Goal: Task Accomplishment & Management: Manage account settings

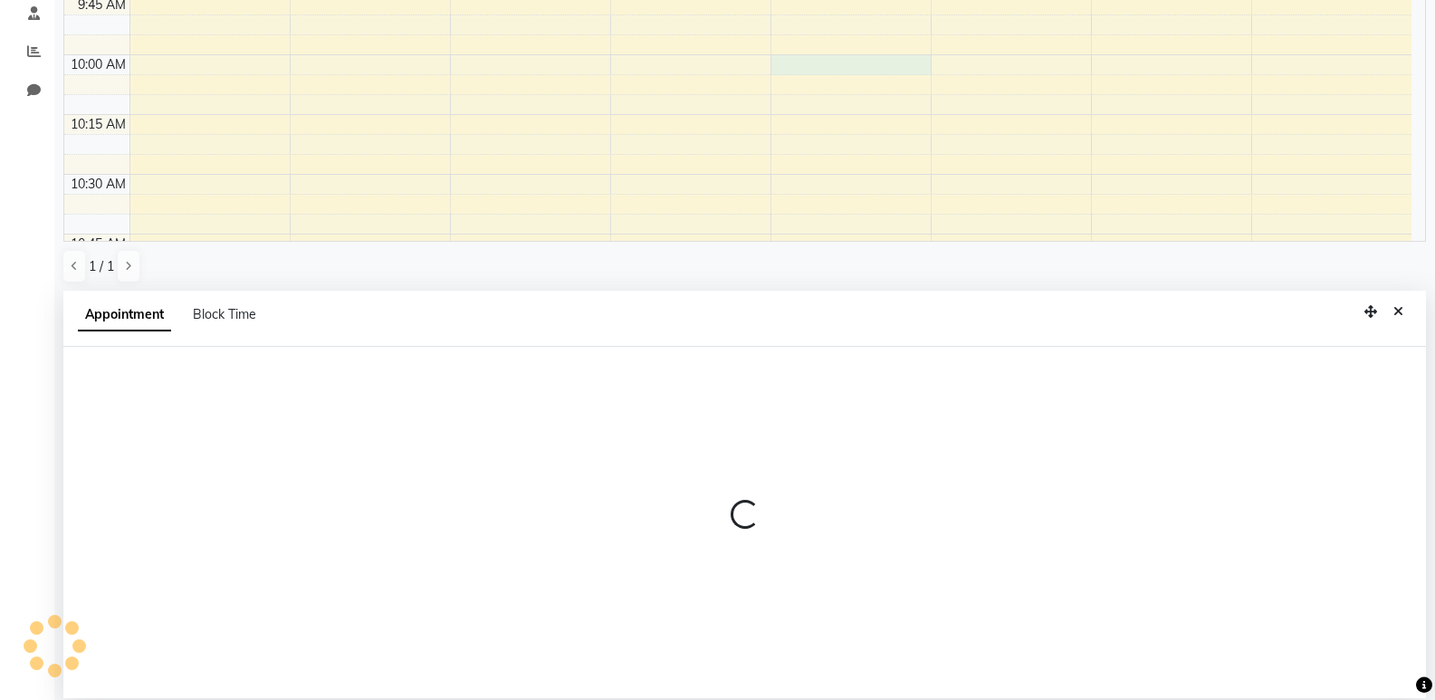
scroll to position [352, 0]
select select "33227"
select select "tentative"
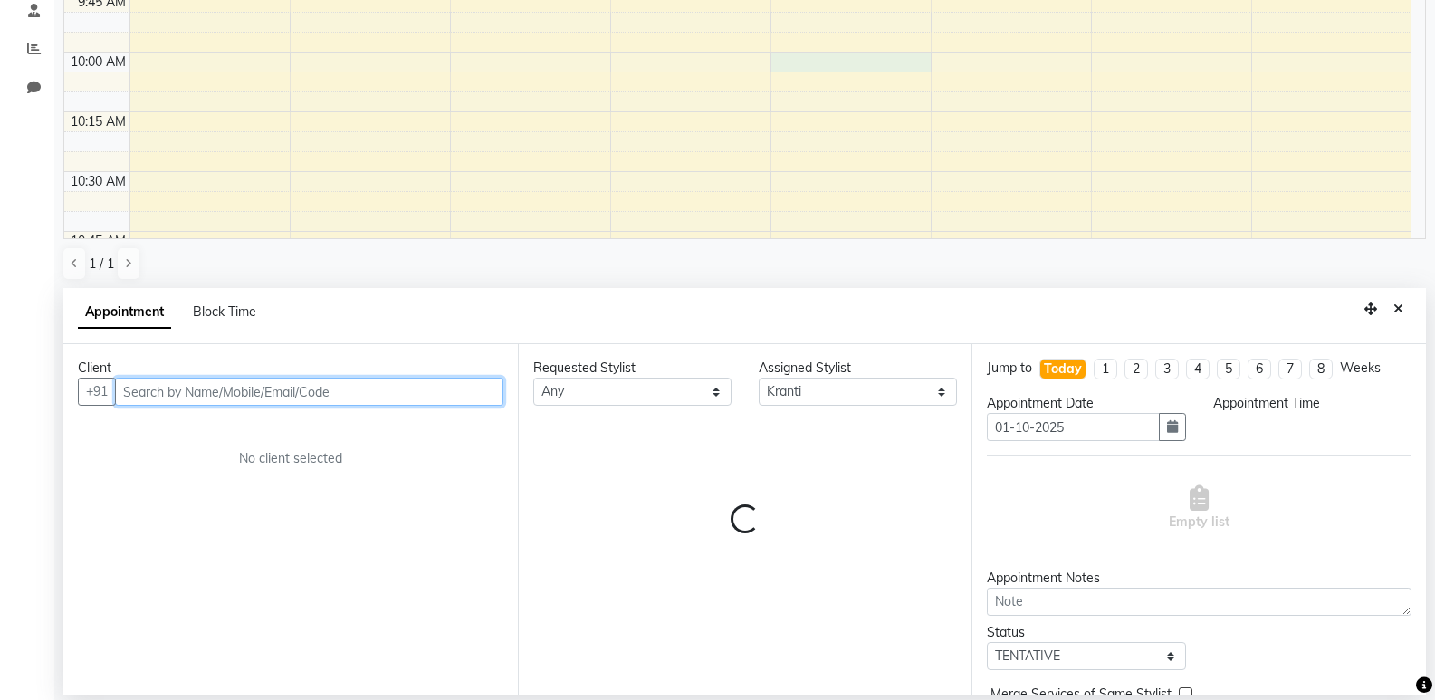
select select "600"
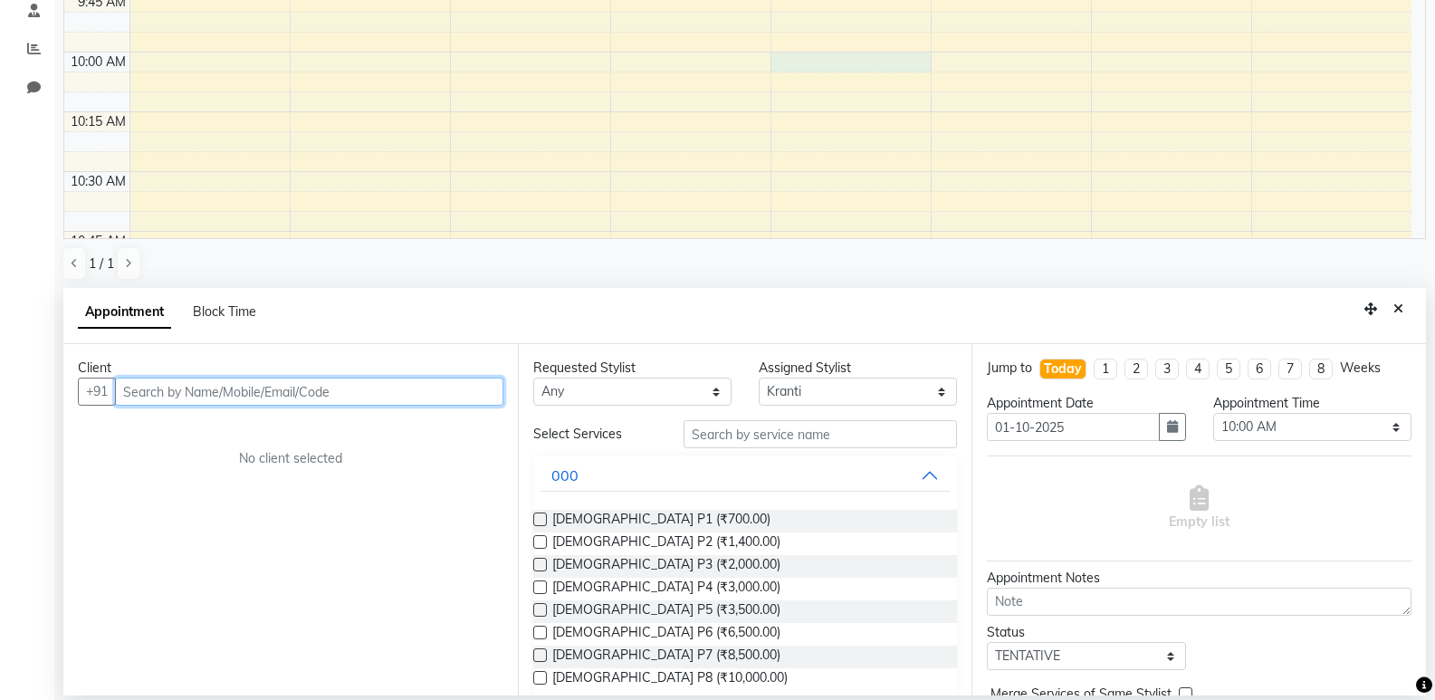
click at [306, 397] on input "text" at bounding box center [309, 391] width 388 height 28
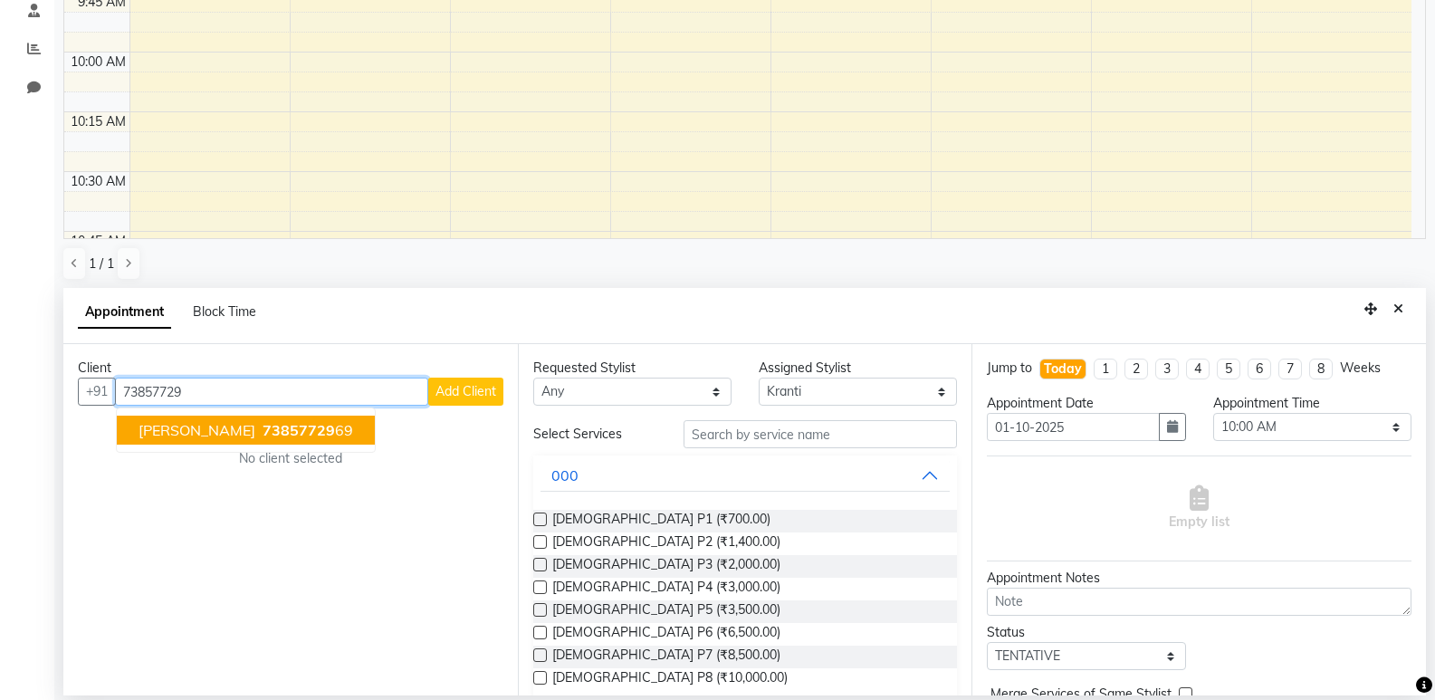
click at [262, 425] on span "73857729" at bounding box center [298, 430] width 72 height 18
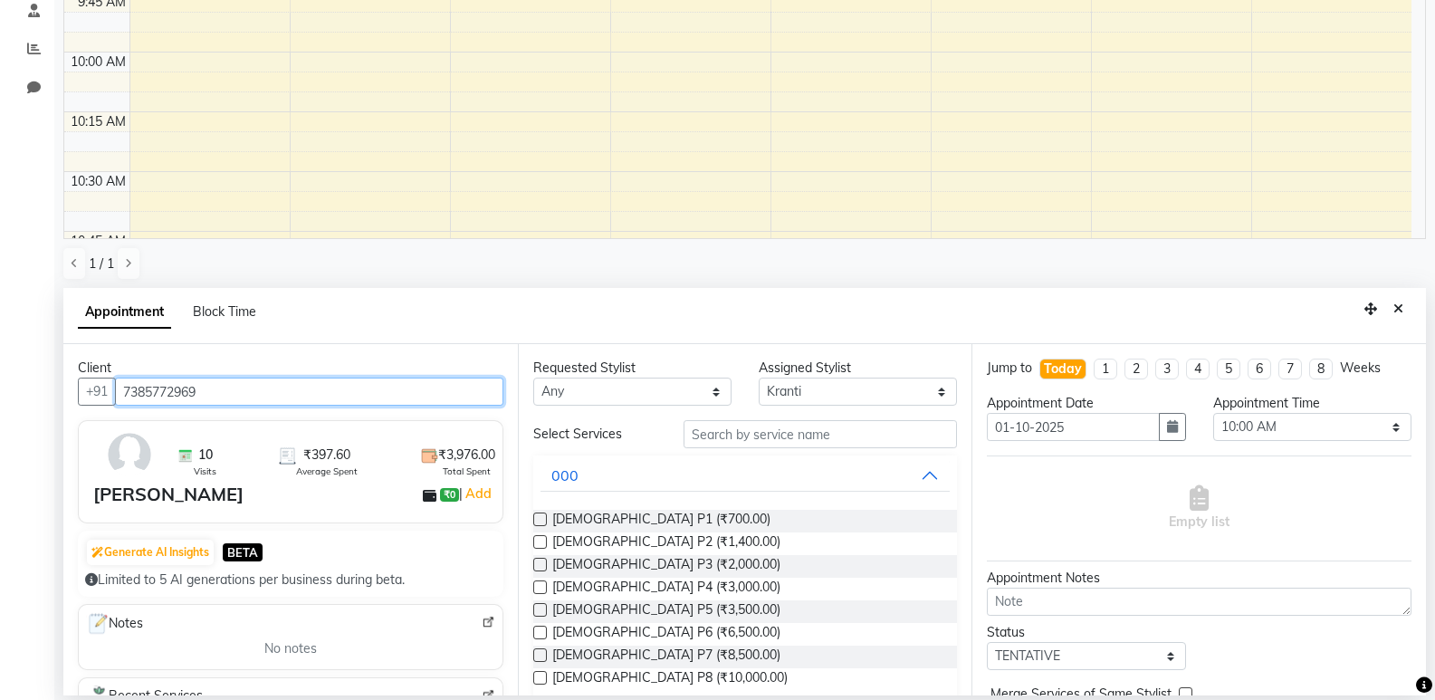
type input "7385772969"
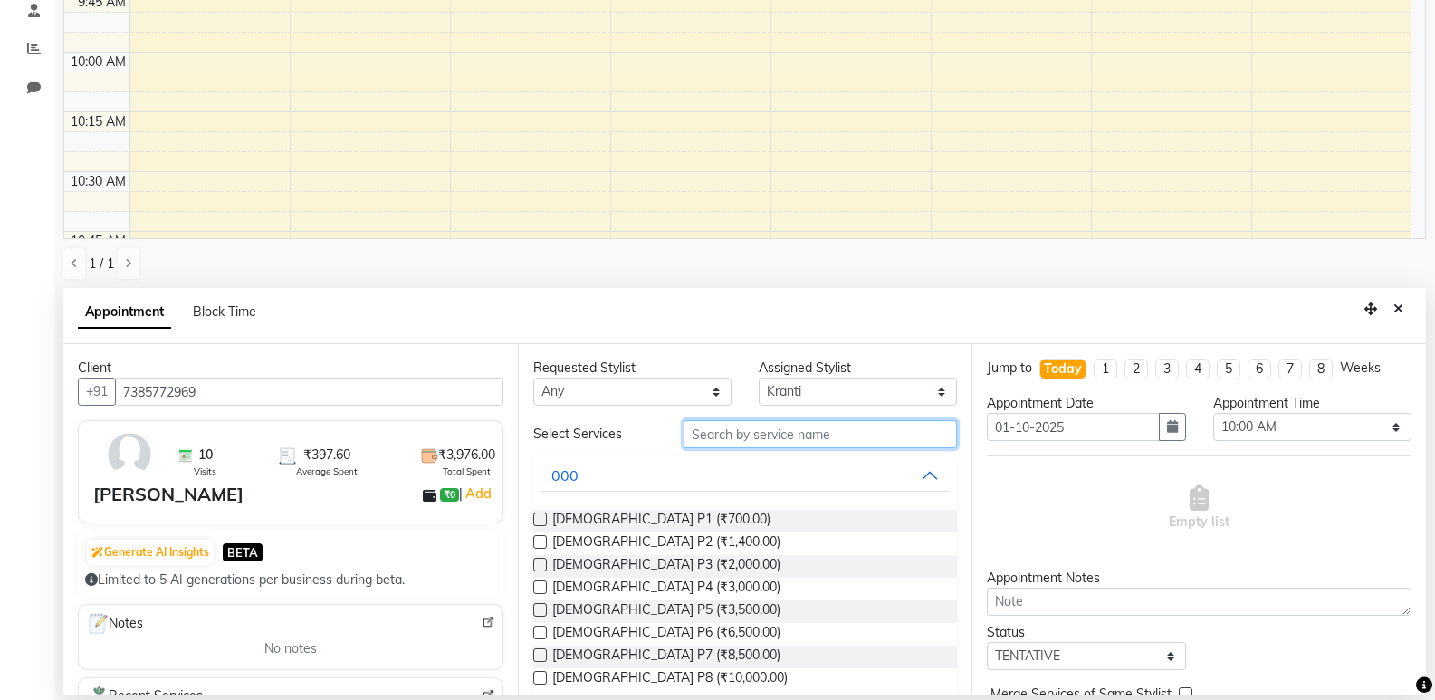
click at [761, 436] on input "text" at bounding box center [819, 434] width 273 height 28
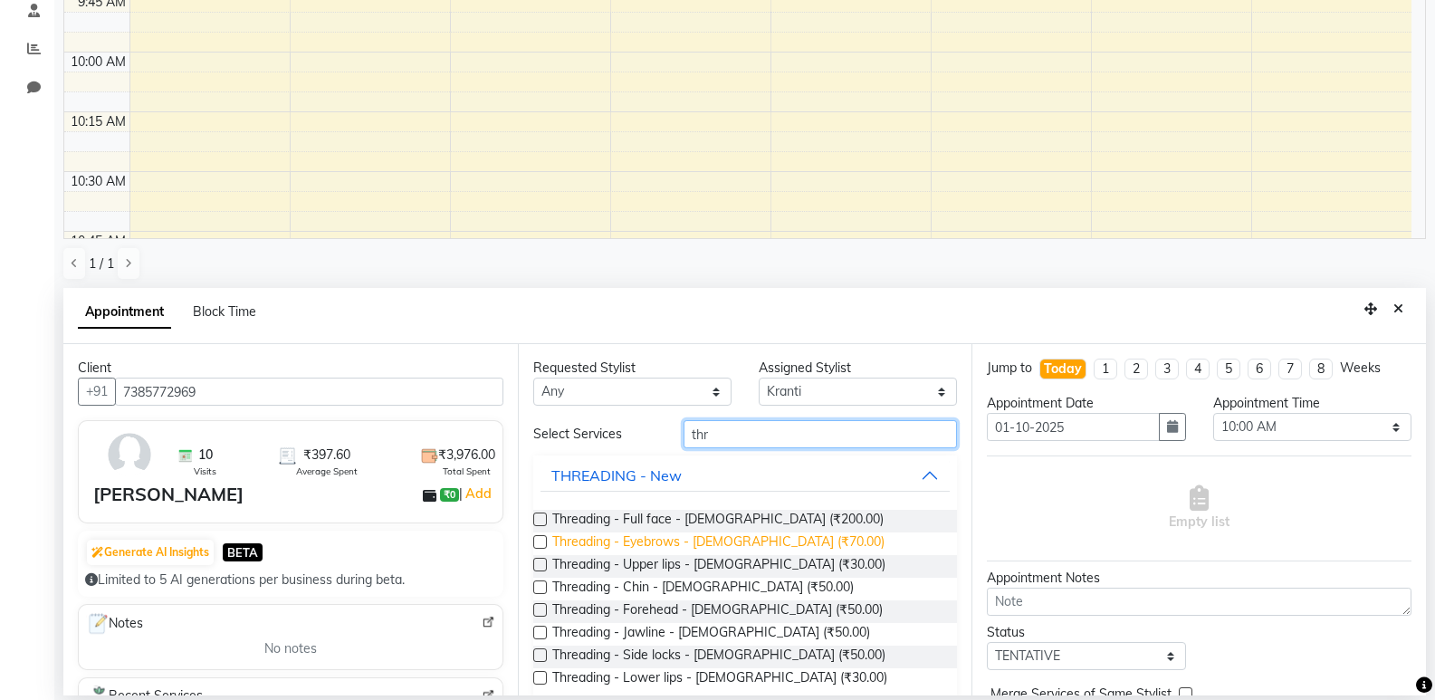
type input "thr"
click at [780, 535] on span "Threading - Eyebrows - [DEMOGRAPHIC_DATA] (₹70.00)" at bounding box center [718, 543] width 332 height 23
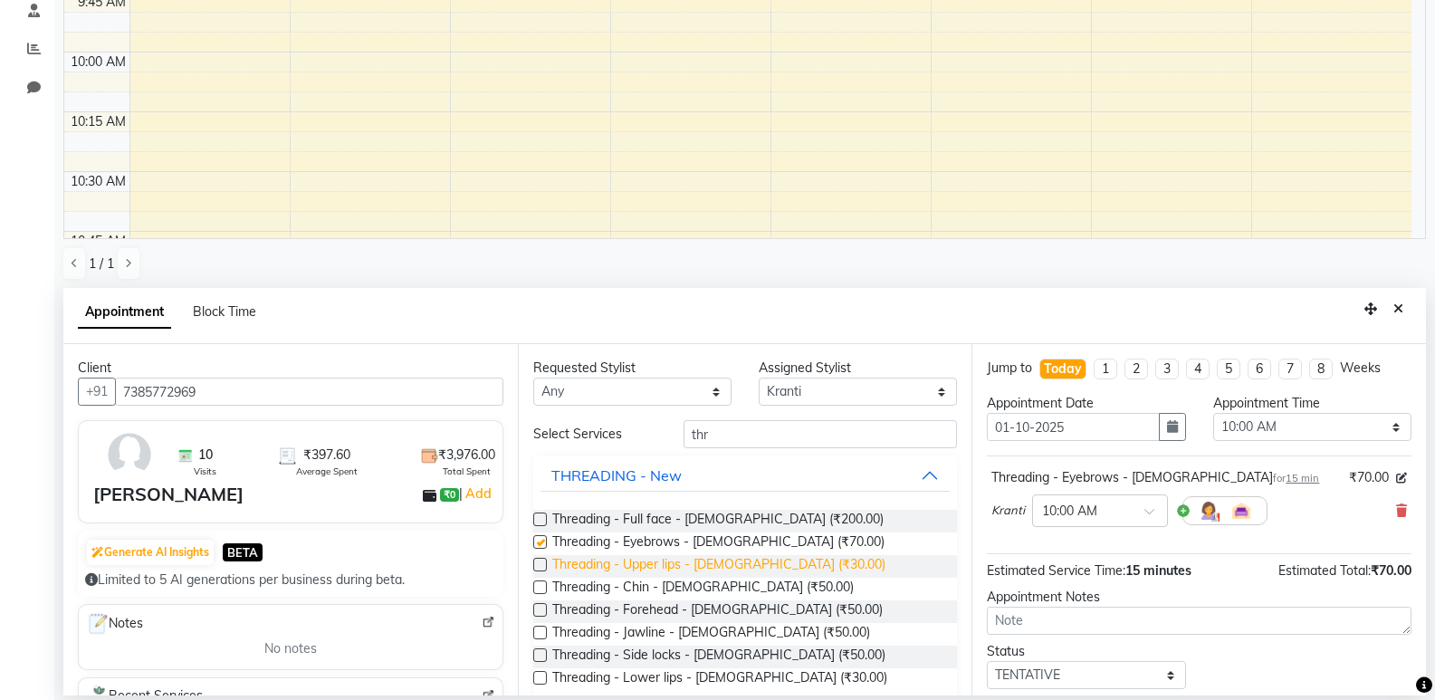
checkbox input "false"
click at [772, 558] on span "Threading - Upper lips - [DEMOGRAPHIC_DATA] (₹30.00)" at bounding box center [718, 566] width 333 height 23
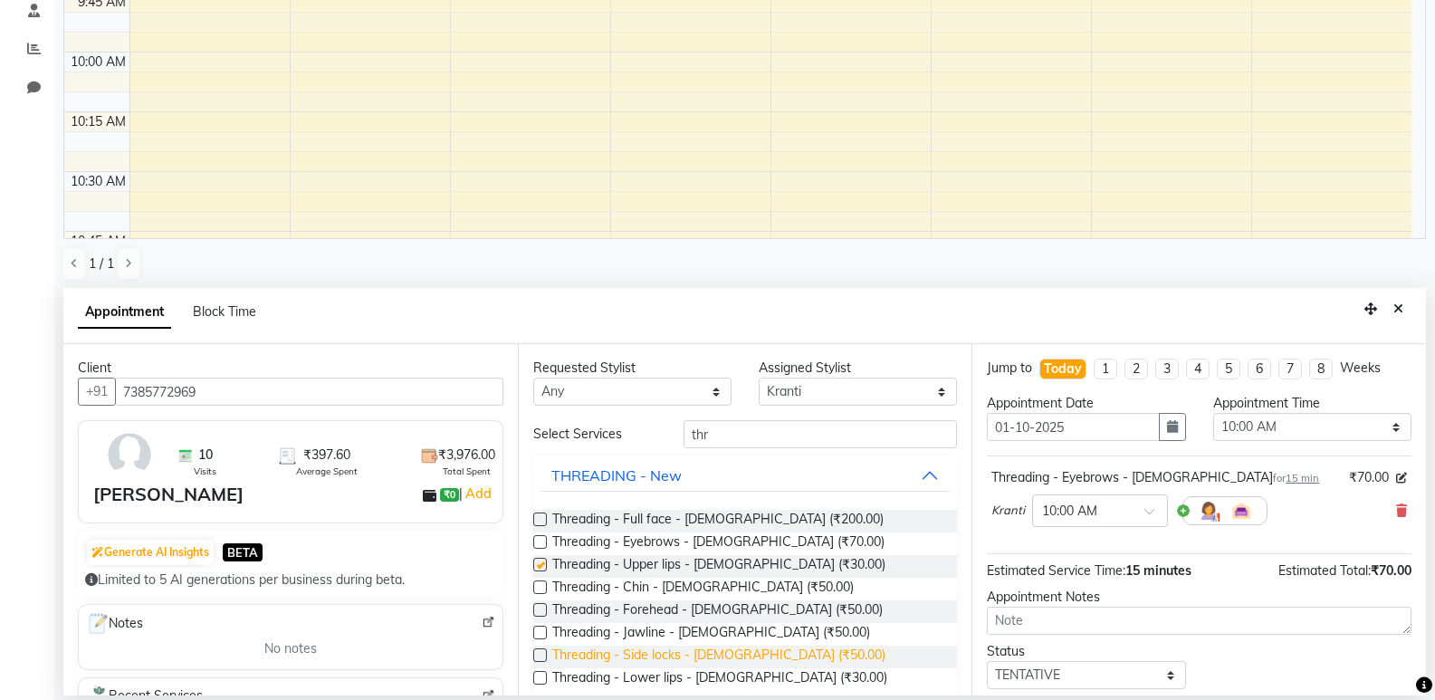
checkbox input "false"
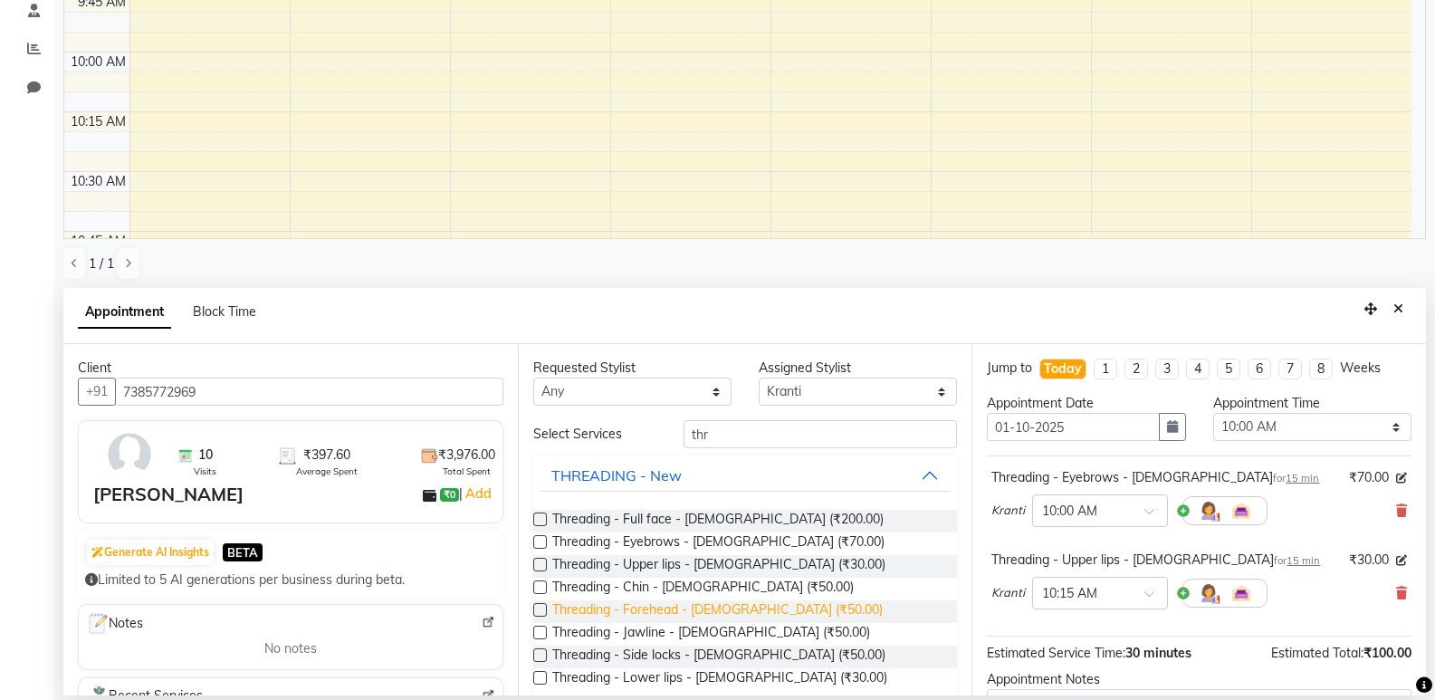
click at [729, 601] on span "Threading - Forehead - [DEMOGRAPHIC_DATA] (₹50.00)" at bounding box center [717, 611] width 330 height 23
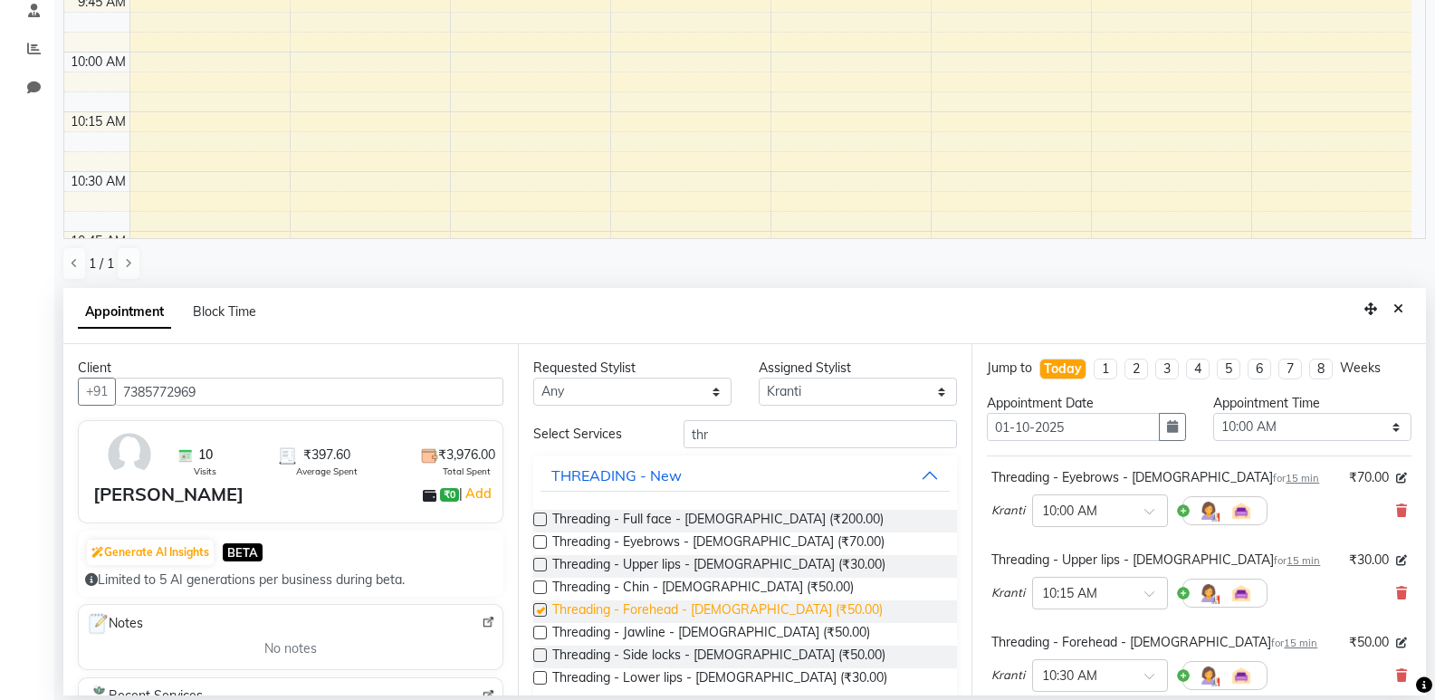
checkbox input "false"
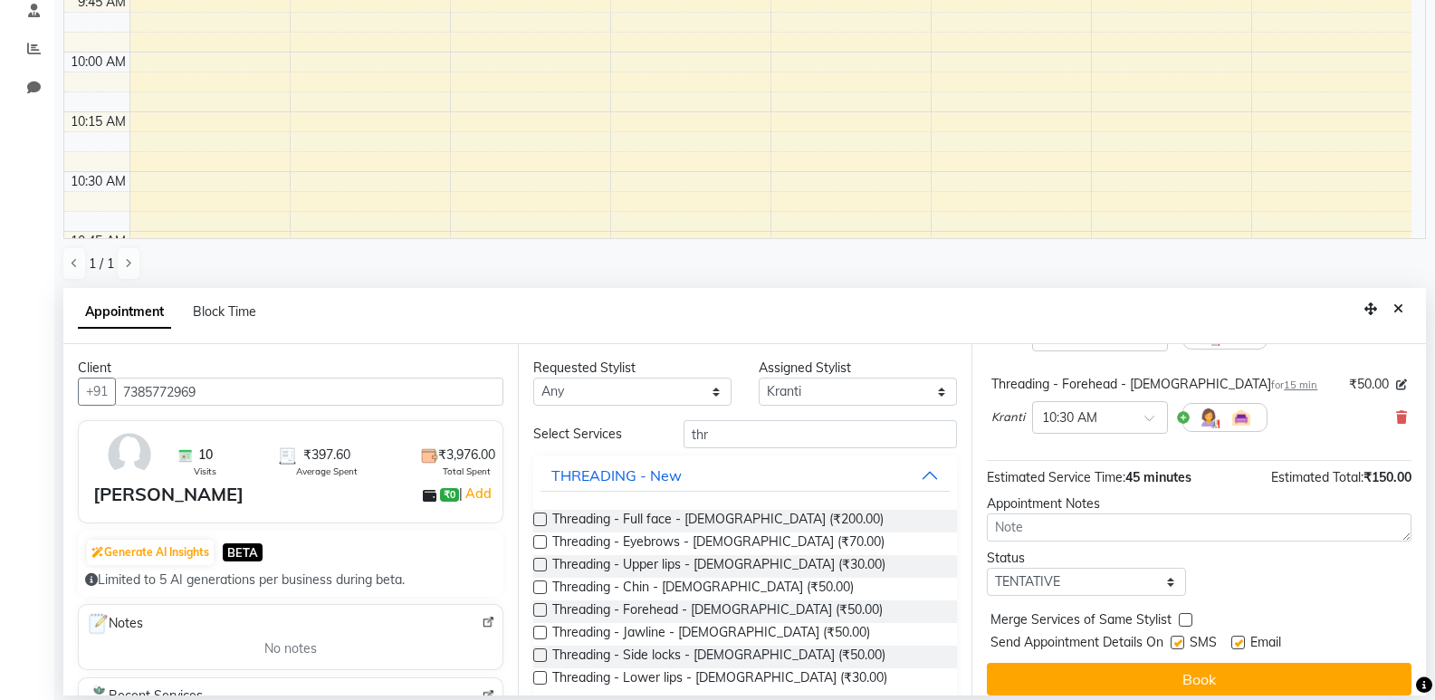
scroll to position [272, 0]
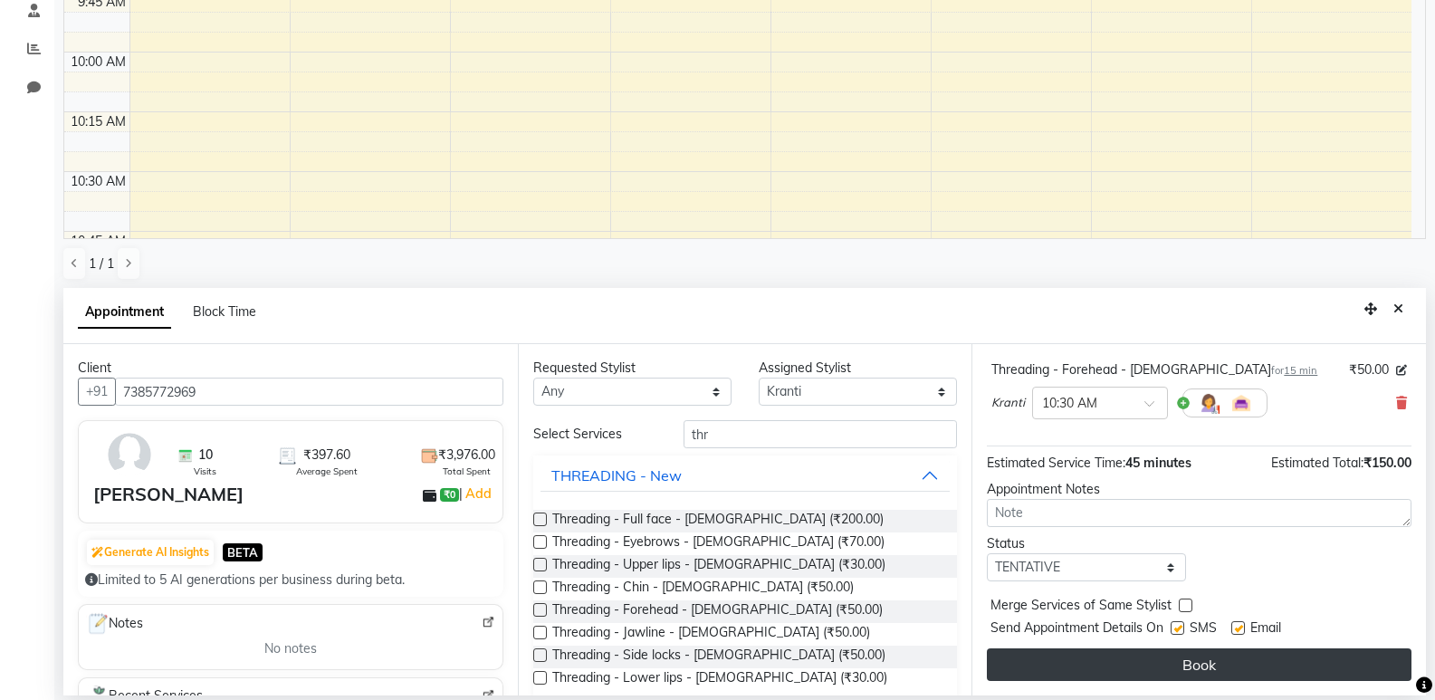
click at [1169, 655] on button "Book" at bounding box center [1199, 664] width 424 height 33
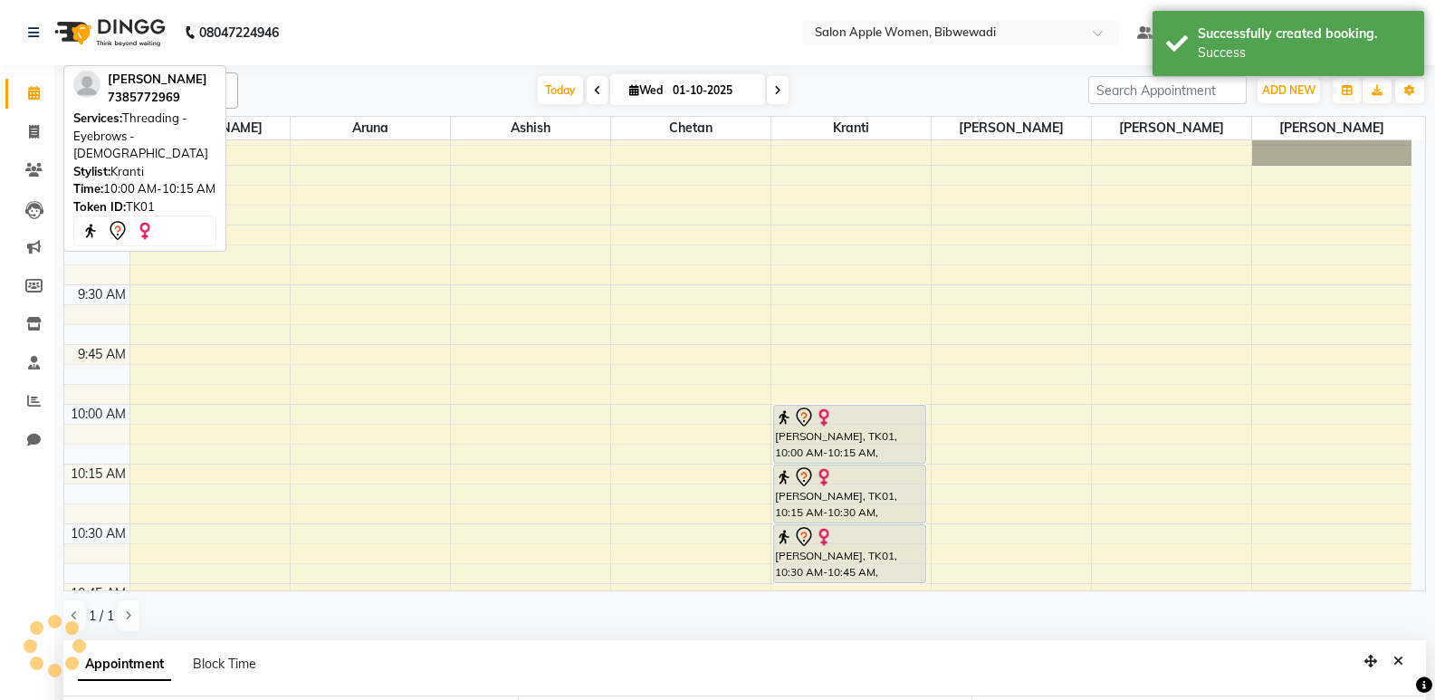
scroll to position [291, 0]
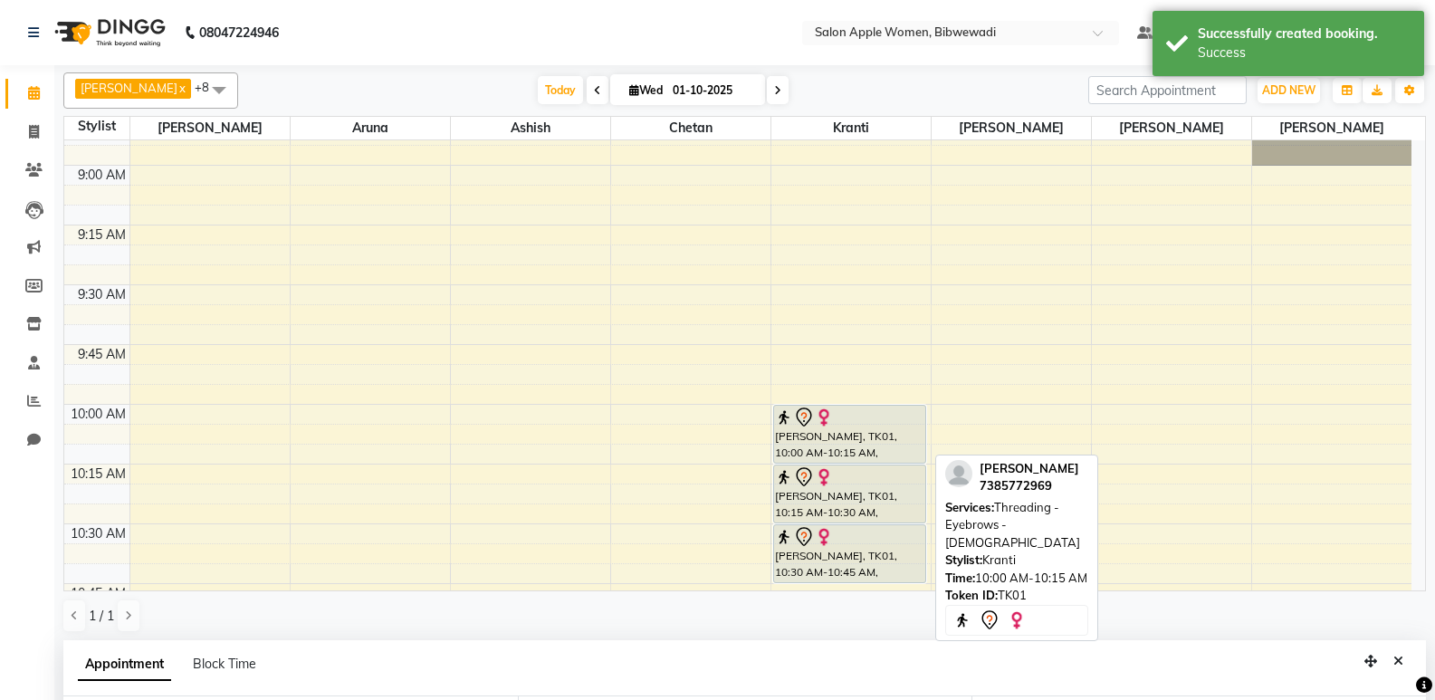
click at [858, 455] on div "[PERSON_NAME], TK01, 10:00 AM-10:15 AM, Threading - Eyebrows - [DEMOGRAPHIC_DAT…" at bounding box center [850, 433] width 152 height 57
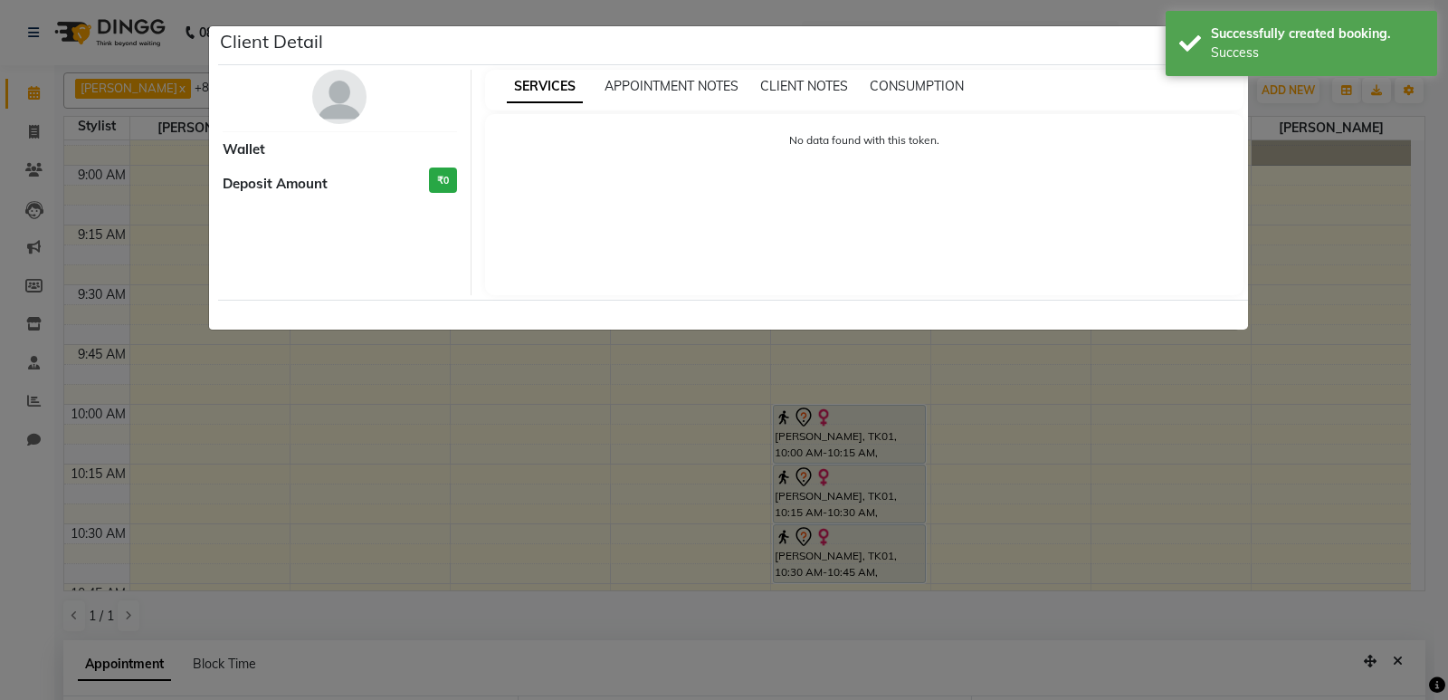
select select "7"
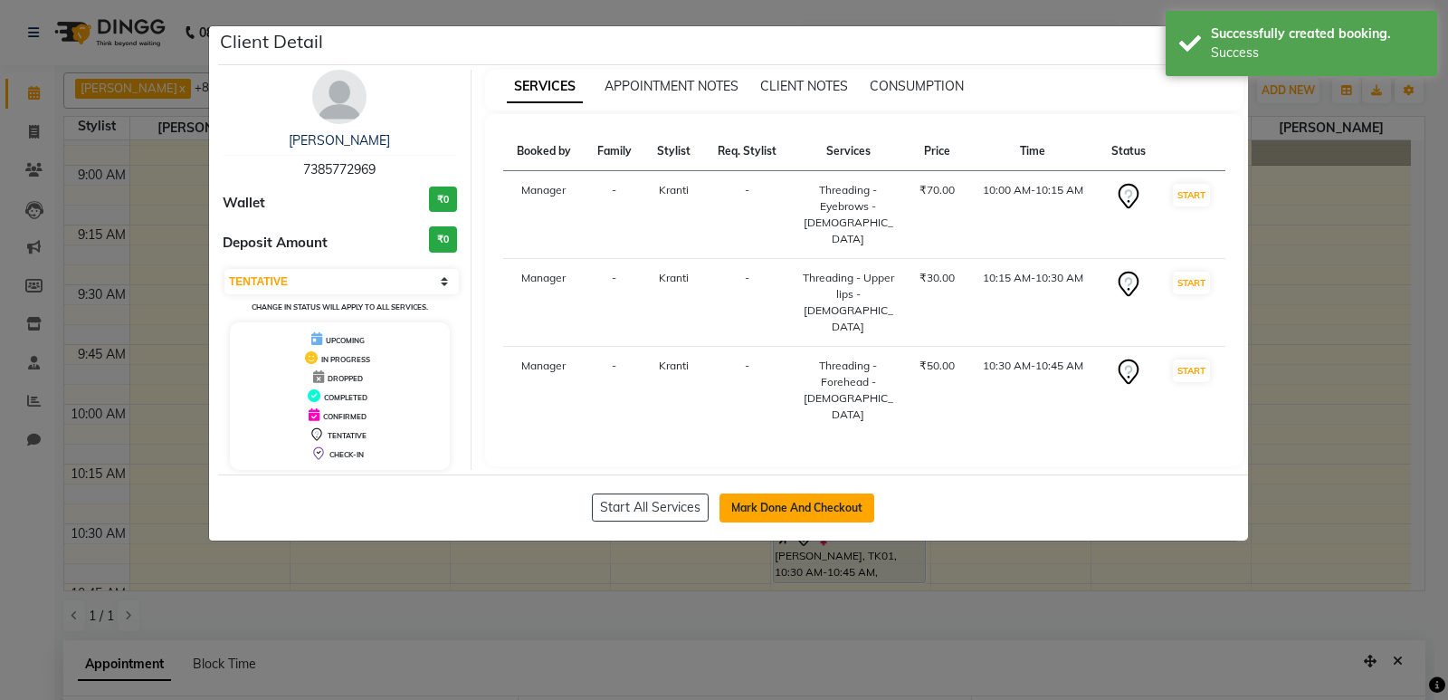
click at [799, 520] on button "Mark Done And Checkout" at bounding box center [797, 507] width 155 height 29
select select "service"
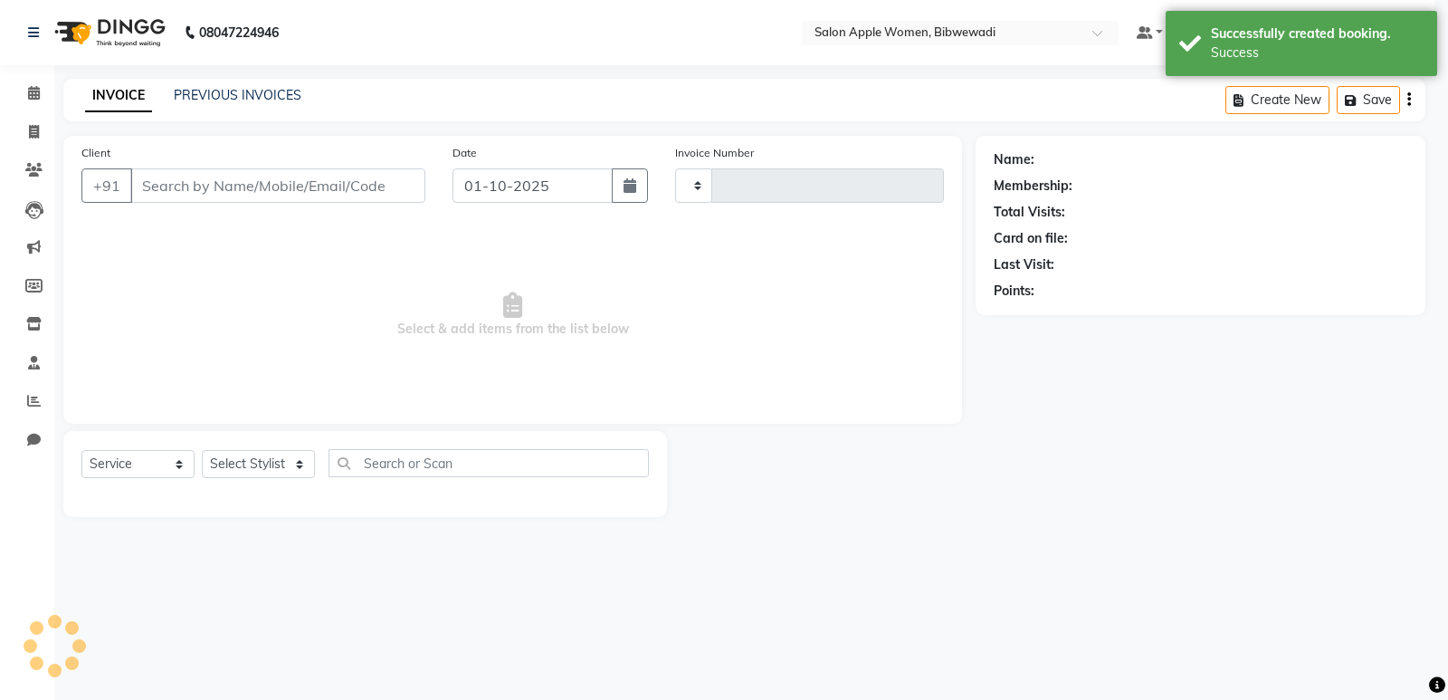
type input "2155"
select select "101"
type input "7385772969"
select select "33227"
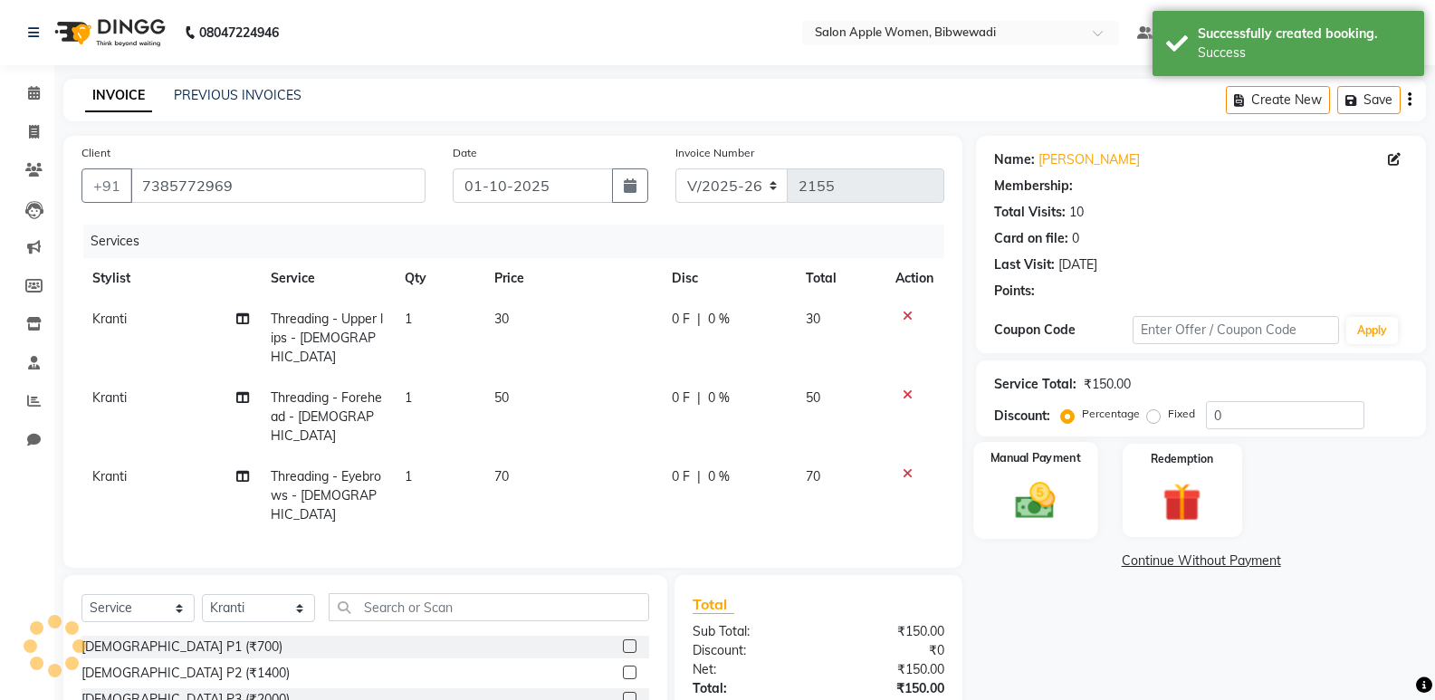
scroll to position [126, 0]
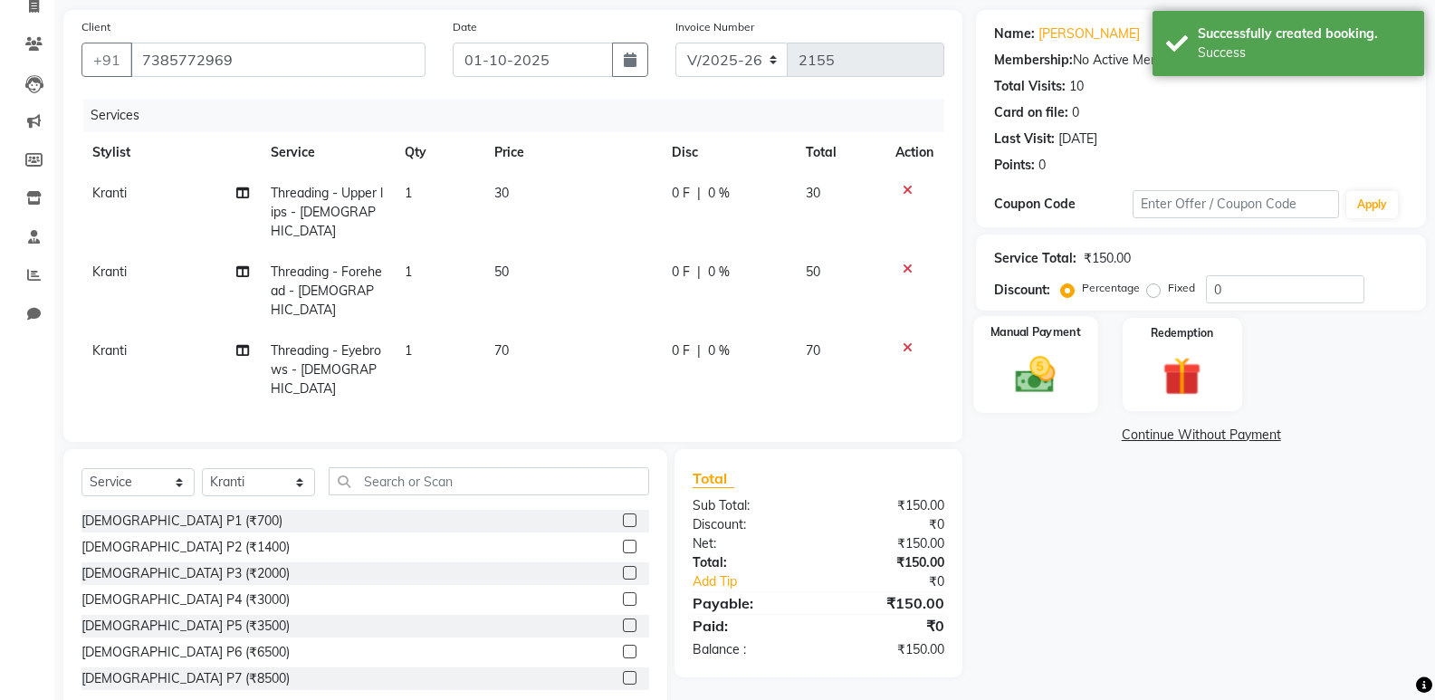
click at [1061, 367] on img at bounding box center [1035, 374] width 64 height 46
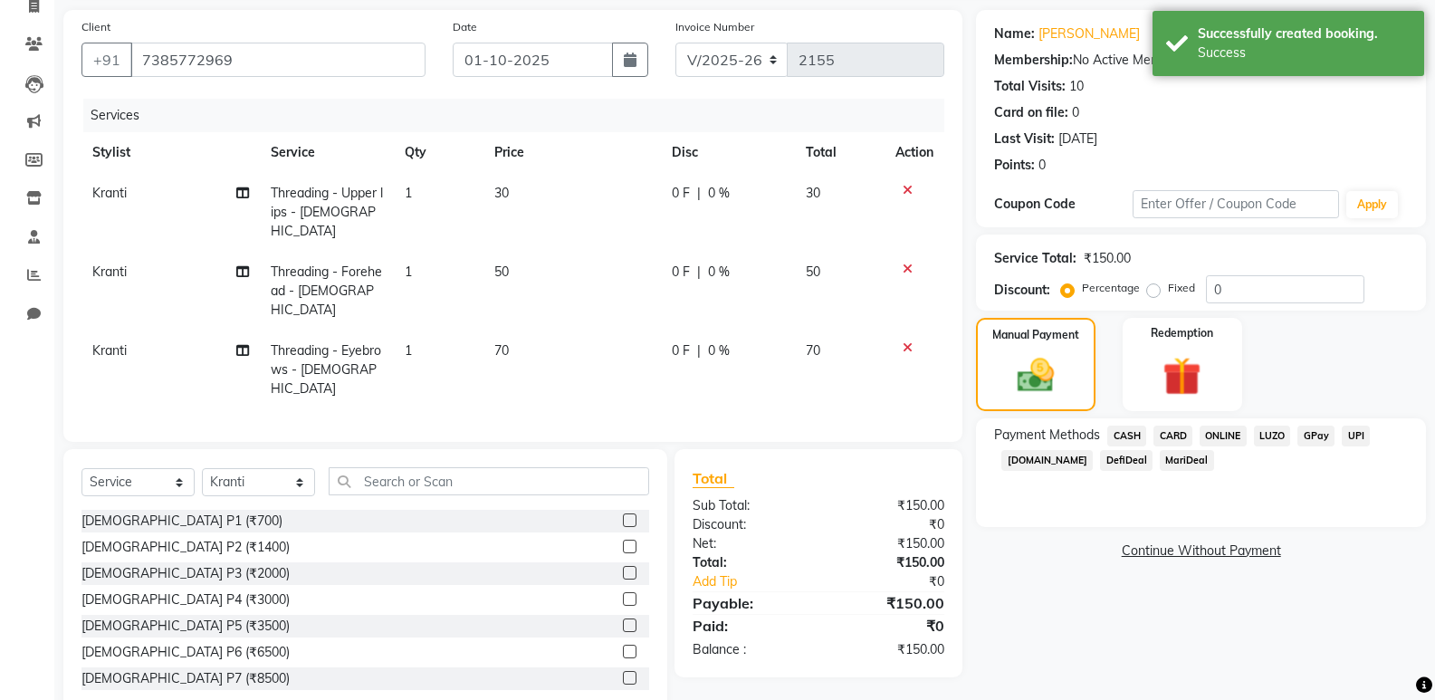
click at [1213, 431] on span "ONLINE" at bounding box center [1222, 435] width 47 height 21
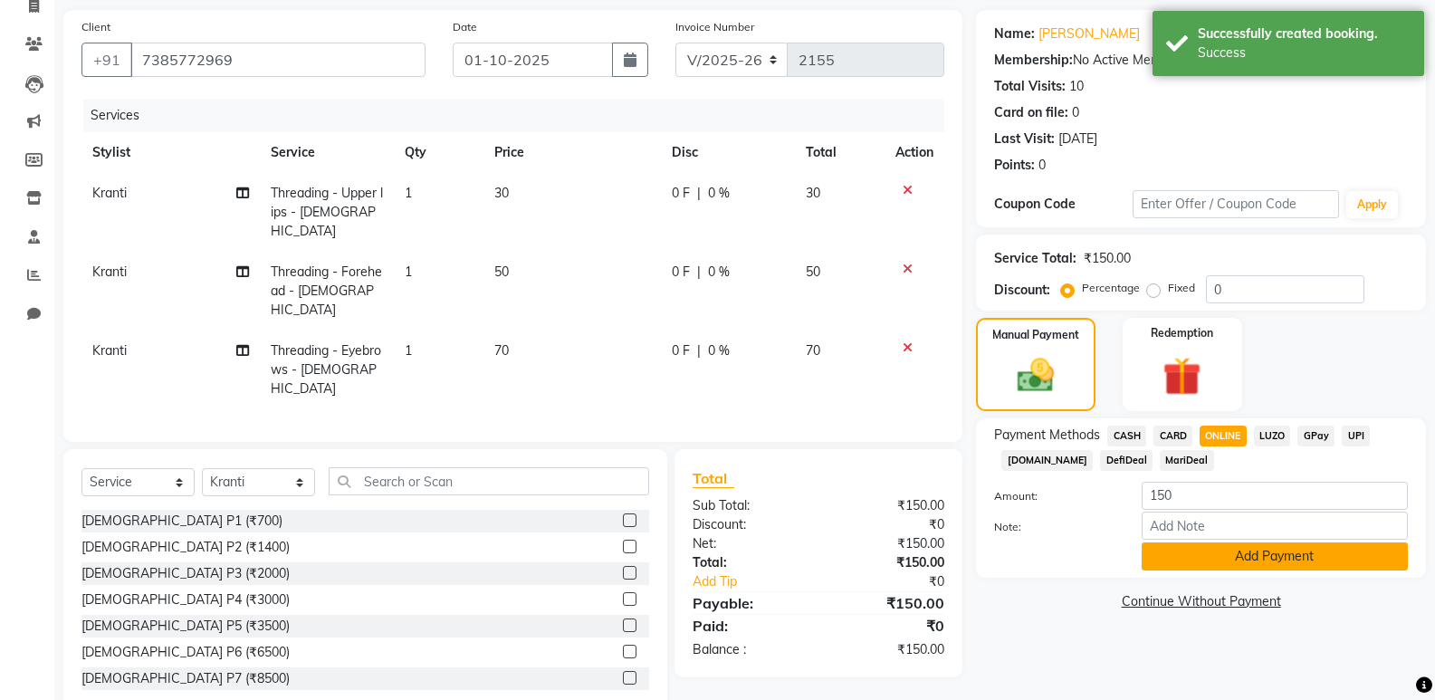
click at [1206, 561] on button "Add Payment" at bounding box center [1274, 556] width 266 height 28
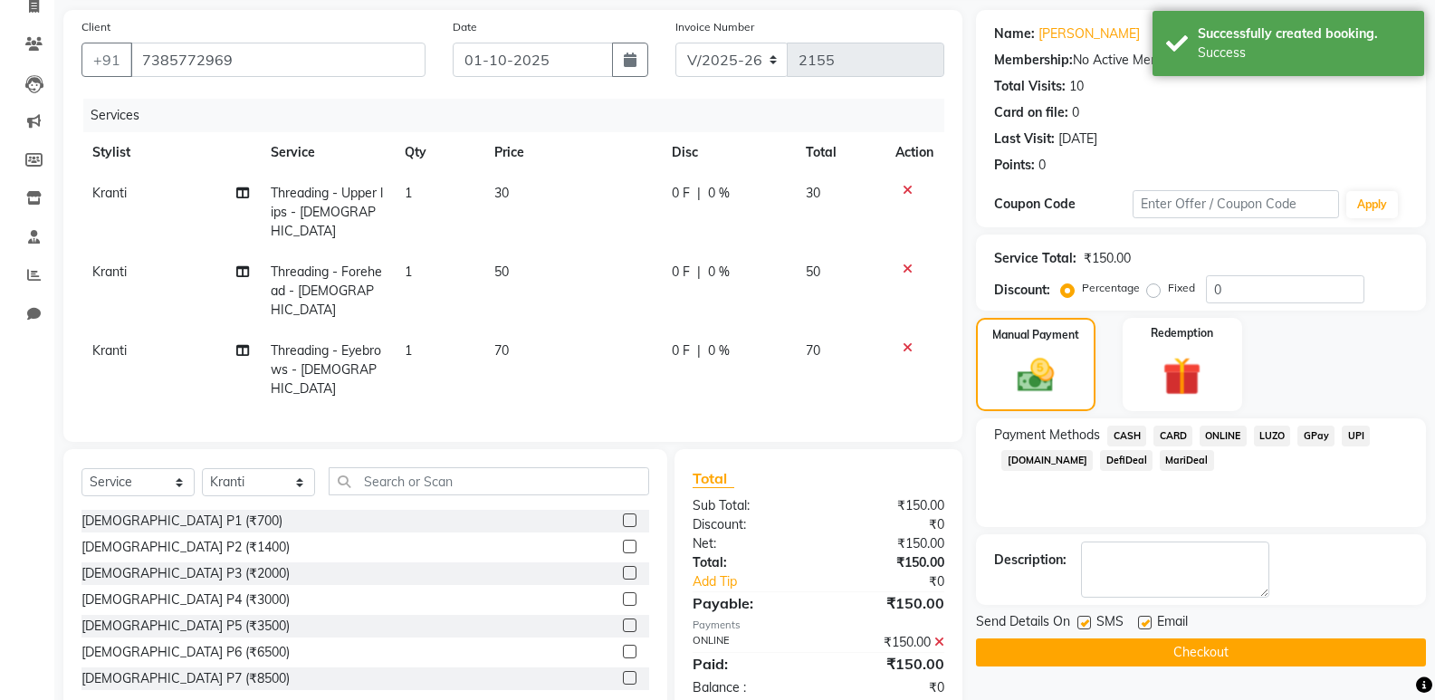
click at [1195, 647] on button "Checkout" at bounding box center [1201, 652] width 450 height 28
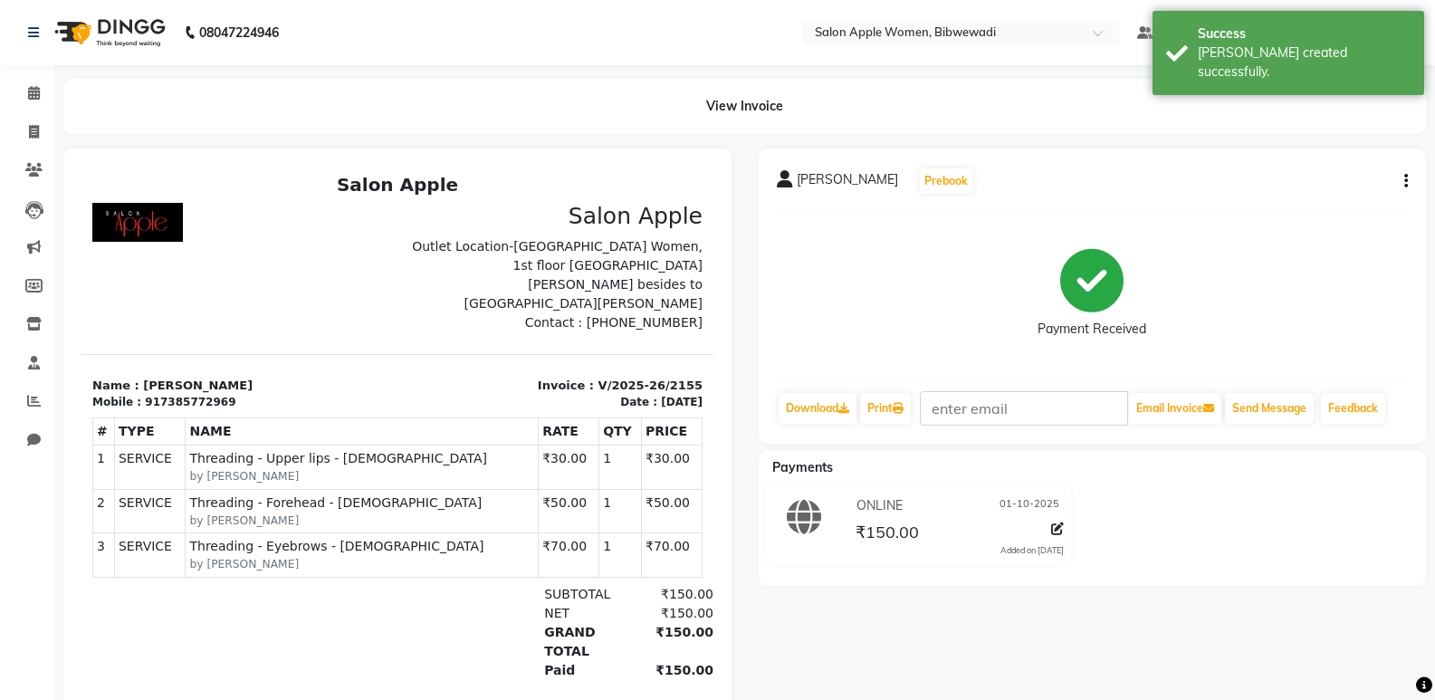
click at [33, 75] on li "Calendar" at bounding box center [27, 93] width 54 height 39
click at [33, 84] on span at bounding box center [34, 93] width 32 height 21
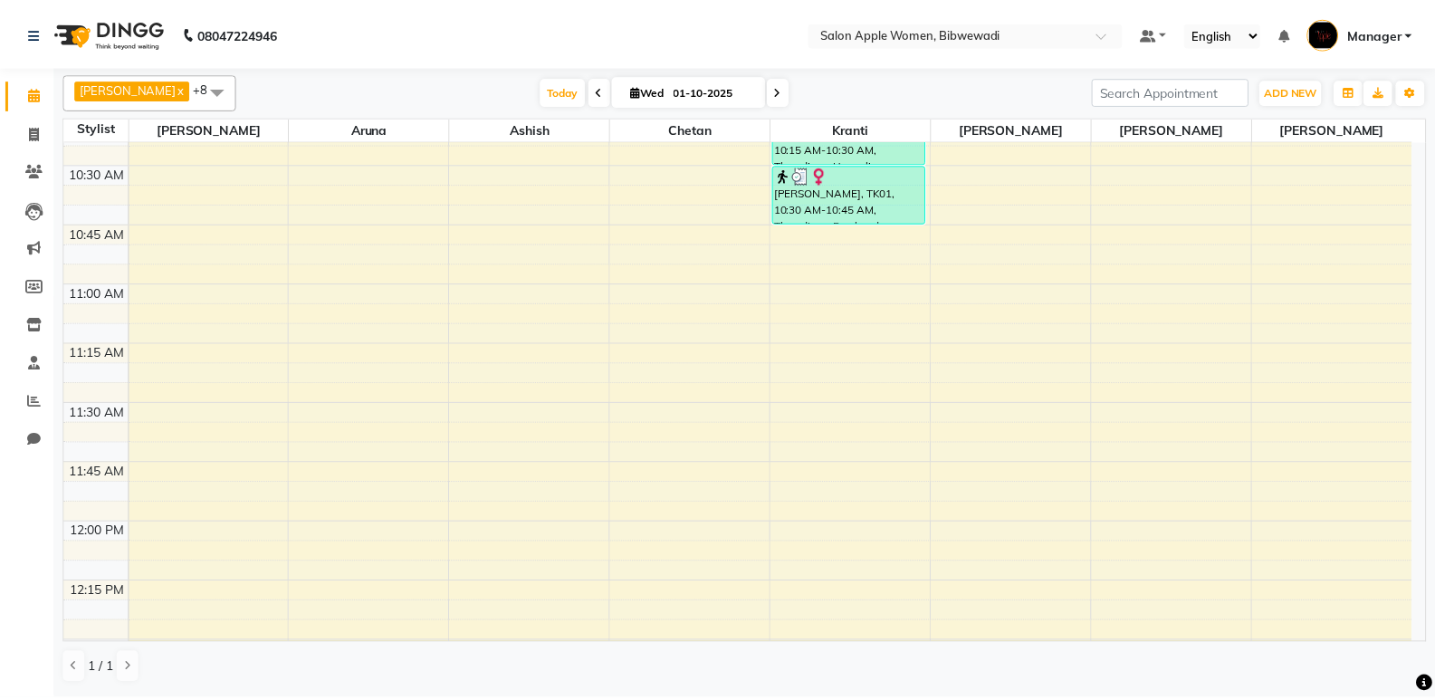
scroll to position [815, 0]
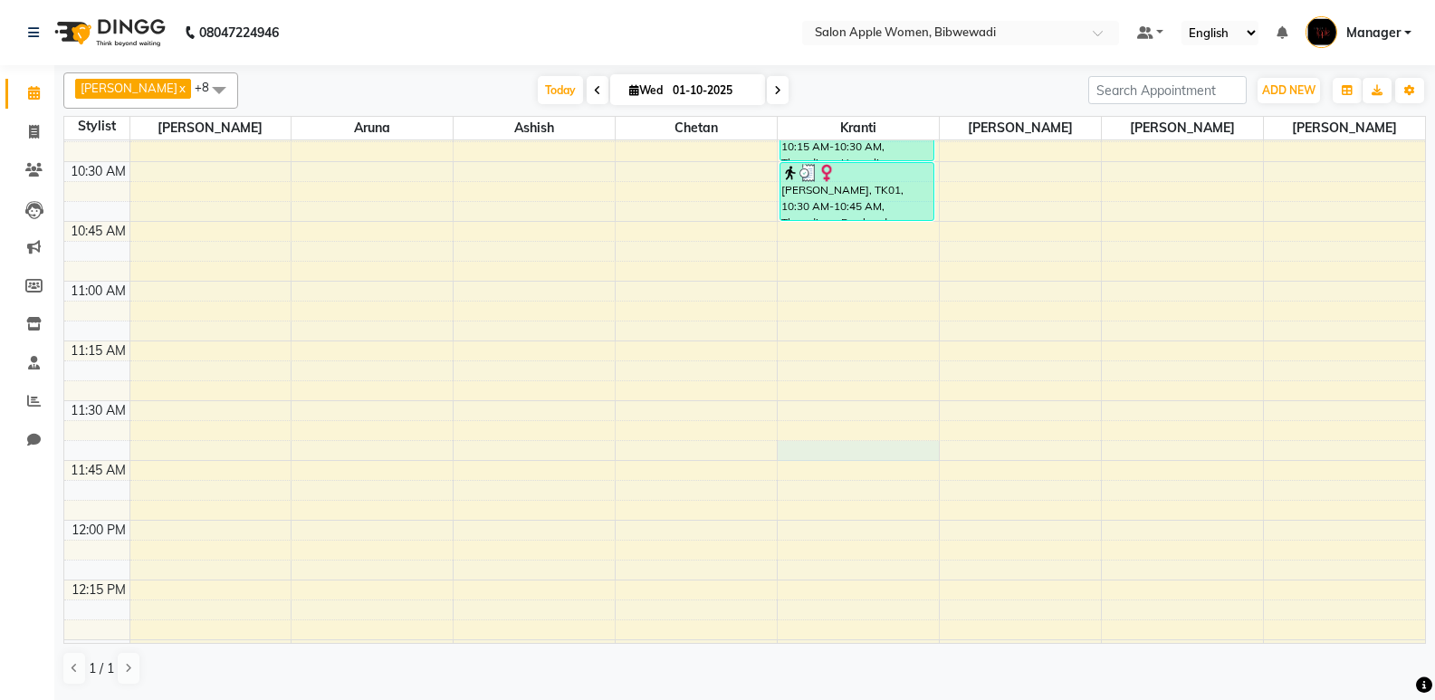
select select "33227"
select select "705"
select select "tentative"
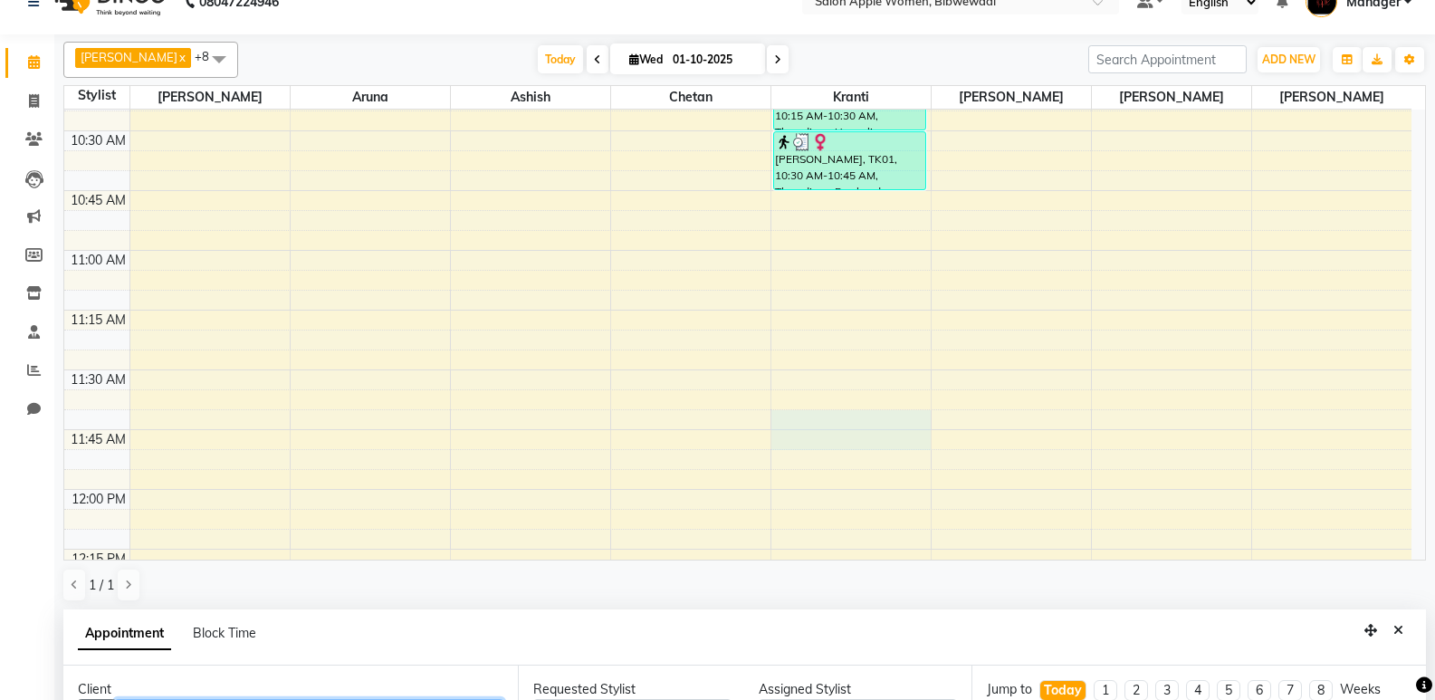
scroll to position [352, 0]
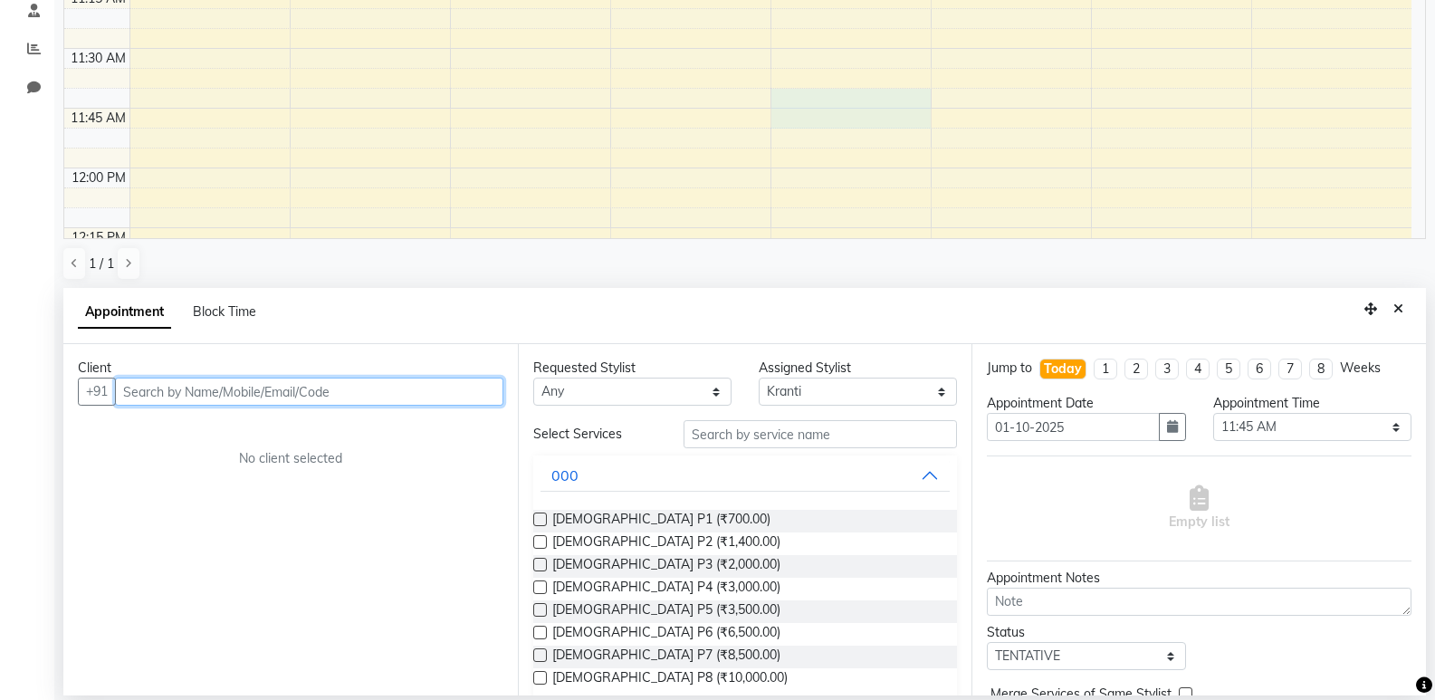
click at [234, 388] on input "text" at bounding box center [309, 391] width 388 height 28
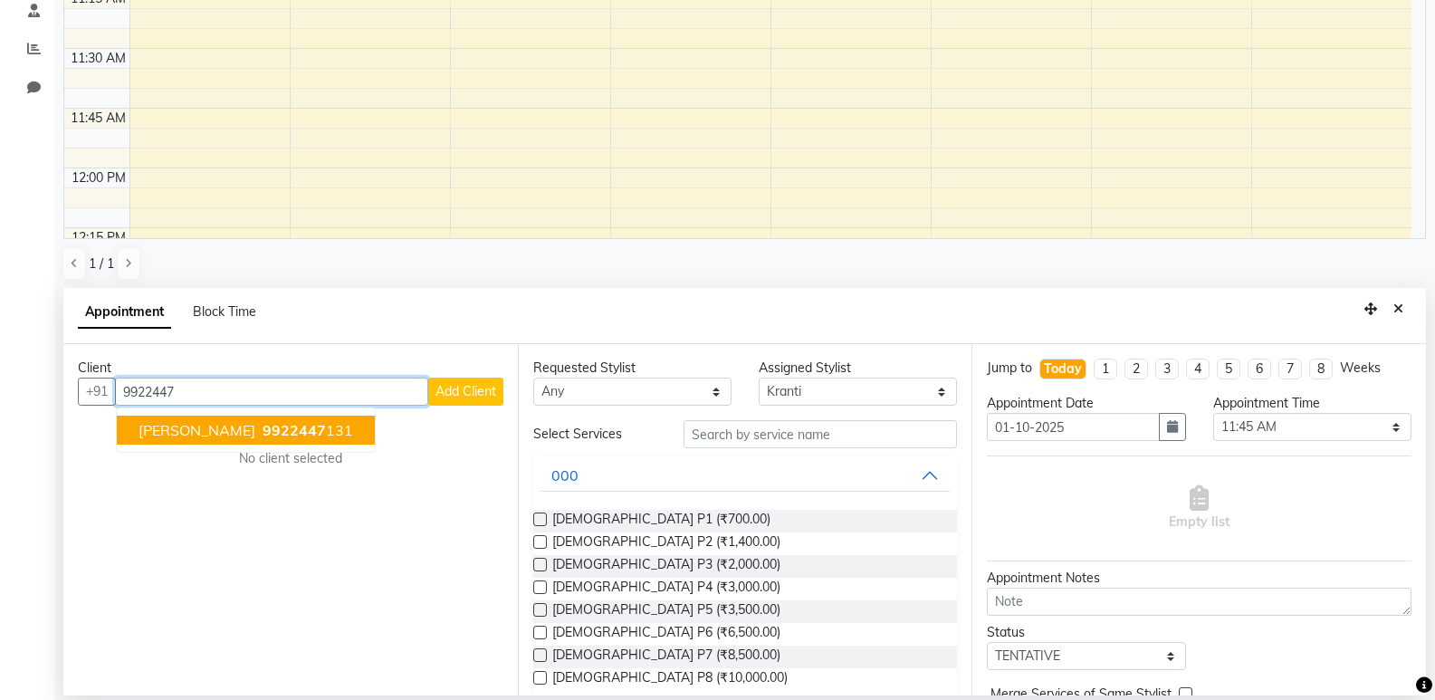
click at [273, 416] on button "[PERSON_NAME] 9922447 131" at bounding box center [246, 429] width 258 height 29
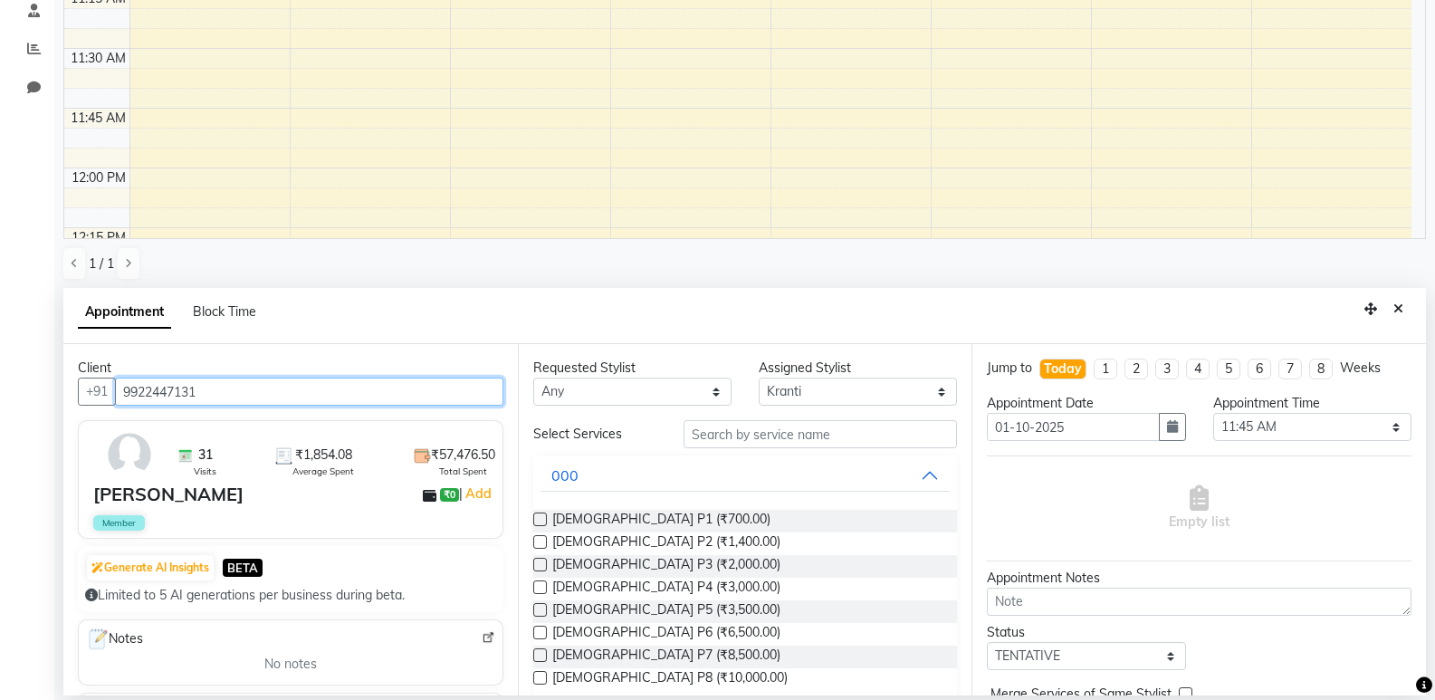
type input "9922447131"
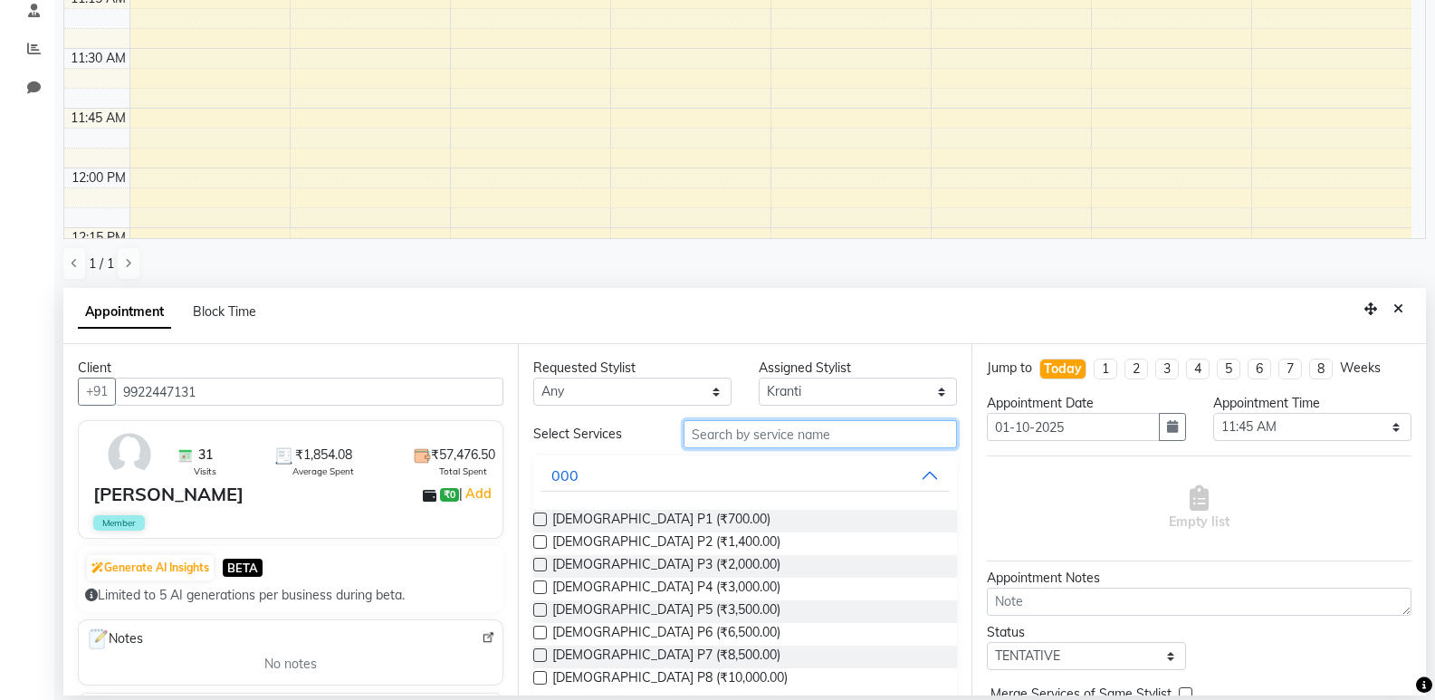
click at [768, 436] on input "text" at bounding box center [819, 434] width 273 height 28
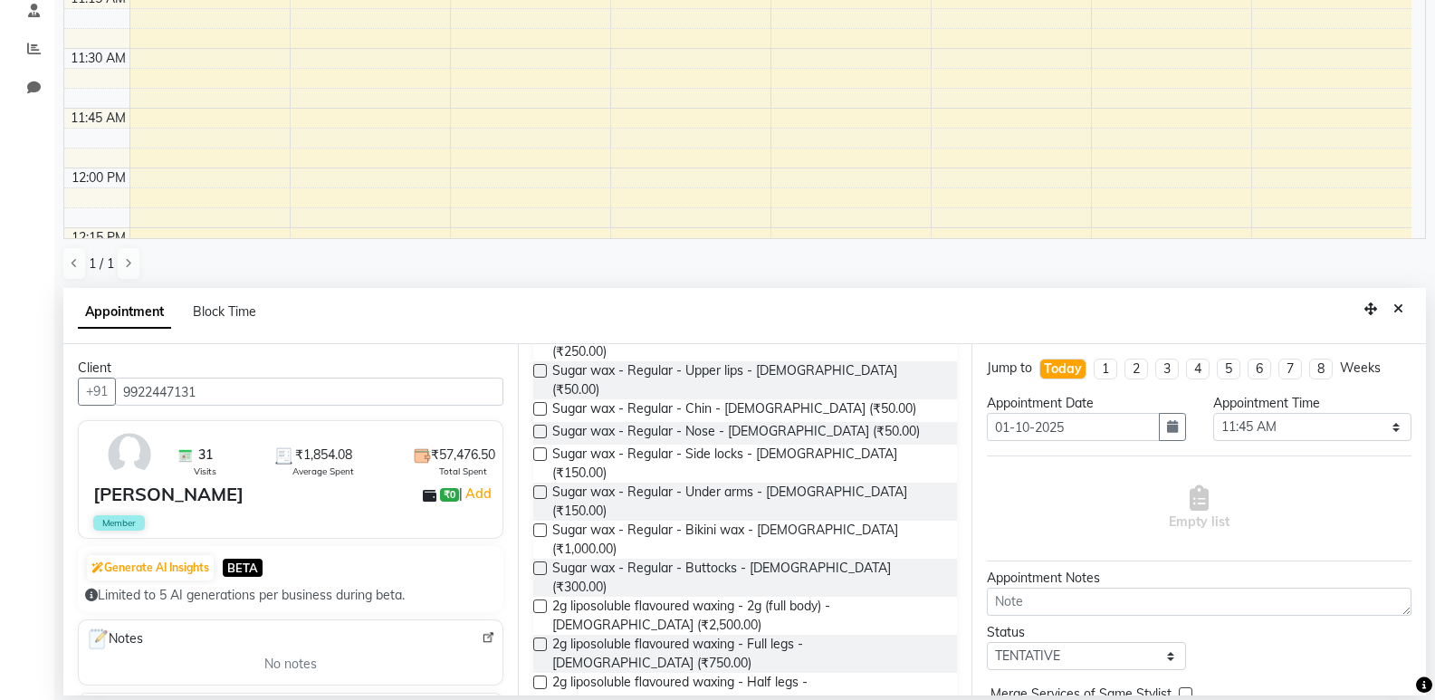
scroll to position [543, 0]
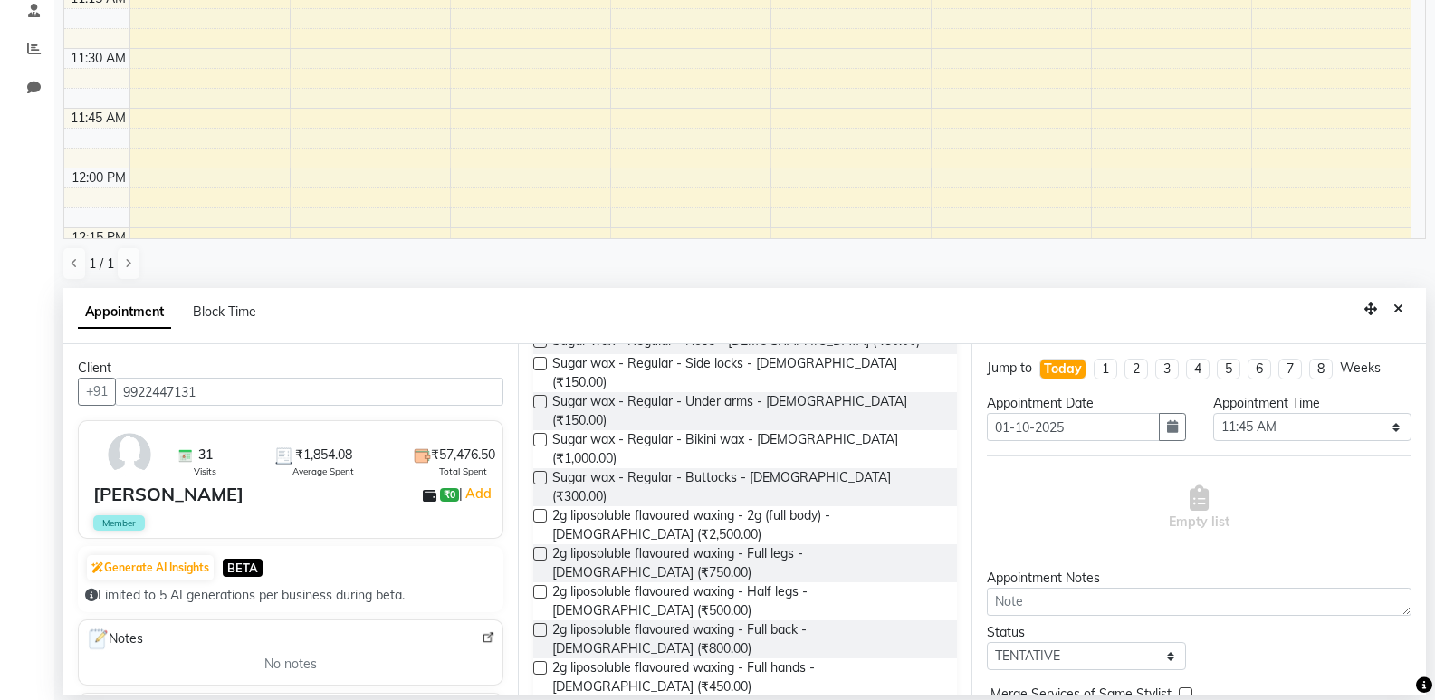
type input "wax"
click at [1252, 185] on div "[PERSON_NAME] x Aruna x Ashish x Chetan x Kranti x [PERSON_NAME] x [PERSON_NAME…" at bounding box center [744, 204] width 1362 height 982
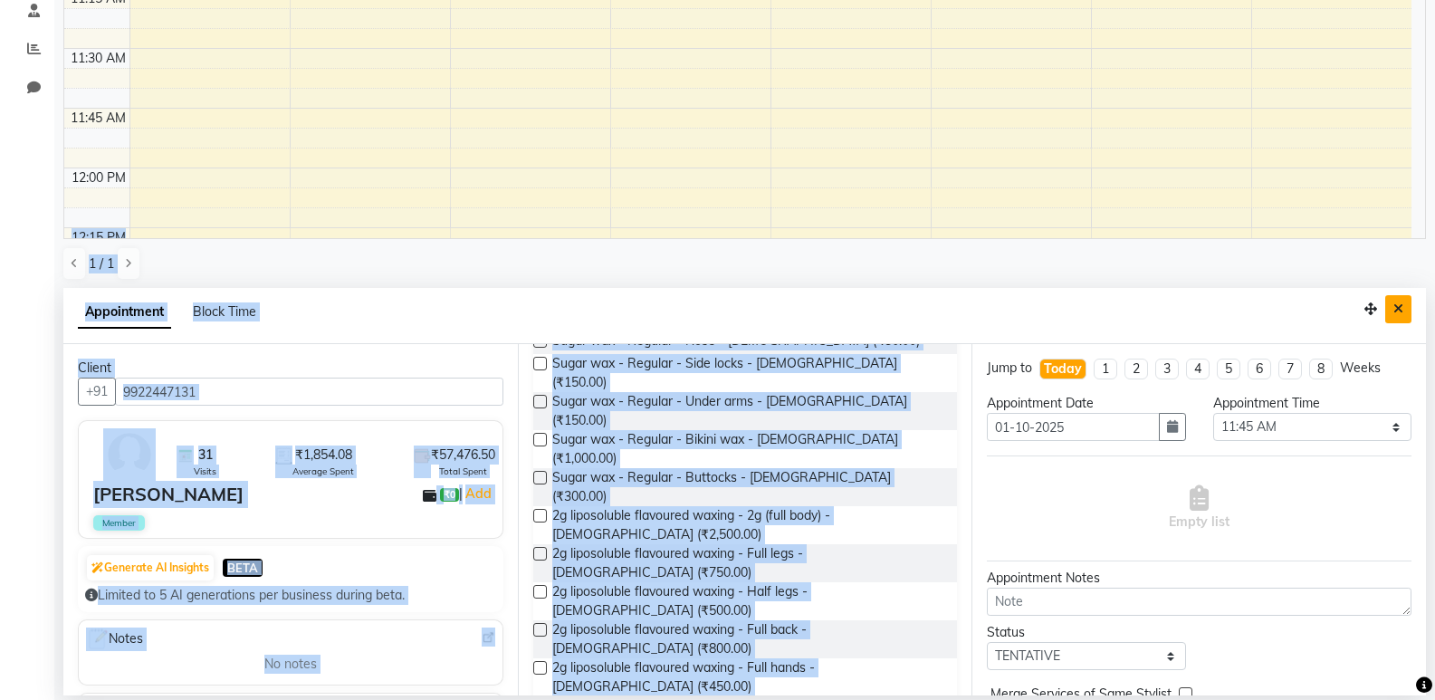
click at [1391, 312] on button "Close" at bounding box center [1398, 309] width 26 height 28
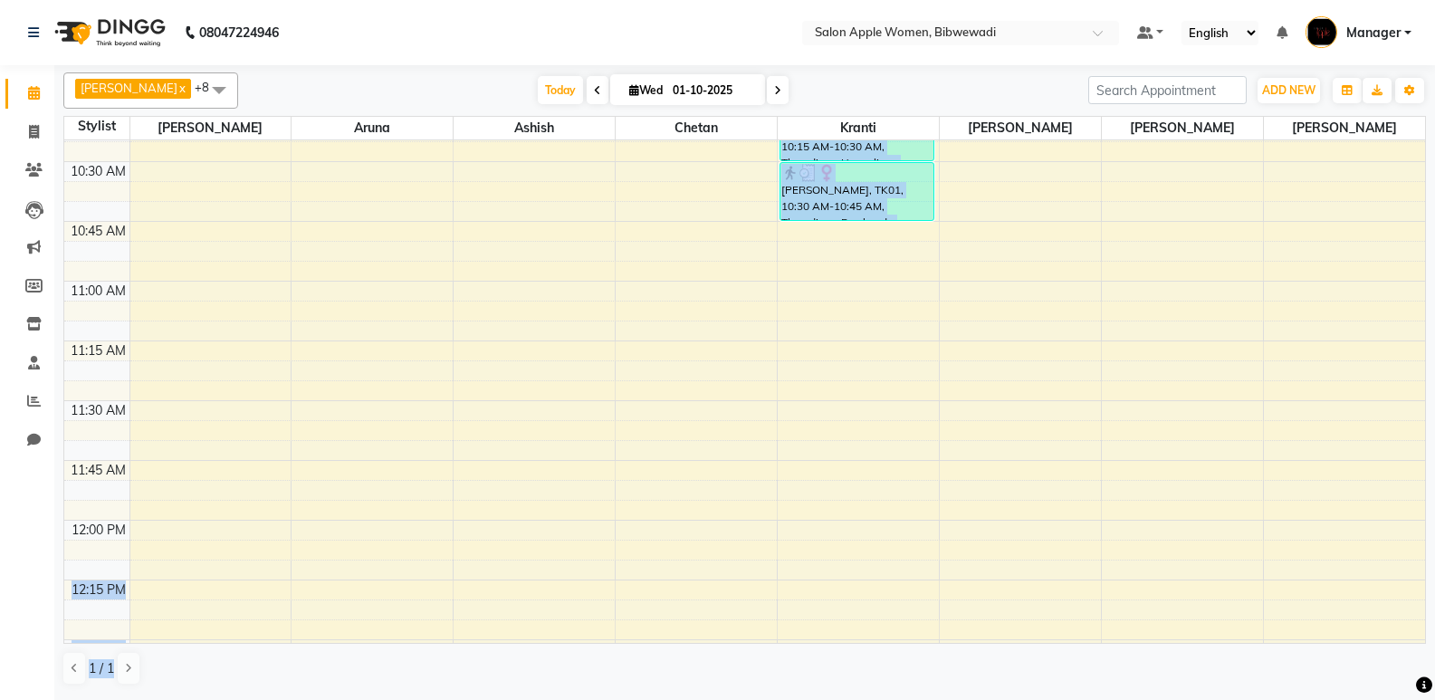
scroll to position [0, 0]
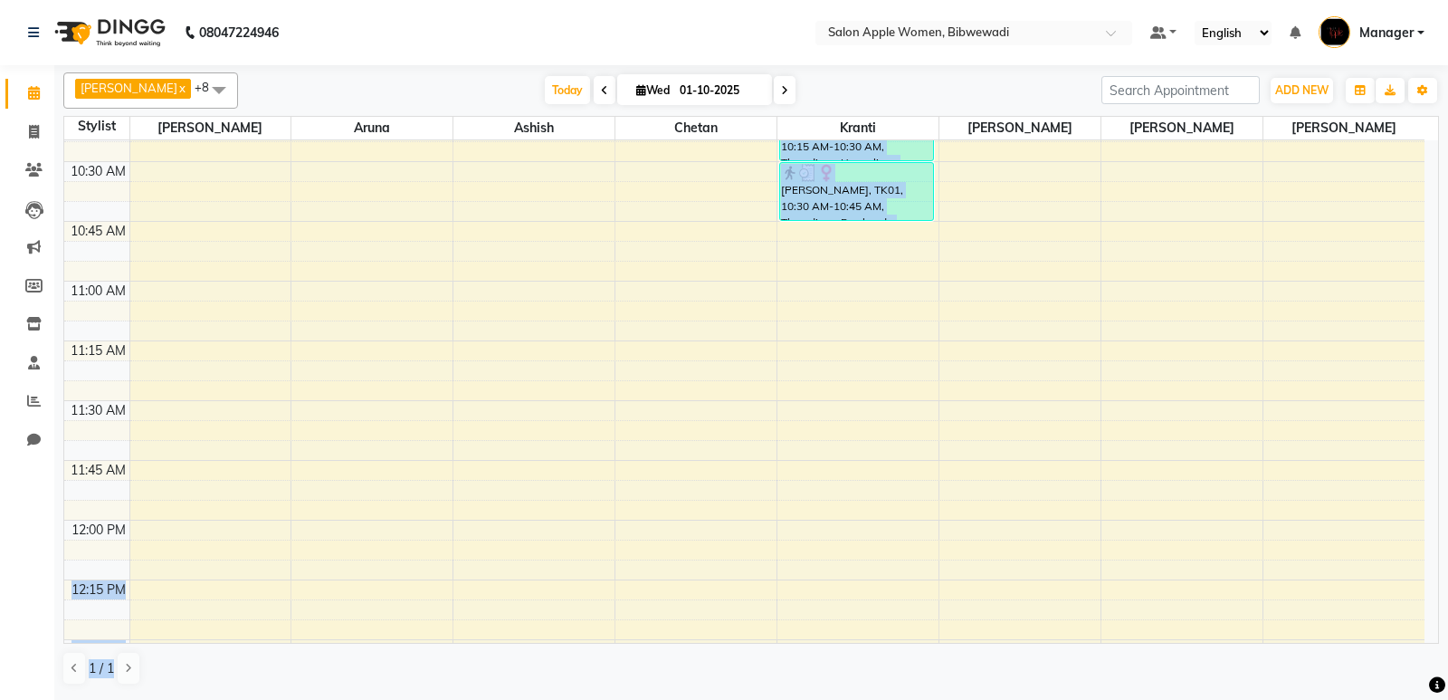
click at [825, 219] on div "[PERSON_NAME], TK01, 10:30 AM-10:45 AM, Threading - Forehead - [DEMOGRAPHIC_DAT…" at bounding box center [856, 191] width 153 height 57
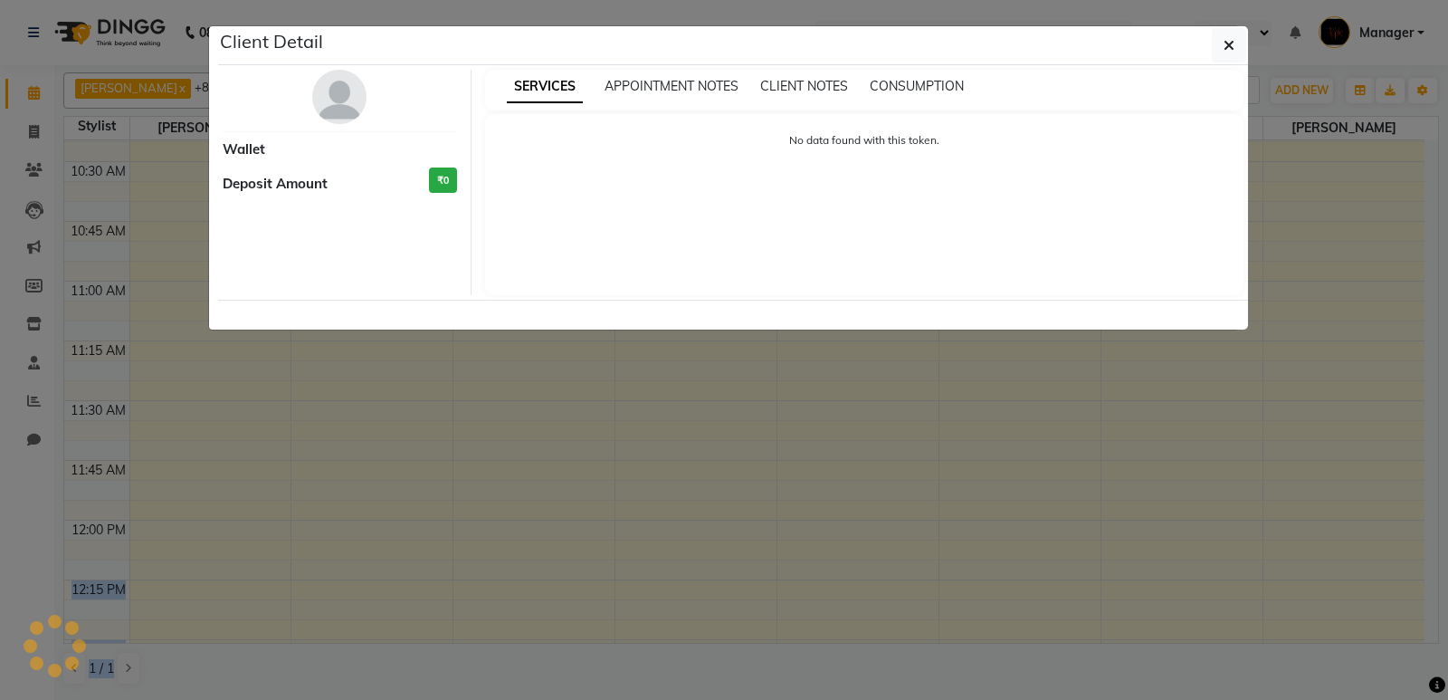
select select "3"
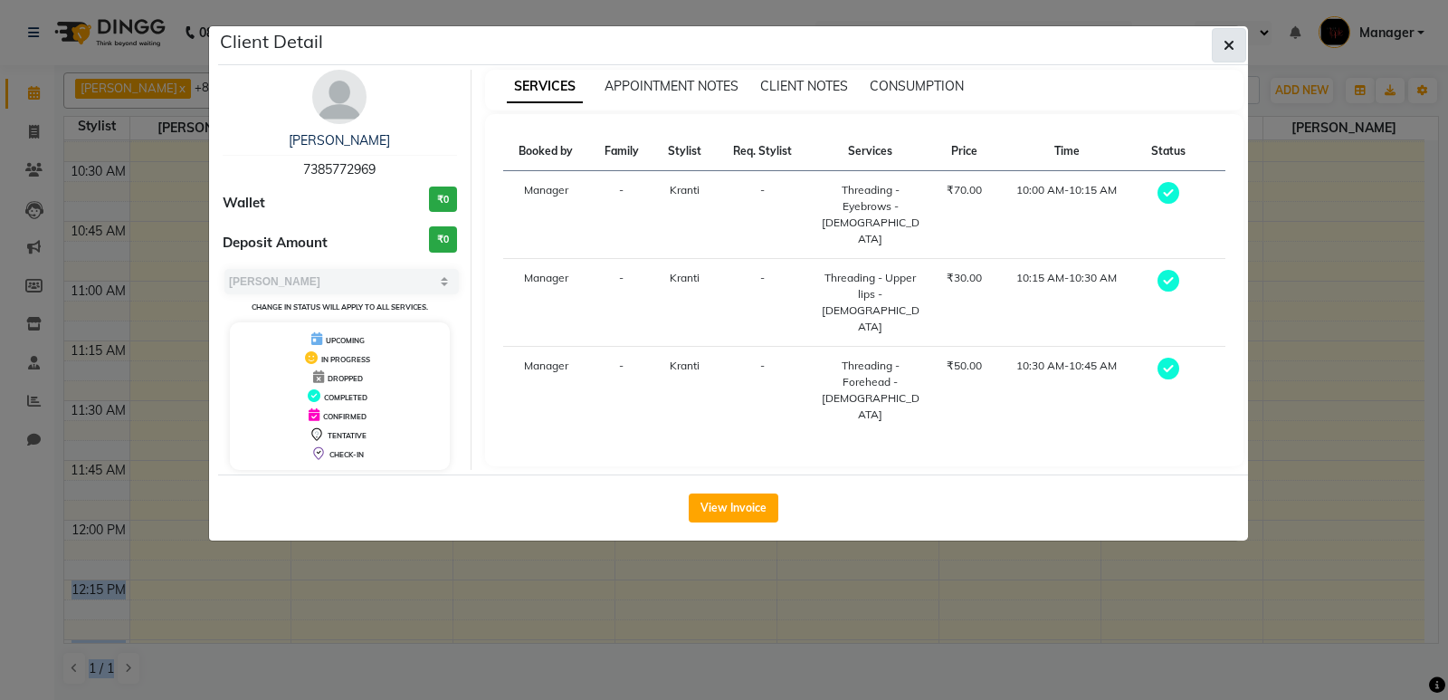
click at [1235, 43] on button "button" at bounding box center [1229, 45] width 34 height 34
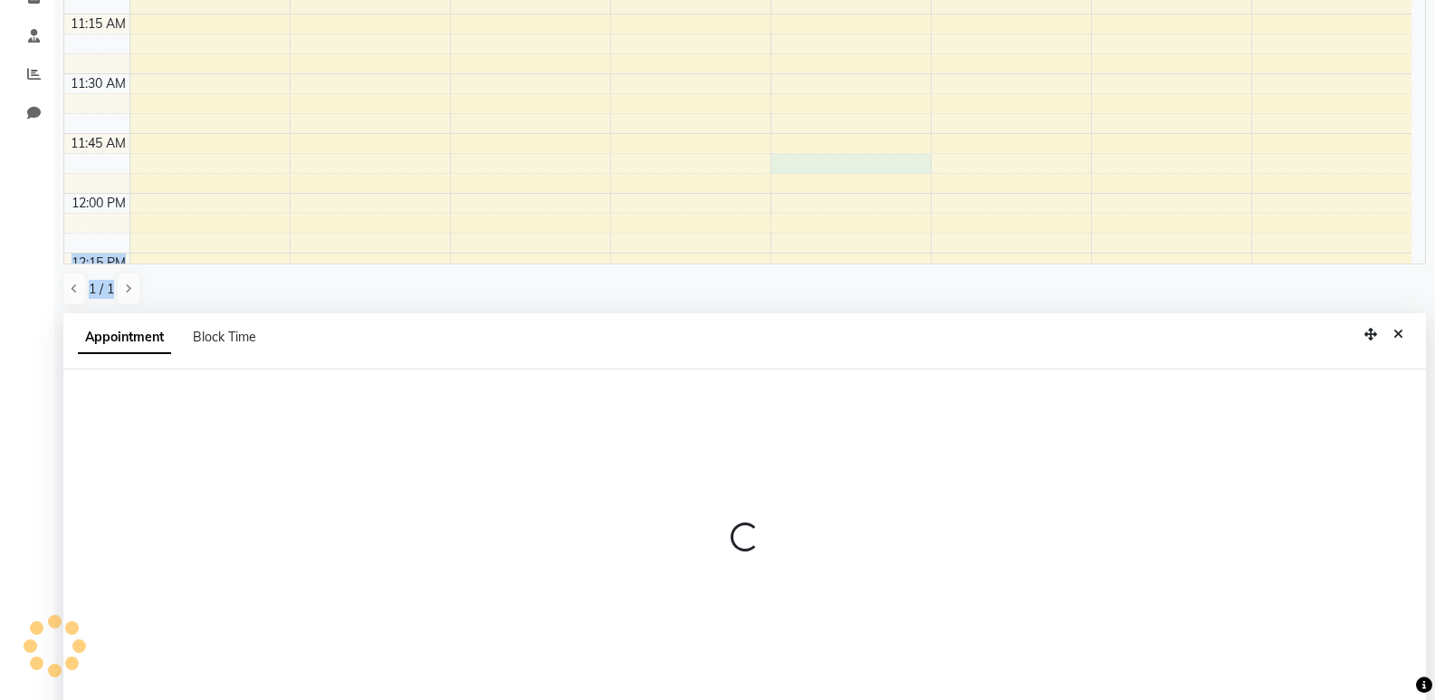
scroll to position [352, 0]
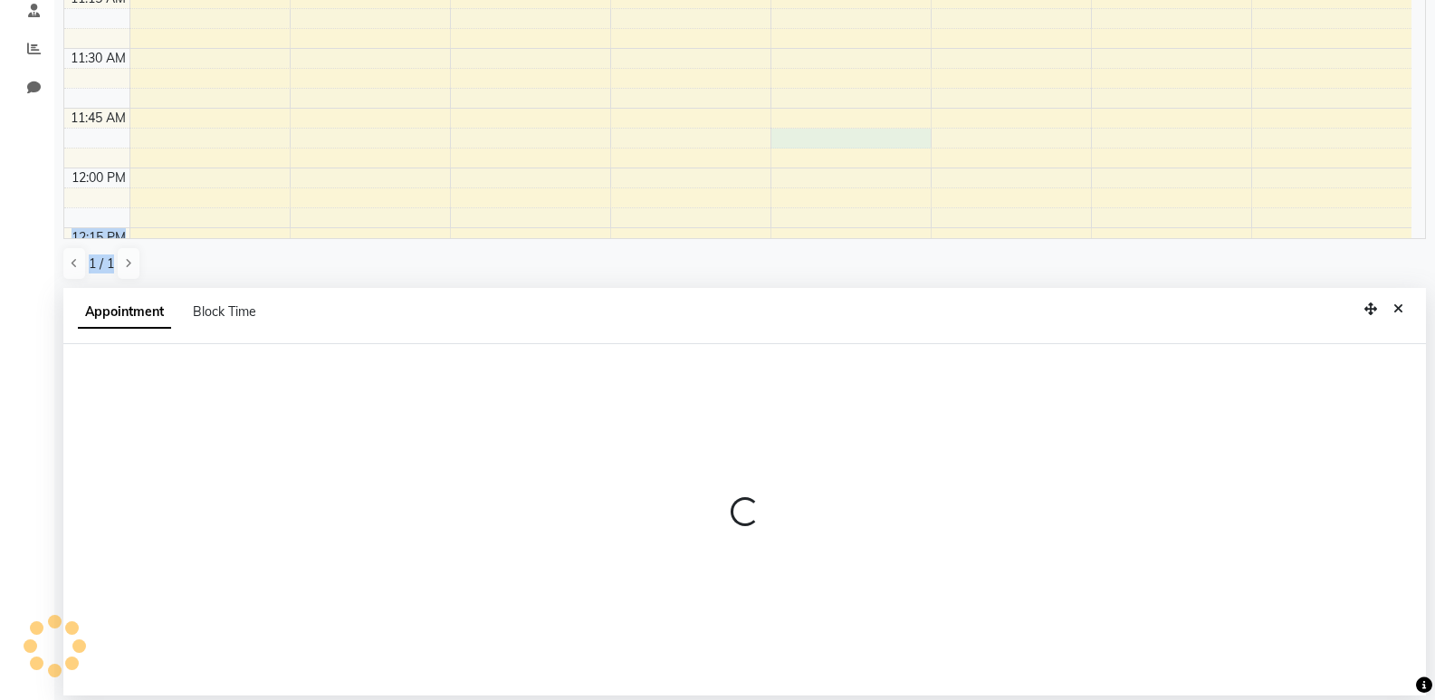
select select "33227"
select select "705"
select select "tentative"
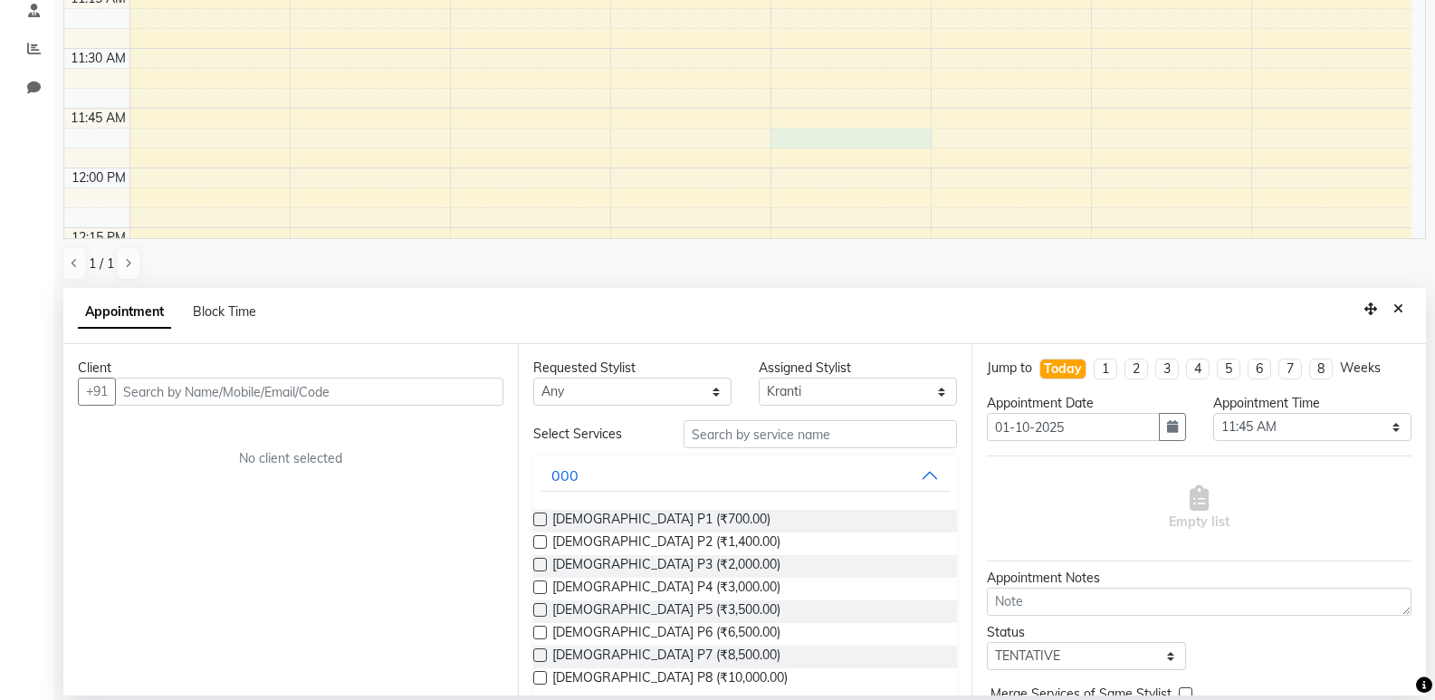
click at [305, 389] on input "text" at bounding box center [309, 391] width 388 height 28
drag, startPoint x: 305, startPoint y: 389, endPoint x: 406, endPoint y: 371, distance: 103.0
click at [319, 383] on input "text" at bounding box center [309, 391] width 388 height 28
click at [408, 371] on div "Client" at bounding box center [290, 367] width 425 height 19
click at [382, 387] on input "text" at bounding box center [309, 391] width 388 height 28
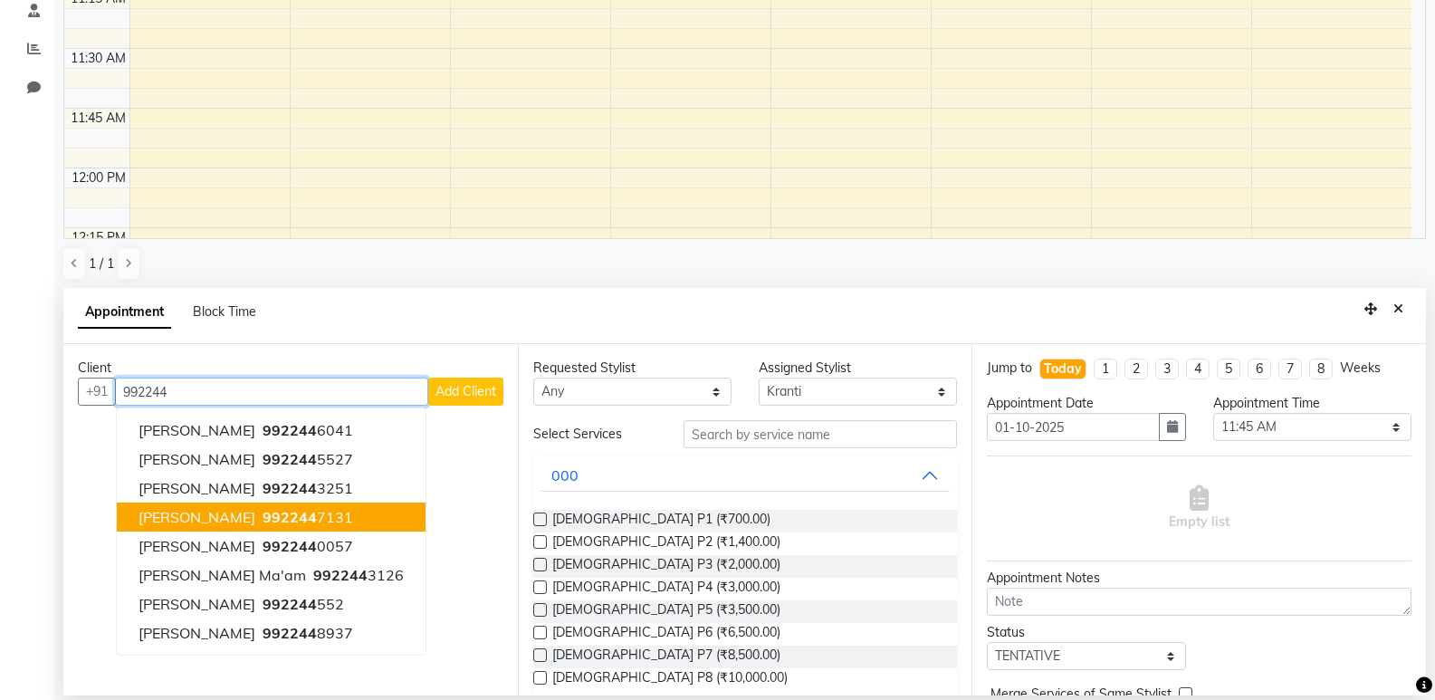
click at [189, 505] on button "[PERSON_NAME] 992244 7131" at bounding box center [271, 516] width 309 height 29
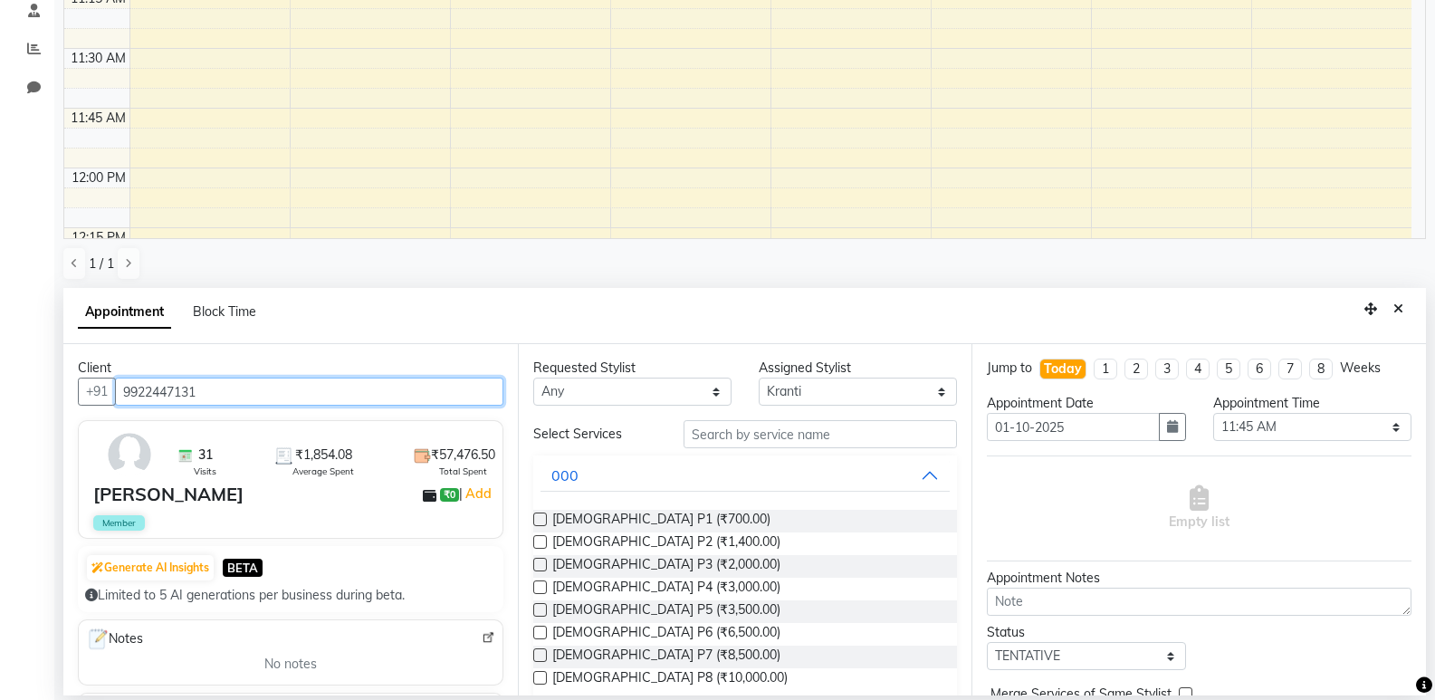
type input "9922447131"
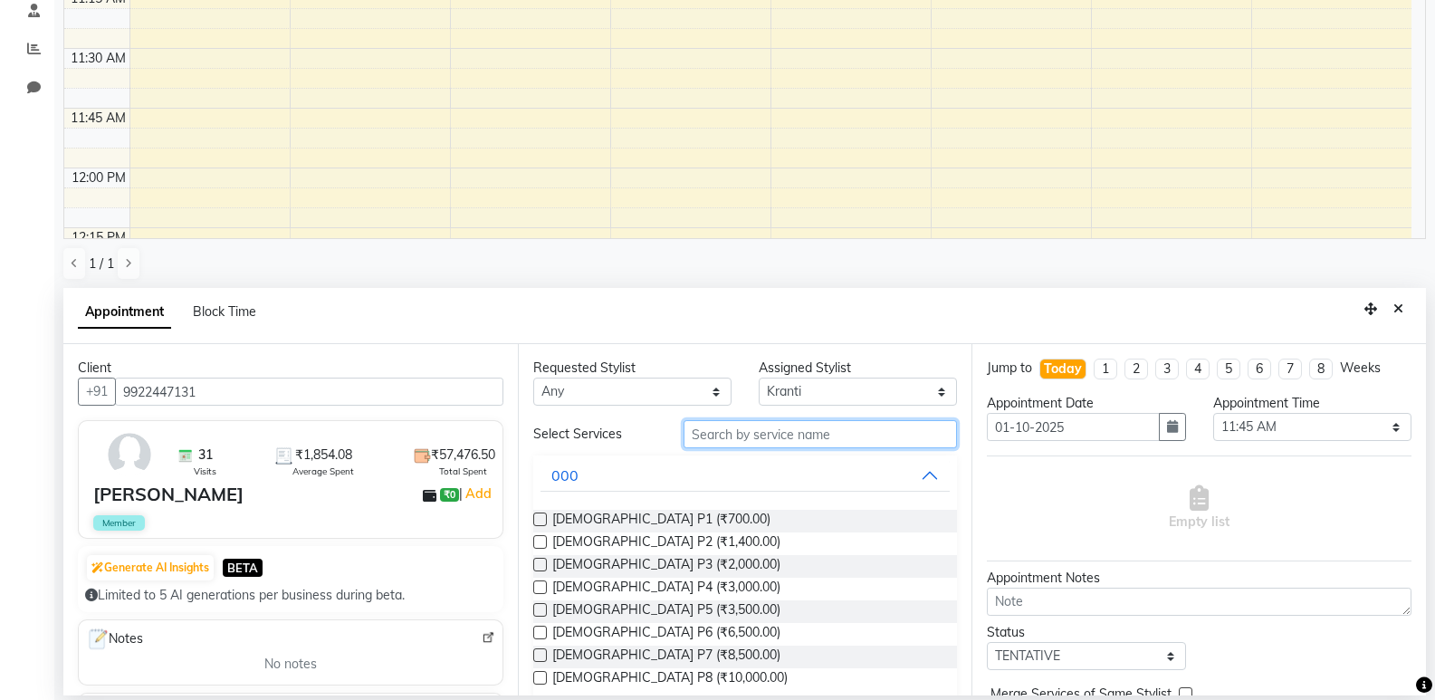
click at [711, 426] on input "text" at bounding box center [819, 434] width 273 height 28
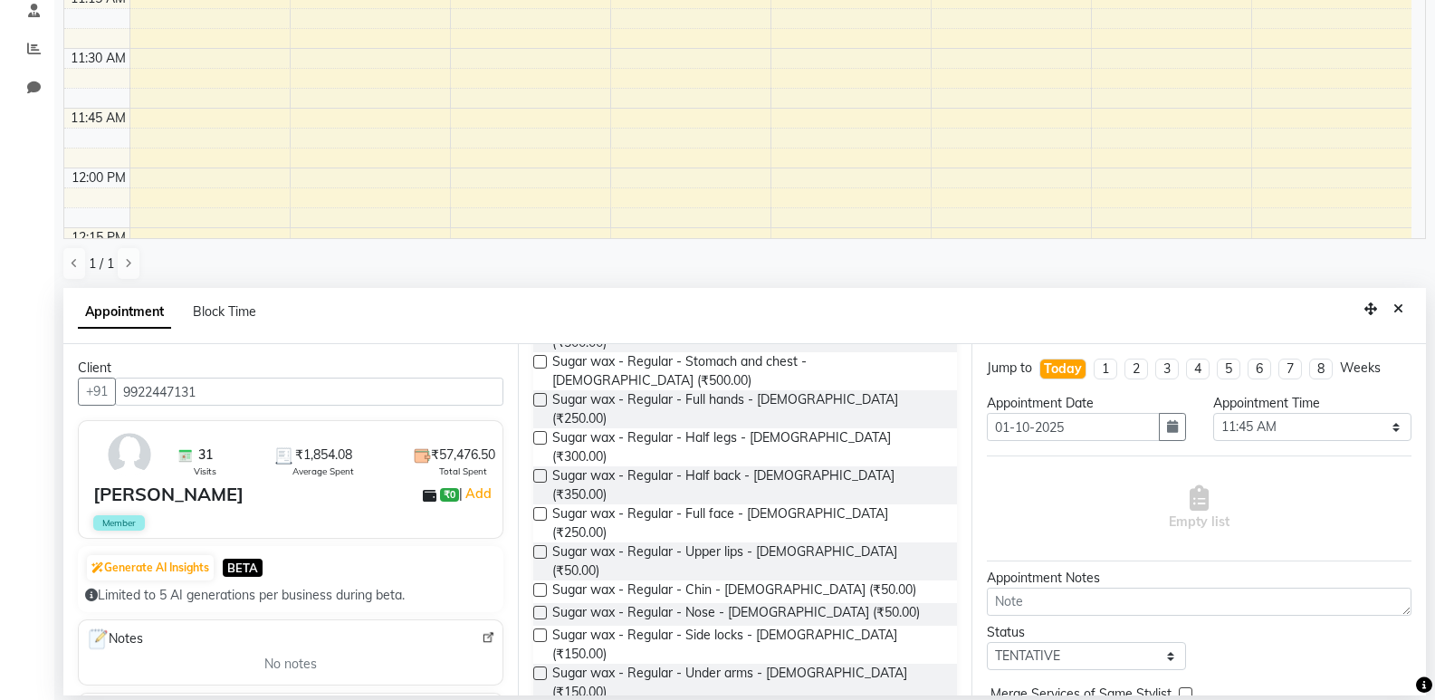
scroll to position [593, 0]
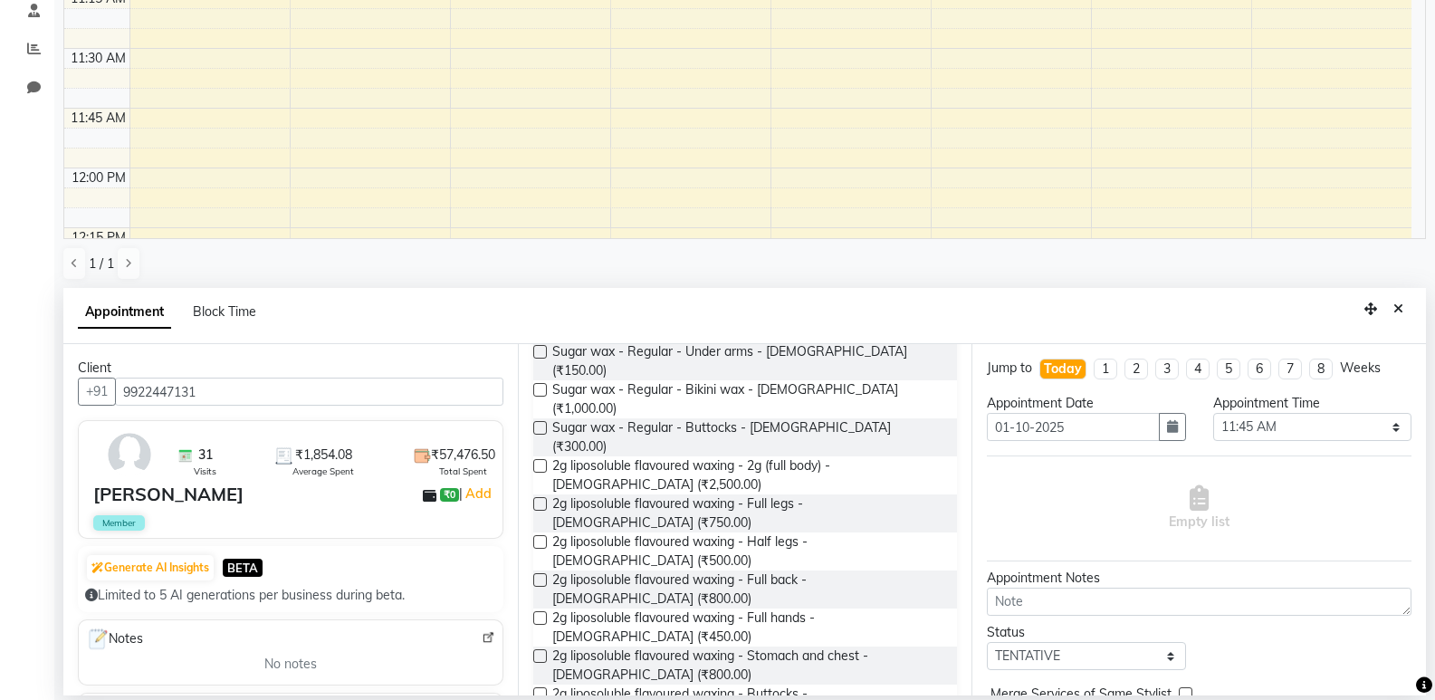
type input "wax"
checkbox input "false"
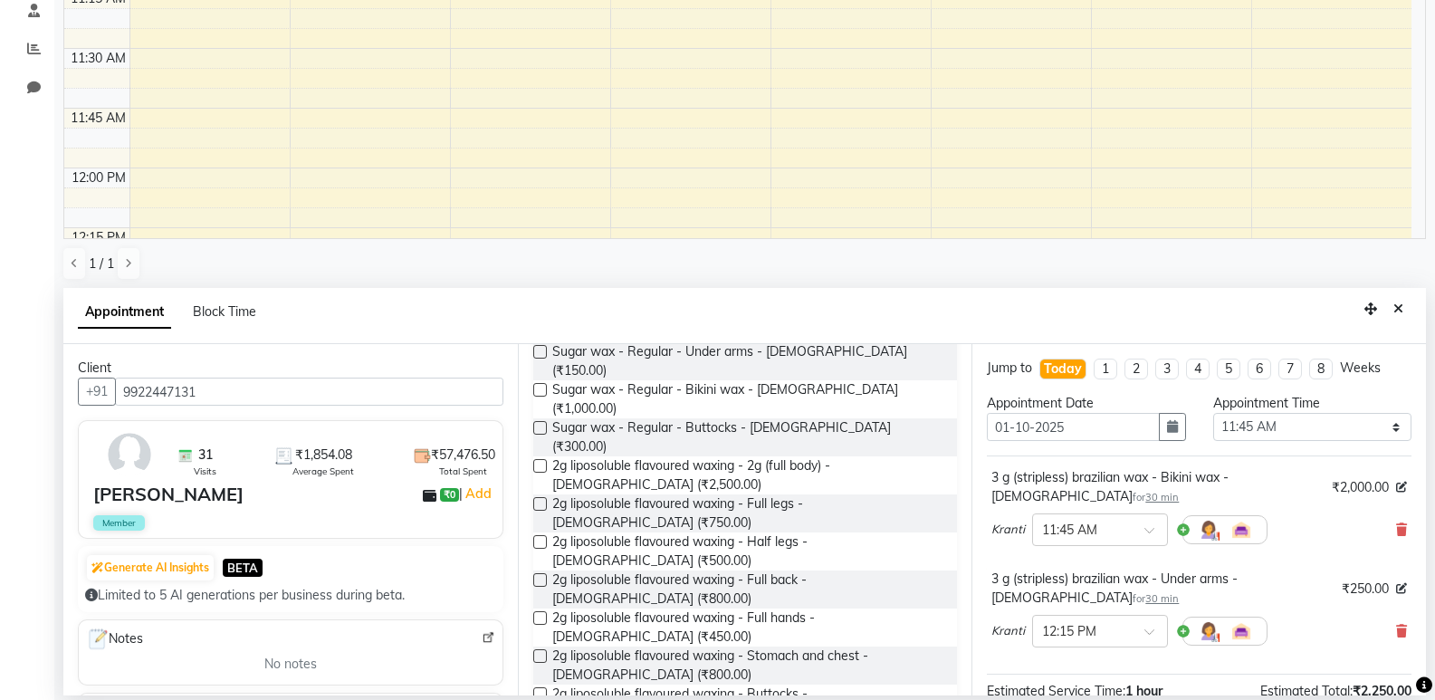
checkbox input "false"
click at [762, 684] on span "2g liposoluble flavoured waxing - Buttocks - [DEMOGRAPHIC_DATA] (₹400.00)" at bounding box center [747, 703] width 391 height 38
checkbox input "false"
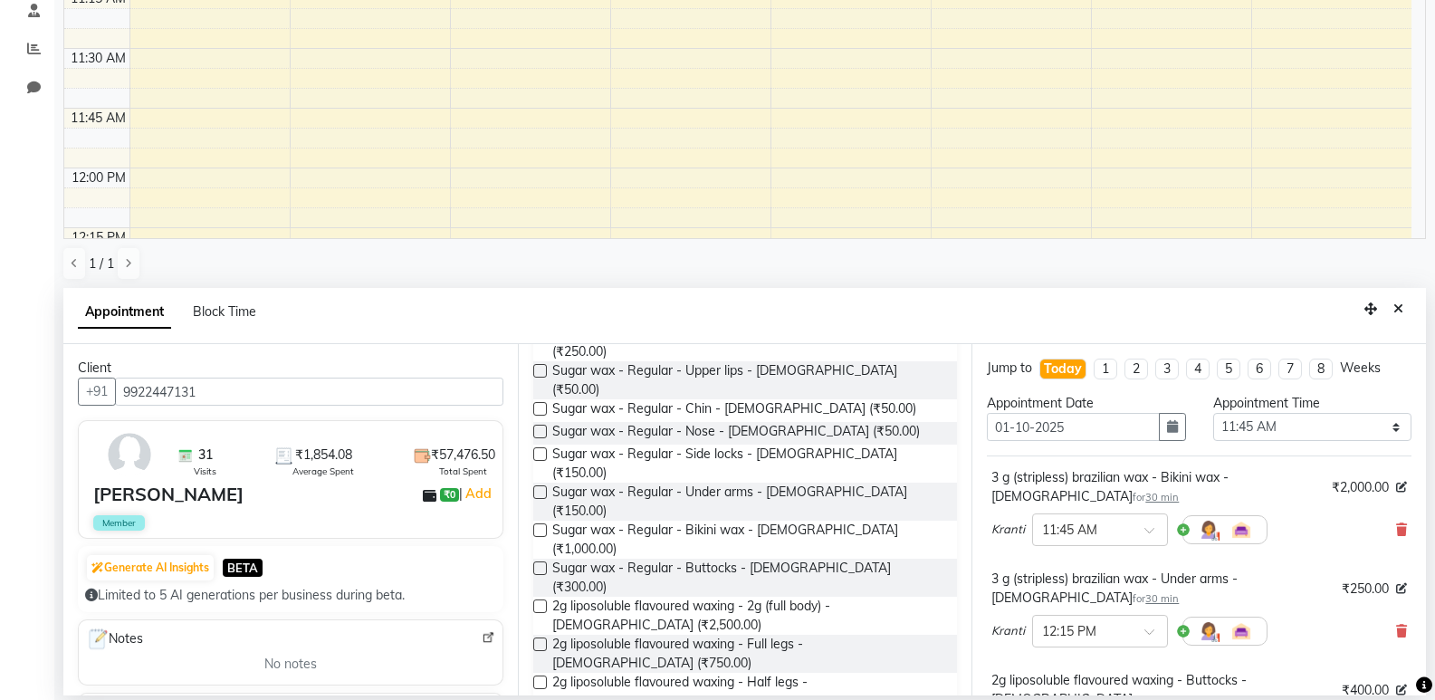
scroll to position [412, 0]
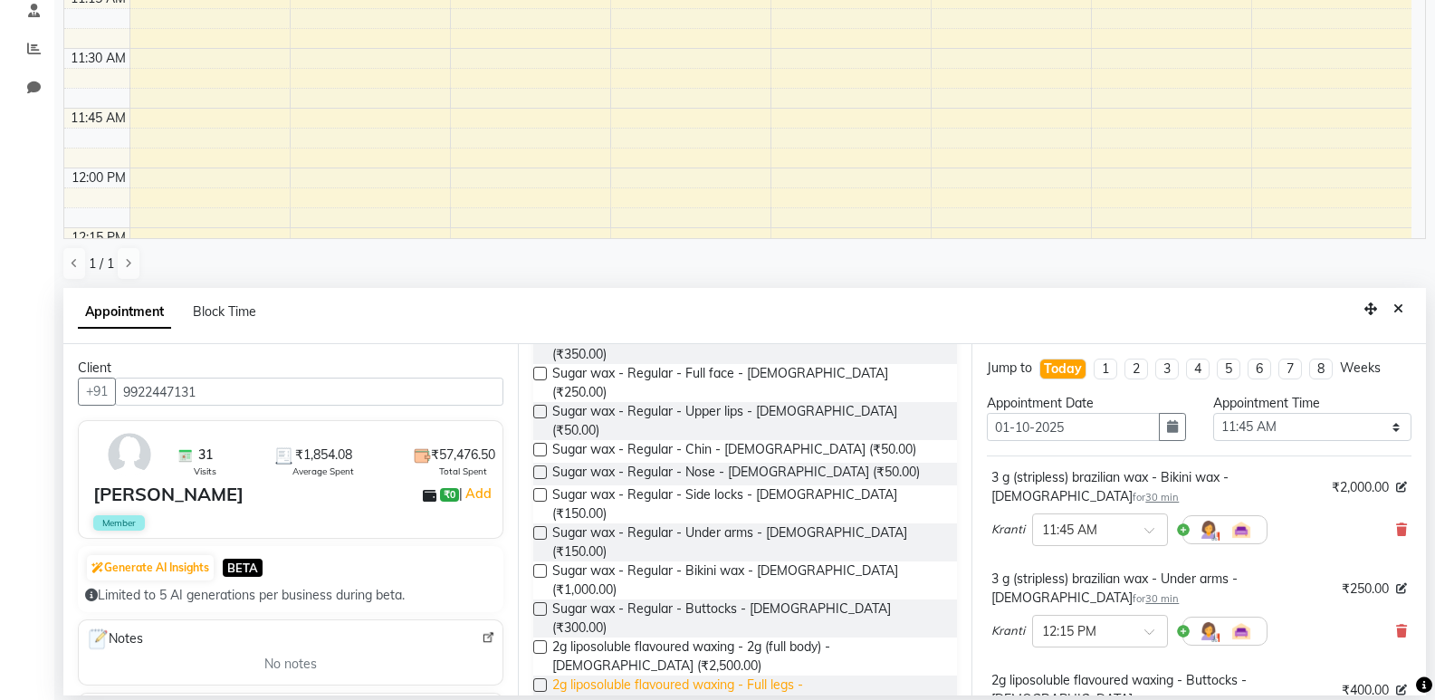
click at [763, 675] on span "2g liposoluble flavoured waxing - Full legs - [DEMOGRAPHIC_DATA] (₹750.00)" at bounding box center [747, 694] width 391 height 38
checkbox input "false"
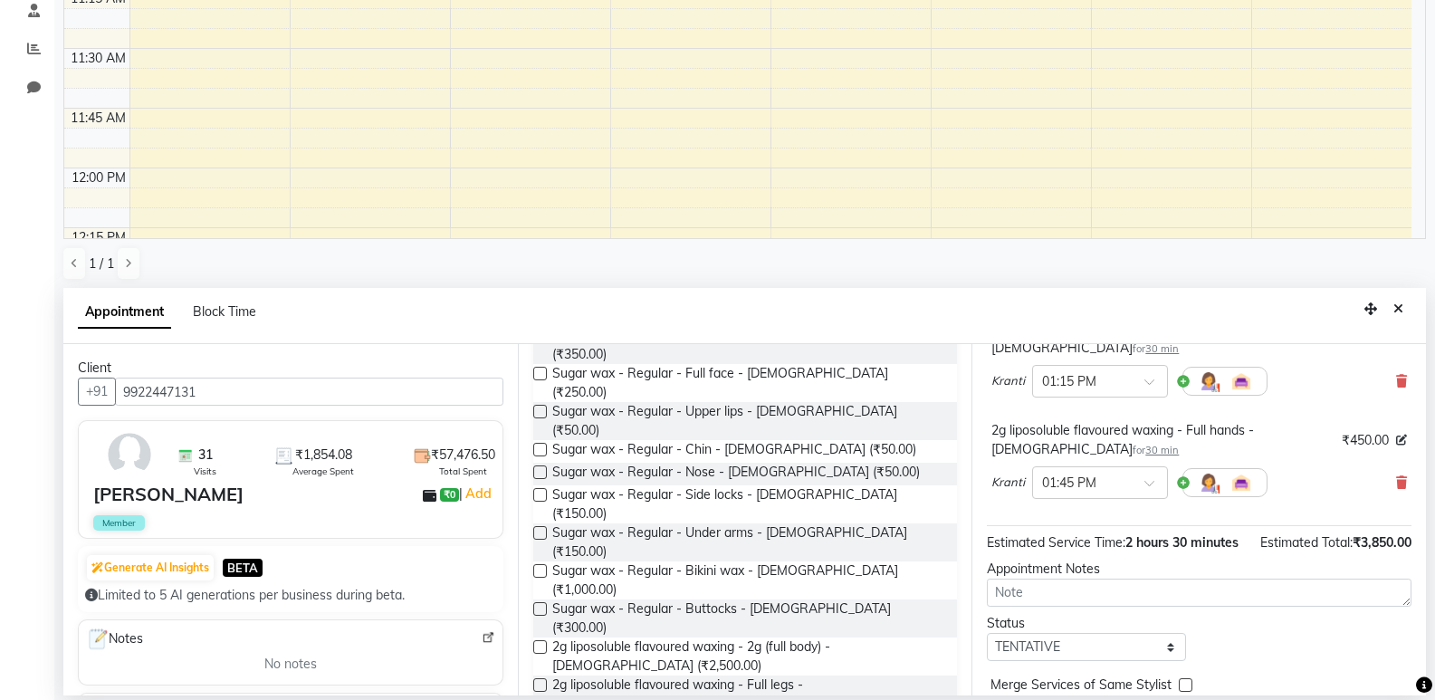
scroll to position [543, 0]
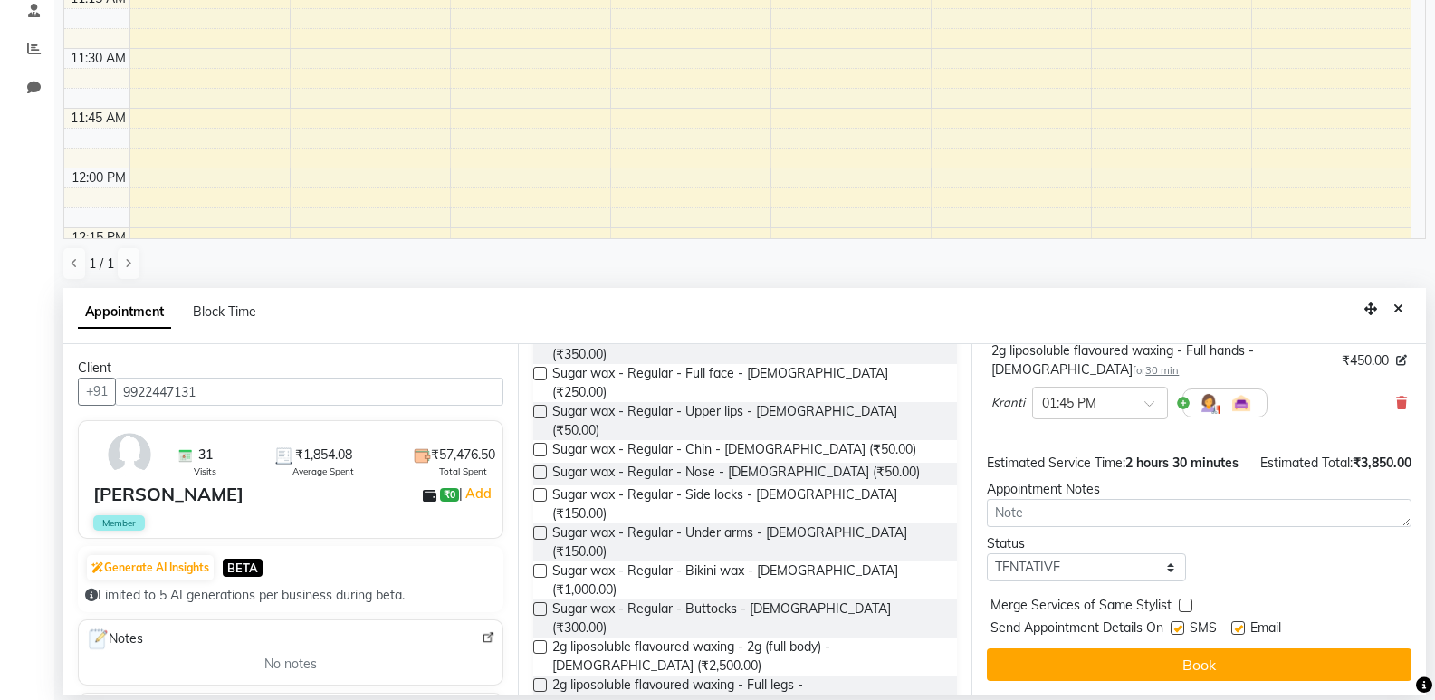
click at [1124, 656] on button "Book" at bounding box center [1199, 664] width 424 height 33
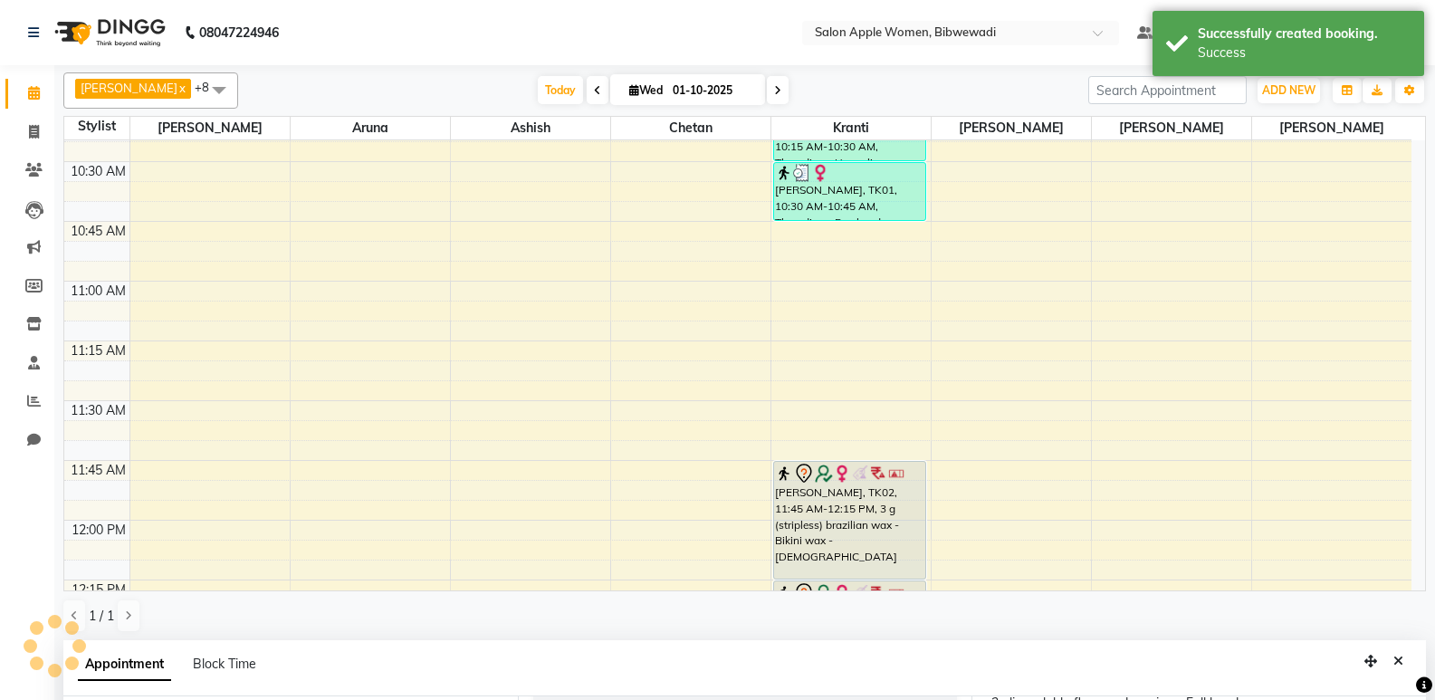
scroll to position [562, 0]
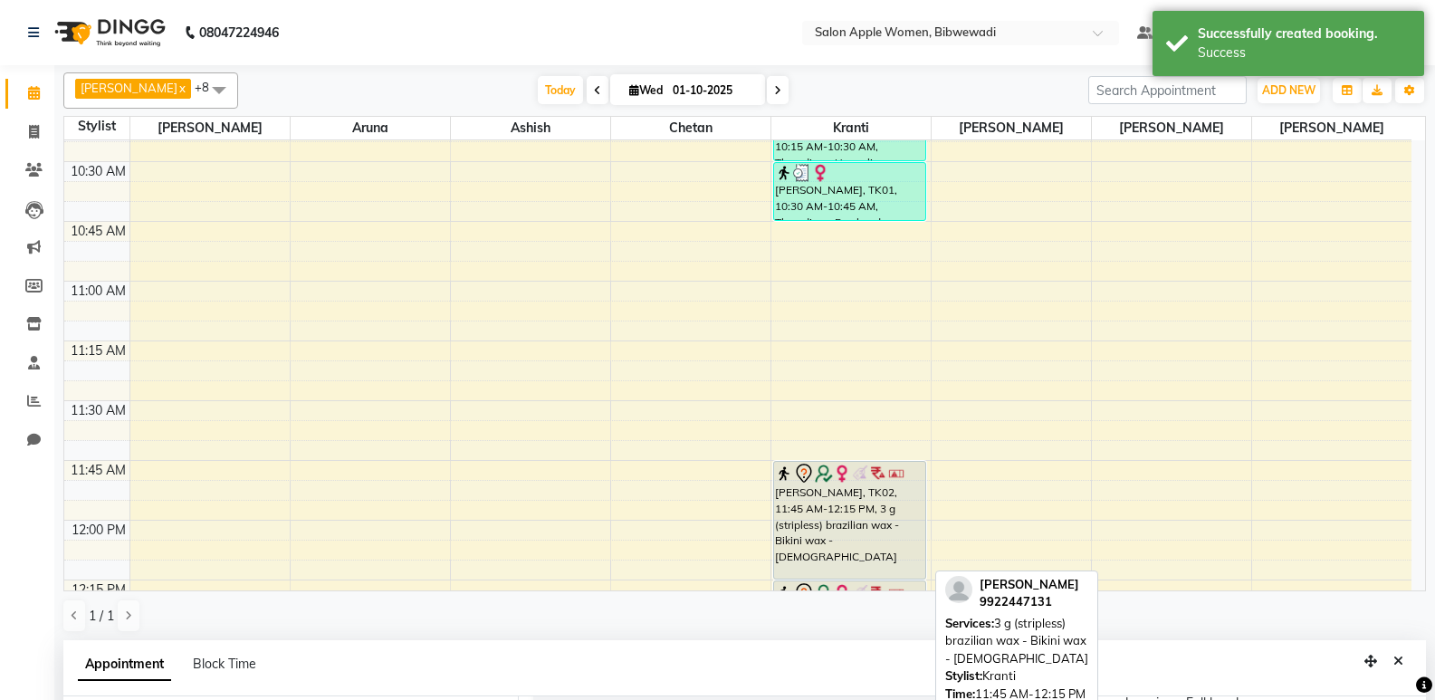
click at [872, 482] on div at bounding box center [850, 473] width 150 height 22
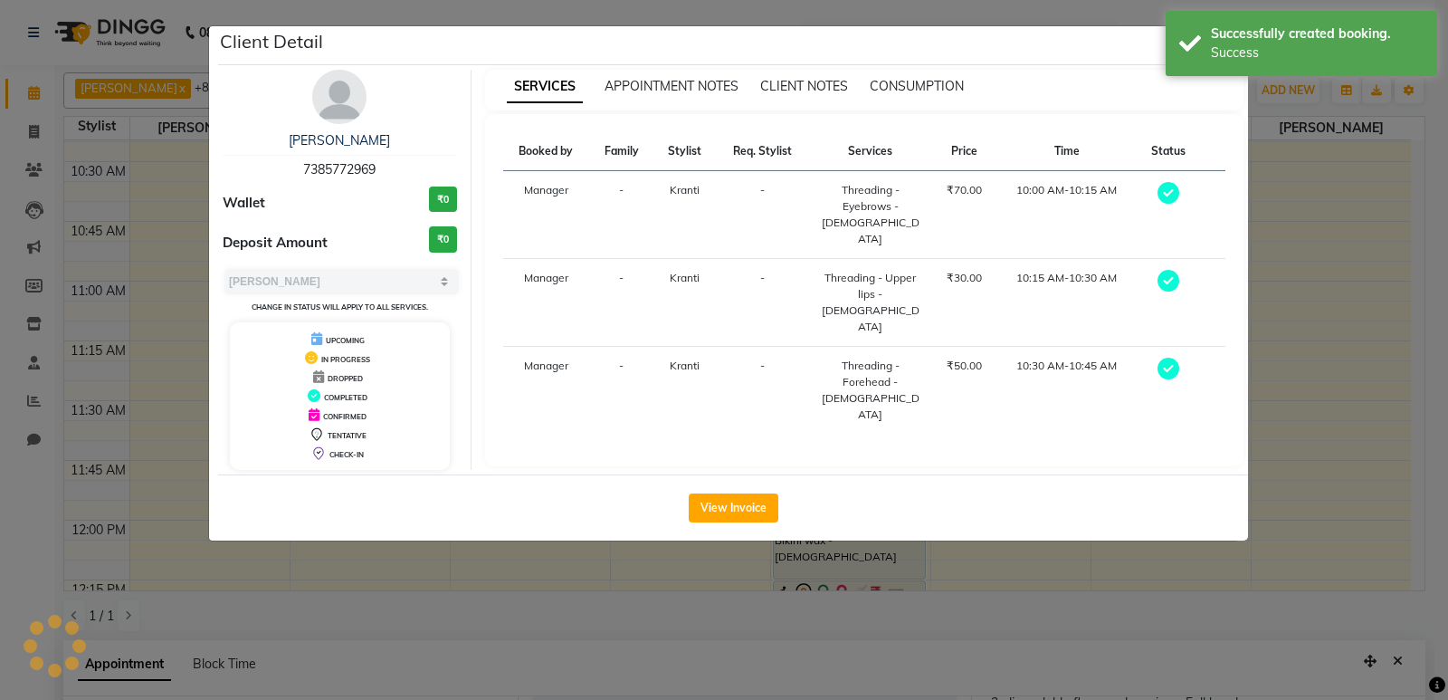
select select "7"
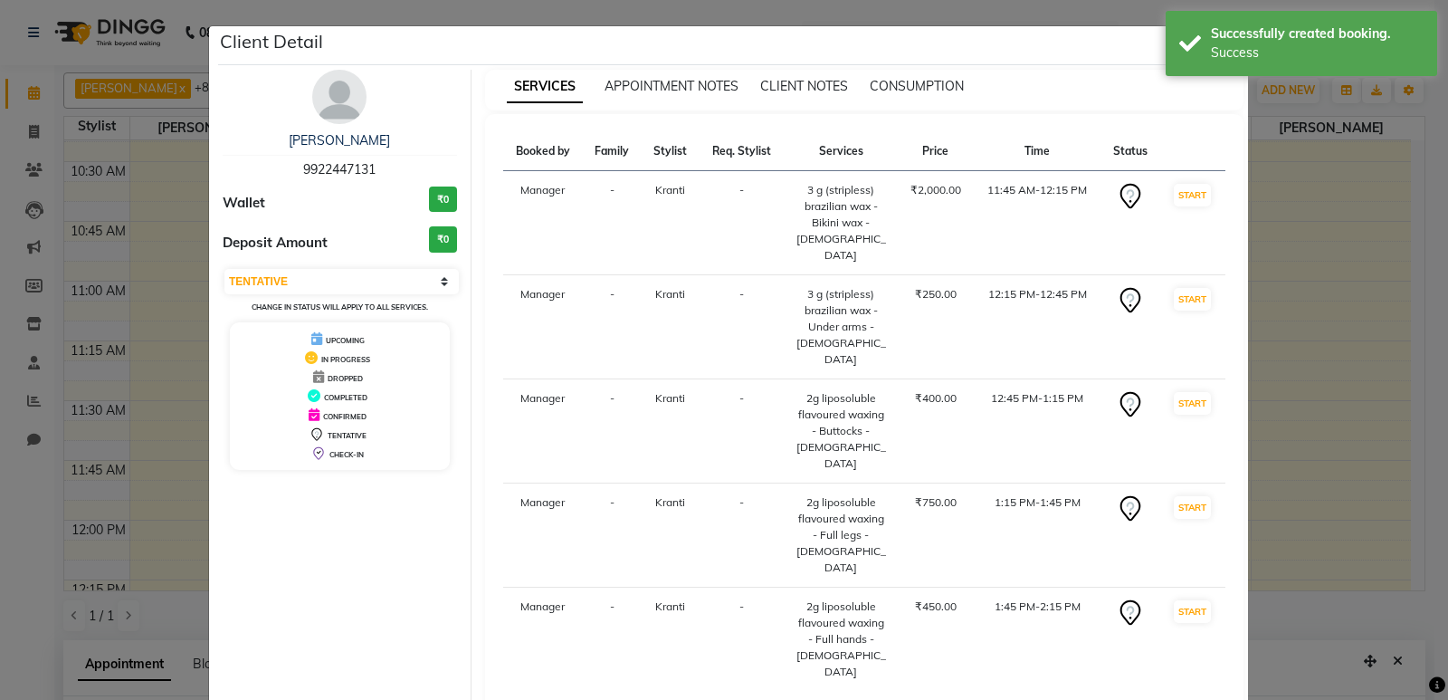
select select "service"
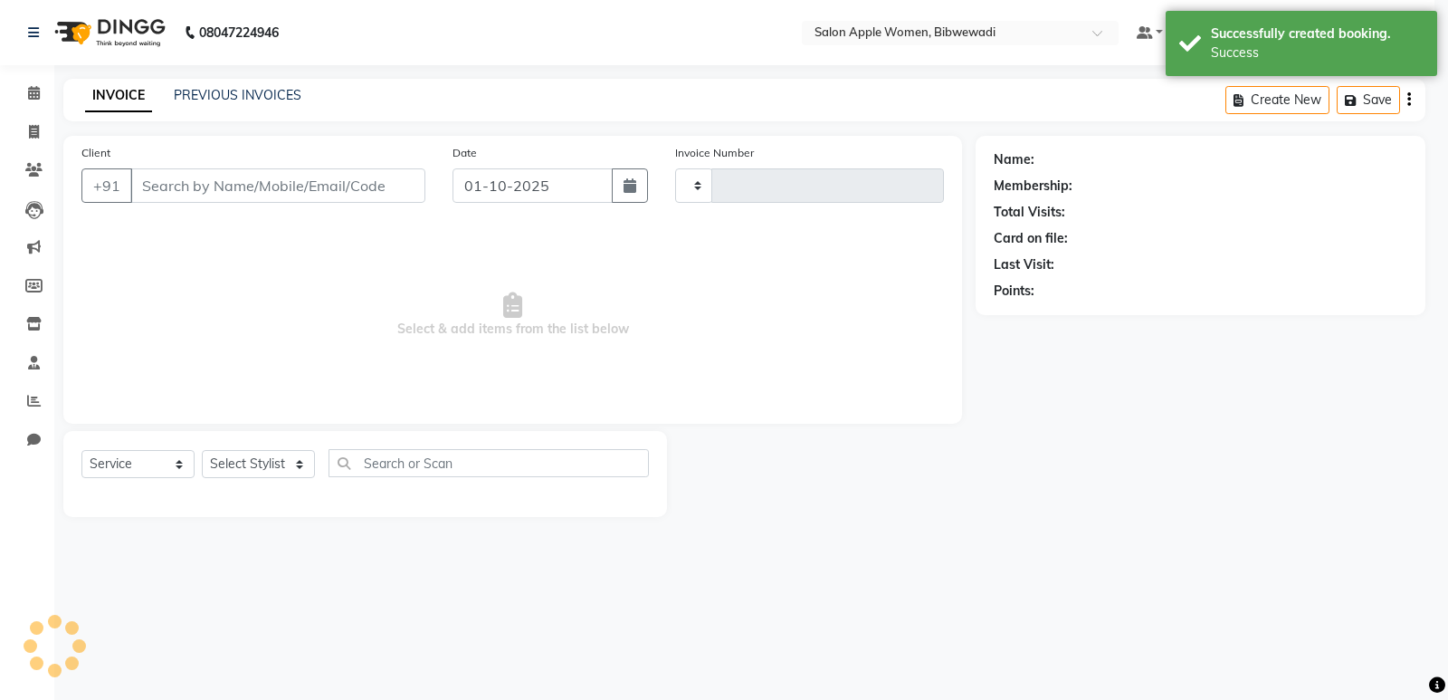
type input "2156"
select select "101"
type input "9922447131"
select select "33227"
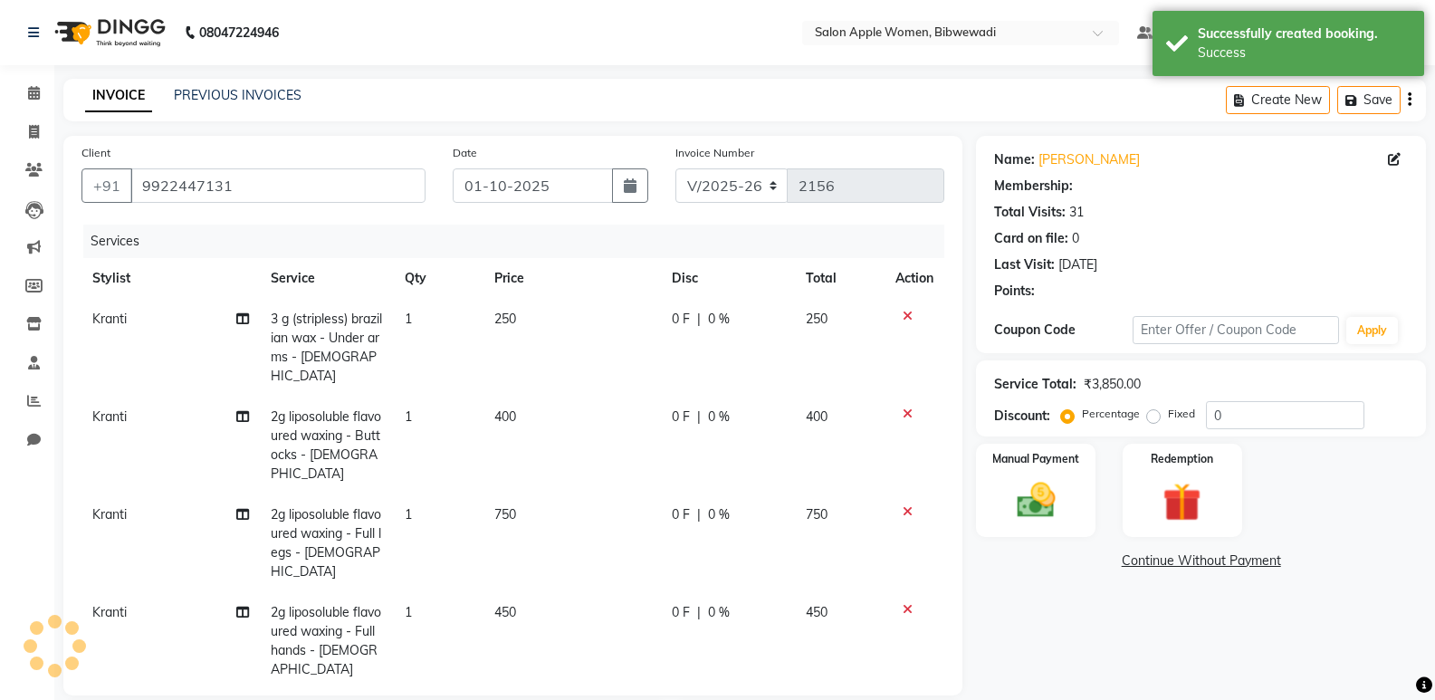
select select "1: Object"
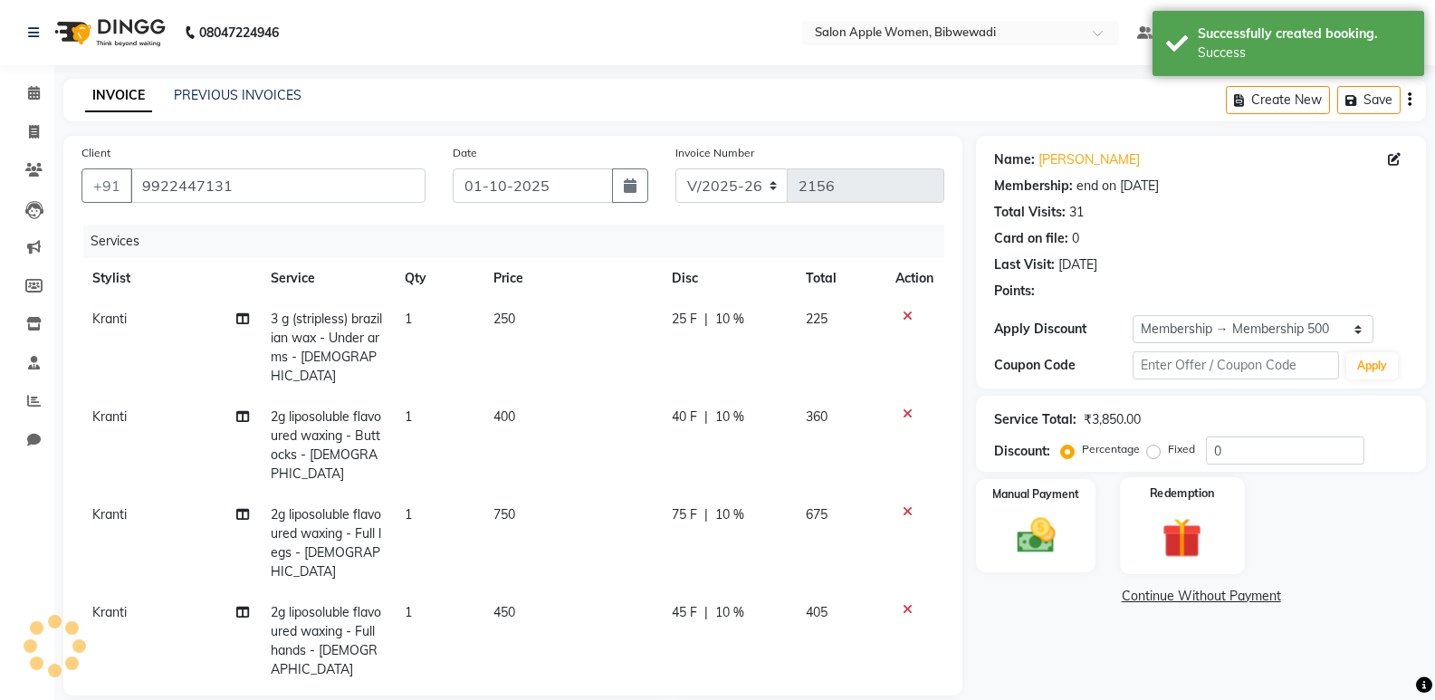
type input "10"
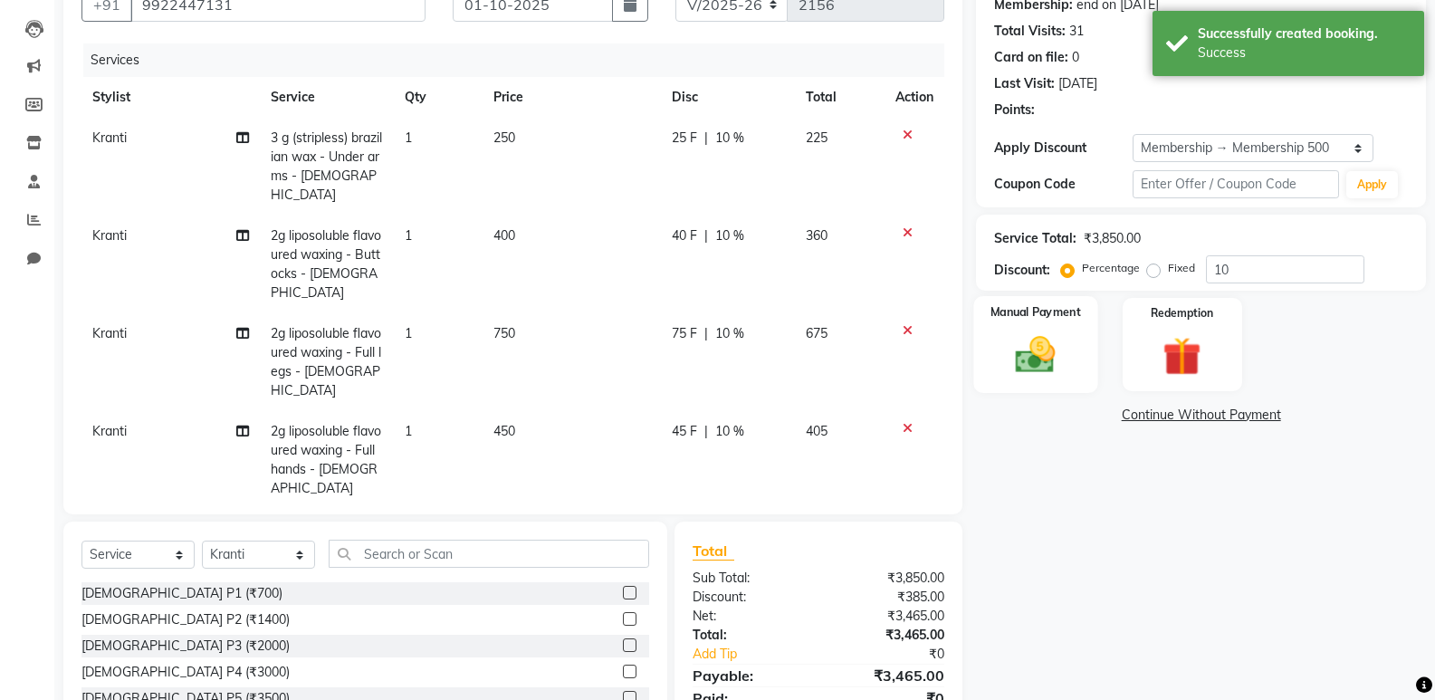
click at [1085, 367] on div "Manual Payment" at bounding box center [1036, 344] width 124 height 97
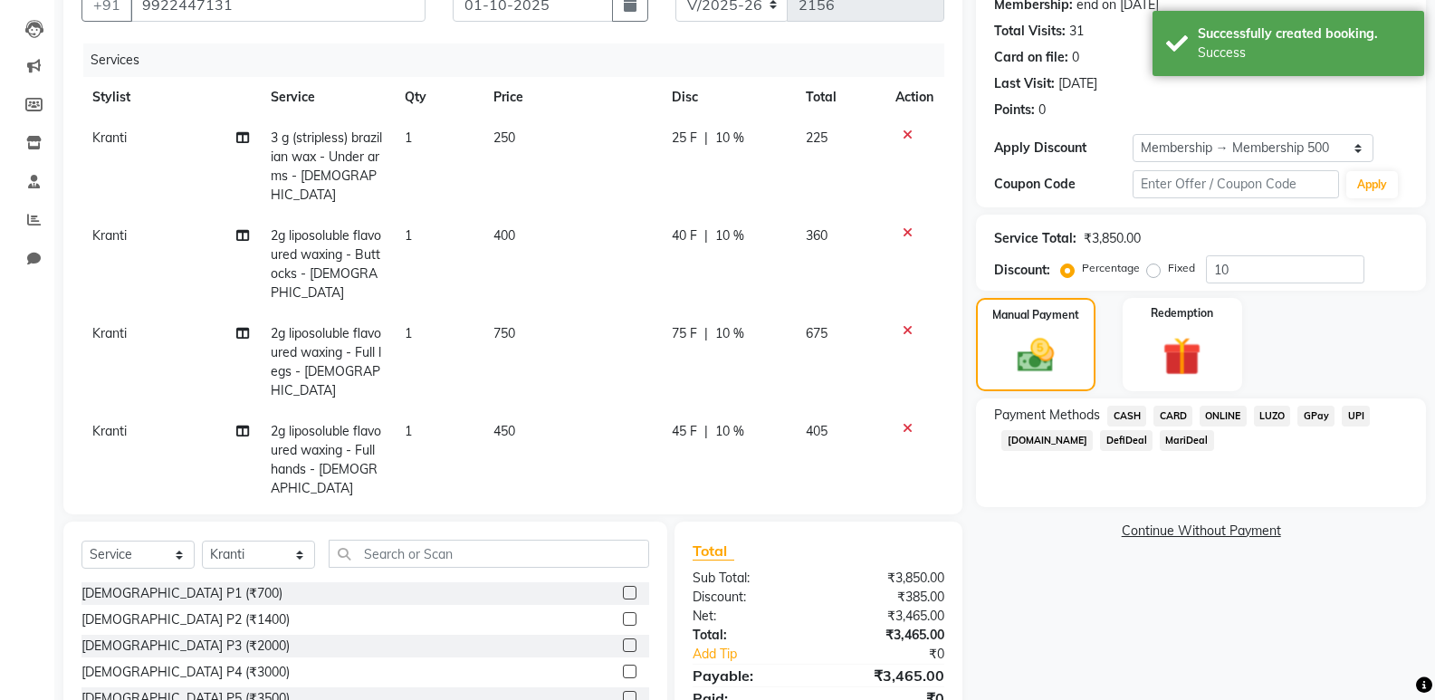
click at [1204, 412] on span "ONLINE" at bounding box center [1222, 415] width 47 height 21
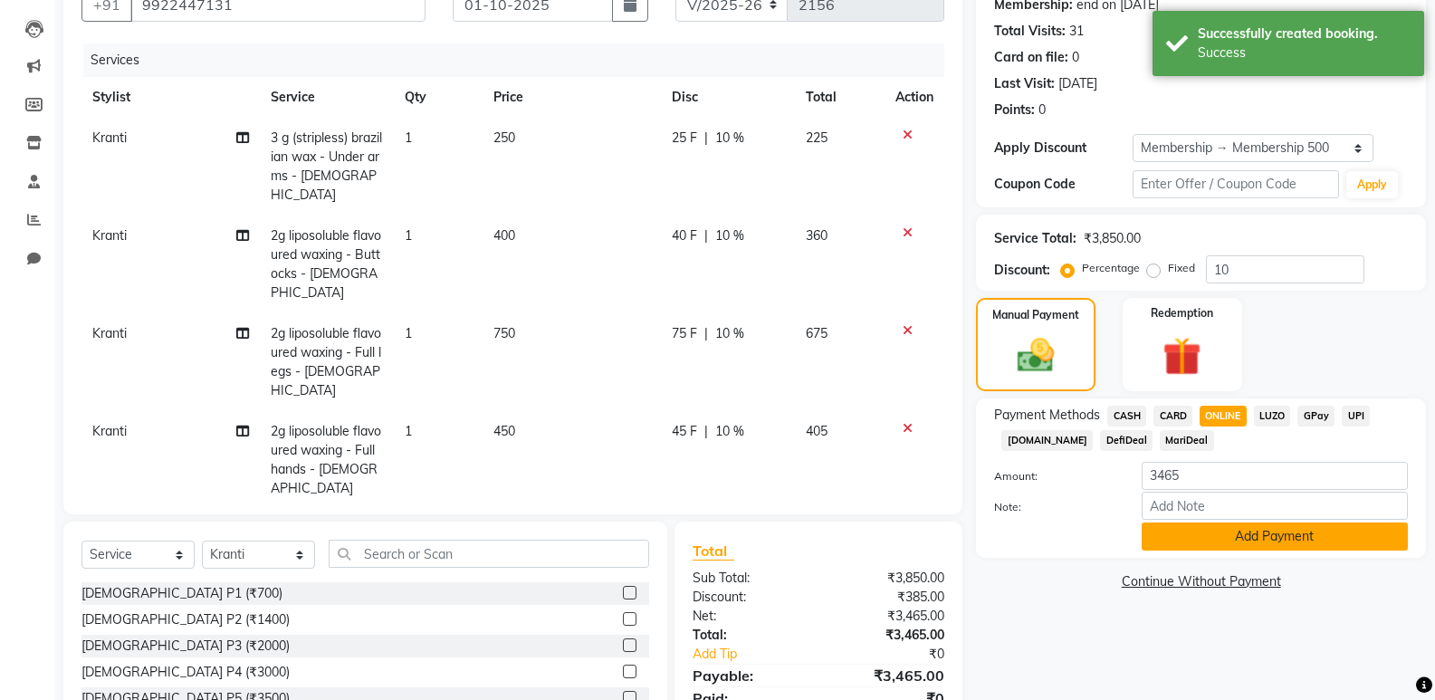
click at [1252, 532] on button "Add Payment" at bounding box center [1274, 536] width 266 height 28
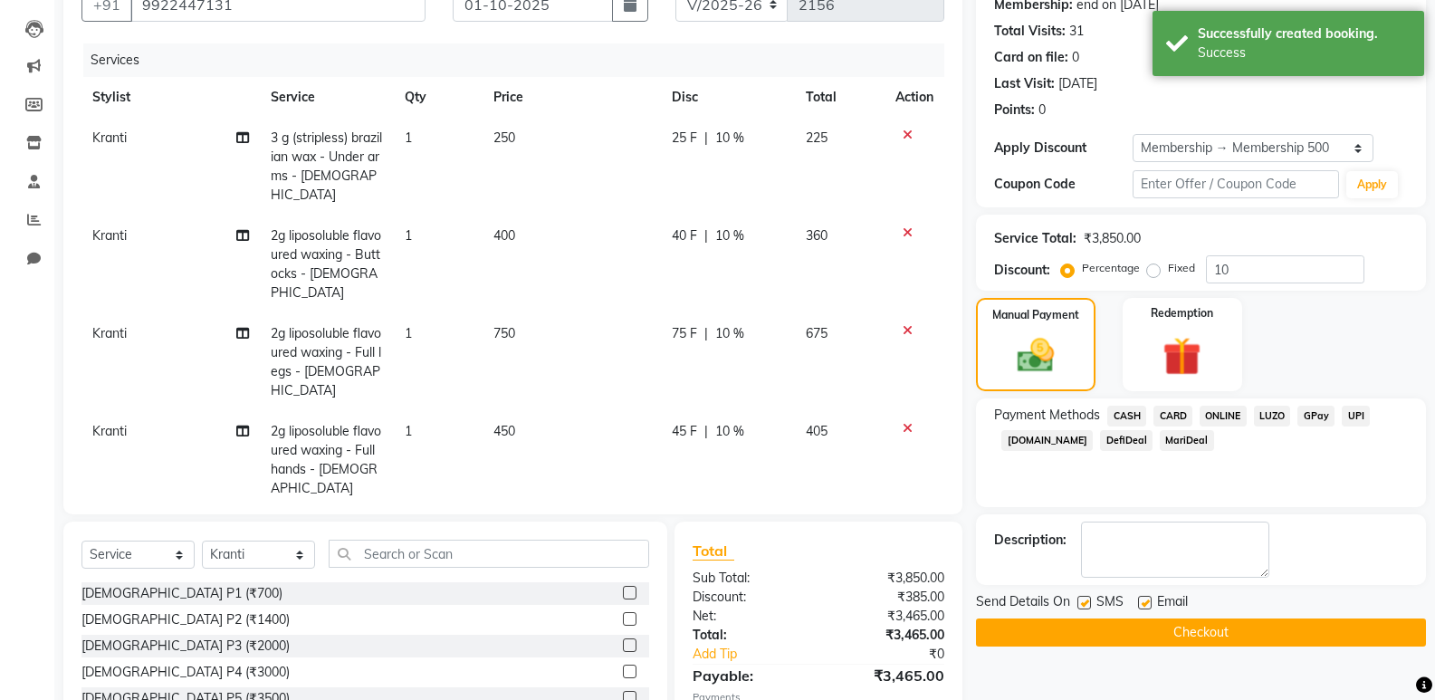
click at [1230, 615] on div "Send Details On SMS Email Checkout" at bounding box center [1201, 619] width 450 height 54
click at [1227, 630] on button "Checkout" at bounding box center [1201, 632] width 450 height 28
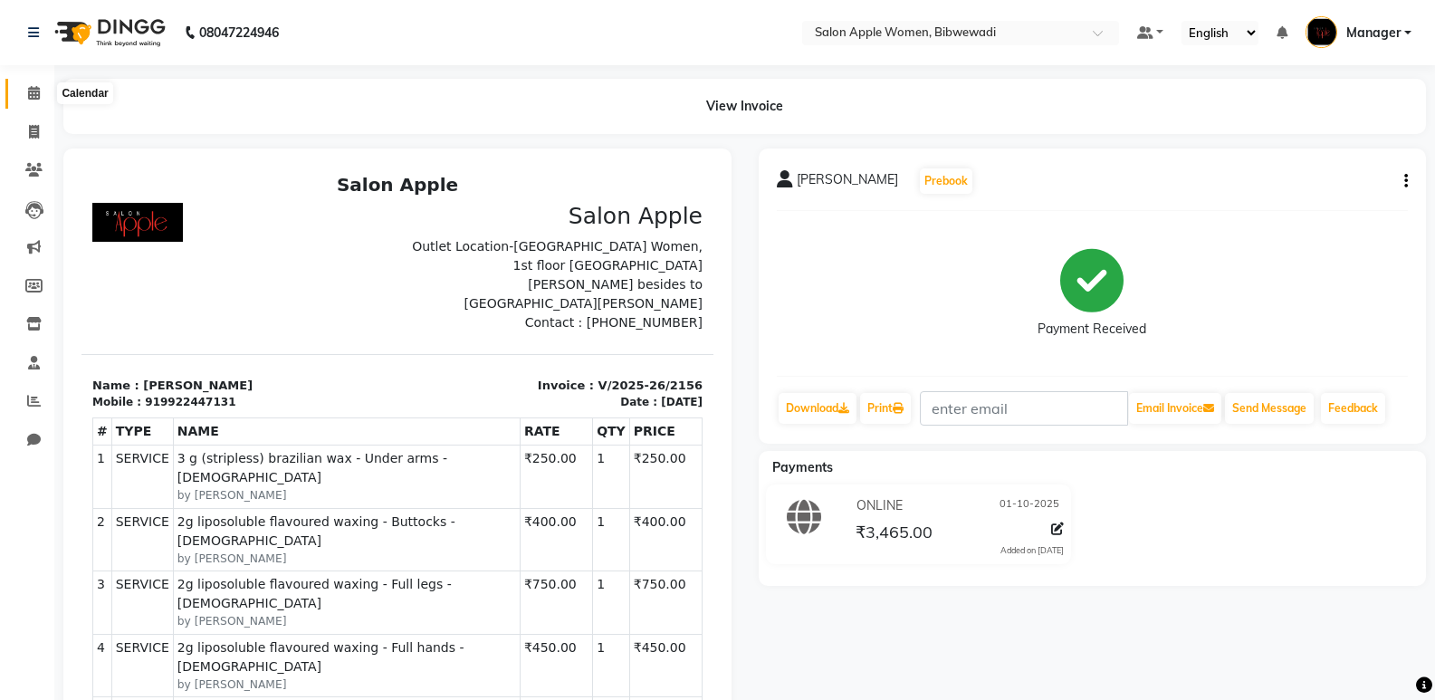
click at [40, 92] on icon at bounding box center [34, 93] width 12 height 14
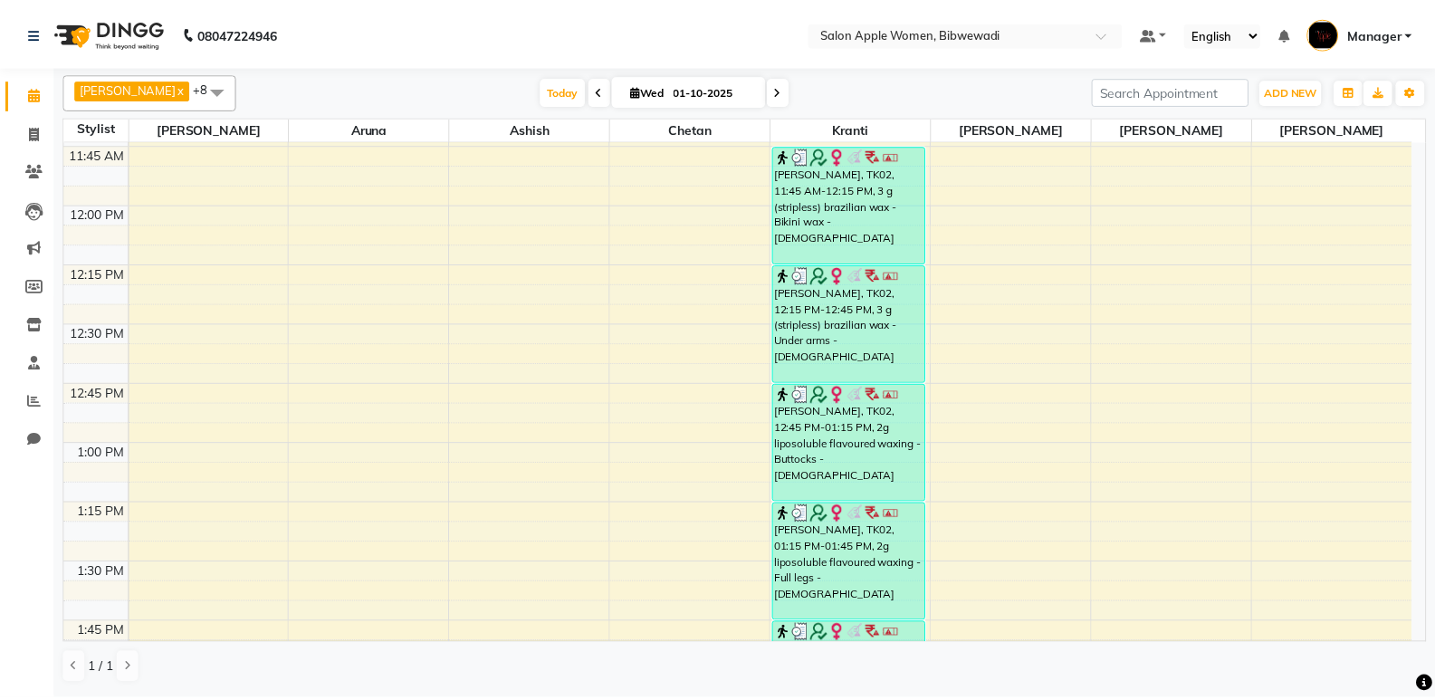
scroll to position [1086, 0]
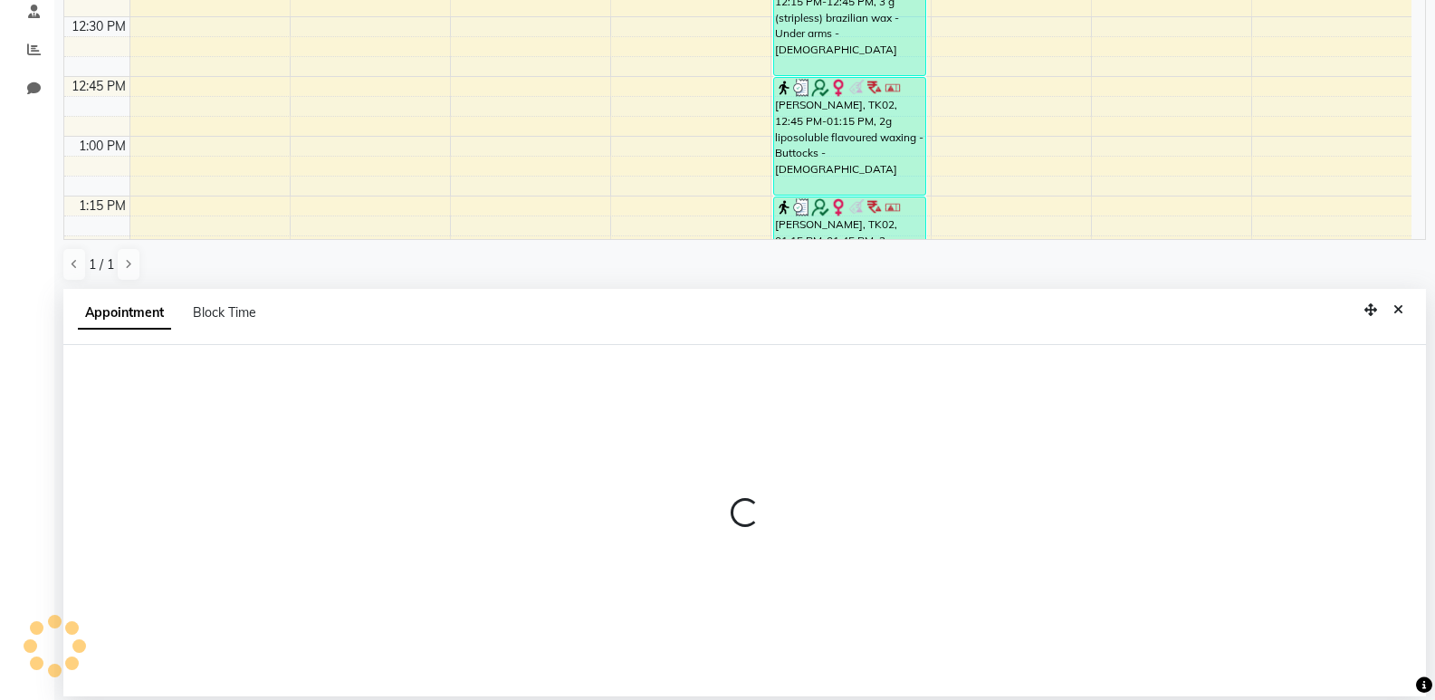
select select "48197"
select select "735"
select select "tentative"
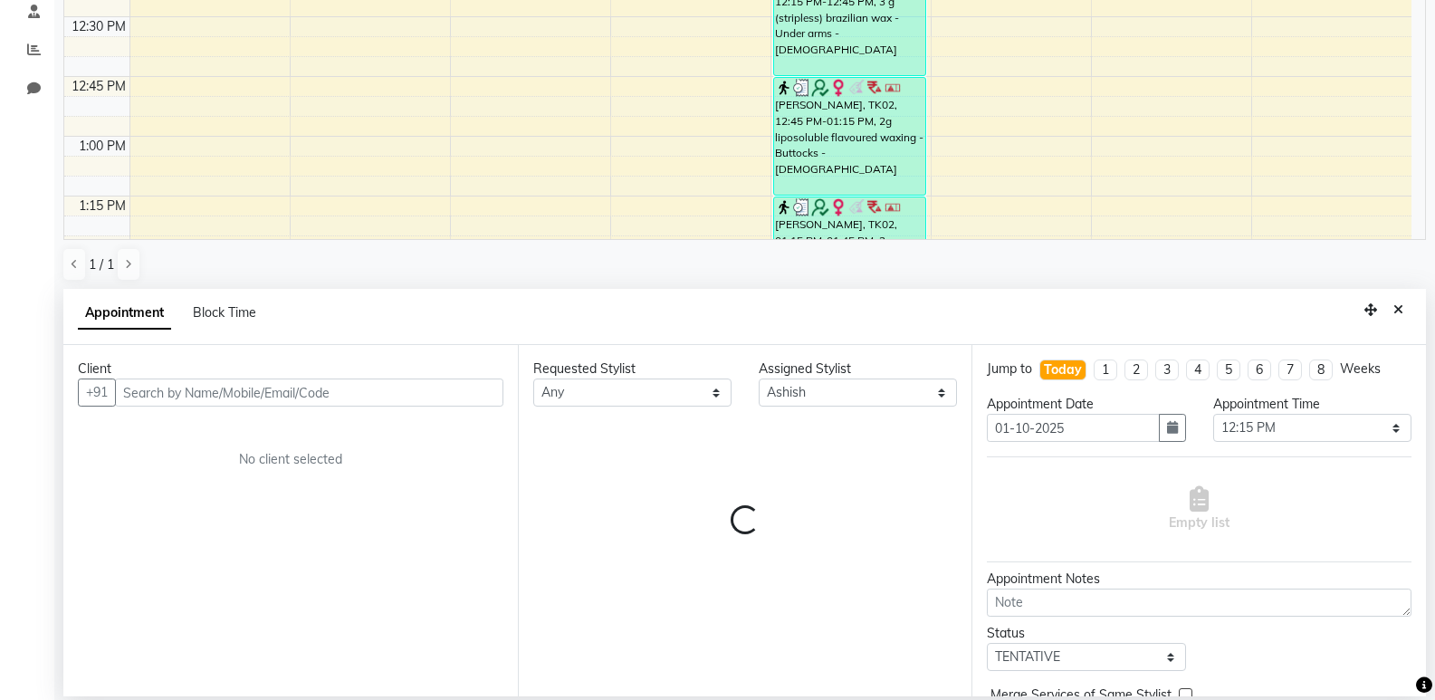
scroll to position [352, 0]
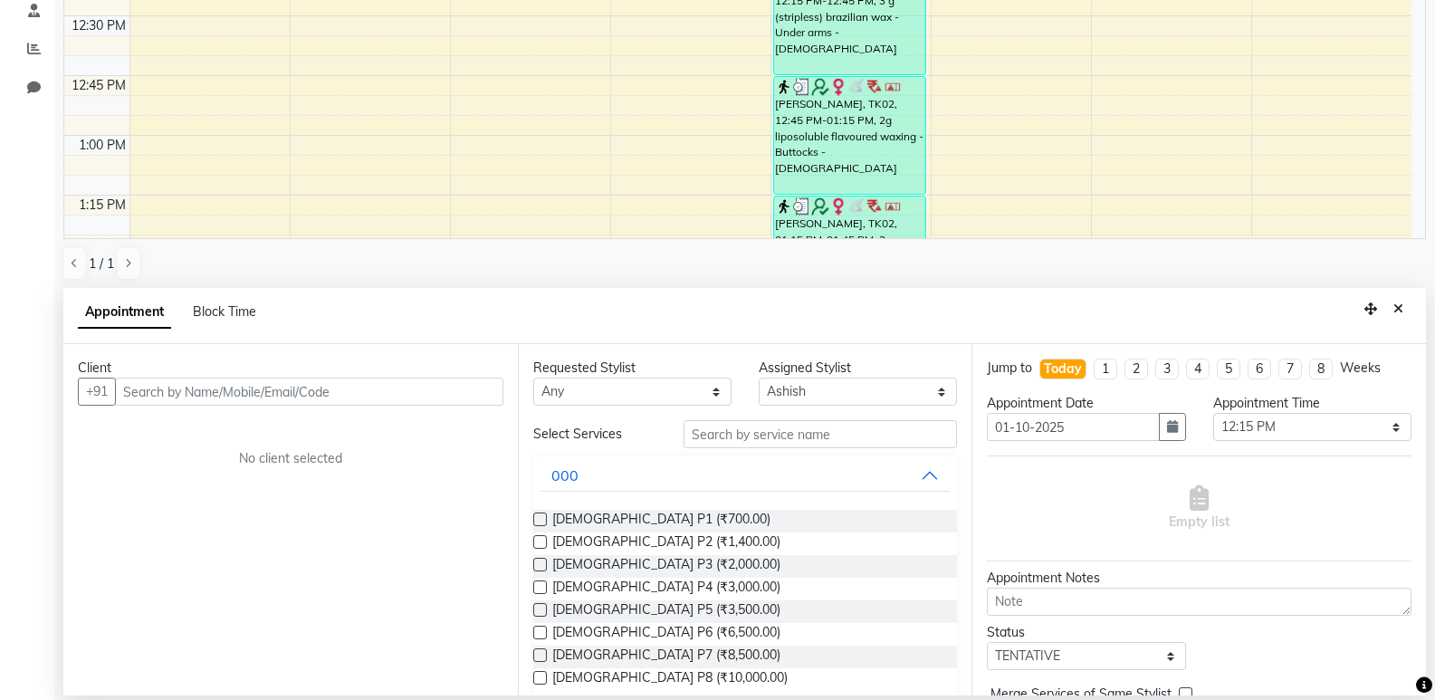
click at [270, 390] on input "text" at bounding box center [309, 391] width 388 height 28
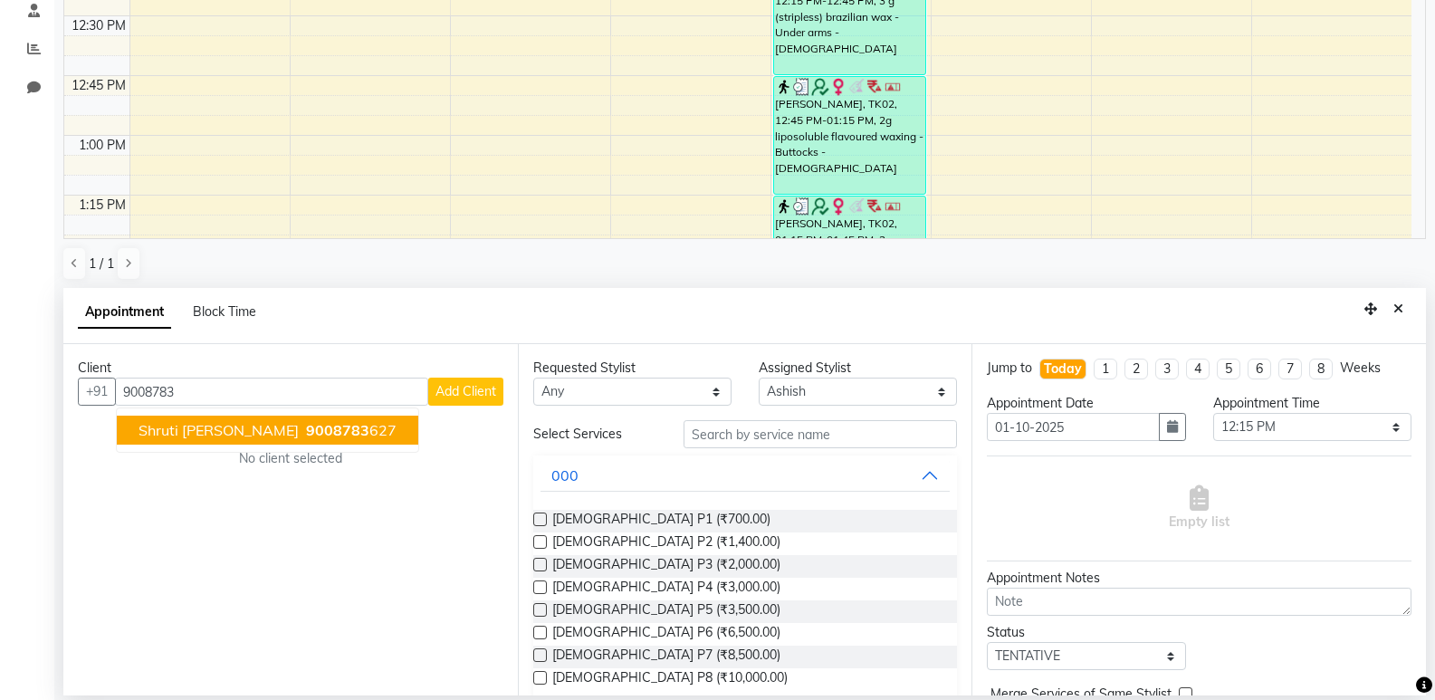
click at [300, 416] on button "Shruti [PERSON_NAME] 9008783 627" at bounding box center [267, 429] width 301 height 29
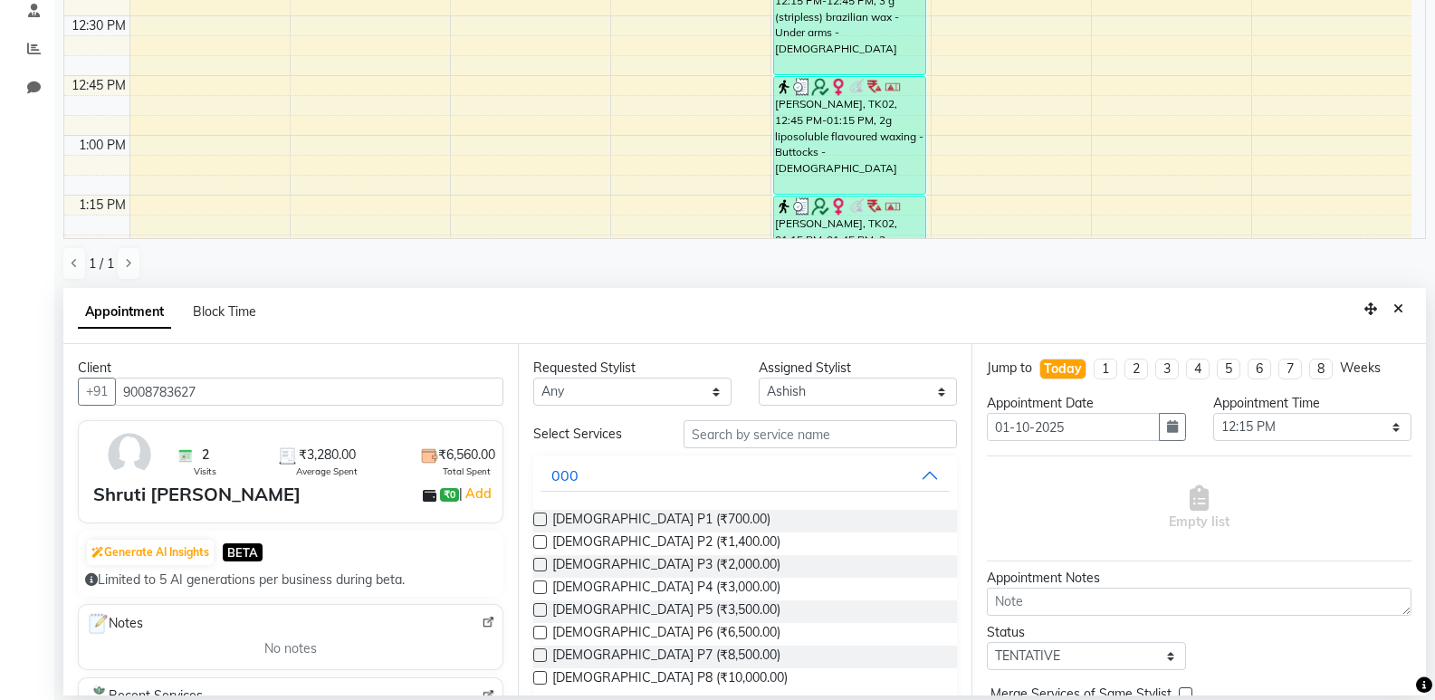
type input "9008783627"
click at [843, 432] on input "text" at bounding box center [819, 434] width 273 height 28
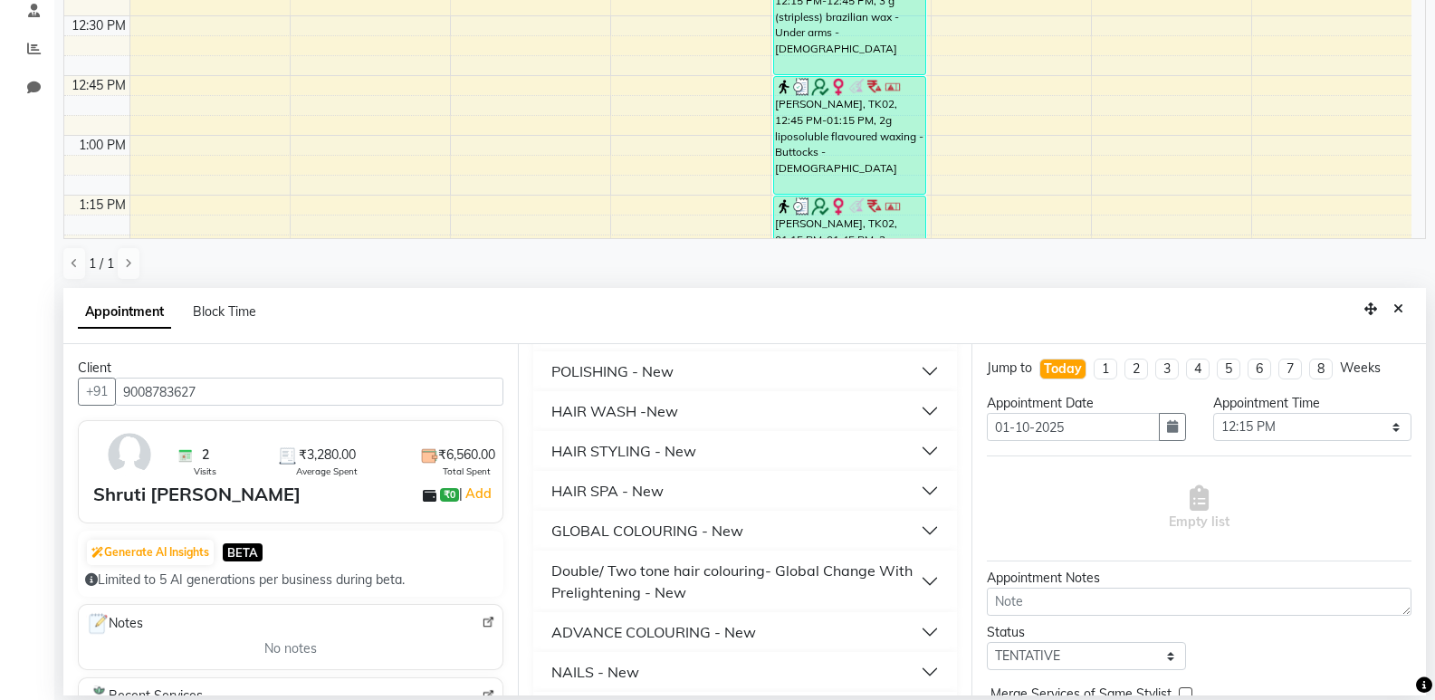
scroll to position [445, 0]
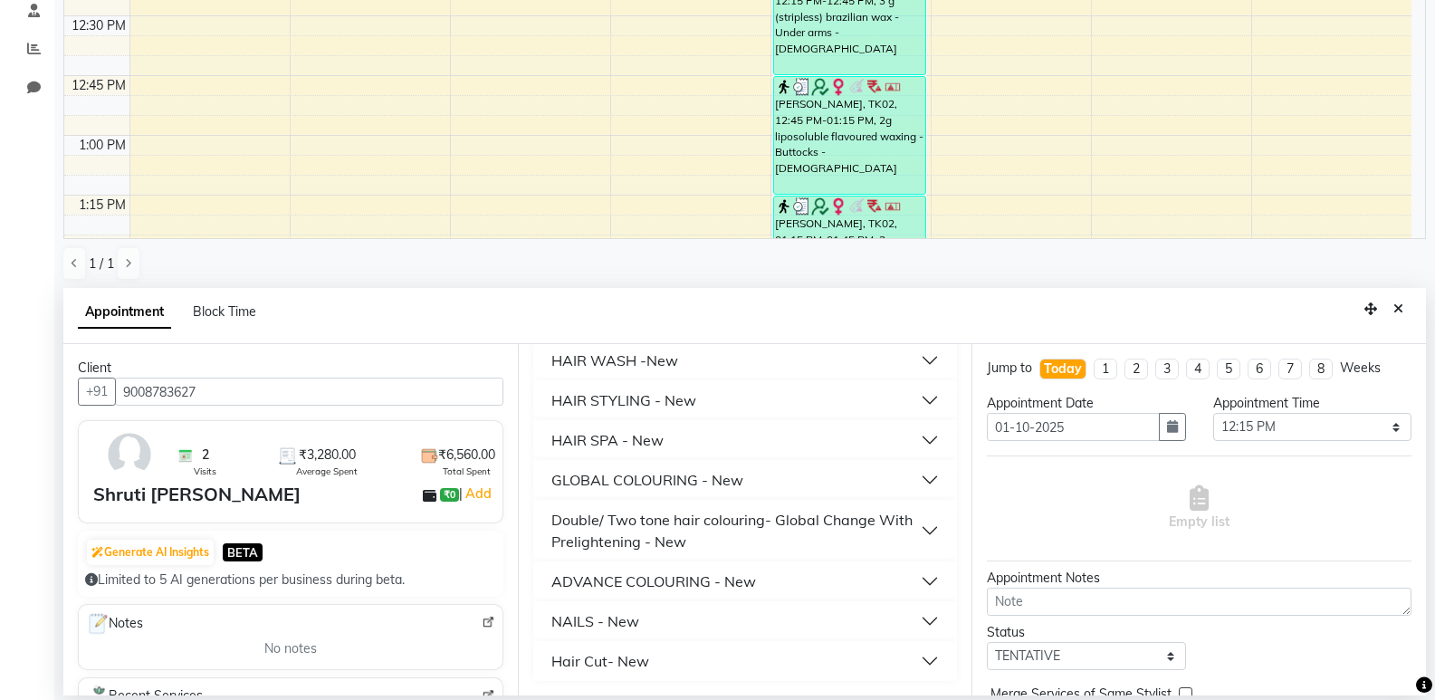
type input "300"
click at [718, 359] on button "HAIR WASH -New" at bounding box center [745, 360] width 410 height 33
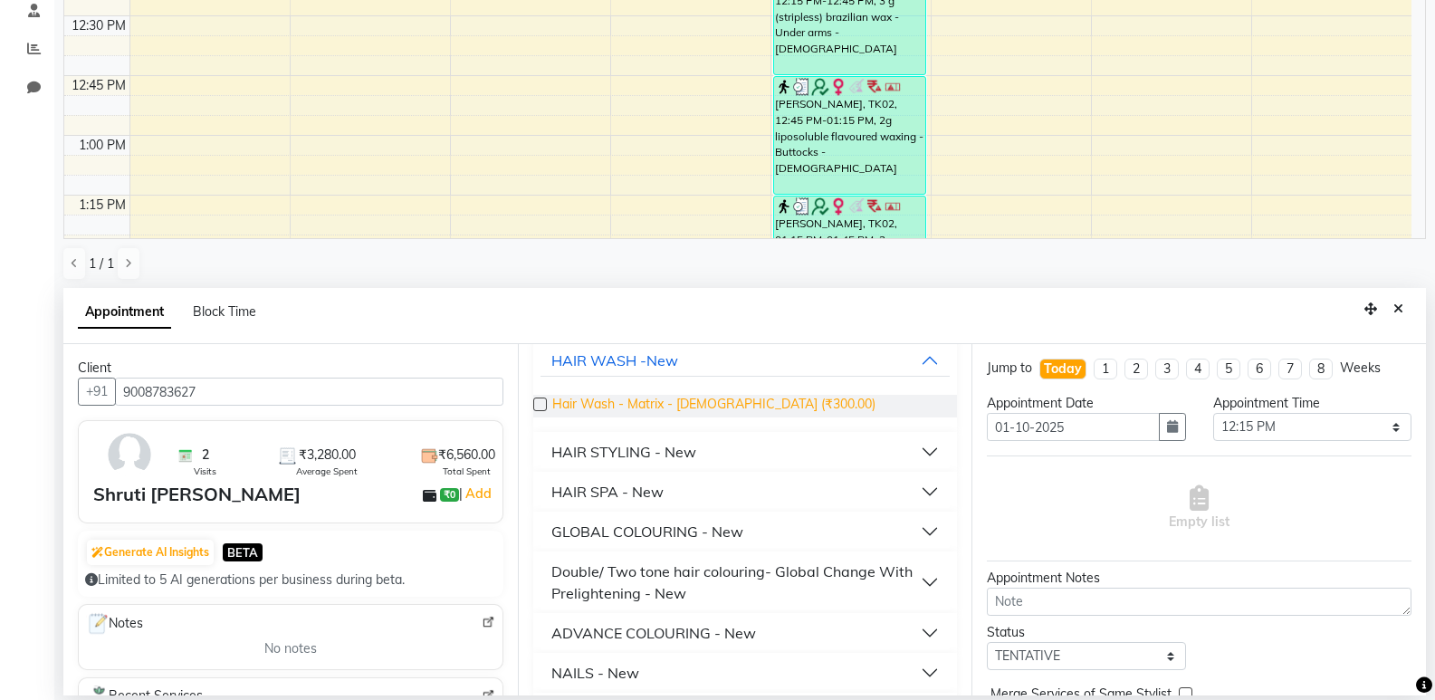
click at [699, 403] on span "Hair Wash - Matrix - [DEMOGRAPHIC_DATA] (₹300.00)" at bounding box center [713, 406] width 323 height 23
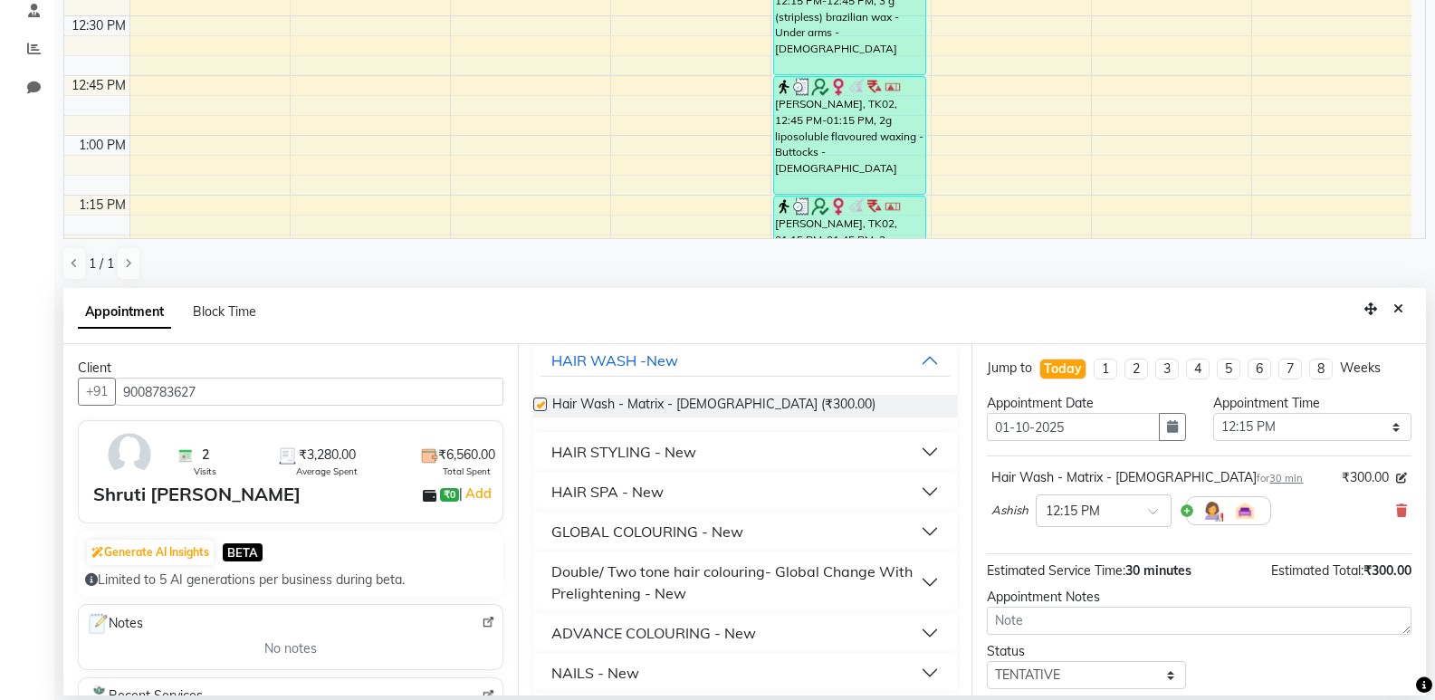
checkbox input "false"
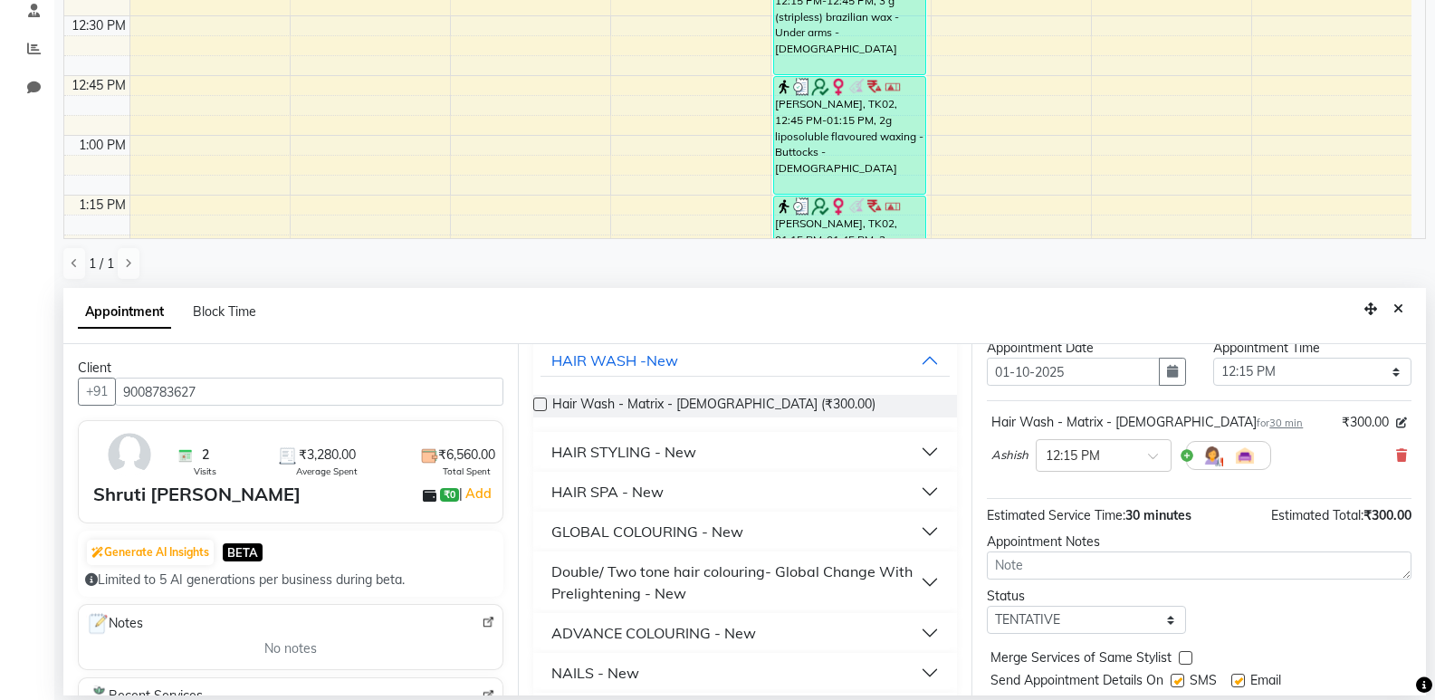
scroll to position [108, 0]
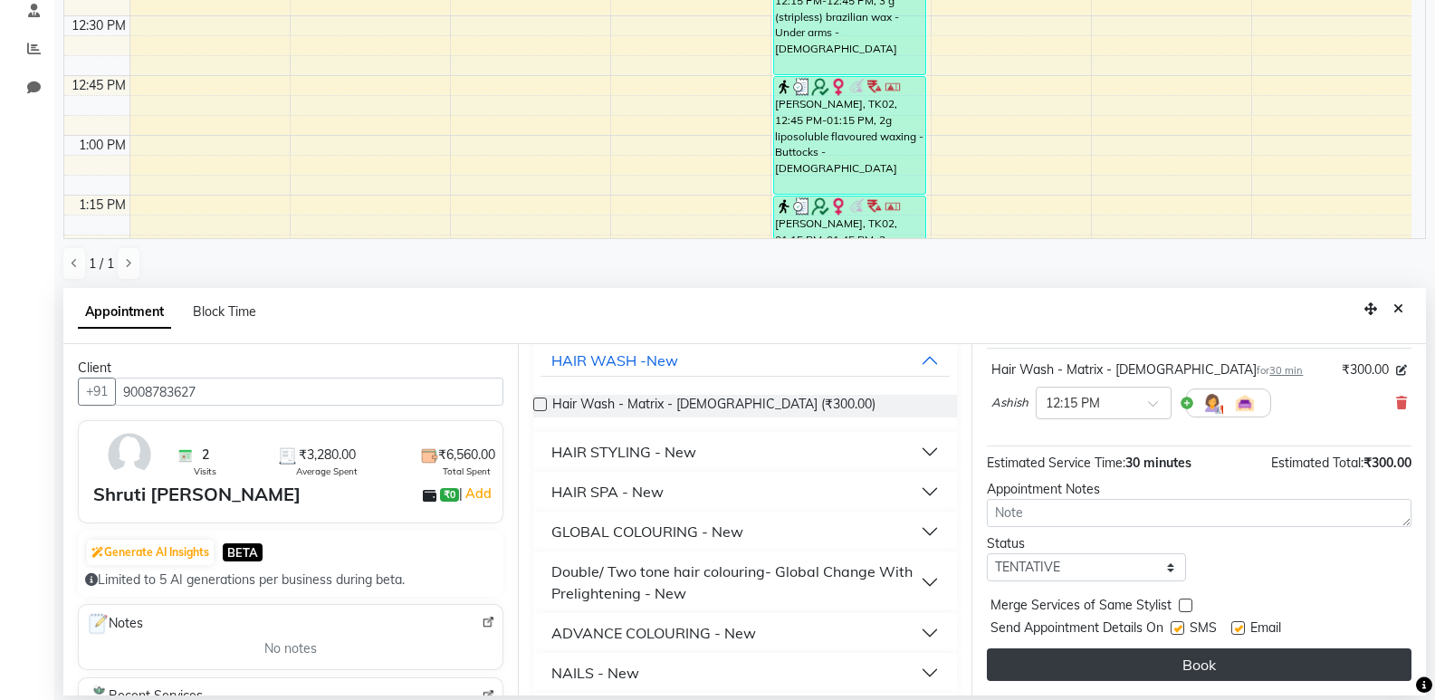
click at [1100, 657] on button "Book" at bounding box center [1199, 664] width 424 height 33
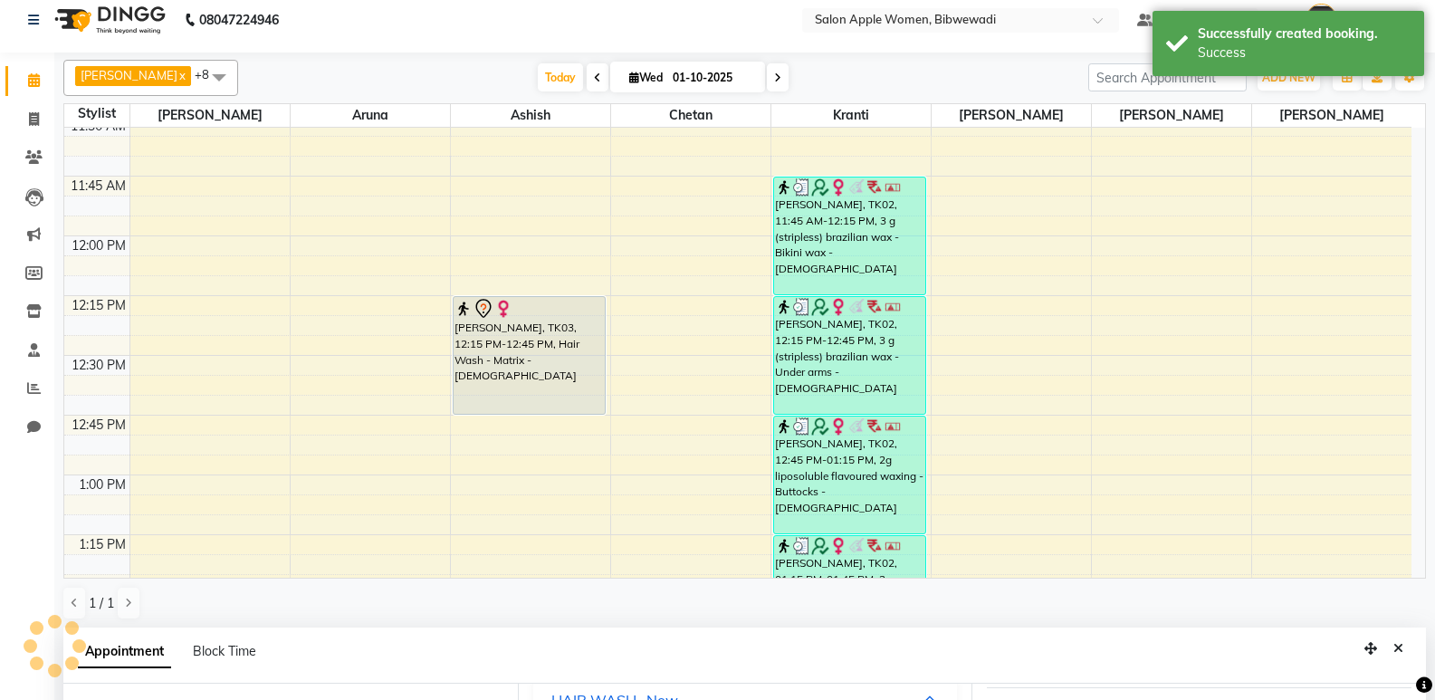
scroll to position [0, 0]
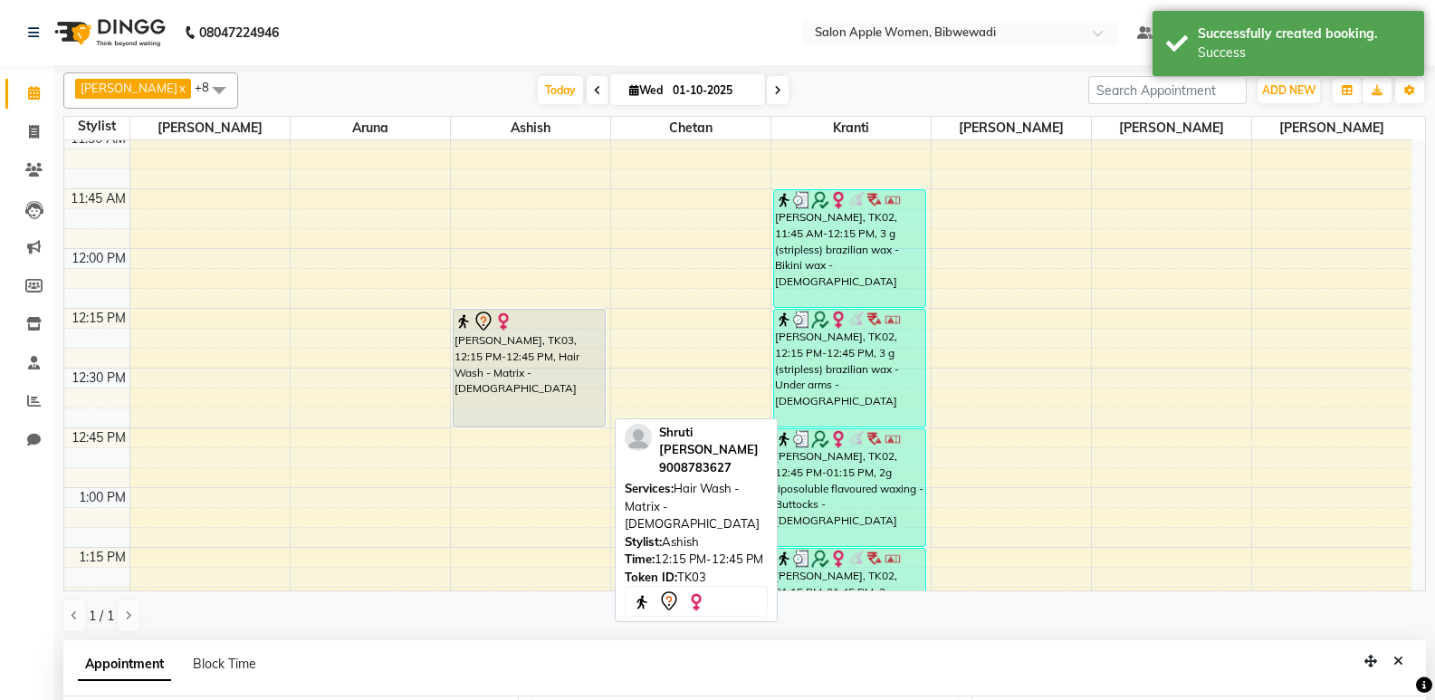
click at [541, 377] on div "[PERSON_NAME], TK03, 12:15 PM-12:45 PM, Hair Wash - Matrix - [DEMOGRAPHIC_DATA]" at bounding box center [529, 368] width 152 height 117
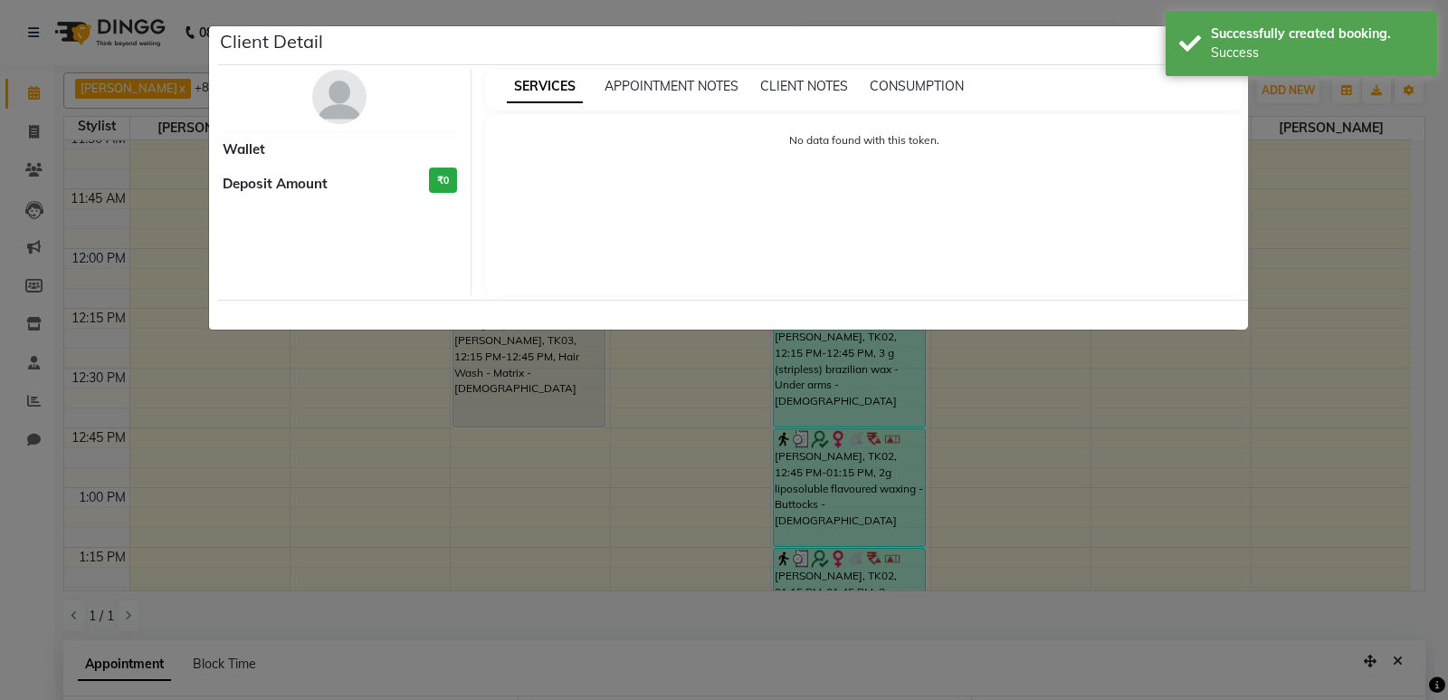
select select "7"
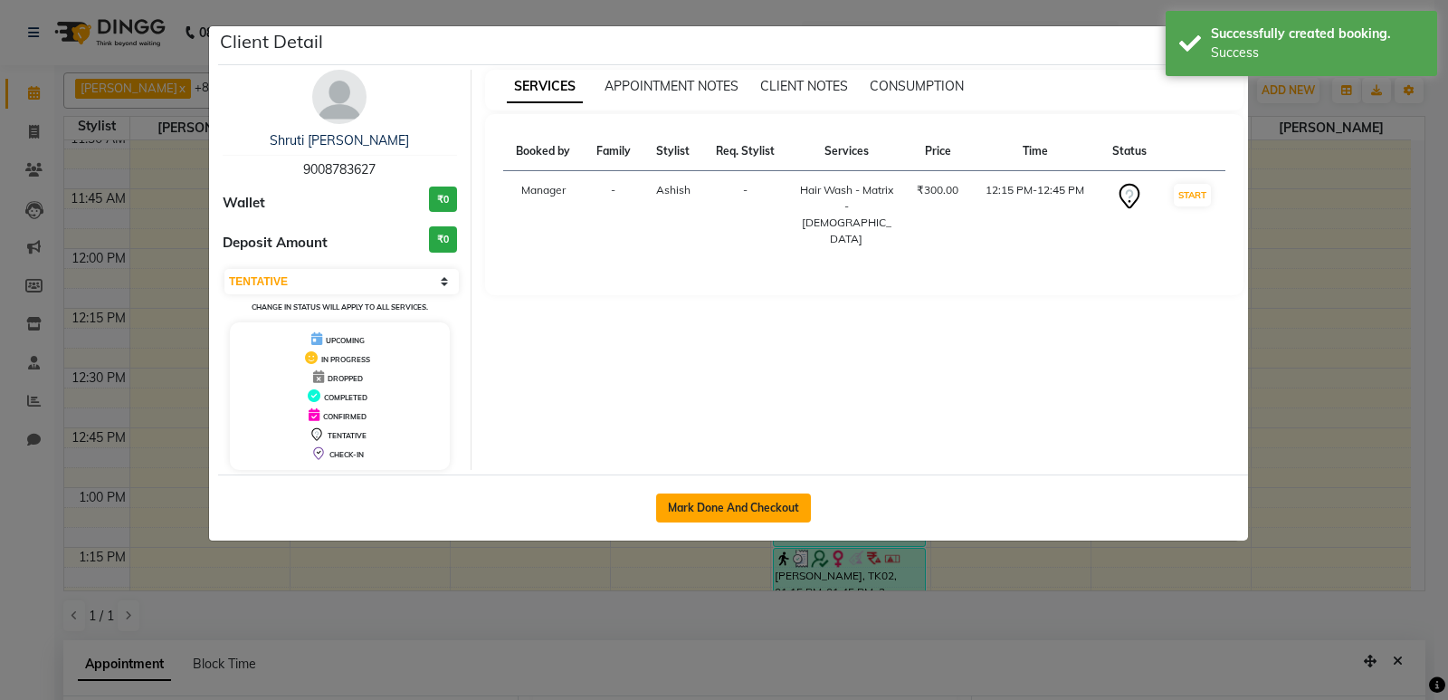
click at [796, 514] on button "Mark Done And Checkout" at bounding box center [733, 507] width 155 height 29
select select "service"
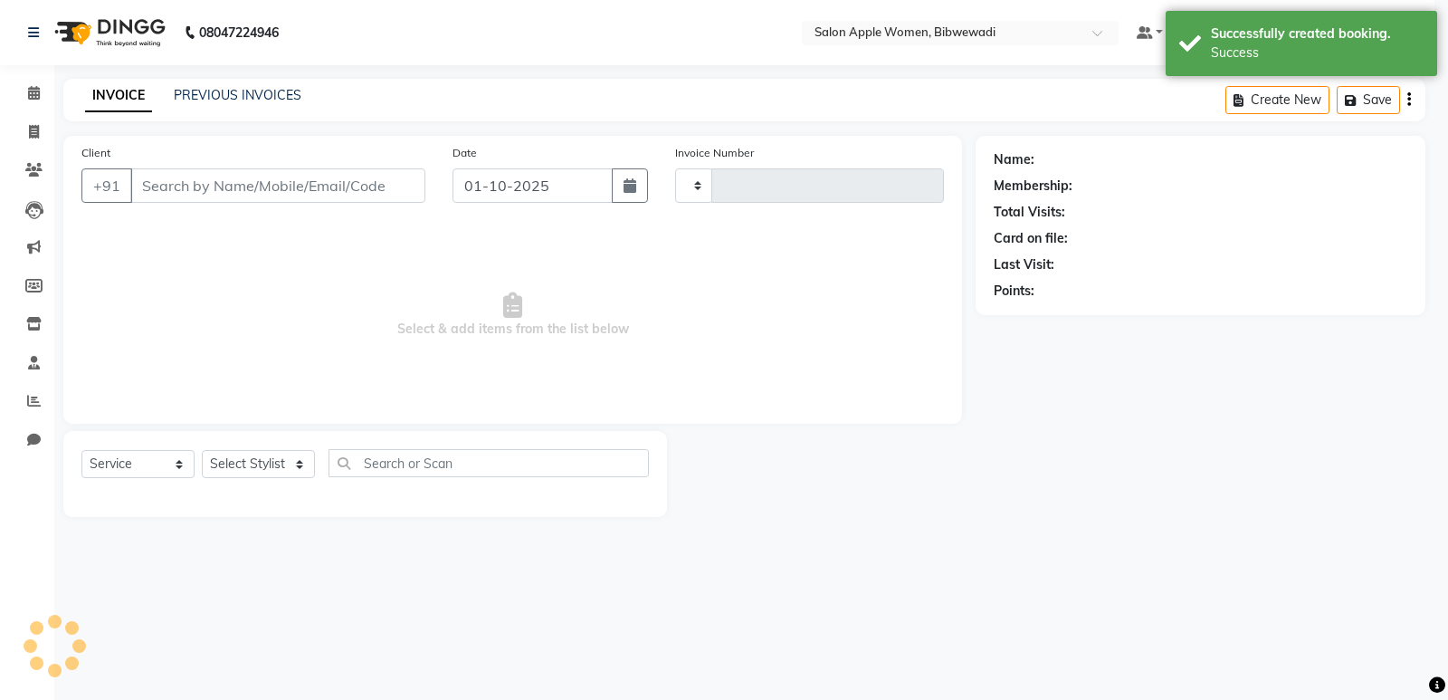
type input "2157"
select select "101"
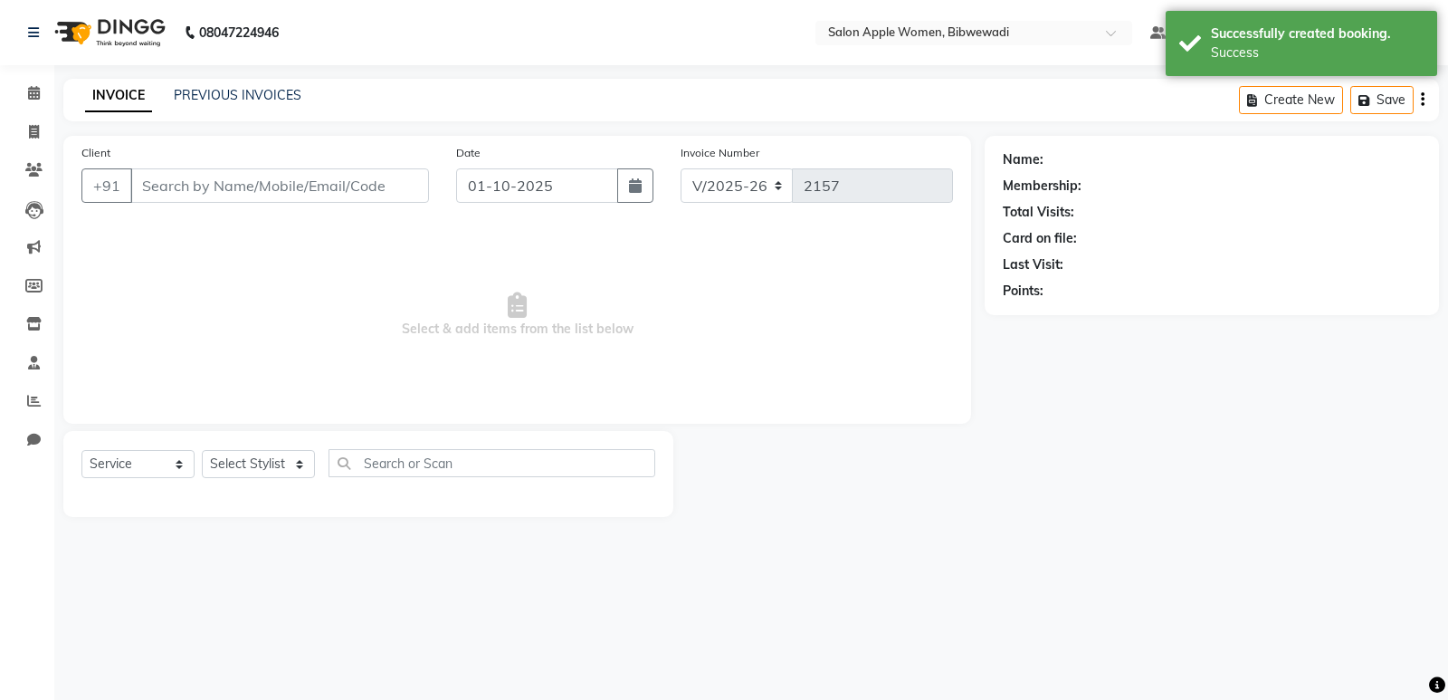
type input "9008783627"
select select "48197"
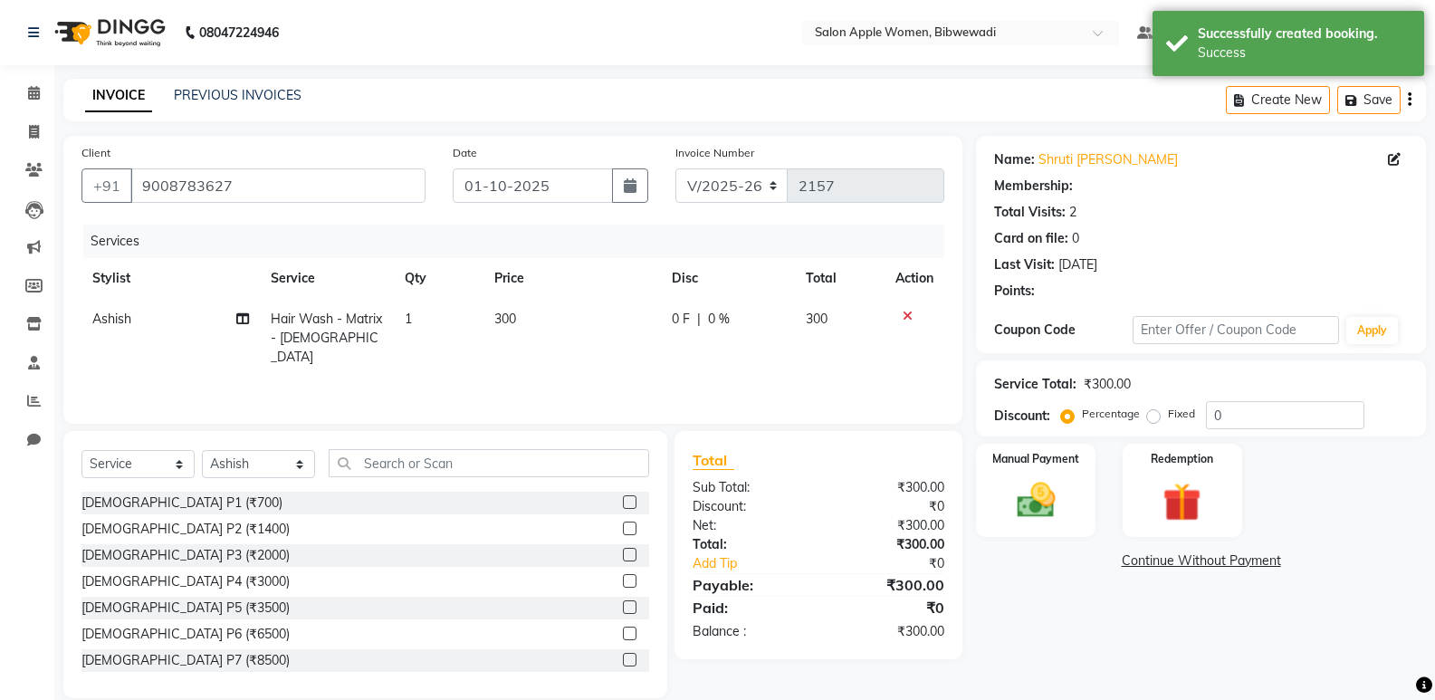
scroll to position [25, 0]
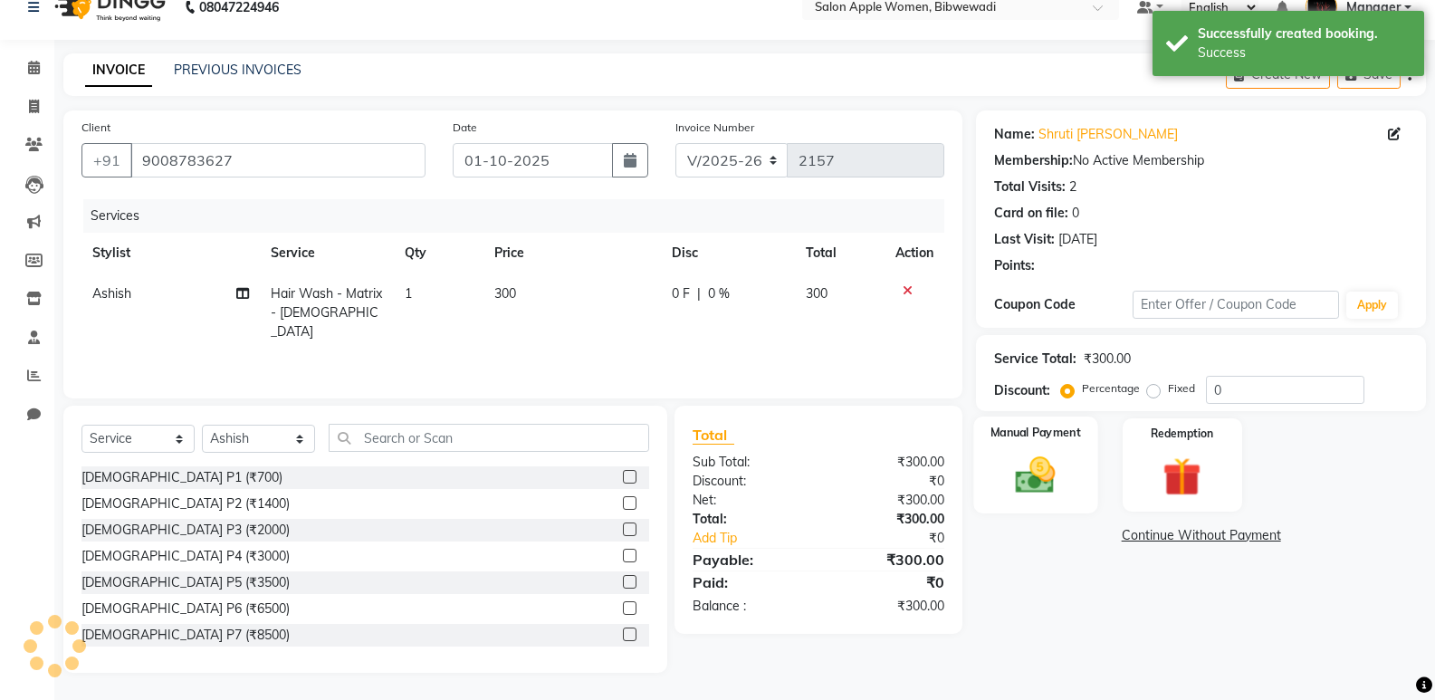
click at [1051, 480] on img at bounding box center [1035, 475] width 64 height 46
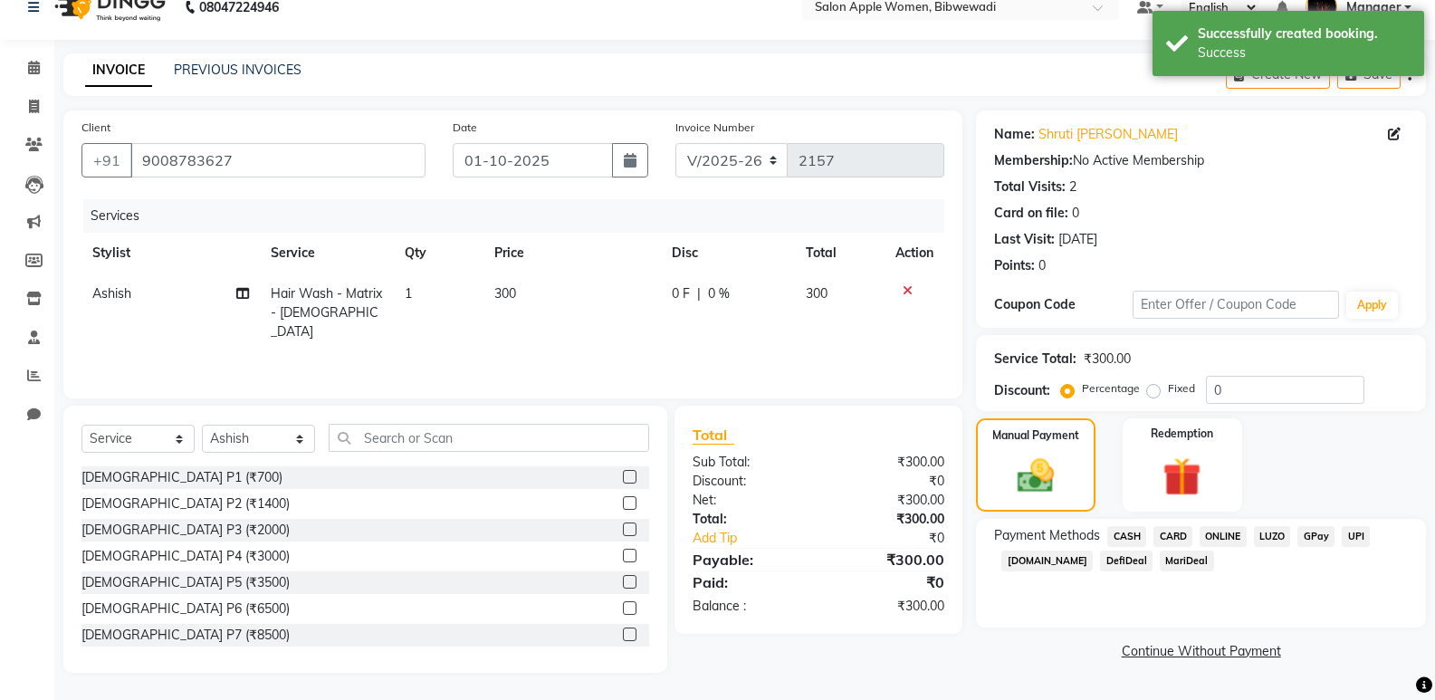
click at [1213, 535] on span "ONLINE" at bounding box center [1222, 536] width 47 height 21
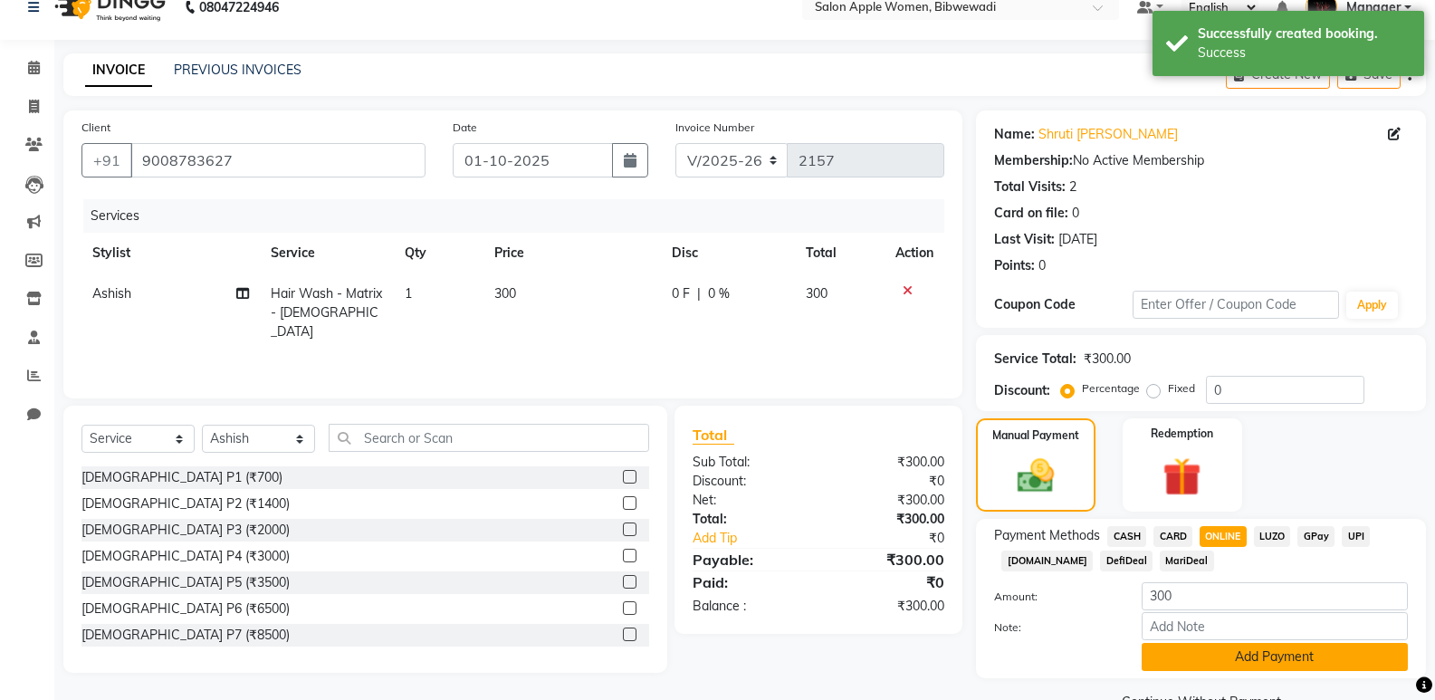
click at [1212, 657] on button "Add Payment" at bounding box center [1274, 657] width 266 height 28
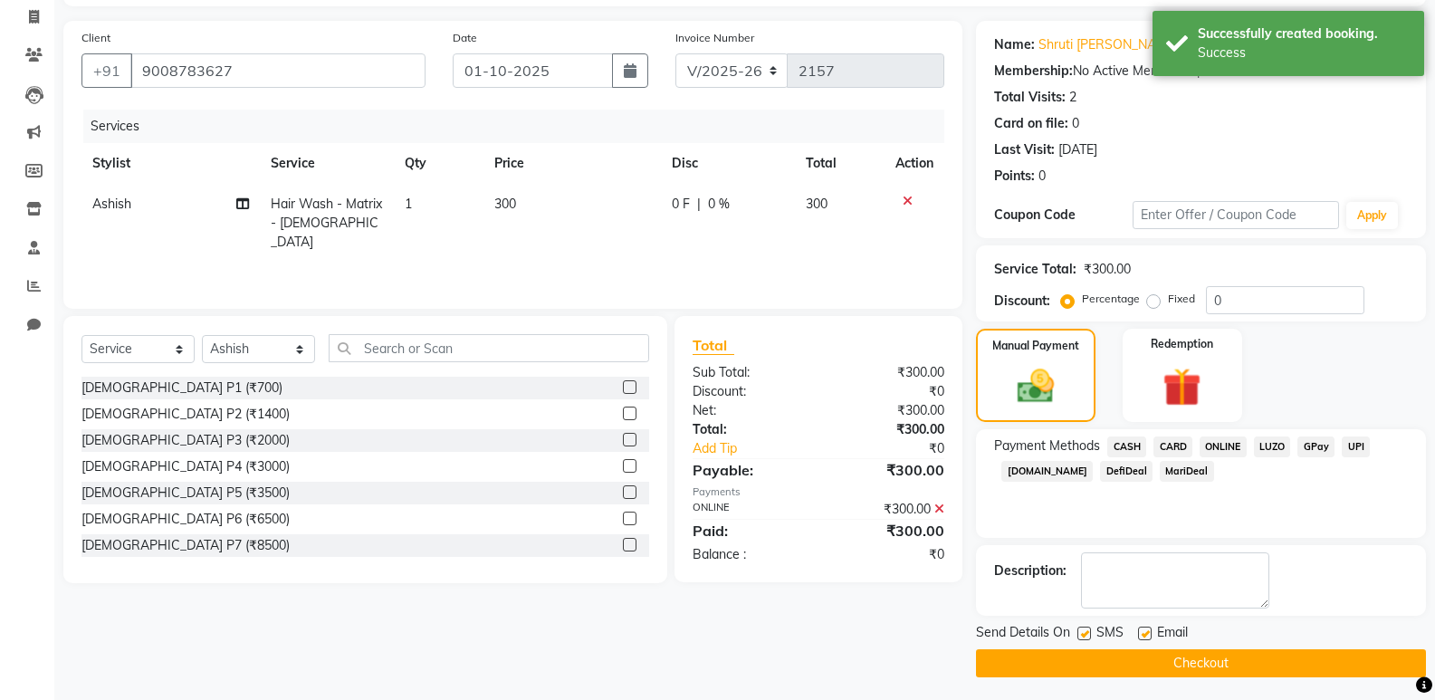
scroll to position [116, 0]
click at [1206, 668] on button "Checkout" at bounding box center [1201, 662] width 450 height 28
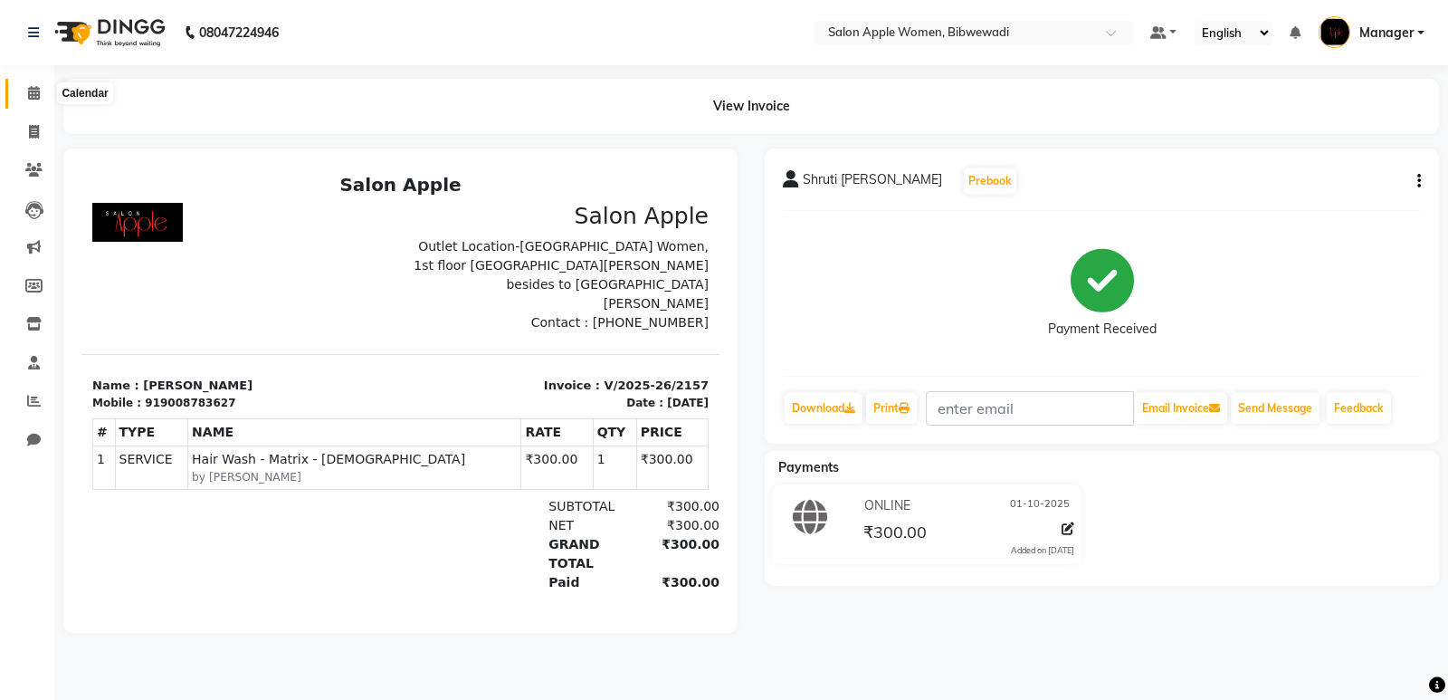
click at [29, 89] on icon at bounding box center [34, 93] width 12 height 14
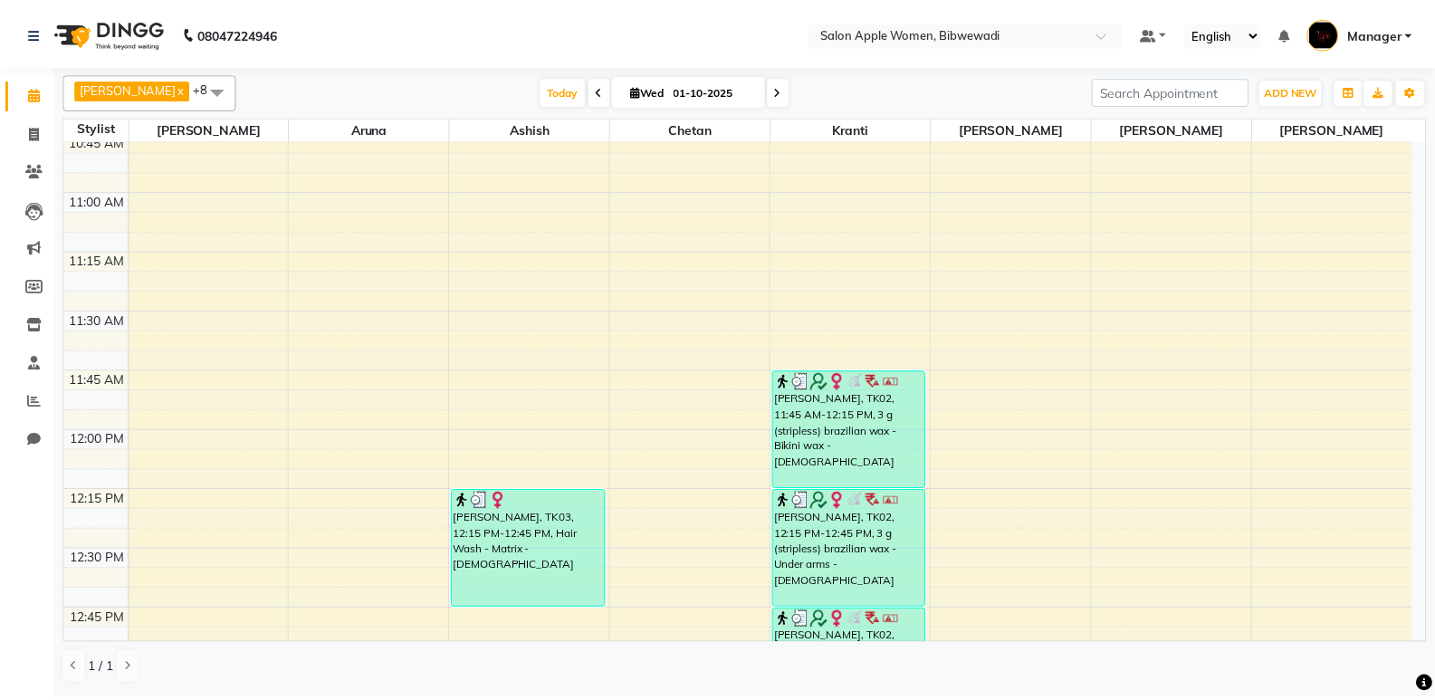
scroll to position [996, 0]
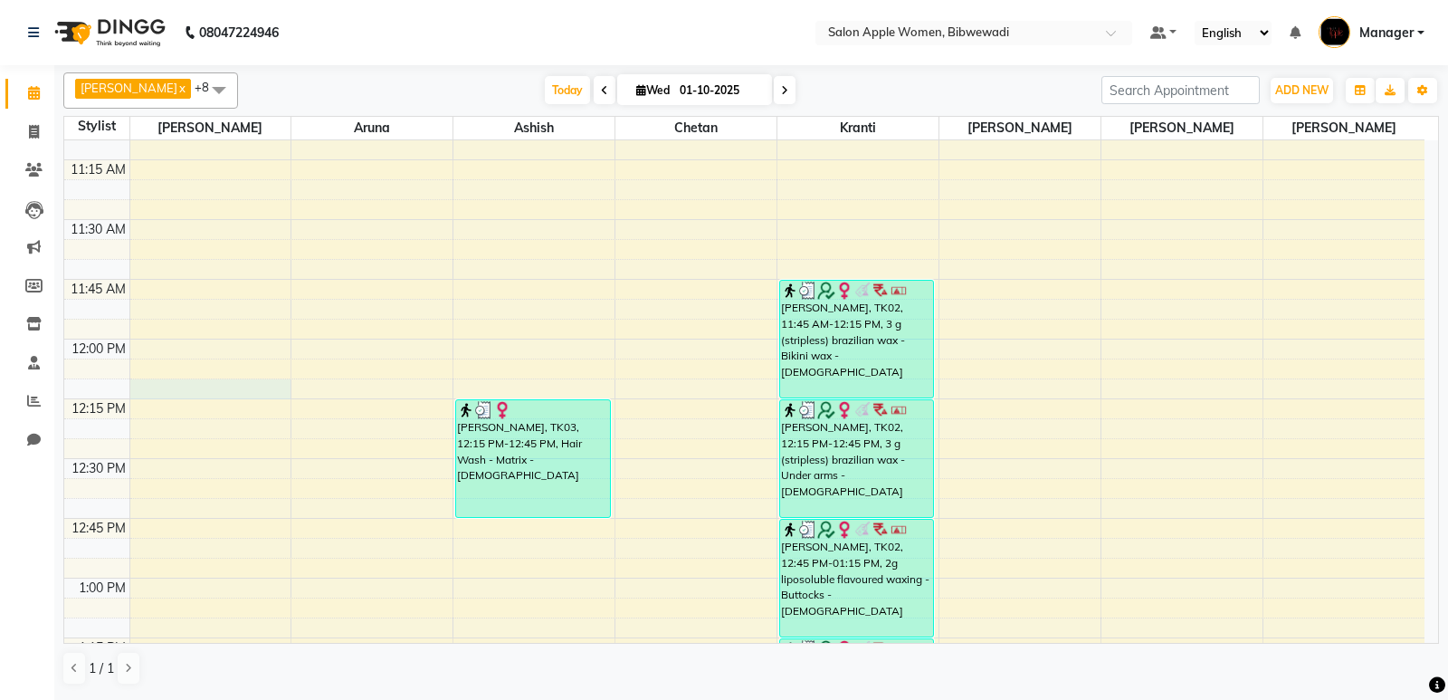
select select "75743"
select select "tentative"
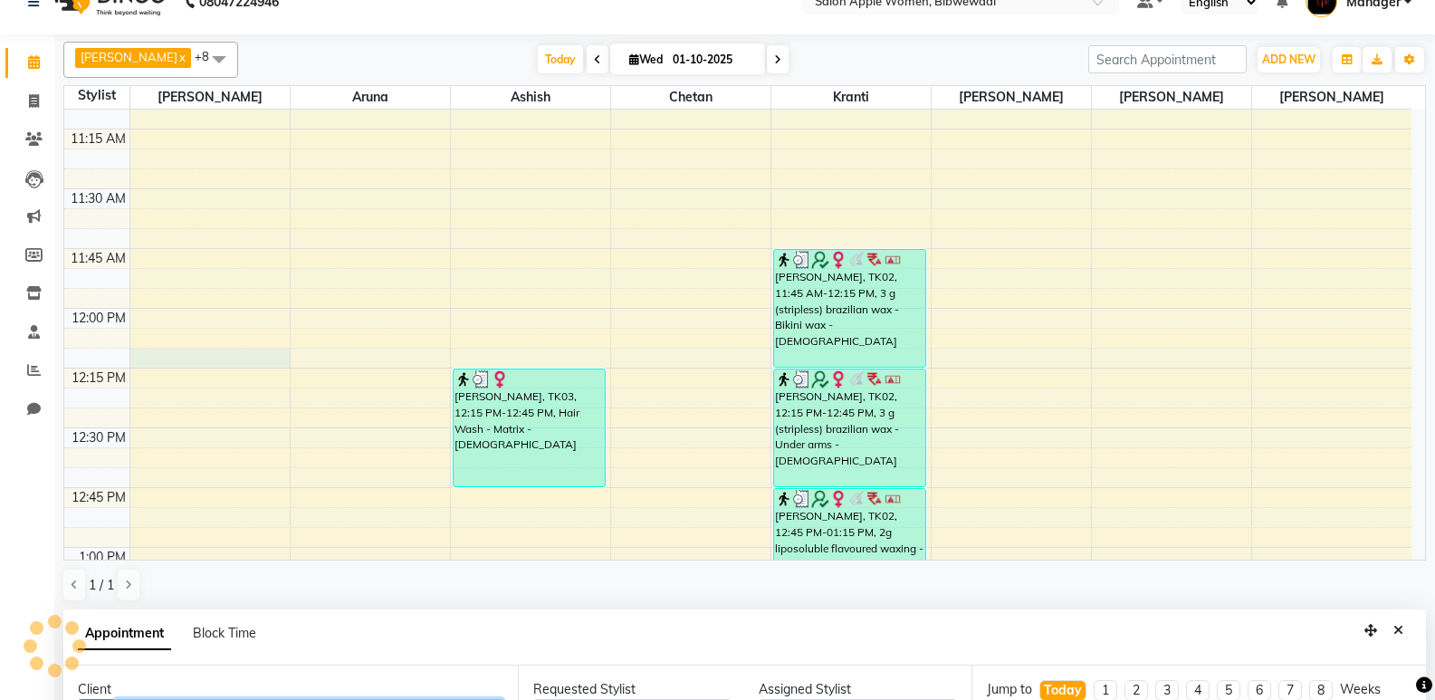
select select "735"
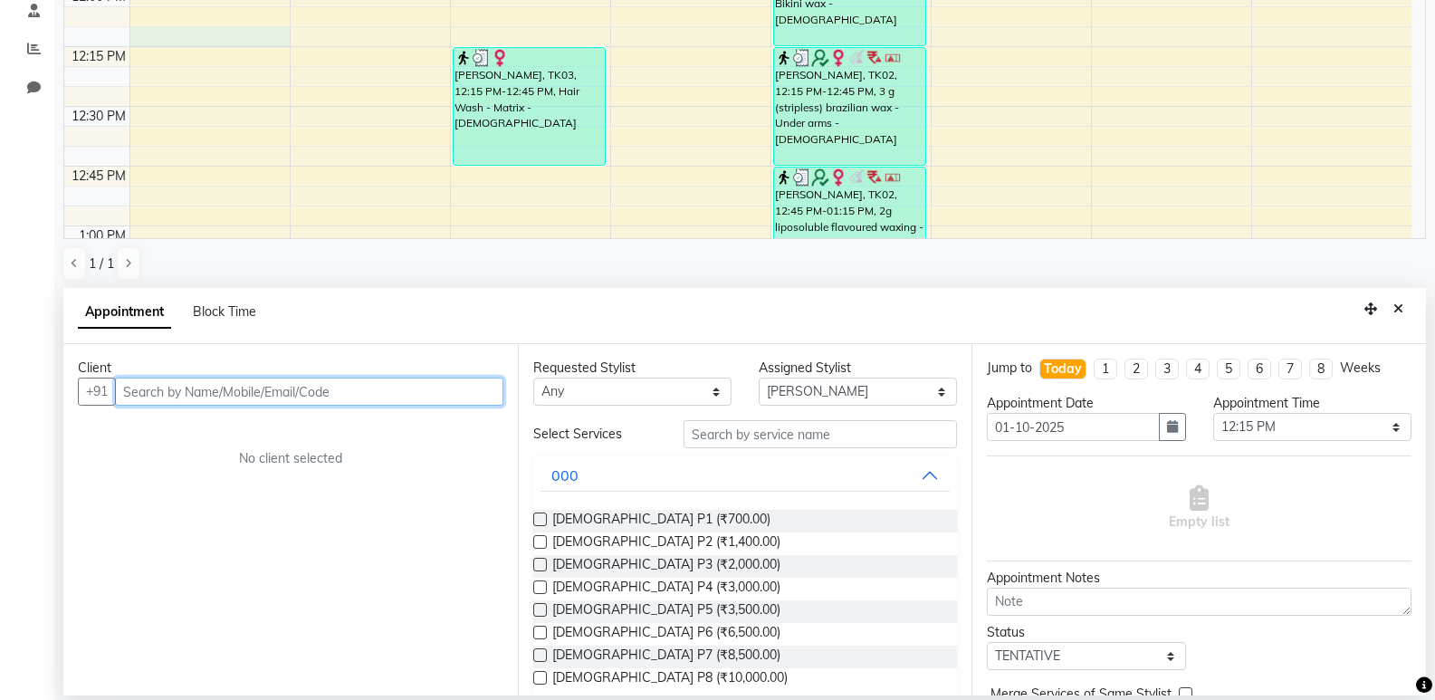
click at [225, 387] on input "text" at bounding box center [309, 391] width 388 height 28
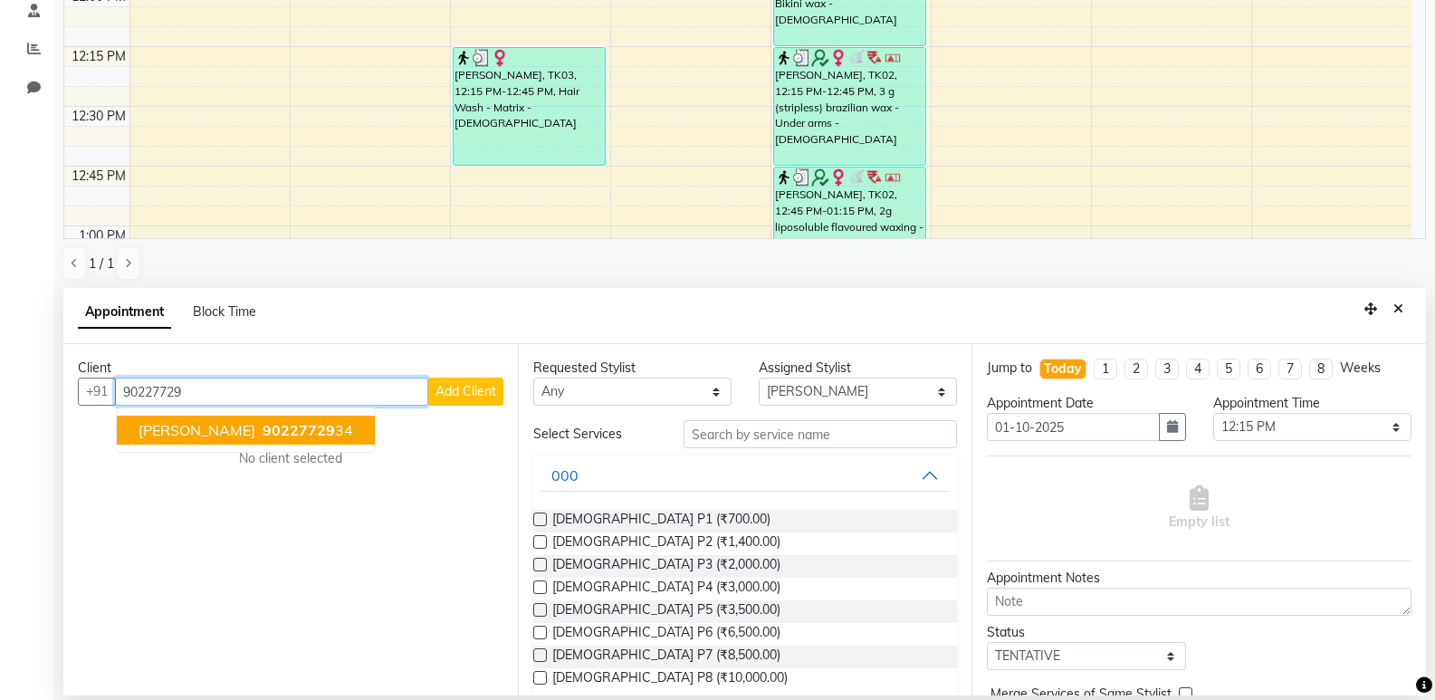
click at [248, 437] on span "[PERSON_NAME]" at bounding box center [196, 430] width 117 height 18
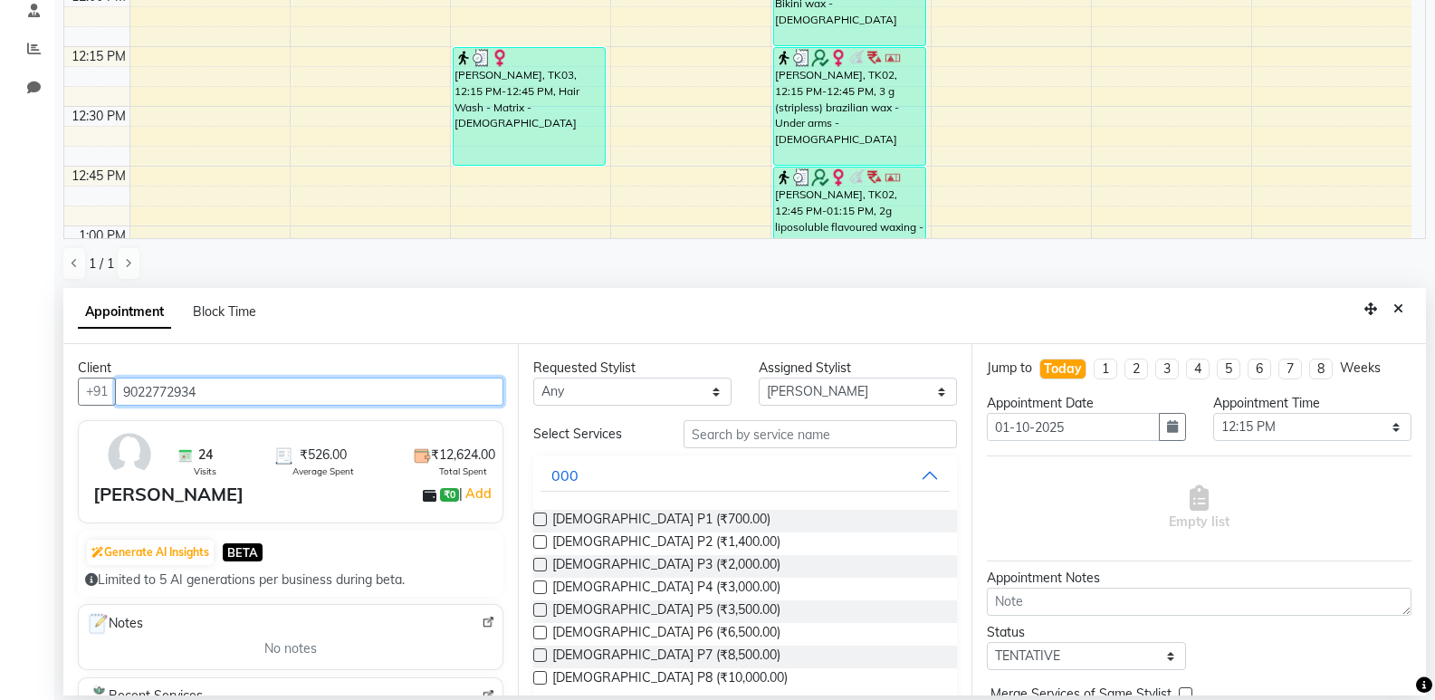
type input "9022772934"
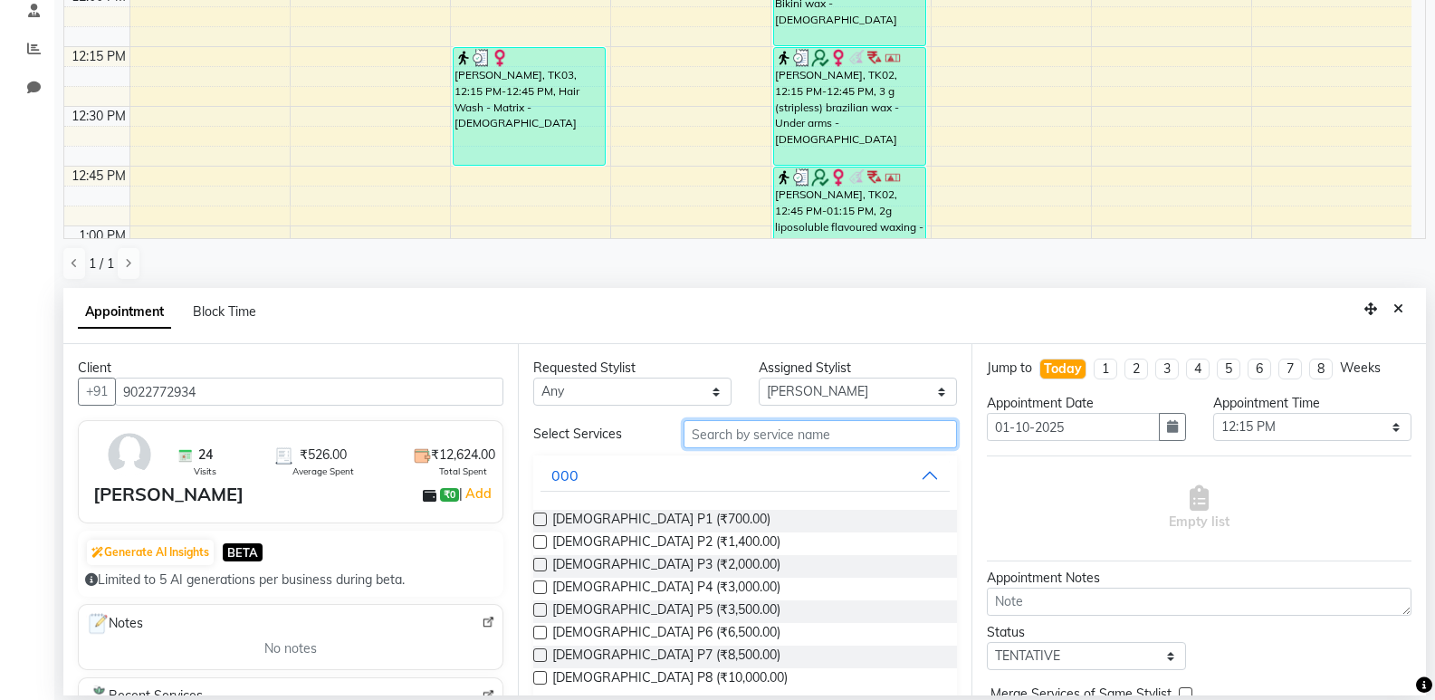
click at [715, 443] on input "text" at bounding box center [819, 434] width 273 height 28
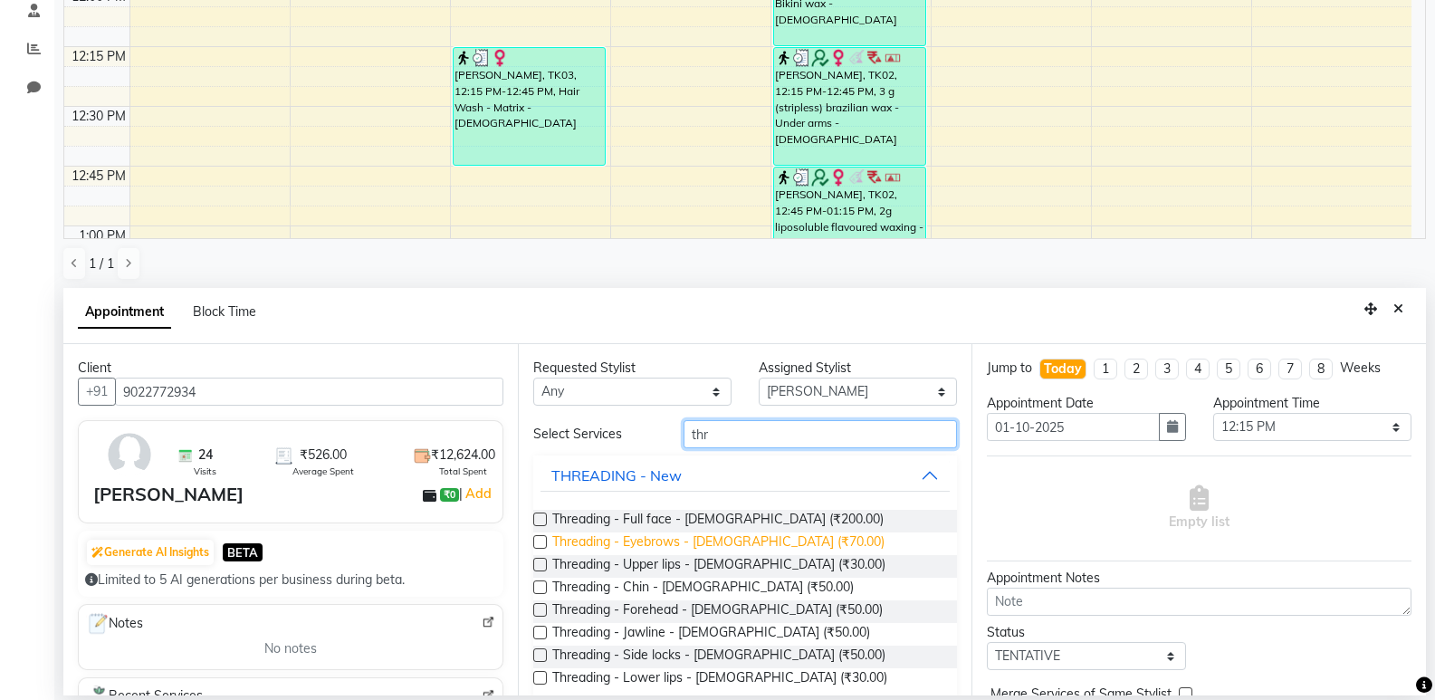
type input "thr"
click at [681, 536] on span "Threading - Eyebrows - [DEMOGRAPHIC_DATA] (₹70.00)" at bounding box center [718, 543] width 332 height 23
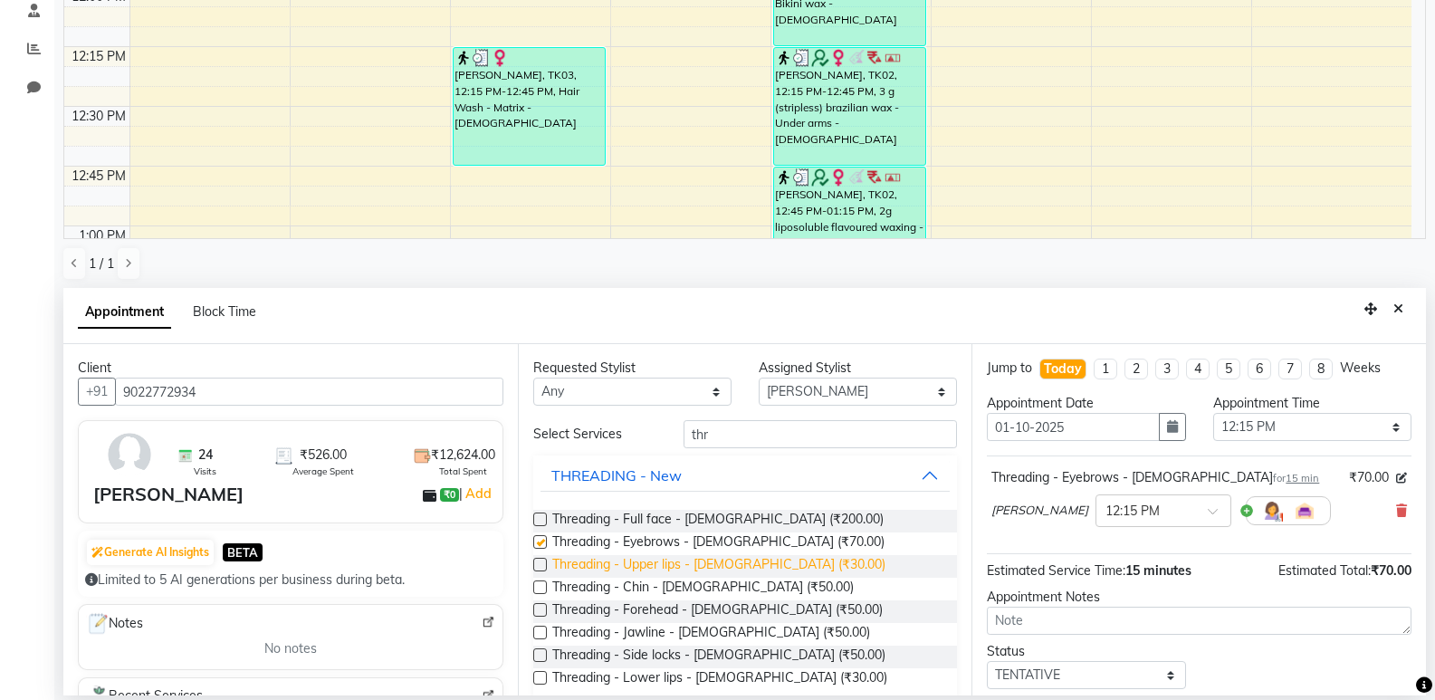
checkbox input "false"
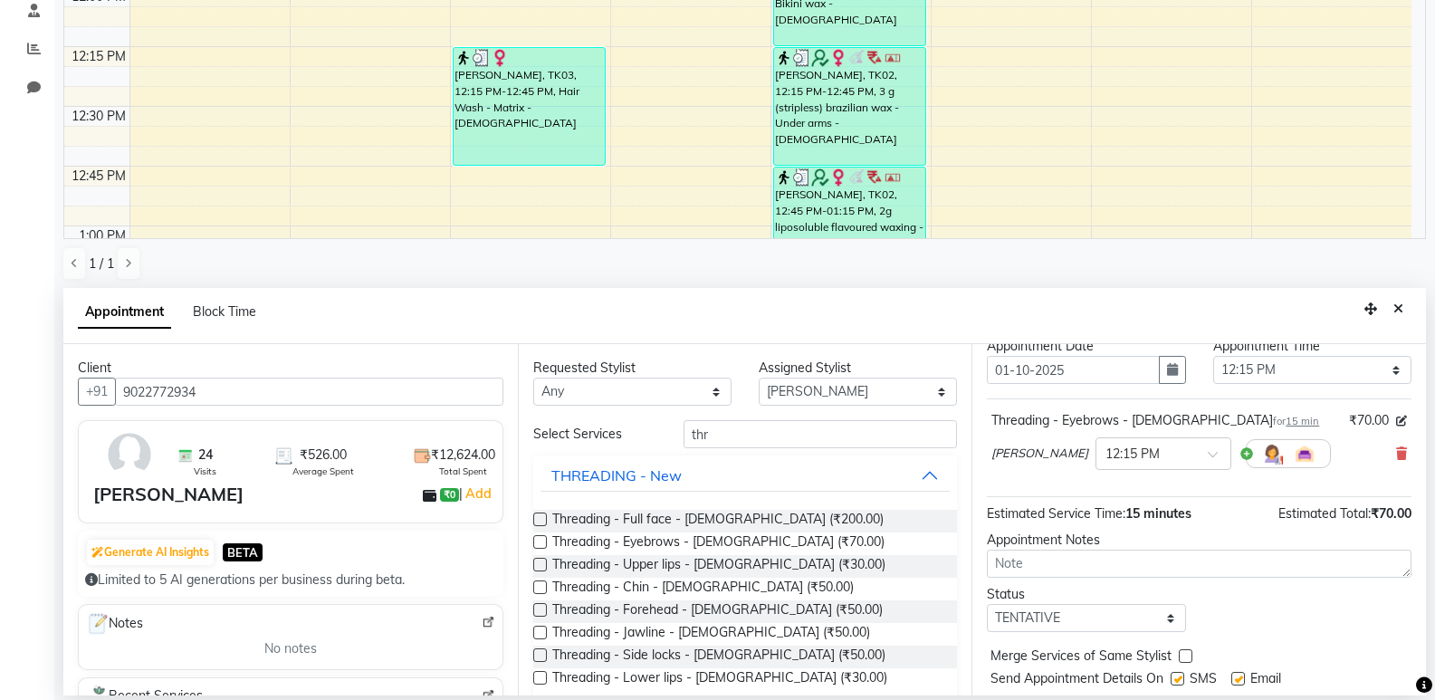
scroll to position [108, 0]
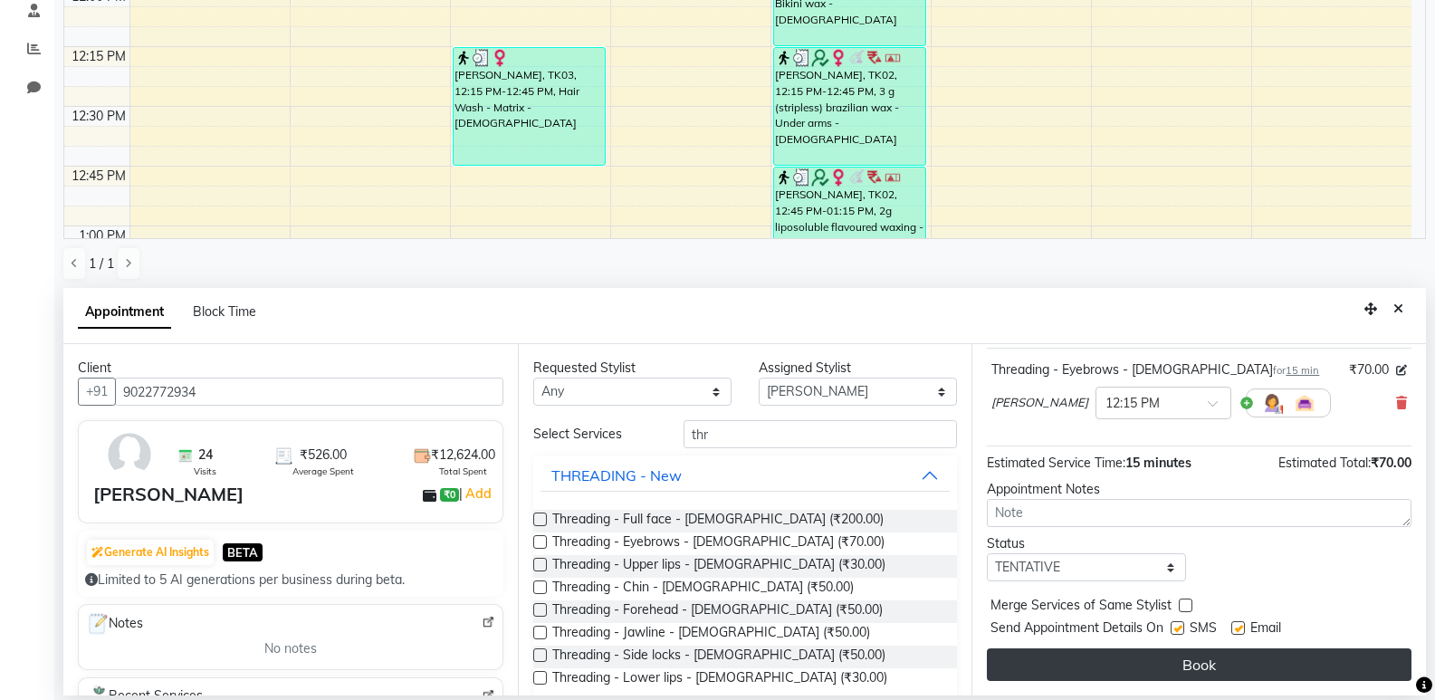
click at [1182, 672] on button "Book" at bounding box center [1199, 664] width 424 height 33
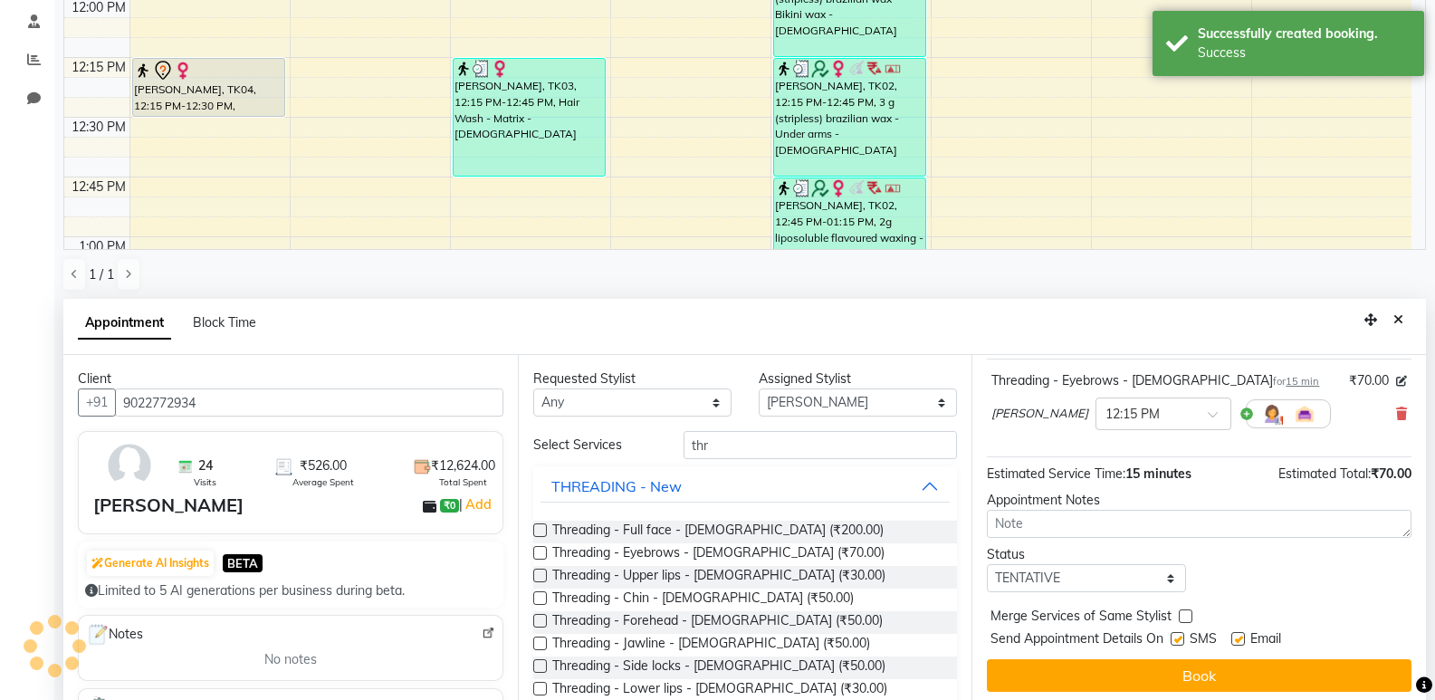
scroll to position [0, 0]
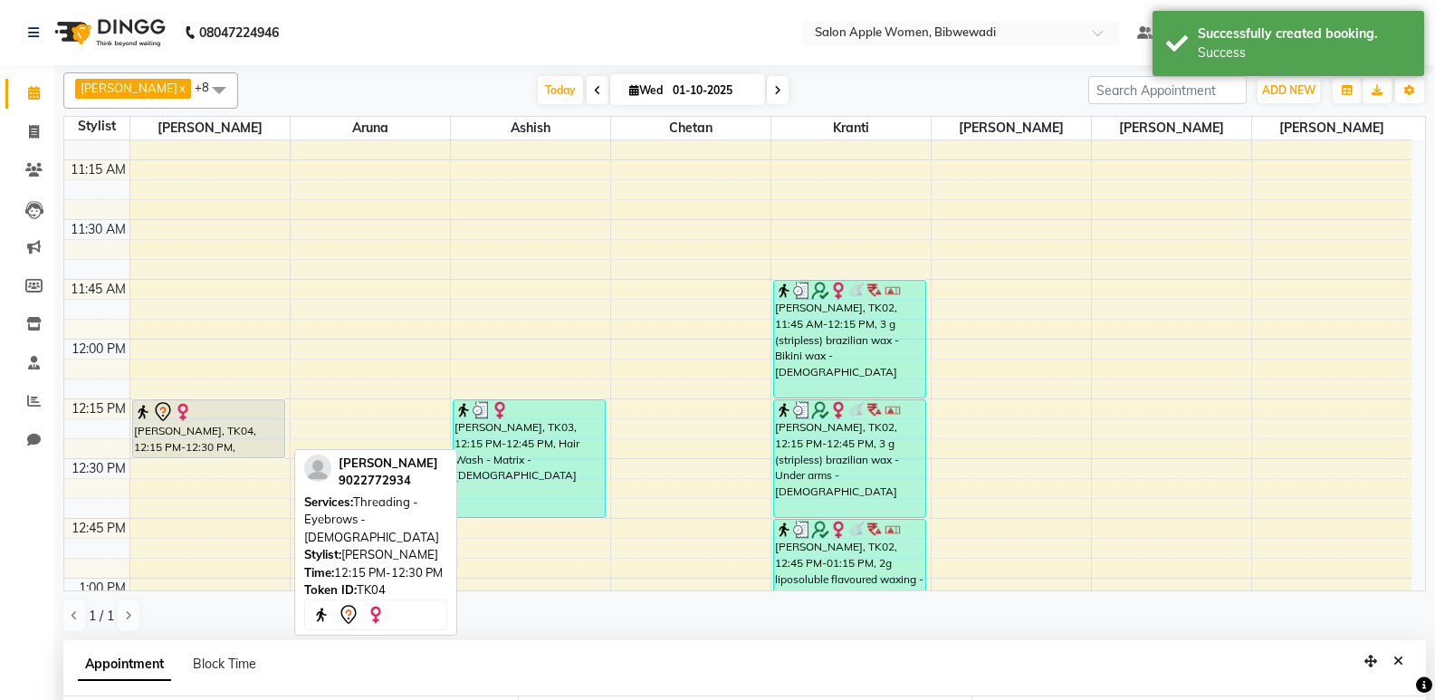
click at [257, 435] on div "[PERSON_NAME], TK04, 12:15 PM-12:30 PM, Threading - Eyebrows - [DEMOGRAPHIC_DAT…" at bounding box center [209, 428] width 152 height 57
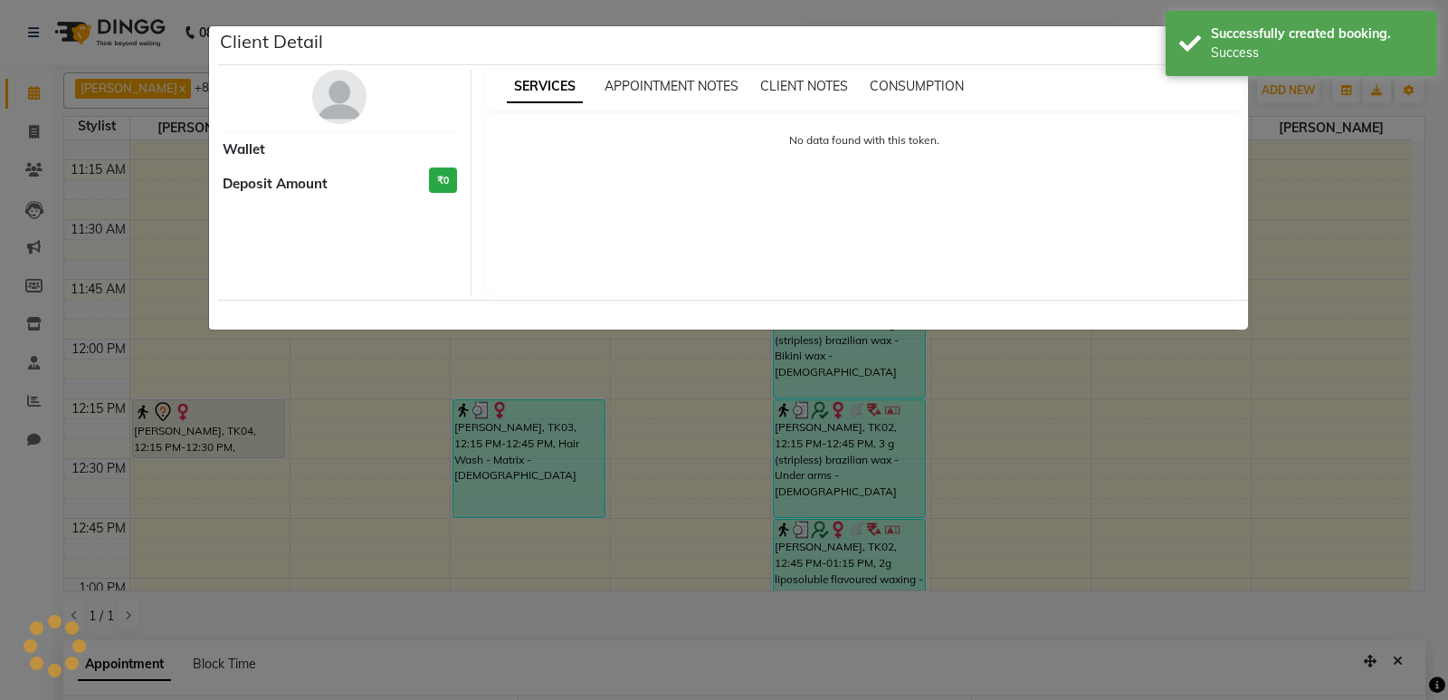
select select "7"
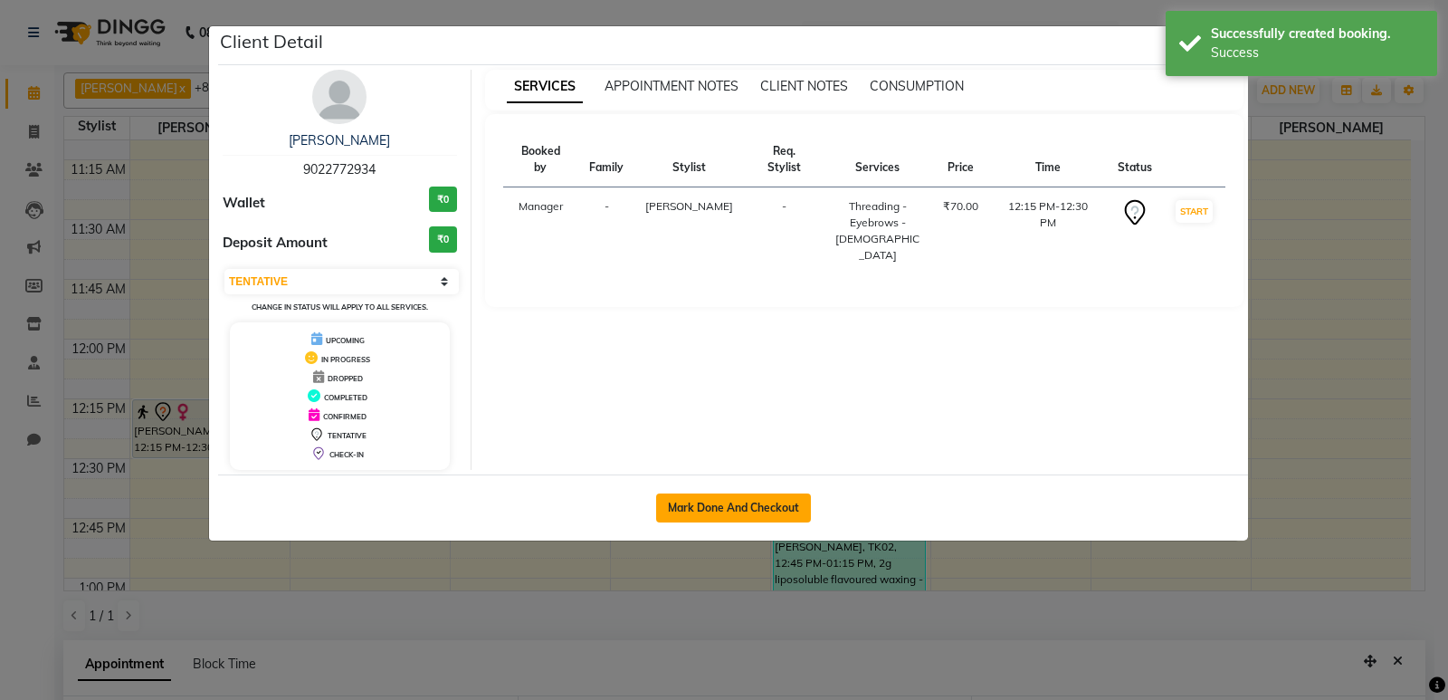
click at [703, 514] on button "Mark Done And Checkout" at bounding box center [733, 507] width 155 height 29
select select "service"
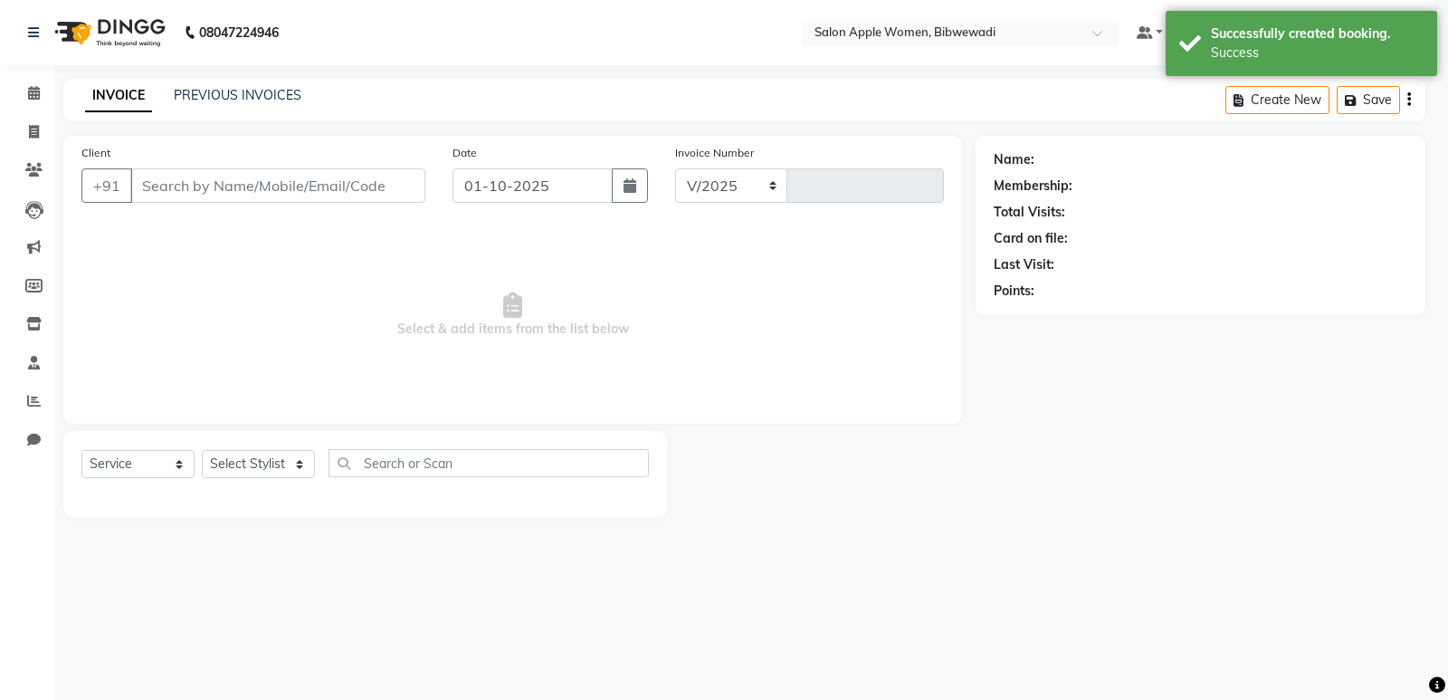
select select "101"
type input "2158"
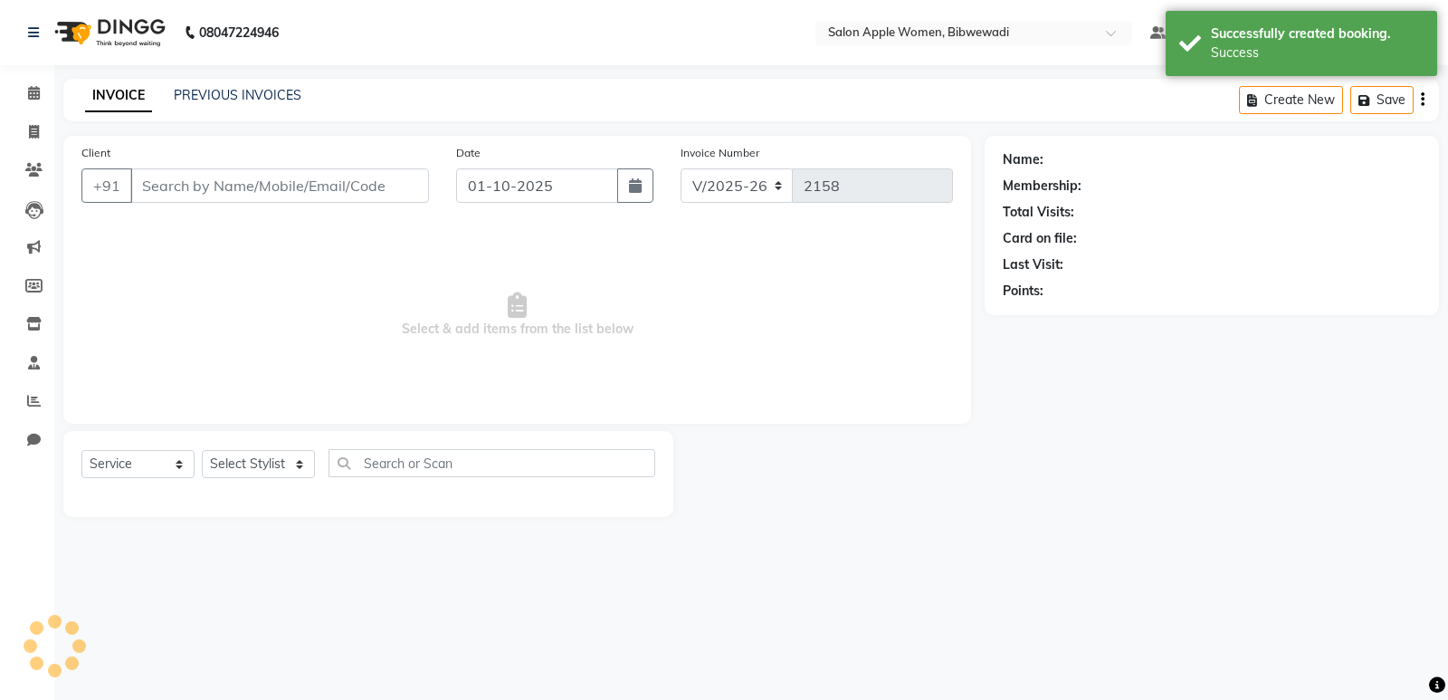
type input "9022772934"
select select "75743"
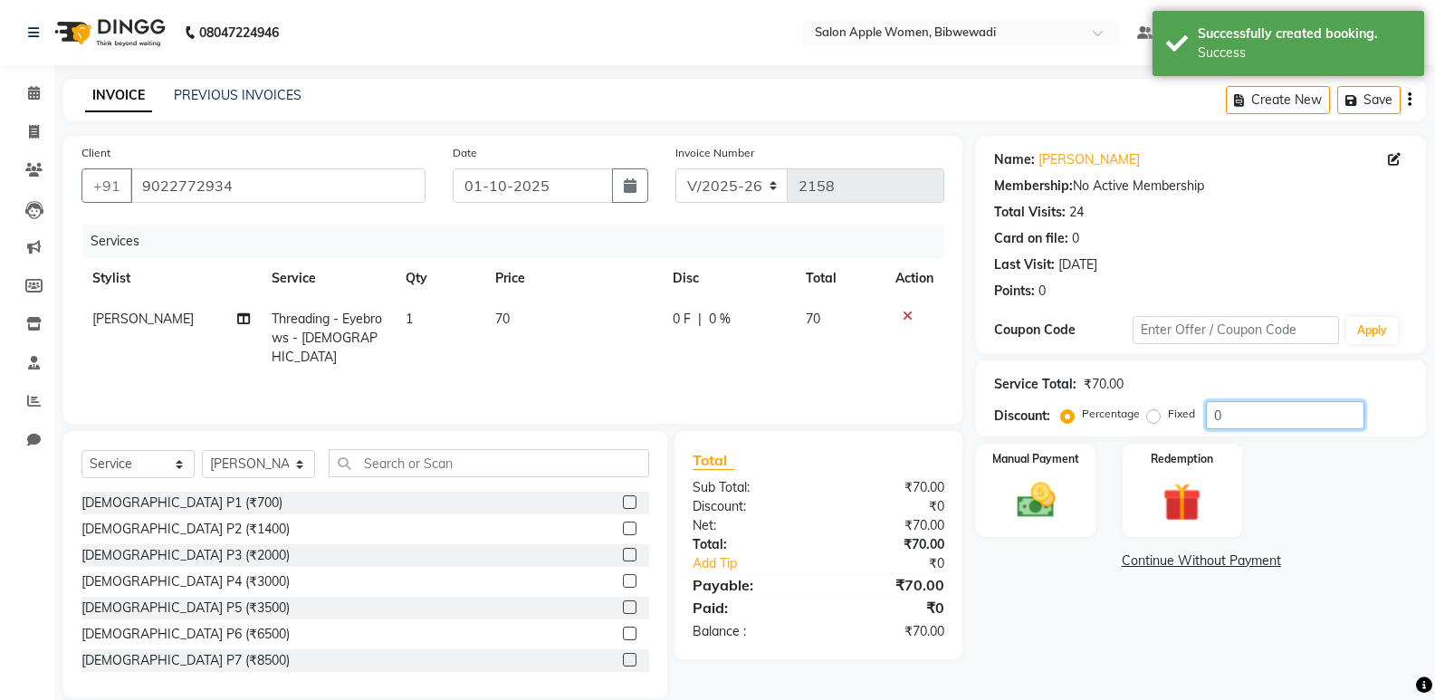
drag, startPoint x: 1226, startPoint y: 420, endPoint x: 1159, endPoint y: 424, distance: 67.1
click at [1159, 424] on div "Percentage Fixed 0" at bounding box center [1214, 415] width 300 height 28
type input "10"
click at [1033, 491] on img at bounding box center [1035, 500] width 64 height 46
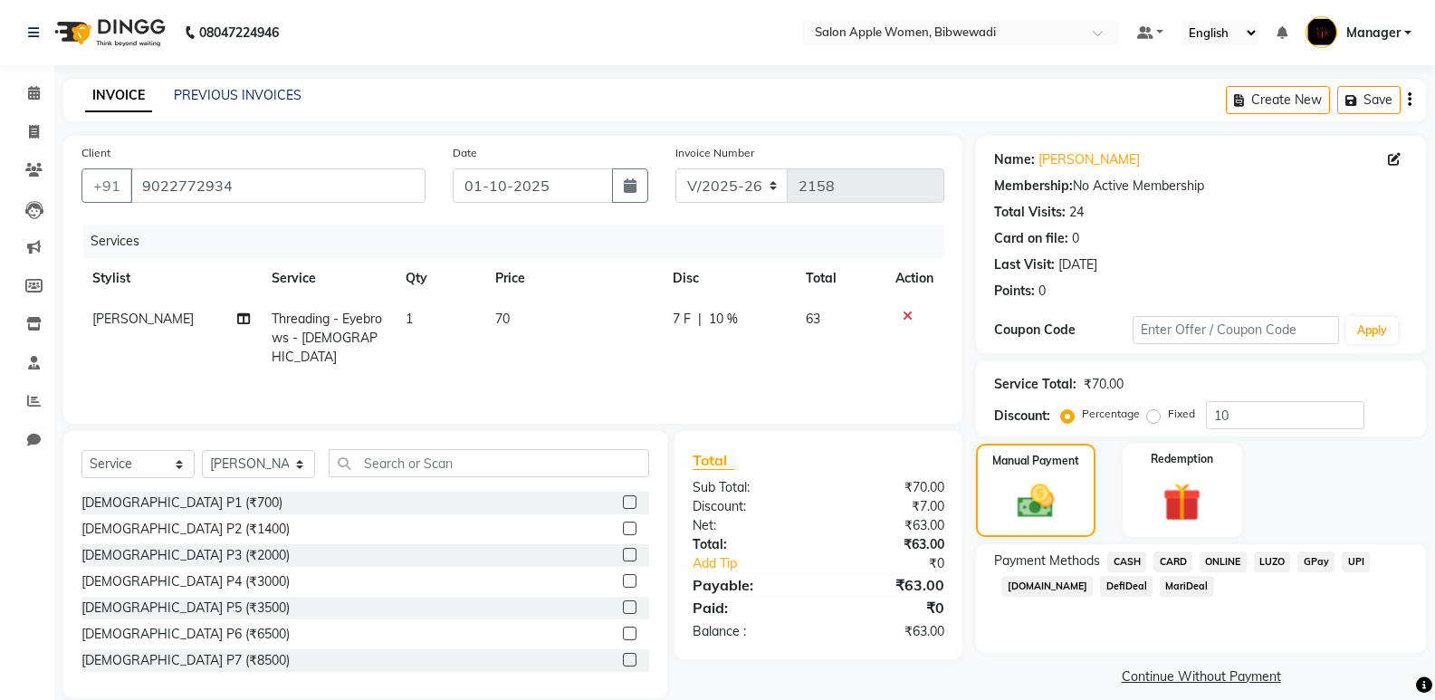
click at [1136, 552] on span "CASH" at bounding box center [1126, 561] width 39 height 21
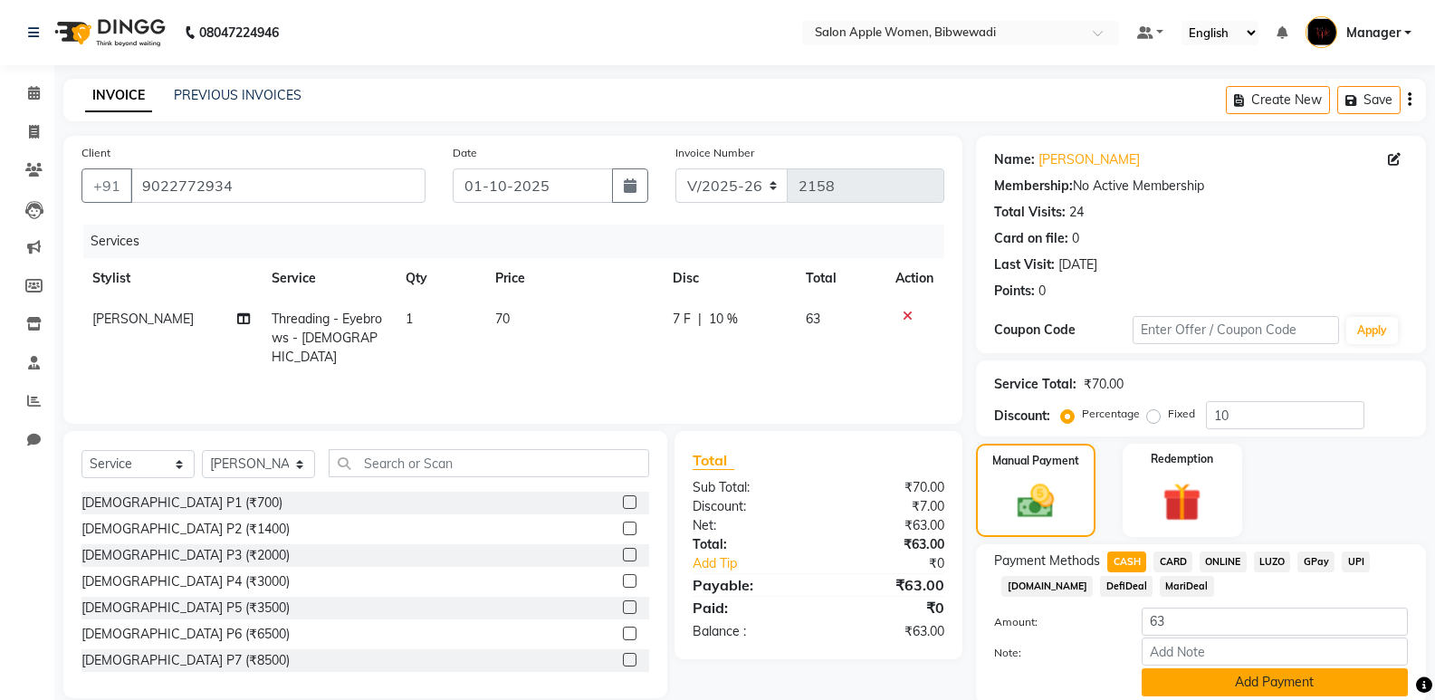
click at [1192, 677] on button "Add Payment" at bounding box center [1274, 682] width 266 height 28
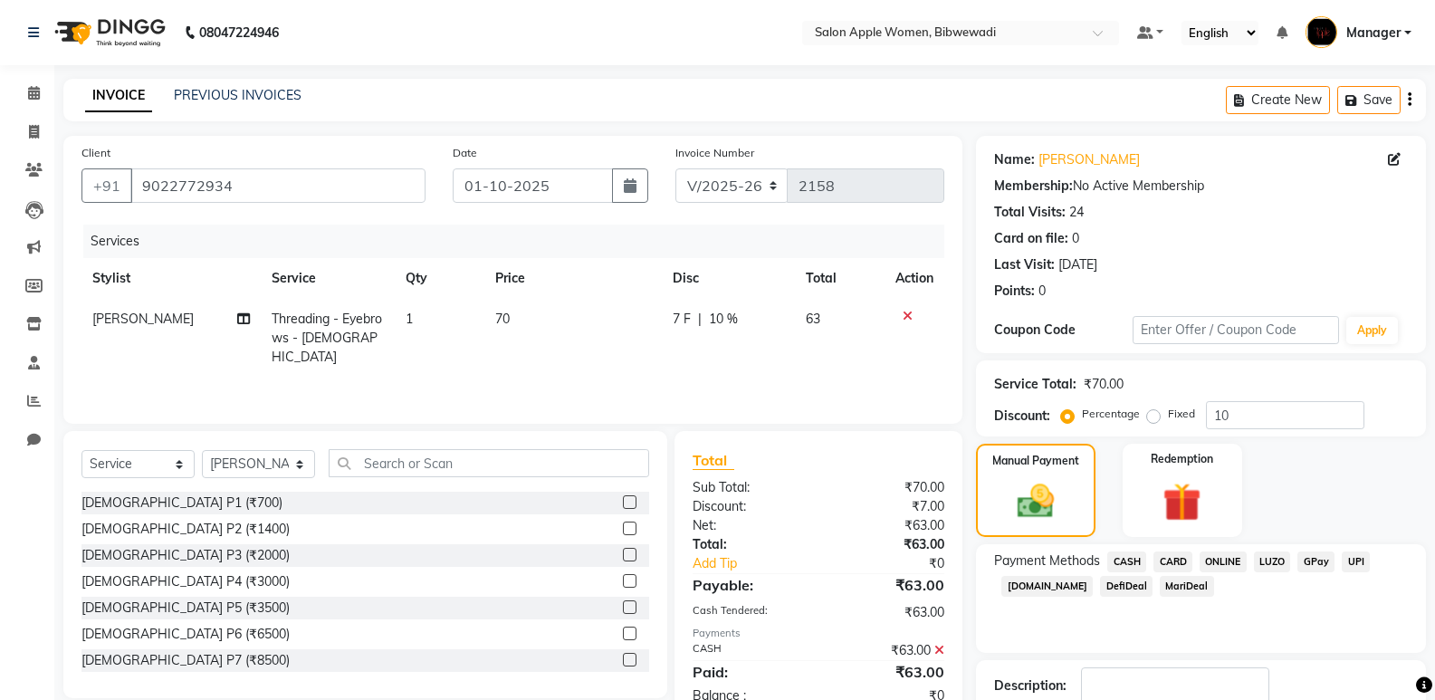
scroll to position [91, 0]
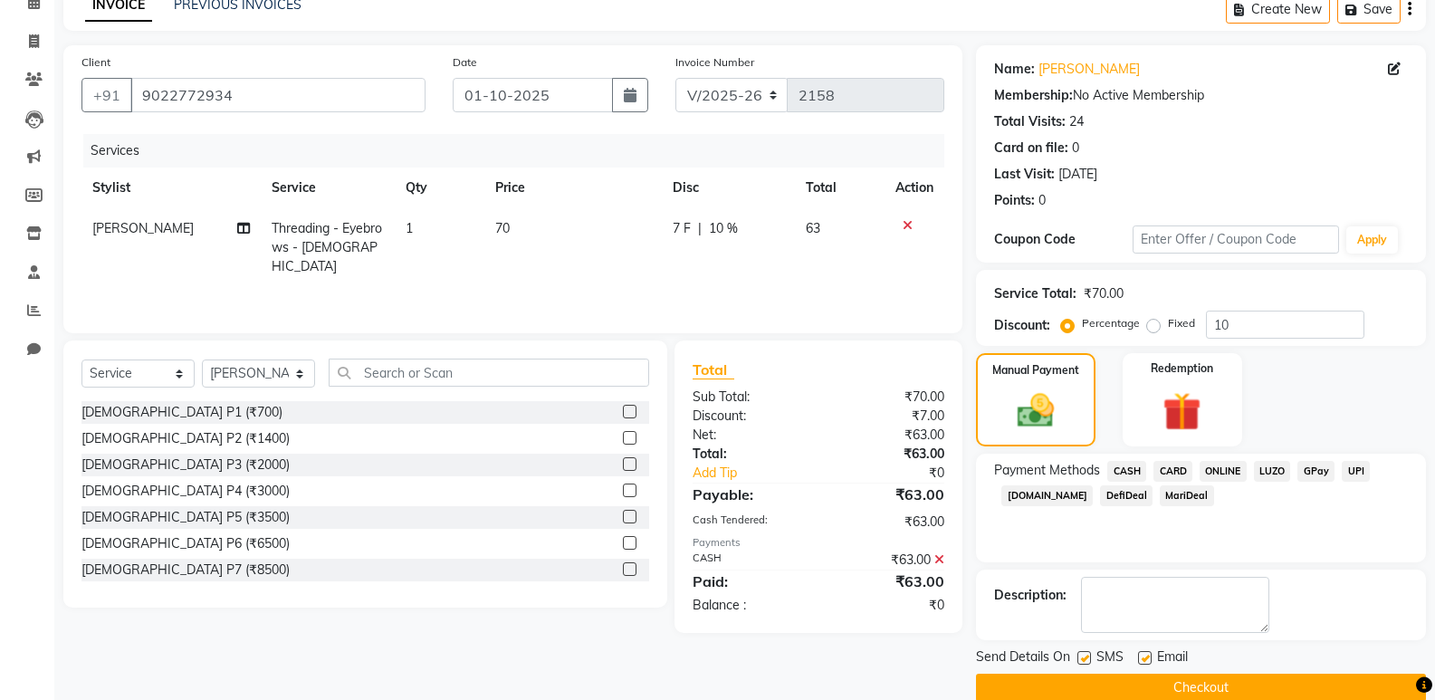
click at [1180, 685] on button "Checkout" at bounding box center [1201, 687] width 450 height 28
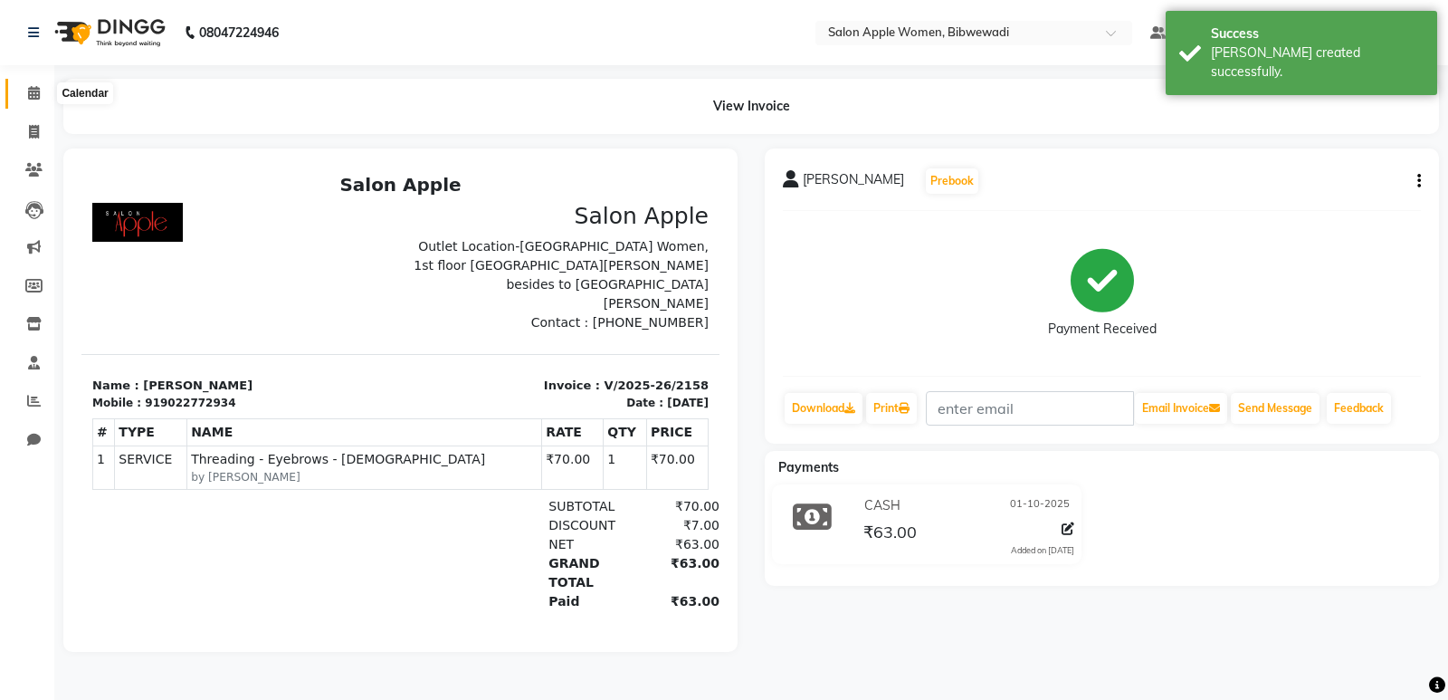
click at [28, 99] on icon at bounding box center [34, 93] width 12 height 14
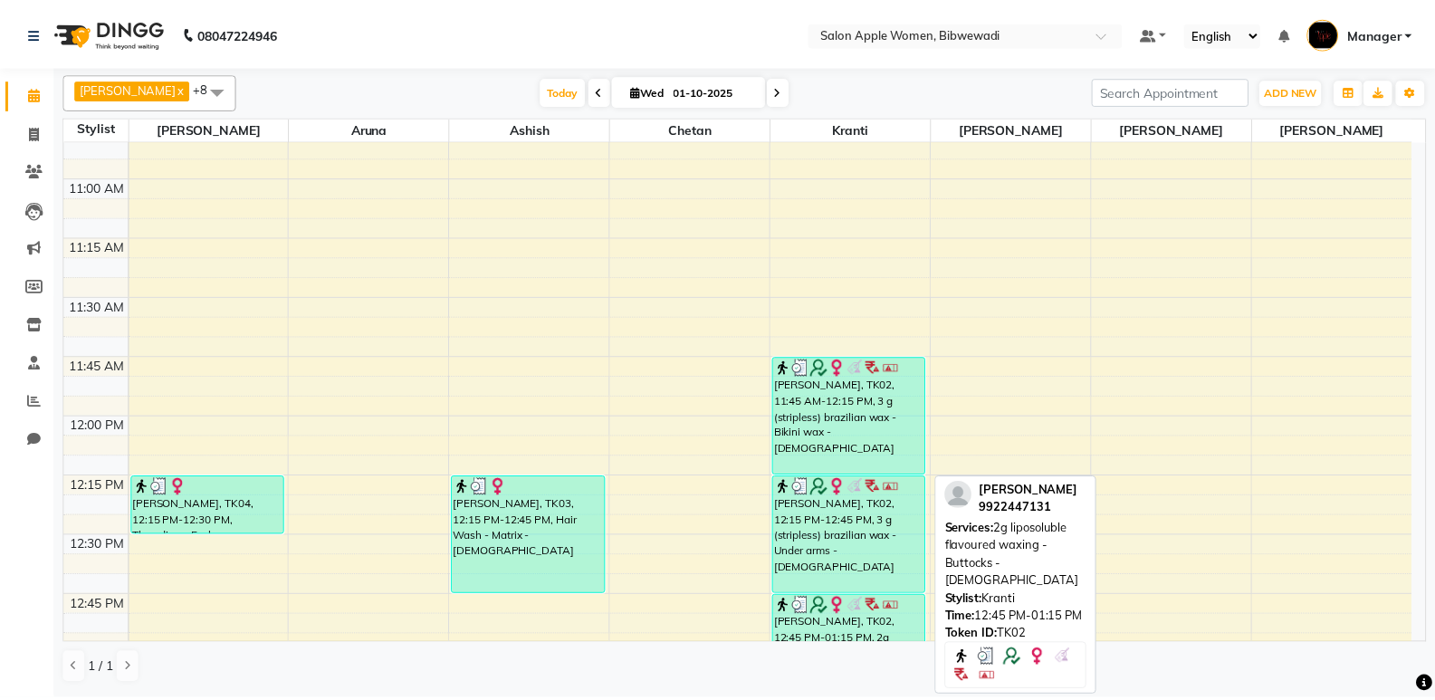
scroll to position [905, 0]
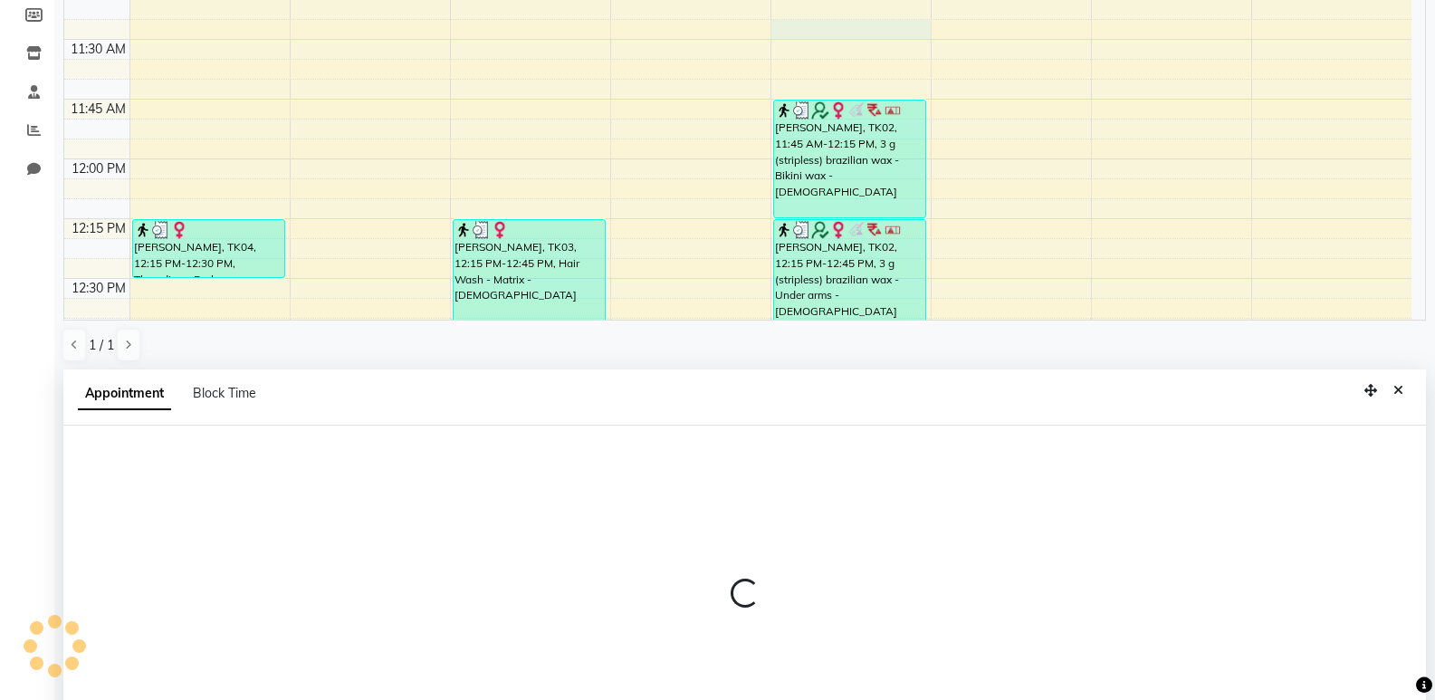
select select "33227"
select select "690"
select select "tentative"
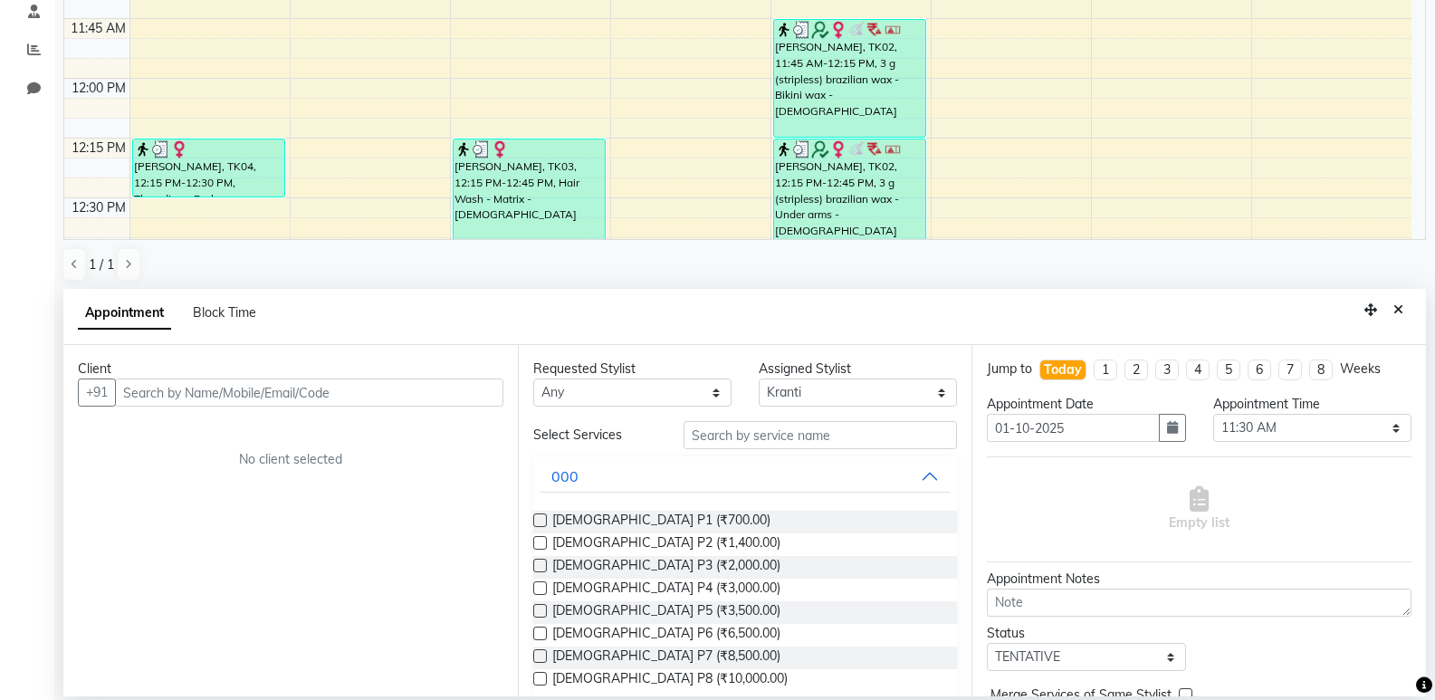
scroll to position [352, 0]
click at [391, 396] on input "text" at bounding box center [309, 391] width 388 height 28
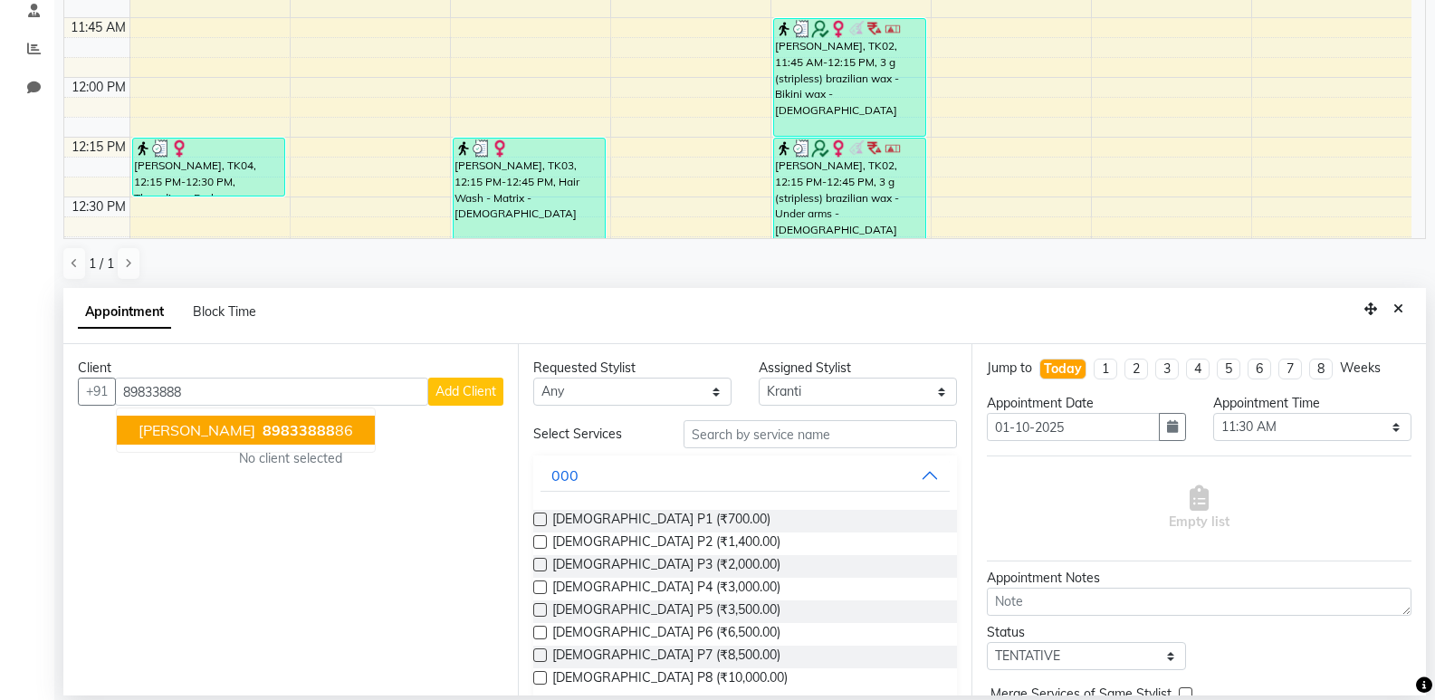
click at [178, 434] on span "[PERSON_NAME]" at bounding box center [196, 430] width 117 height 18
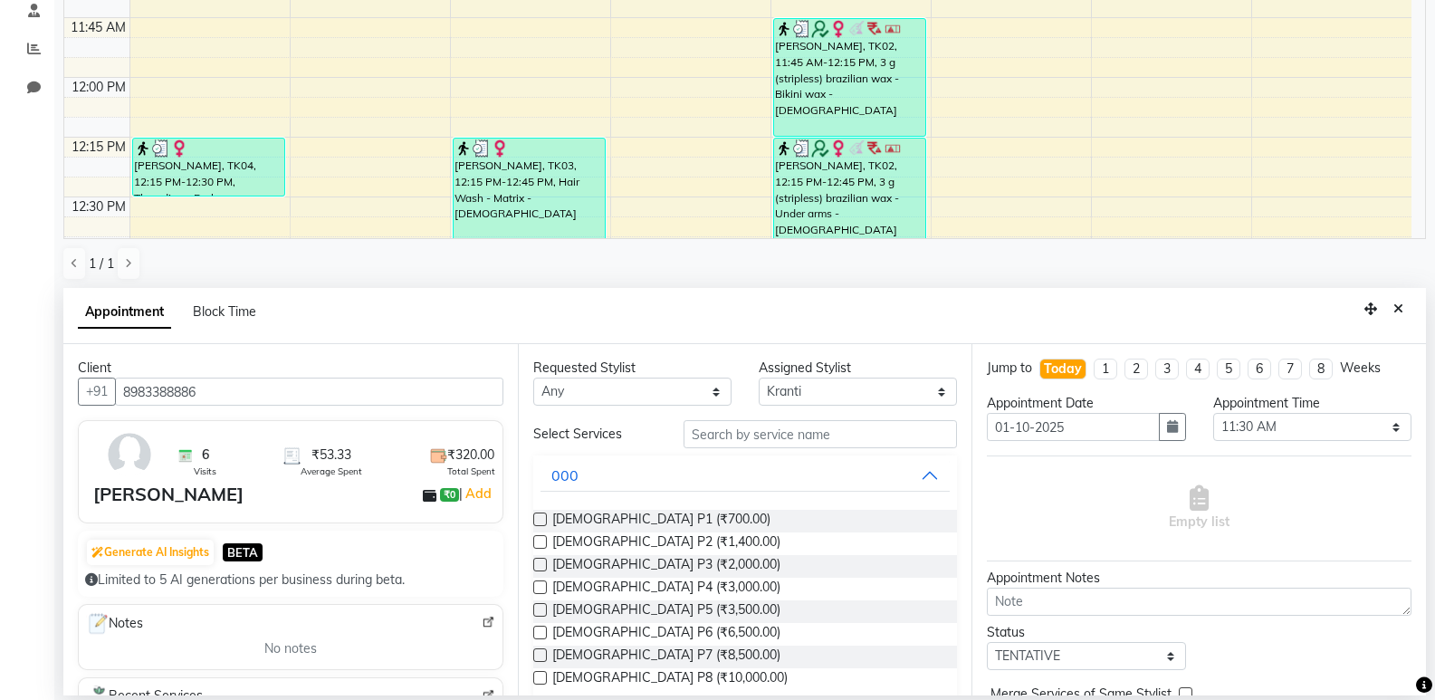
type input "8983388886"
click at [784, 435] on input "text" at bounding box center [819, 434] width 273 height 28
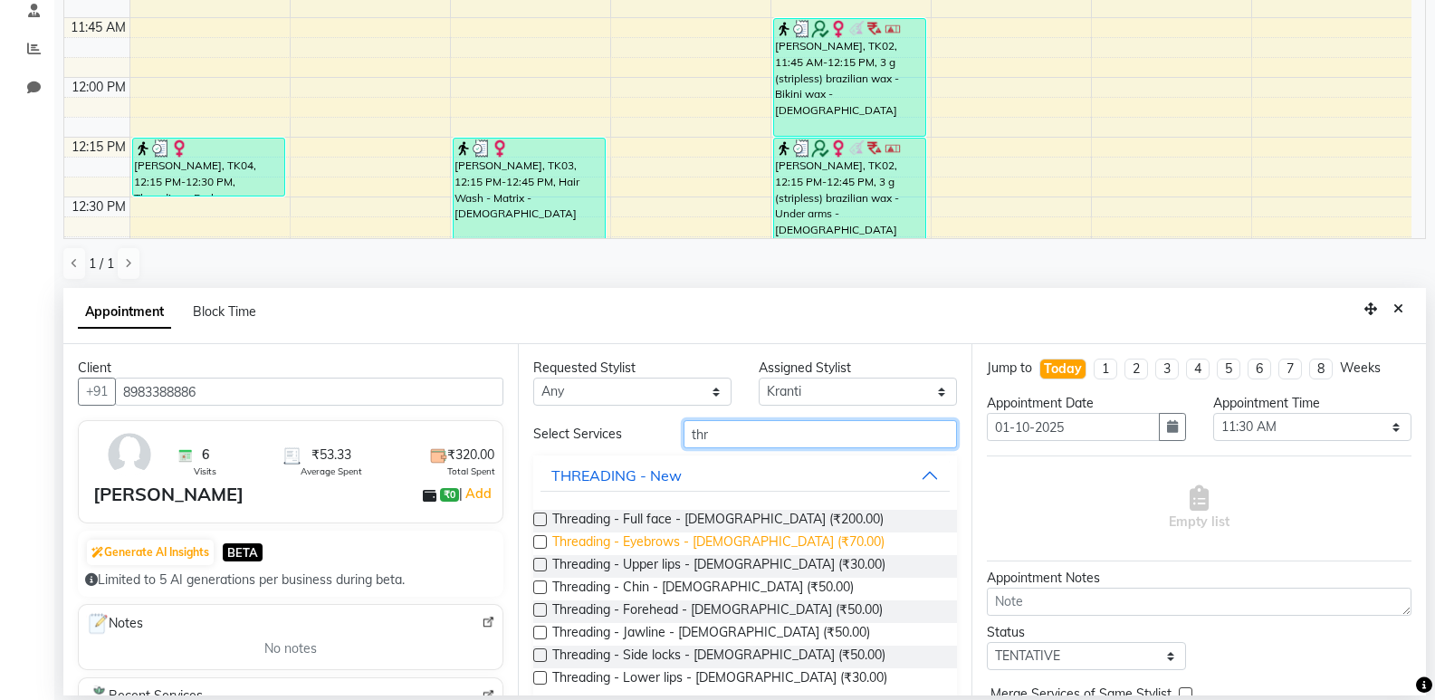
type input "thr"
click at [680, 539] on span "Threading - Eyebrows - [DEMOGRAPHIC_DATA] (₹70.00)" at bounding box center [718, 543] width 332 height 23
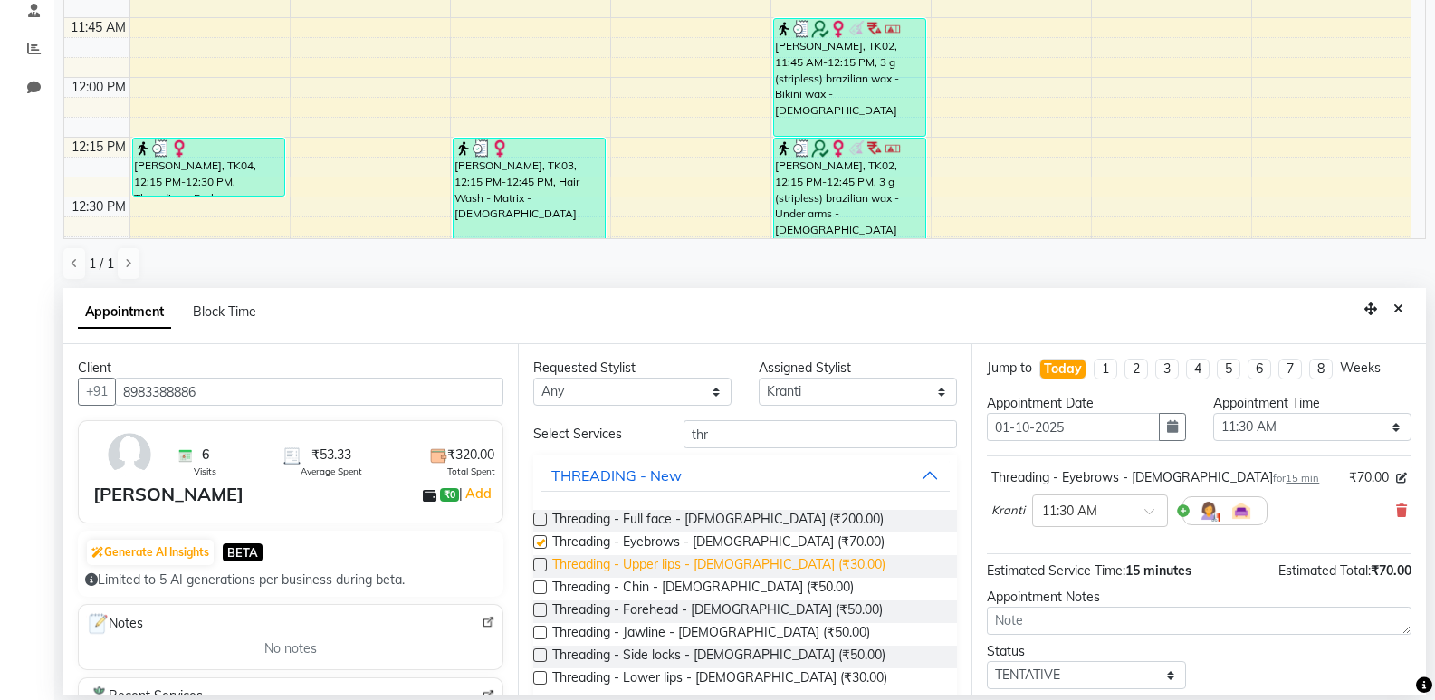
checkbox input "false"
click at [683, 565] on span "Threading - Upper lips - [DEMOGRAPHIC_DATA] (₹30.00)" at bounding box center [718, 566] width 333 height 23
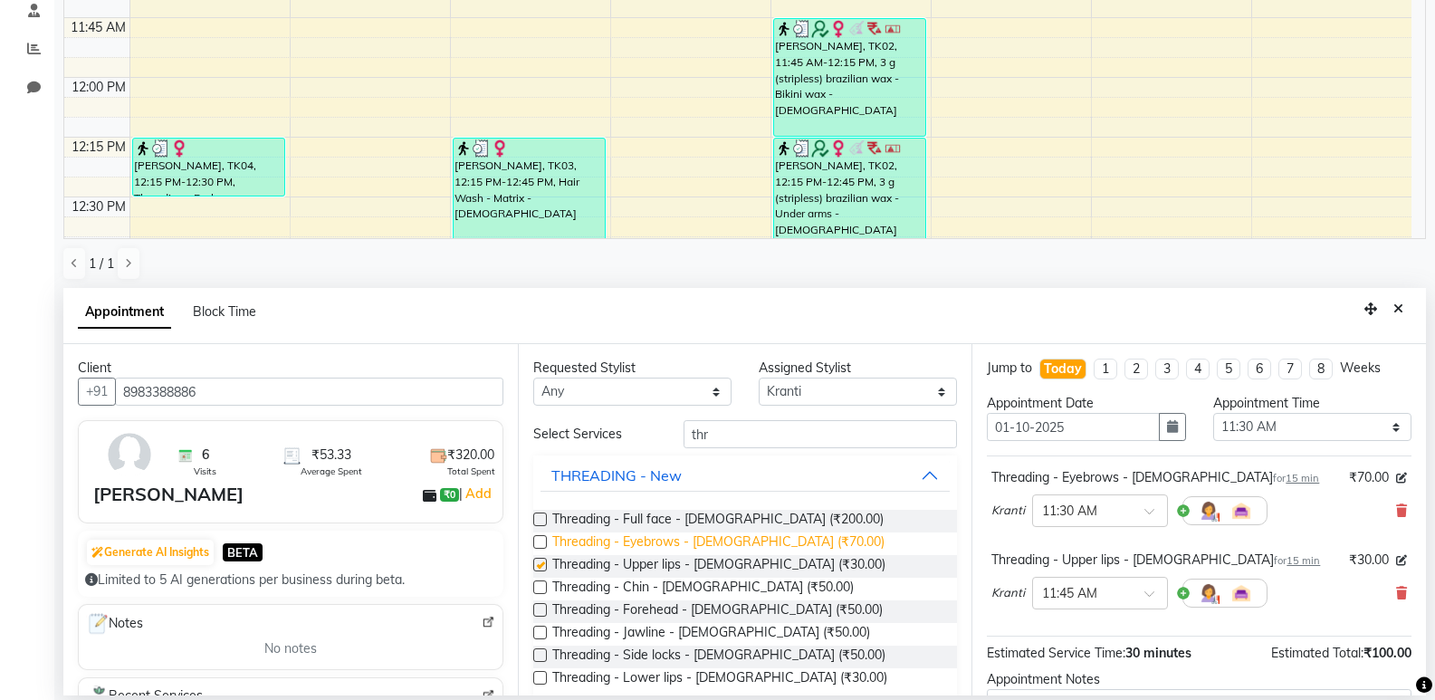
checkbox input "false"
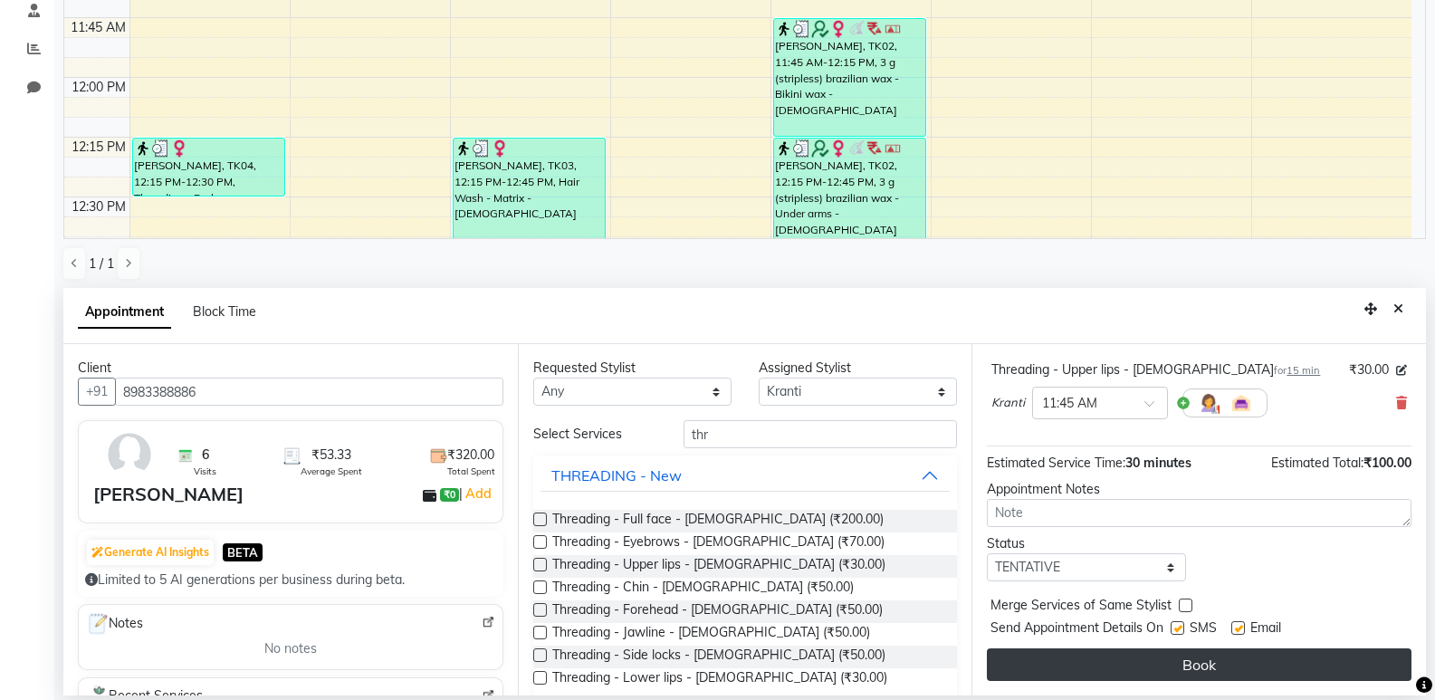
click at [1126, 653] on button "Book" at bounding box center [1199, 664] width 424 height 33
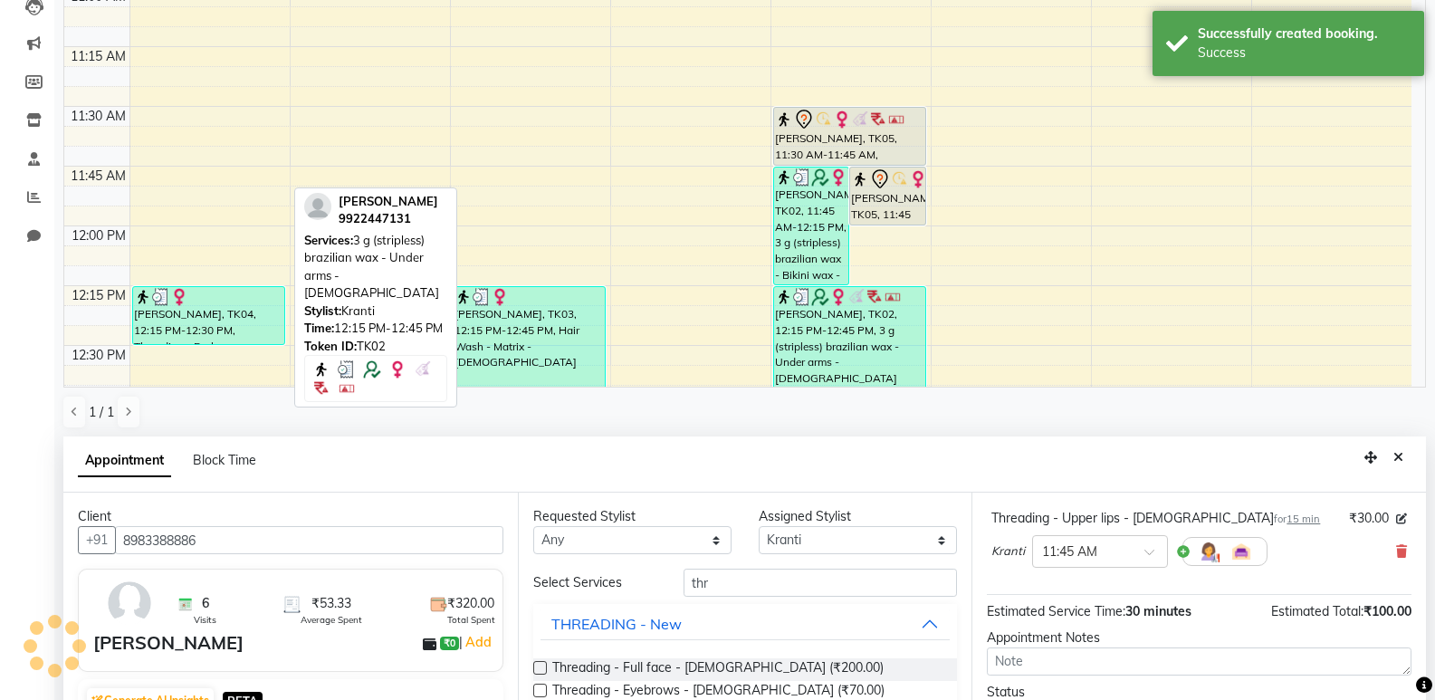
scroll to position [0, 0]
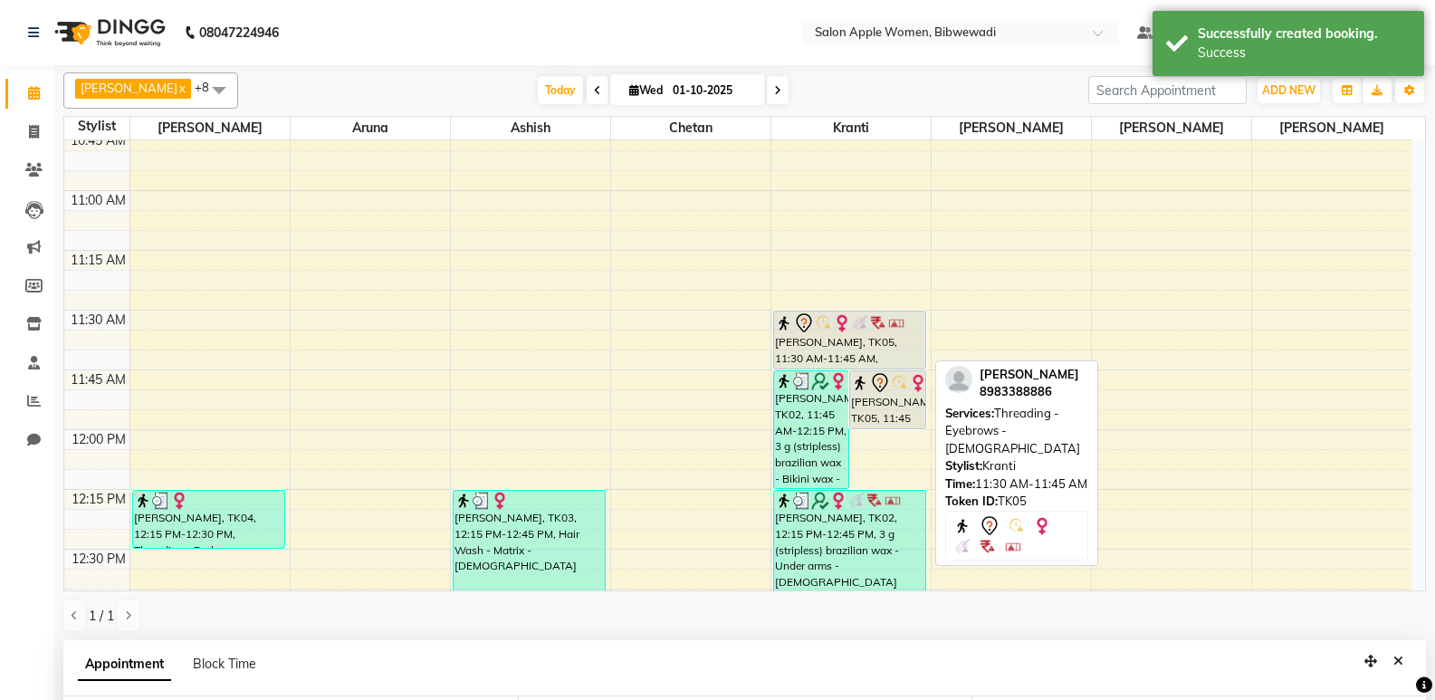
click at [838, 336] on div "[PERSON_NAME], TK05, 11:30 AM-11:45 AM, Threading - Eyebrows - [DEMOGRAPHIC_DAT…" at bounding box center [850, 339] width 152 height 57
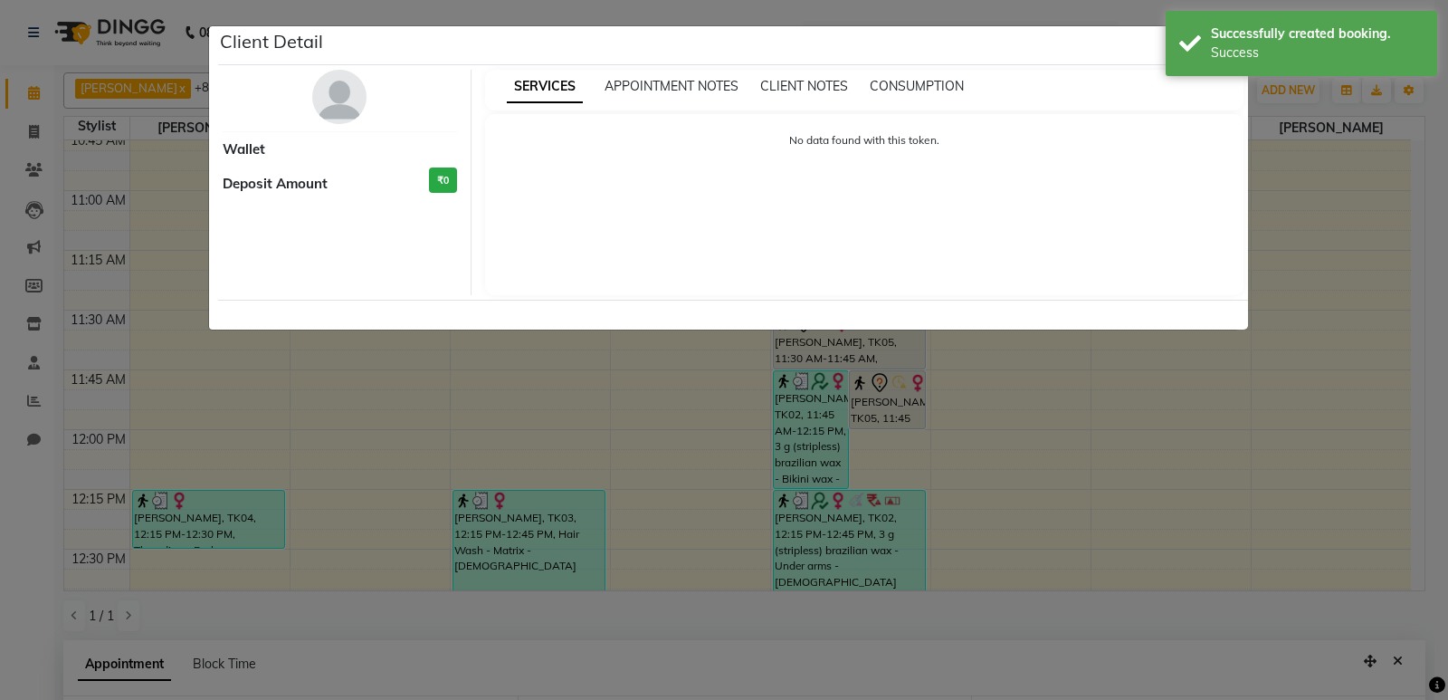
select select "7"
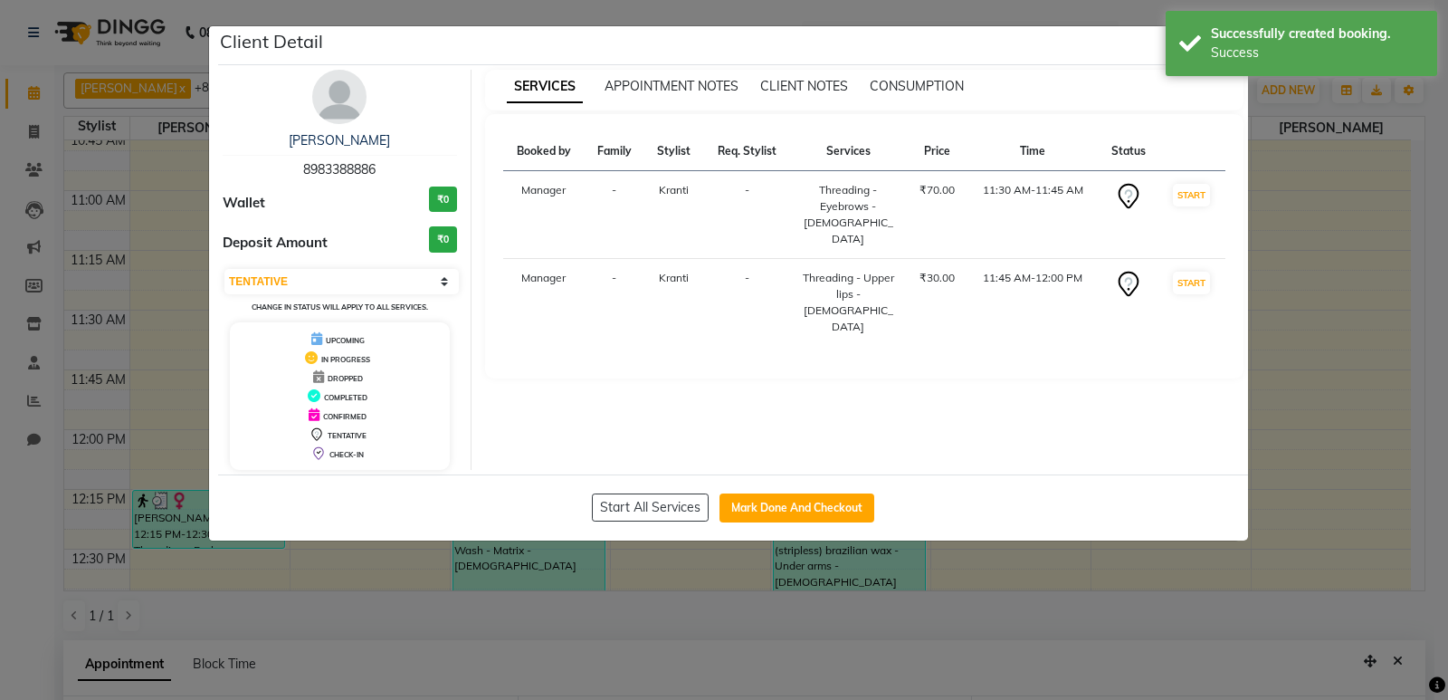
drag, startPoint x: 821, startPoint y: 470, endPoint x: 820, endPoint y: 482, distance: 12.7
click at [821, 473] on div "[PERSON_NAME] 8983388886 Wallet ₹0 Deposit Amount ₹0 Select IN SERVICE CONFIRME…" at bounding box center [733, 269] width 1030 height 409
click at [825, 502] on button "Mark Done And Checkout" at bounding box center [797, 507] width 155 height 29
select select "service"
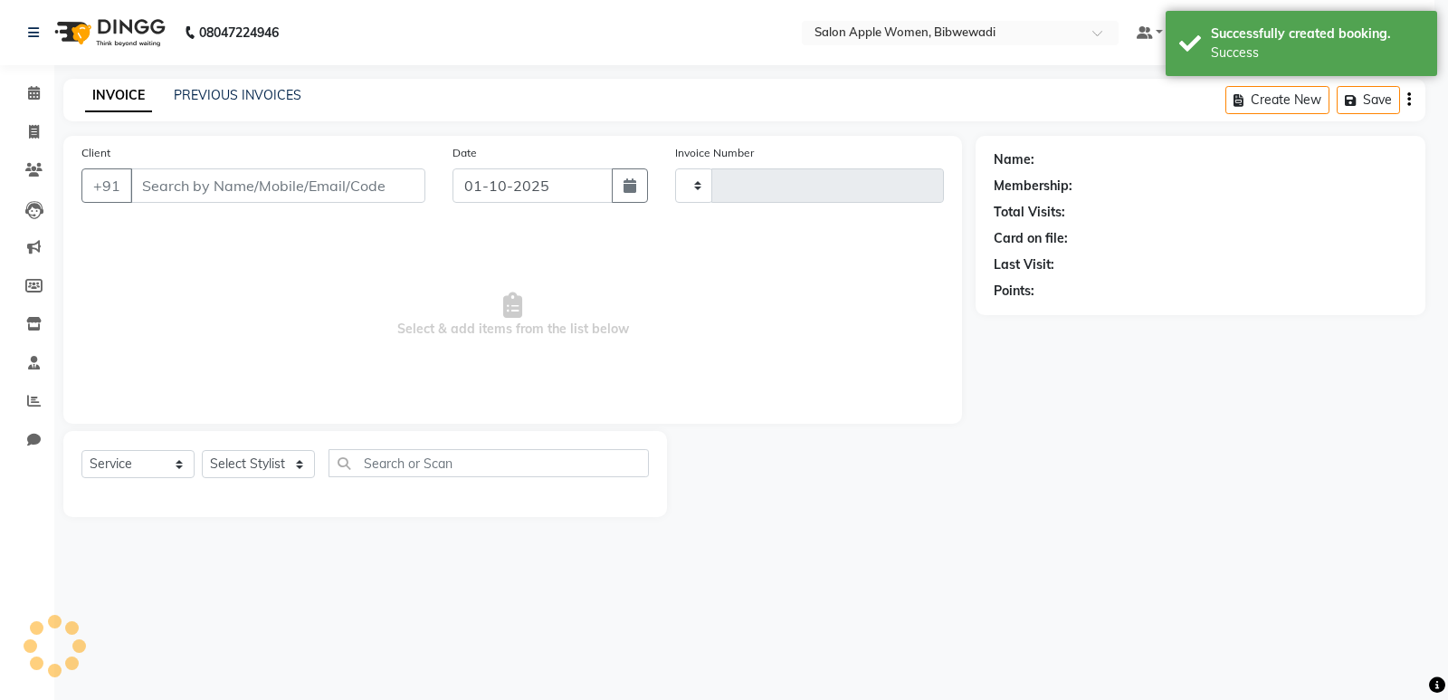
type input "2159"
select select "101"
type input "8983388886"
select select "33227"
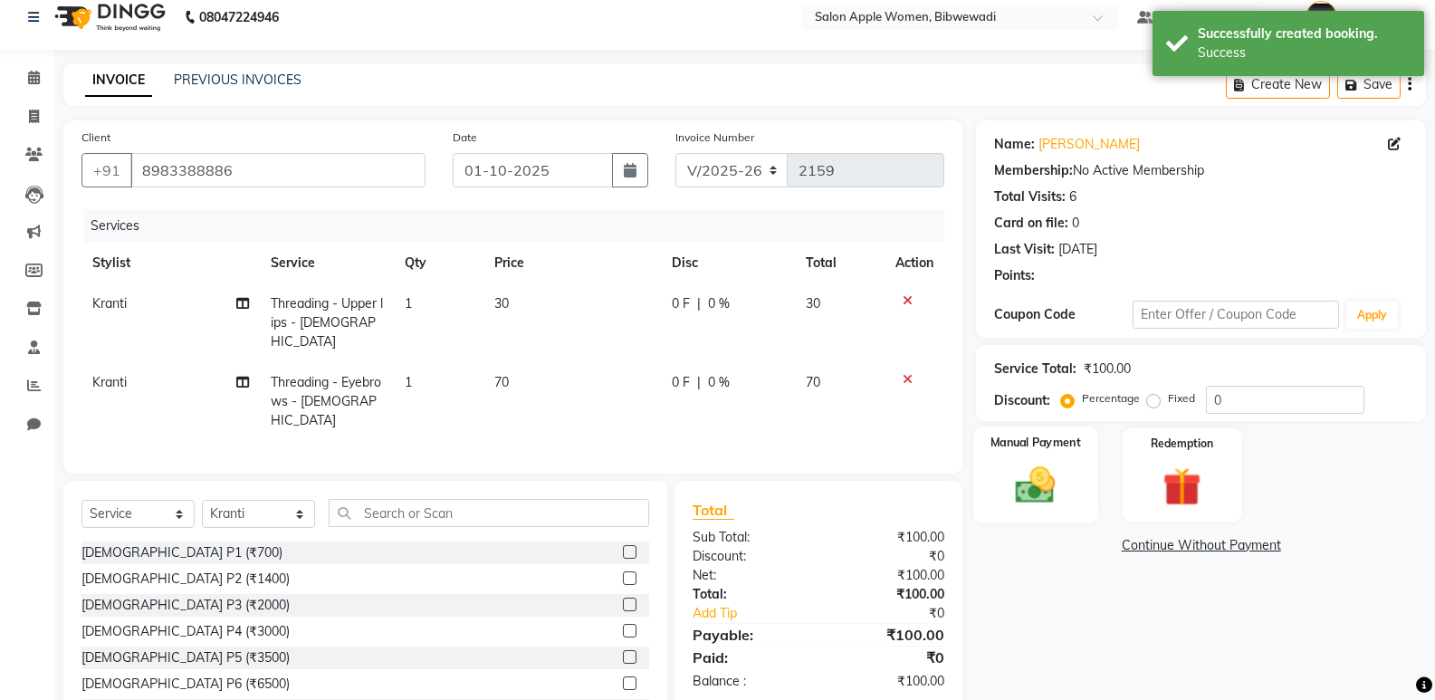
scroll to position [66, 0]
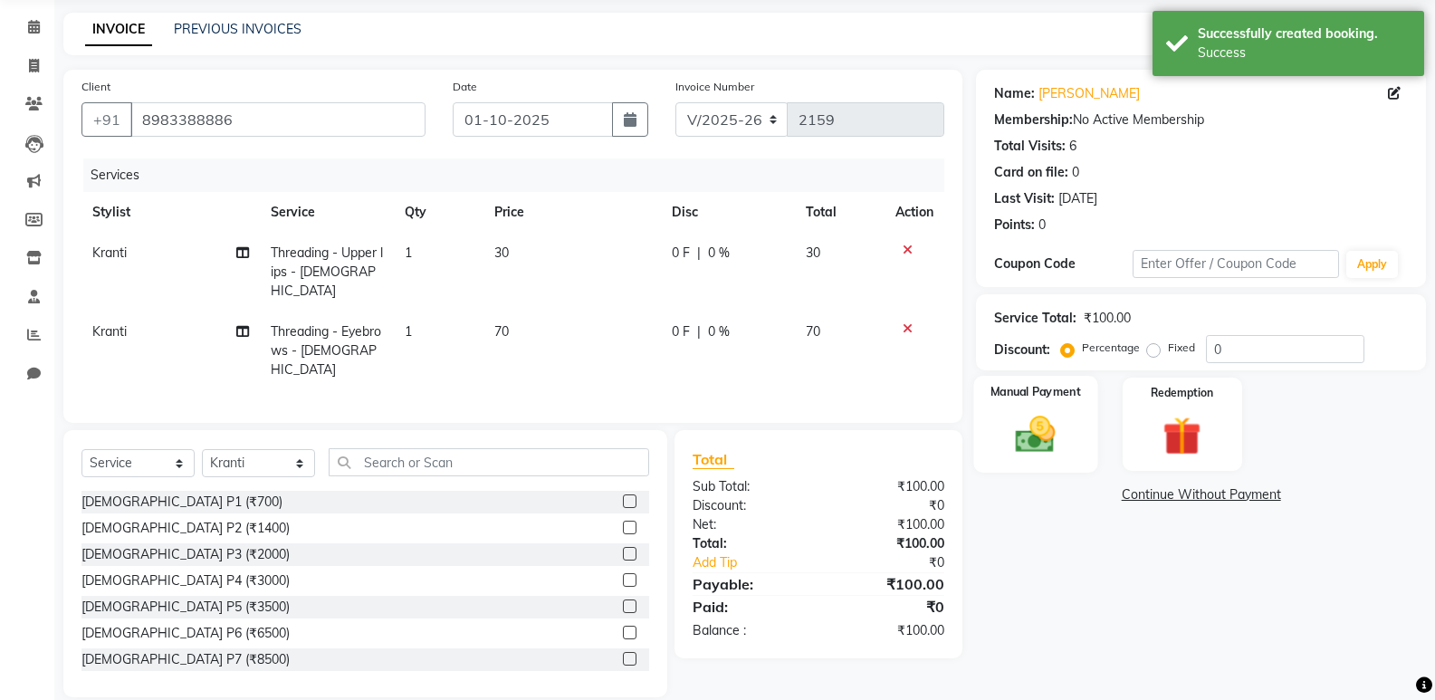
click at [1035, 436] on img at bounding box center [1035, 434] width 64 height 46
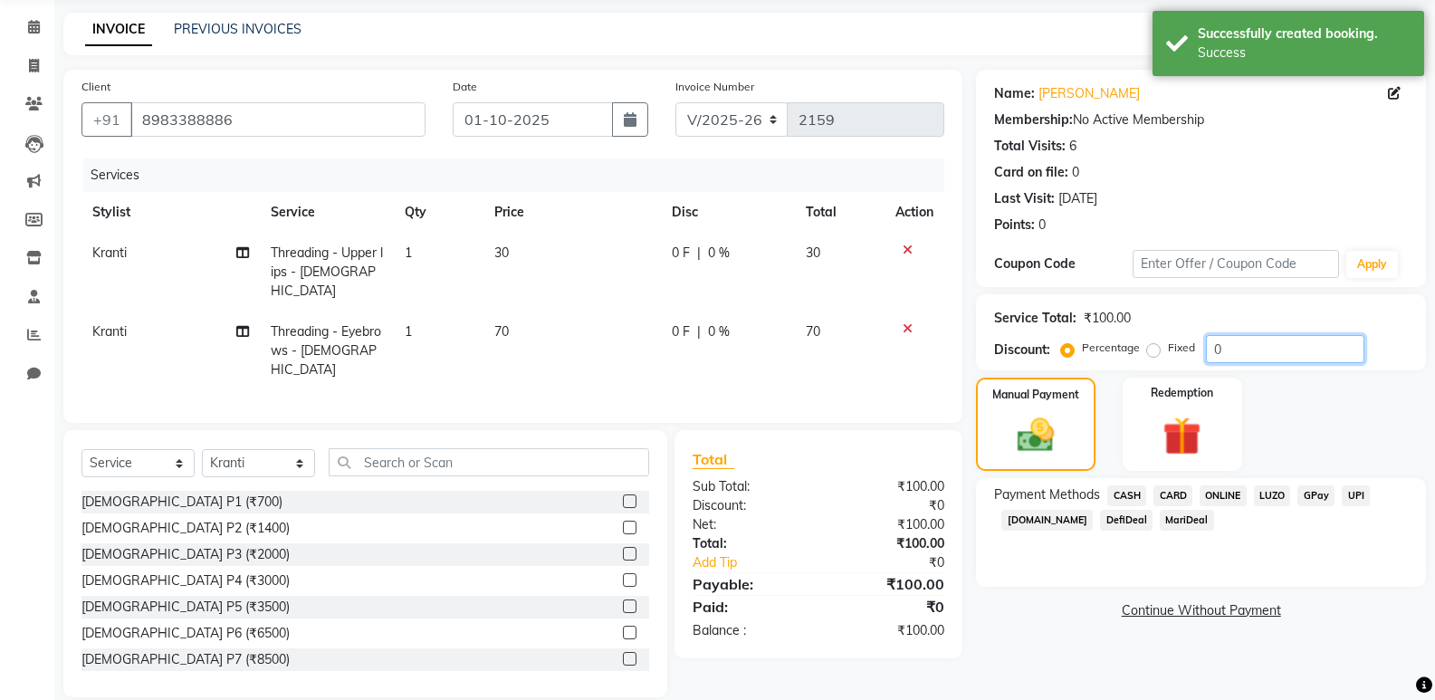
drag, startPoint x: 1248, startPoint y: 344, endPoint x: 1183, endPoint y: 343, distance: 65.2
click at [1183, 343] on div "Percentage Fixed 0" at bounding box center [1214, 349] width 300 height 28
type input "10"
click at [1125, 491] on span "CASH" at bounding box center [1126, 495] width 39 height 21
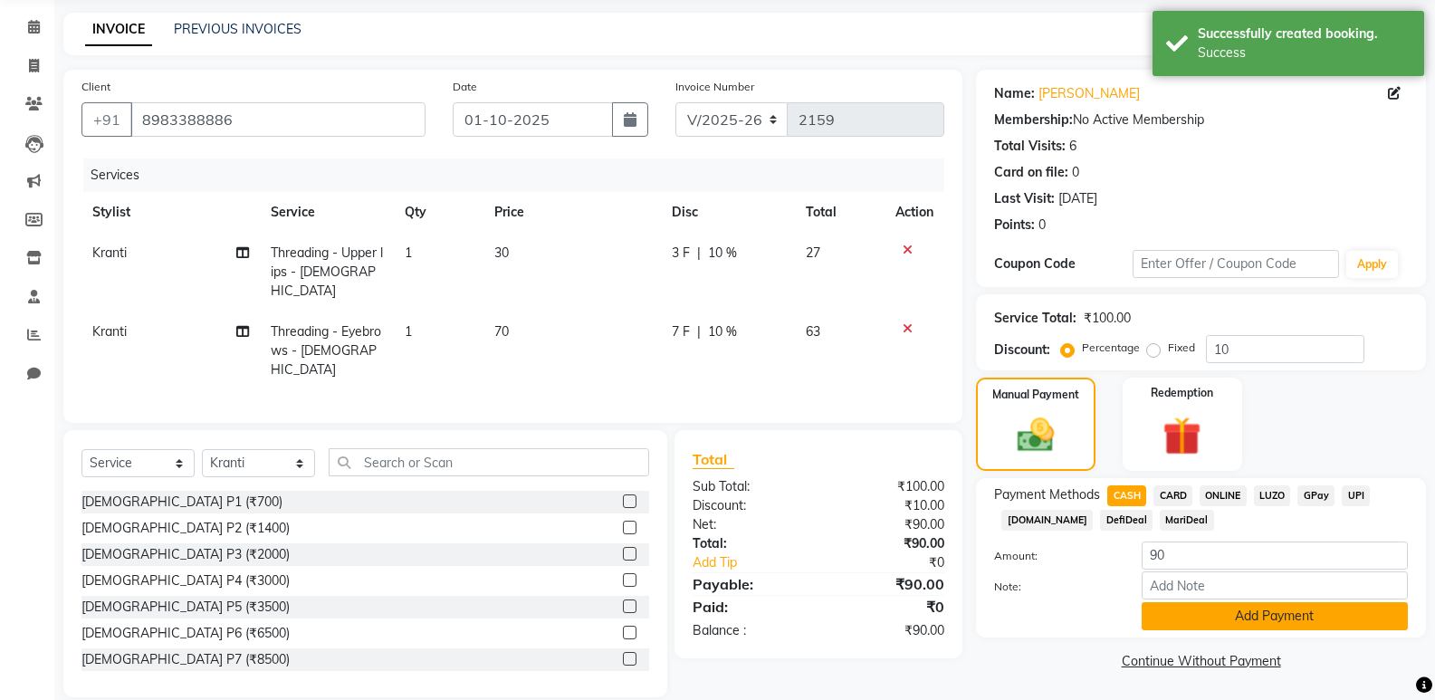
click at [1177, 613] on button "Add Payment" at bounding box center [1274, 616] width 266 height 28
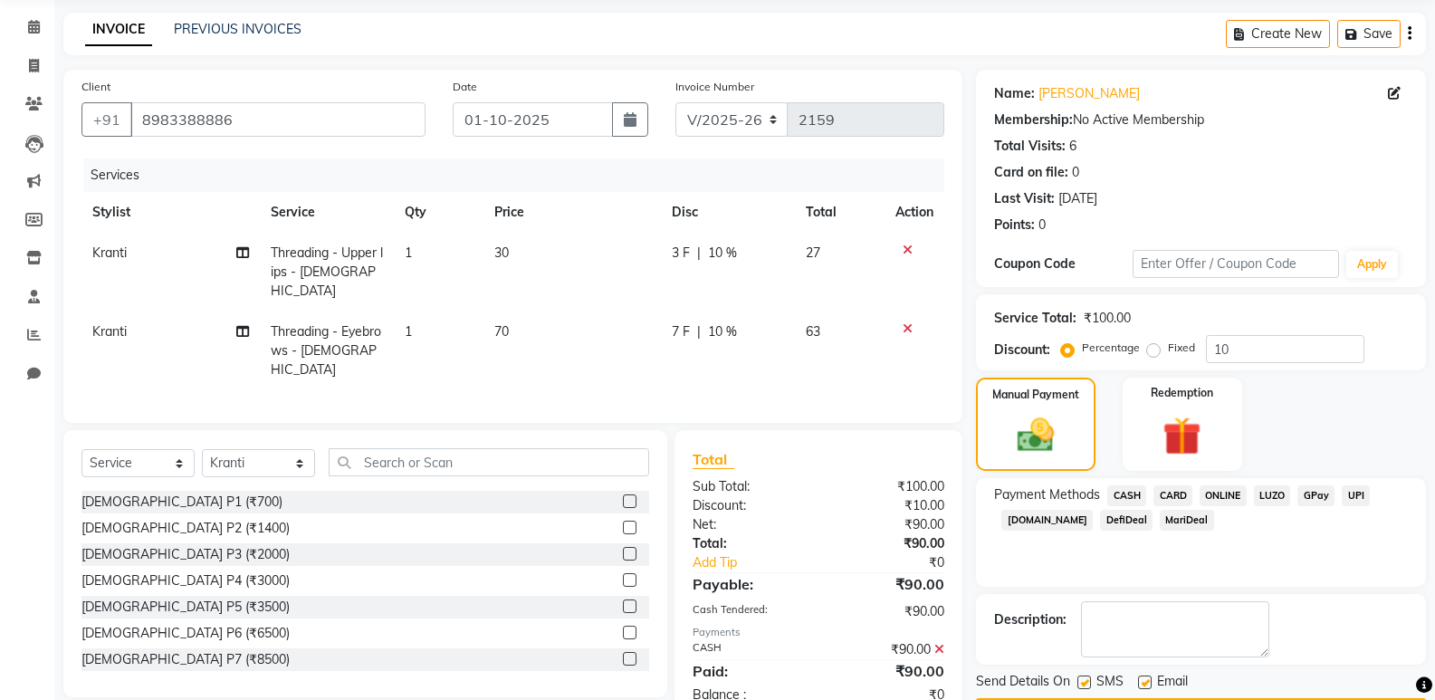
scroll to position [119, 0]
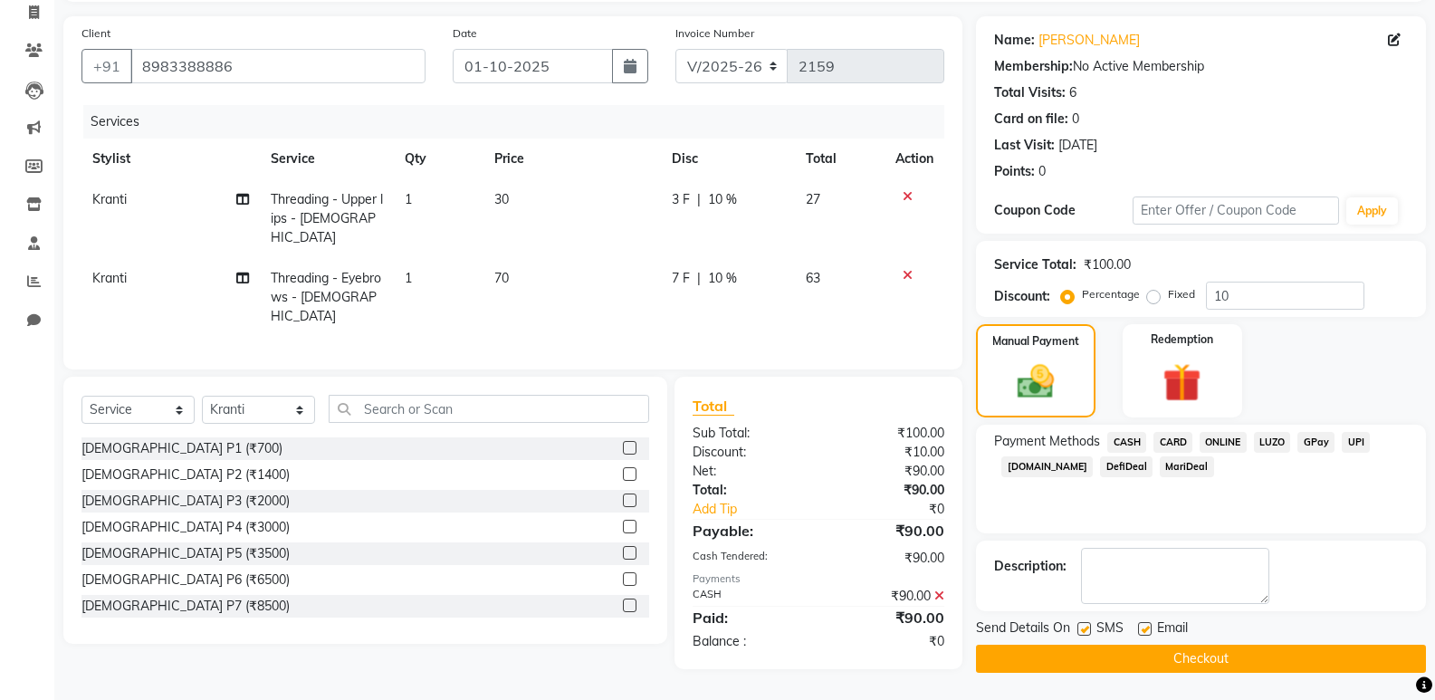
click at [1180, 662] on button "Checkout" at bounding box center [1201, 658] width 450 height 28
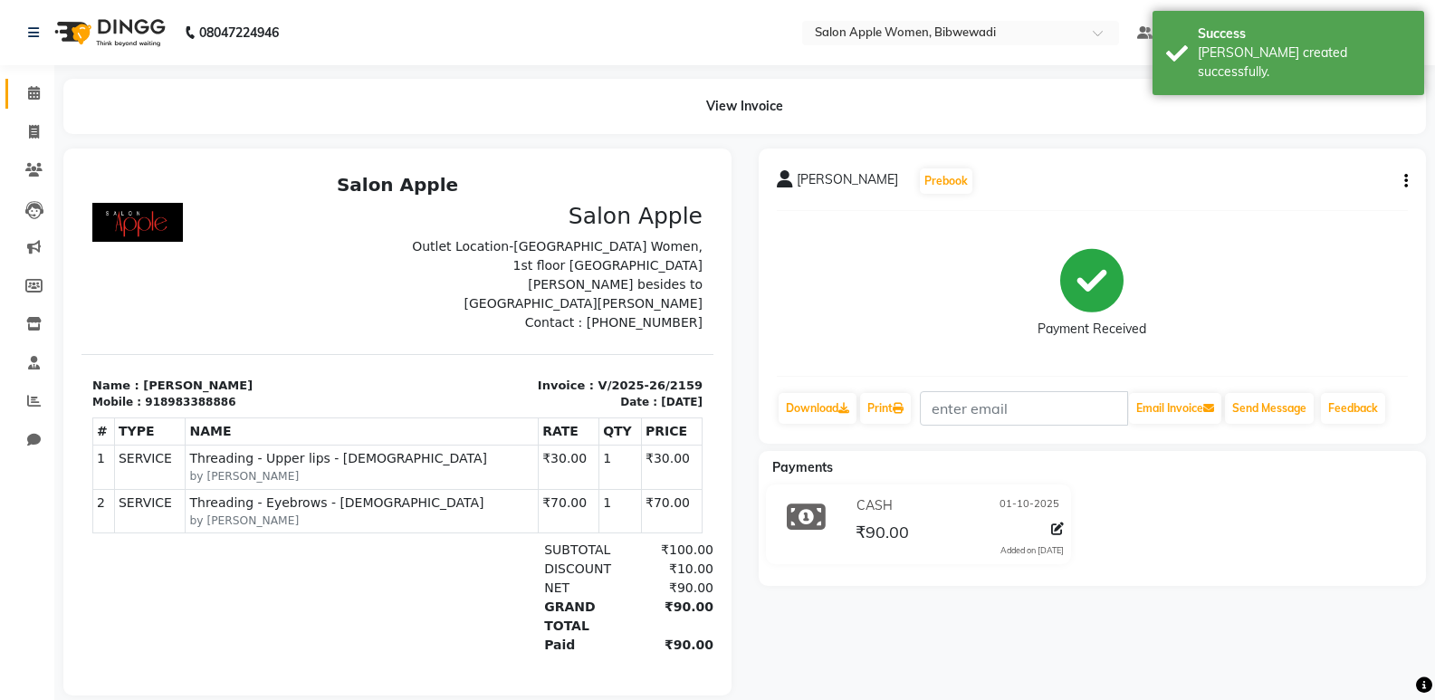
click at [42, 82] on link "Calendar" at bounding box center [26, 94] width 43 height 30
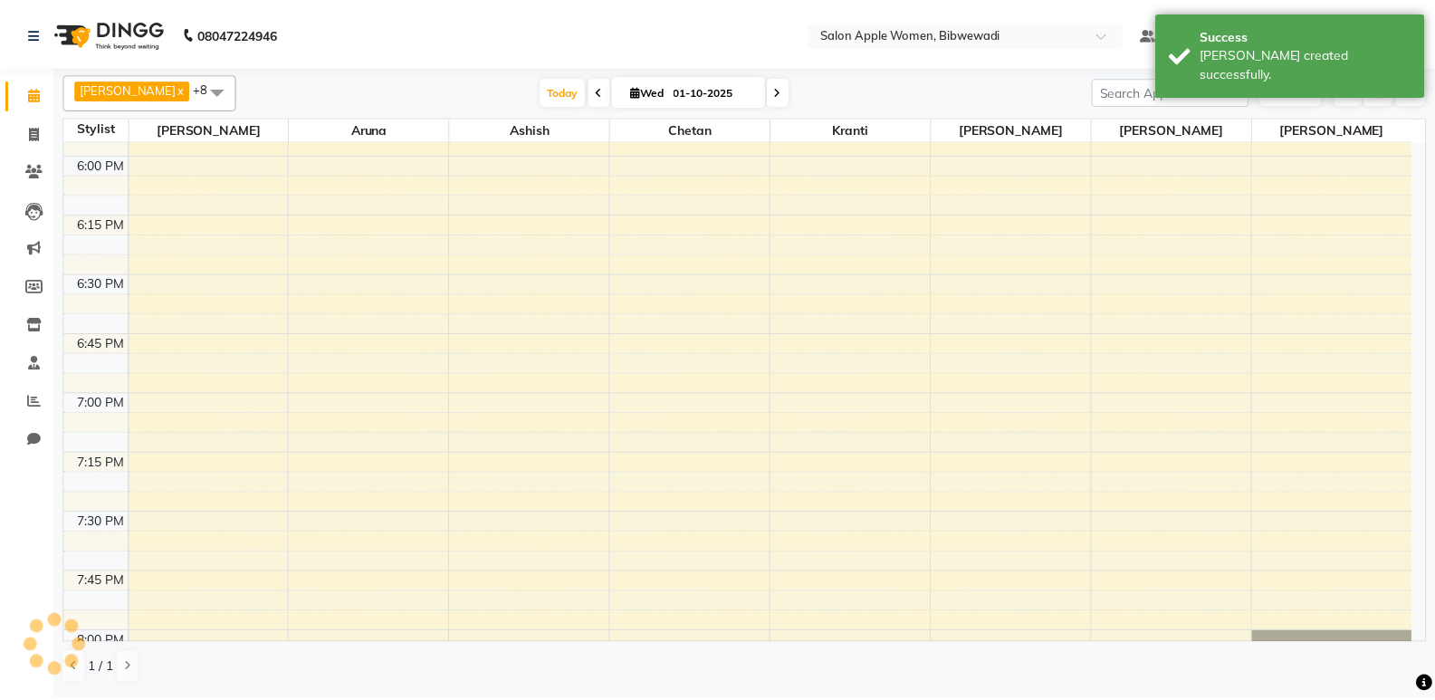
scroll to position [2538, 0]
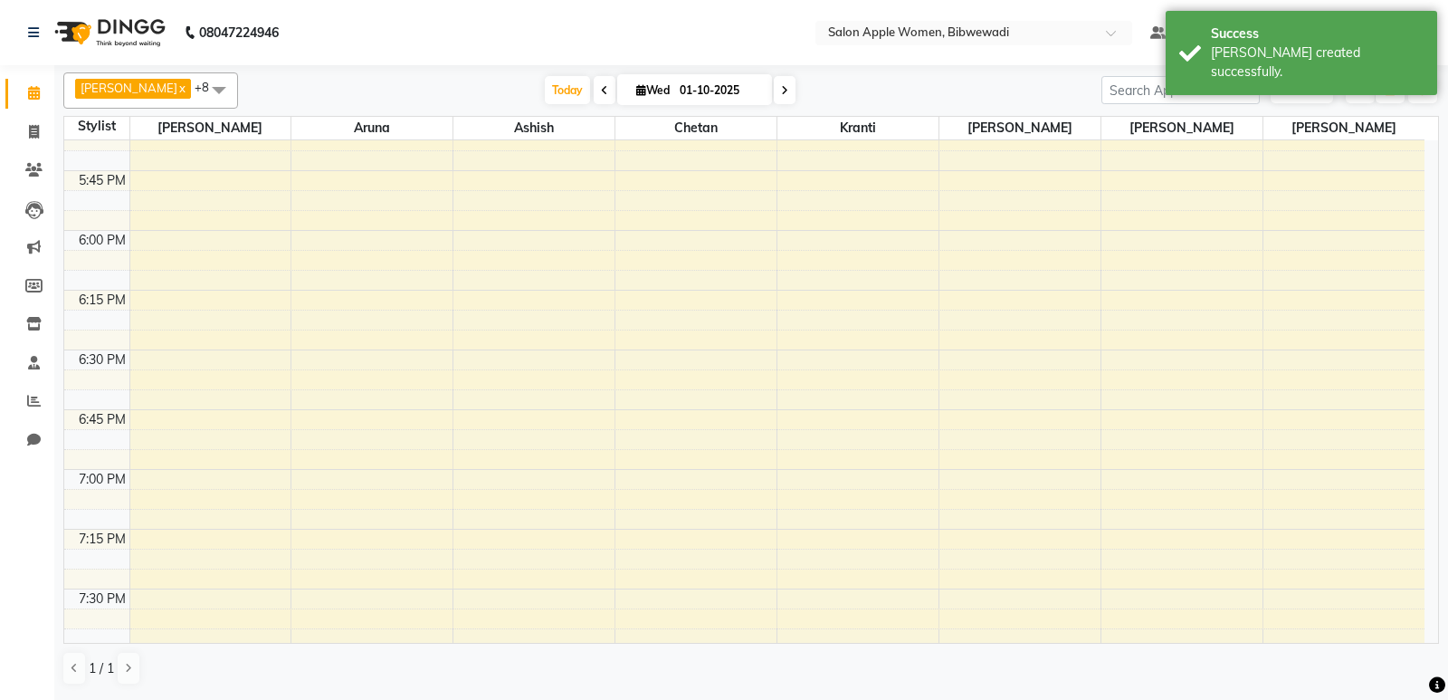
select select "43466"
select select "tentative"
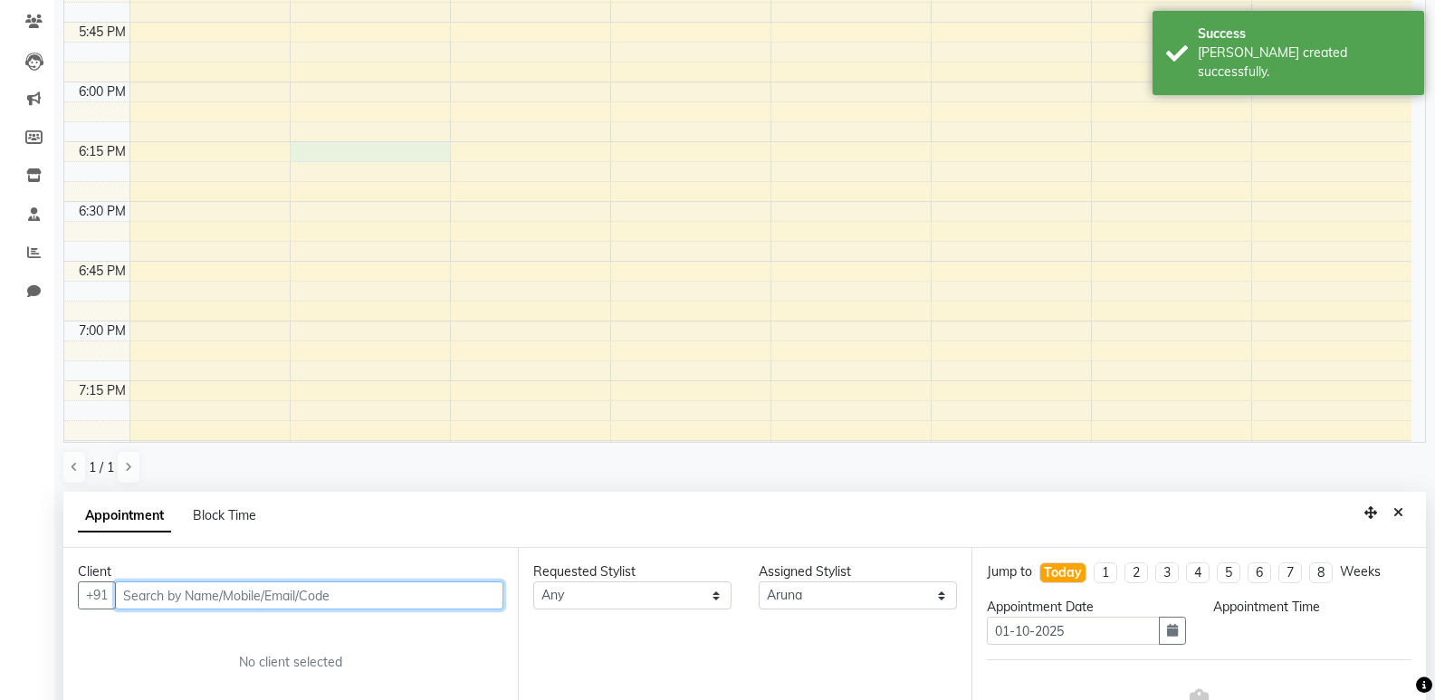
select select "1095"
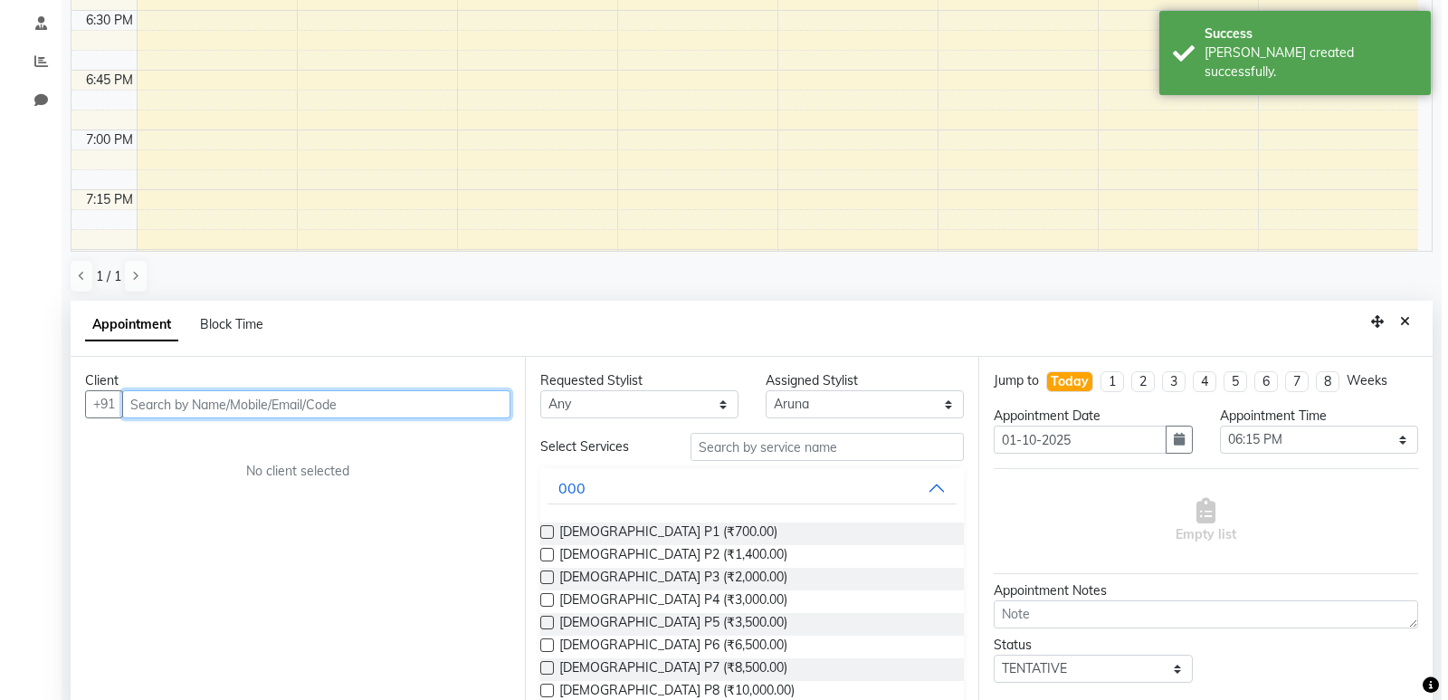
scroll to position [352, 0]
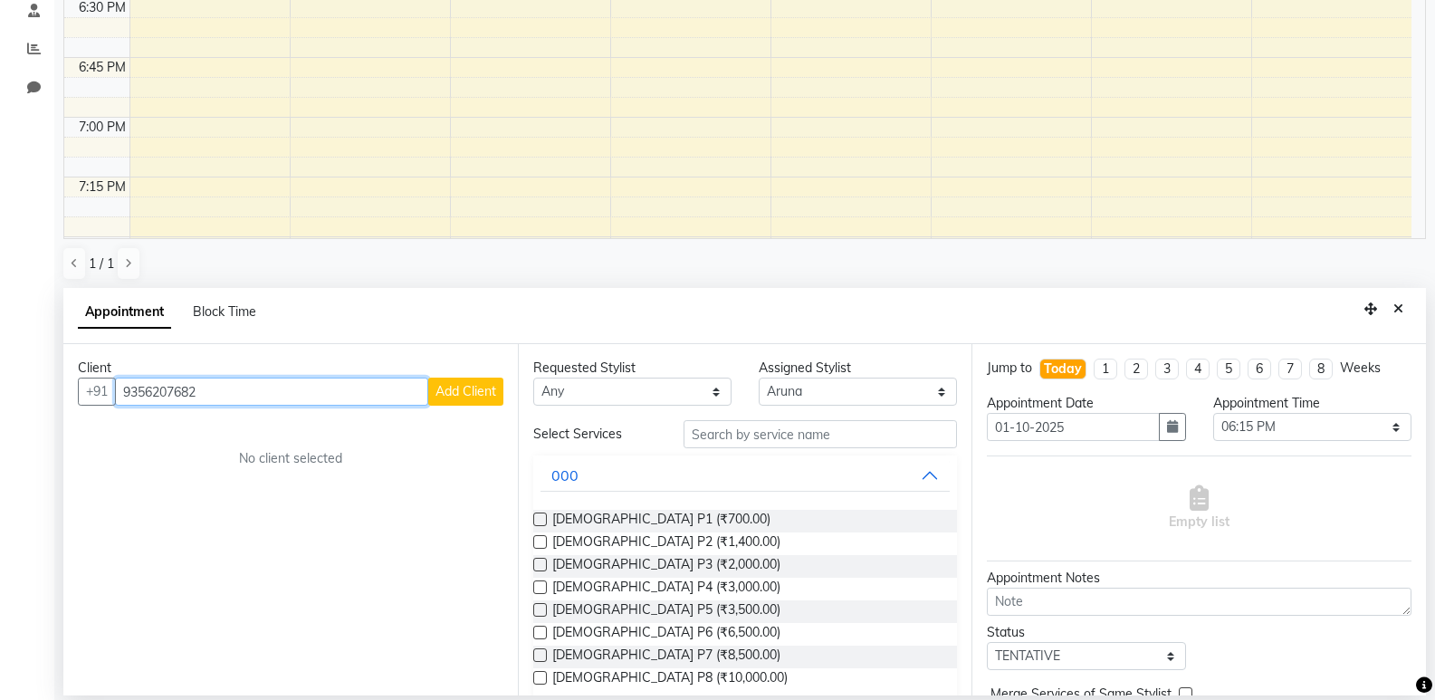
type input "9356207682"
click at [430, 394] on button "Add Client" at bounding box center [465, 391] width 75 height 28
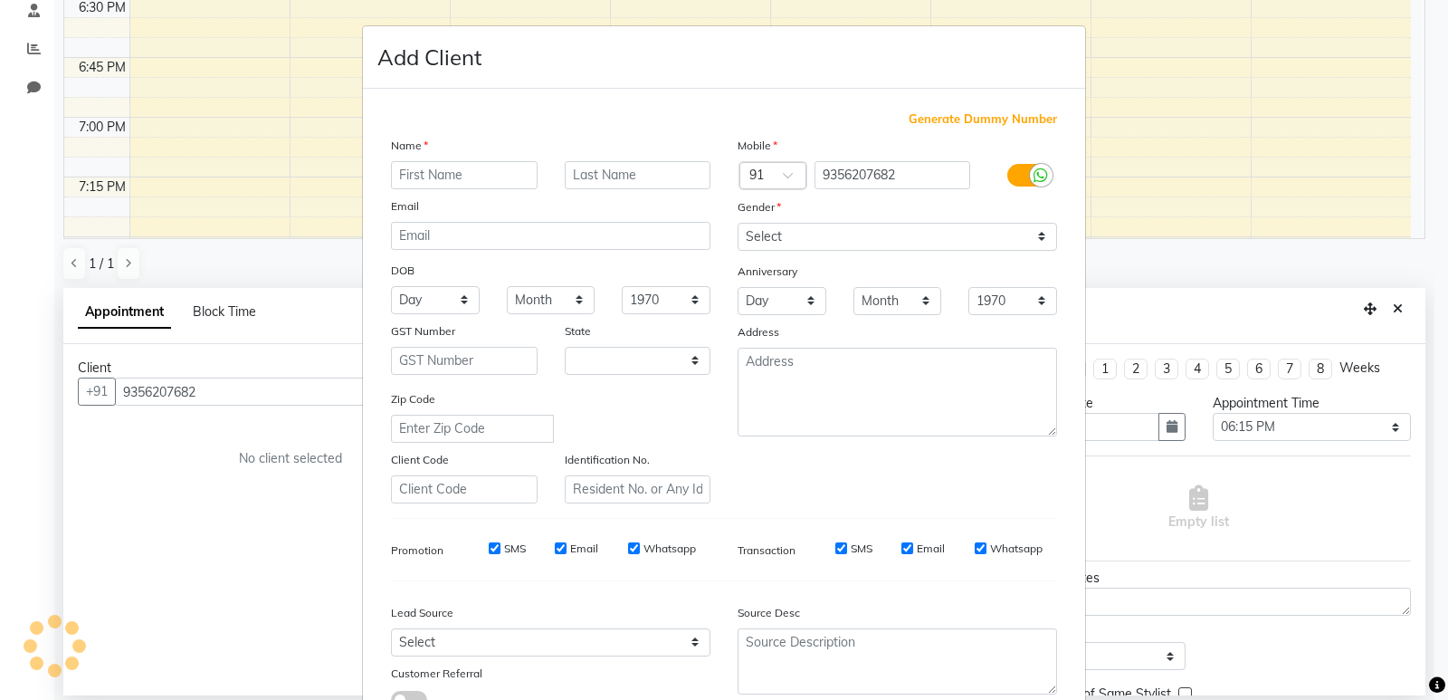
select select "22"
type input "[PERSON_NAME]"
click at [671, 168] on input "text" at bounding box center [638, 175] width 147 height 28
type input "Bagban"
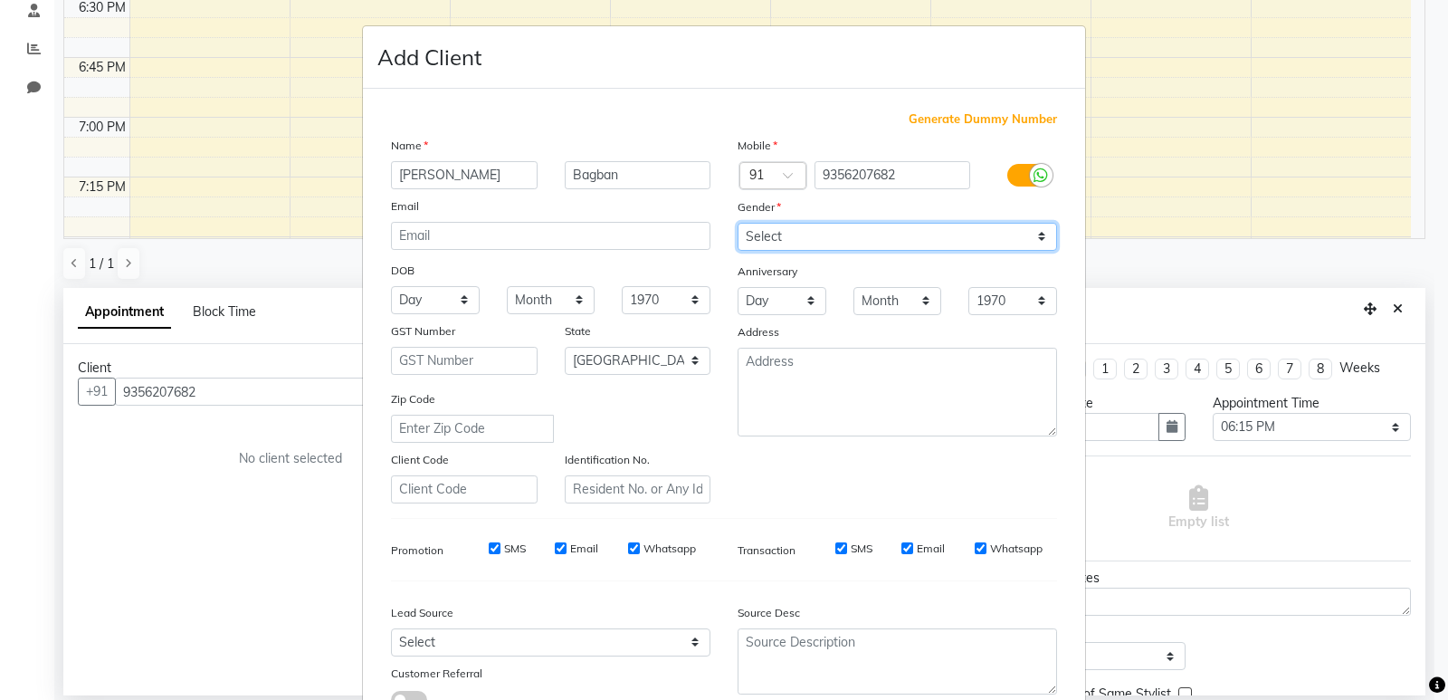
click at [810, 245] on select "Select [DEMOGRAPHIC_DATA] [DEMOGRAPHIC_DATA] Other Prefer Not To Say" at bounding box center [897, 237] width 319 height 28
select select "[DEMOGRAPHIC_DATA]"
click at [738, 223] on select "Select [DEMOGRAPHIC_DATA] [DEMOGRAPHIC_DATA] Other Prefer Not To Say" at bounding box center [897, 237] width 319 height 28
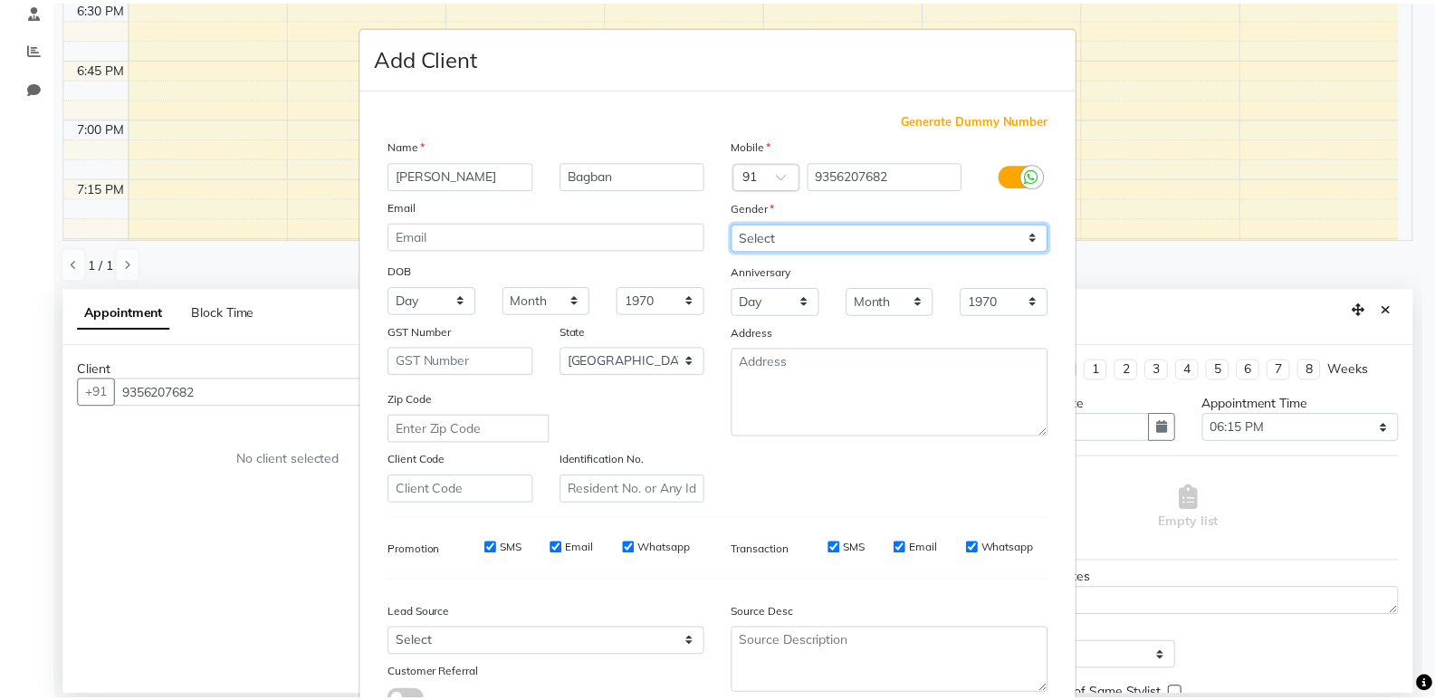
scroll to position [136, 0]
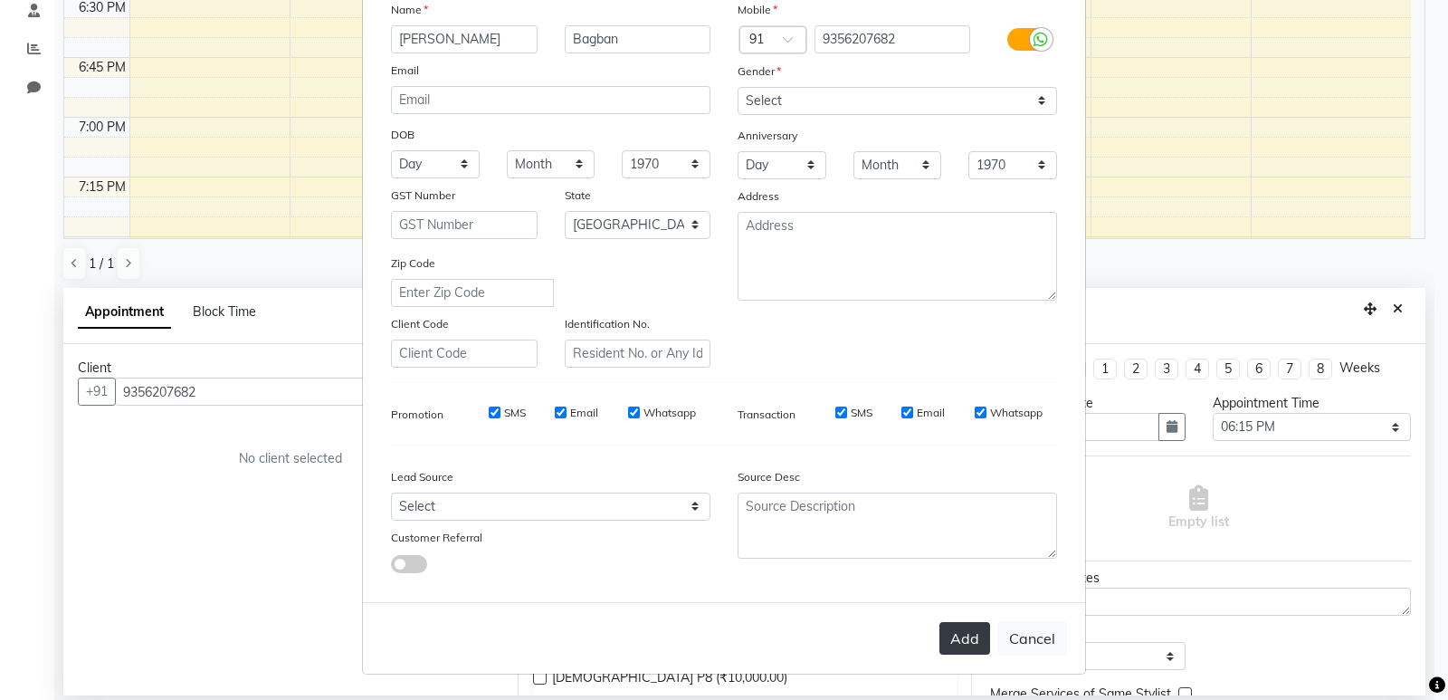
click at [954, 624] on button "Add" at bounding box center [964, 638] width 51 height 33
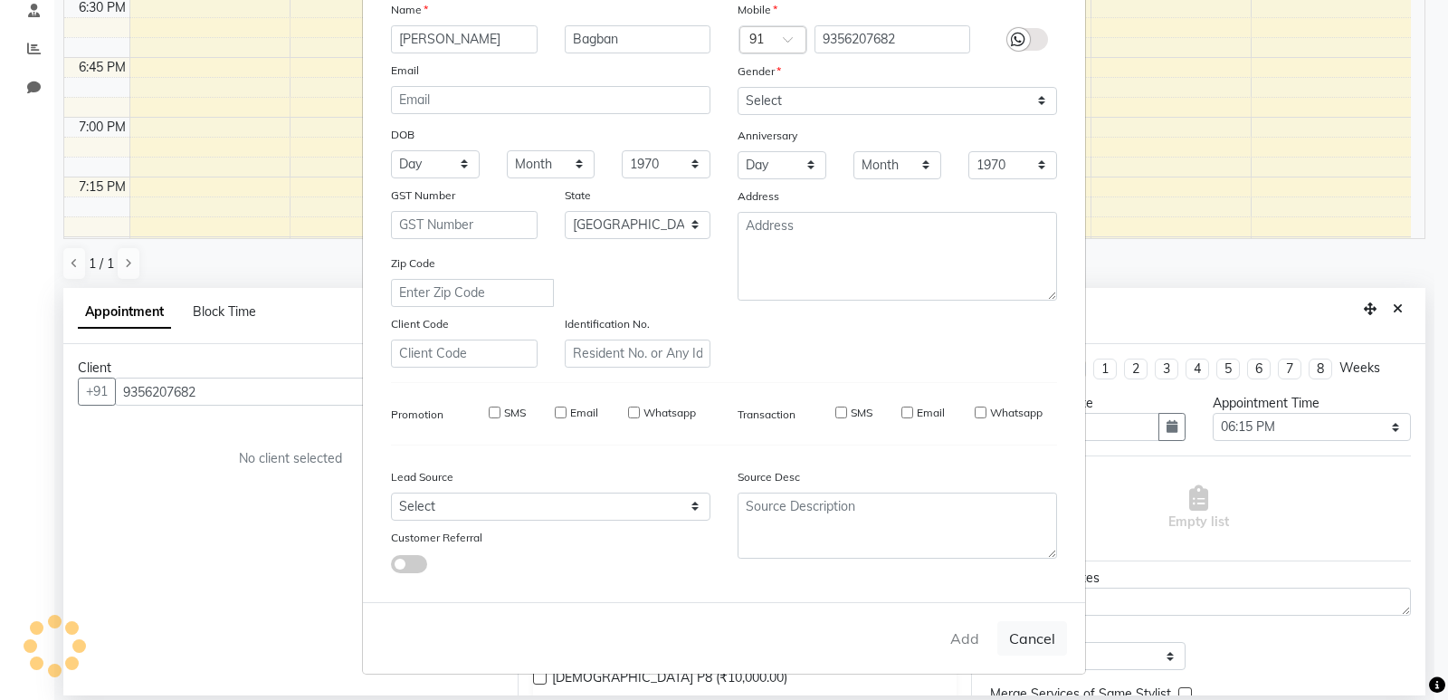
select select
select select "null"
select select
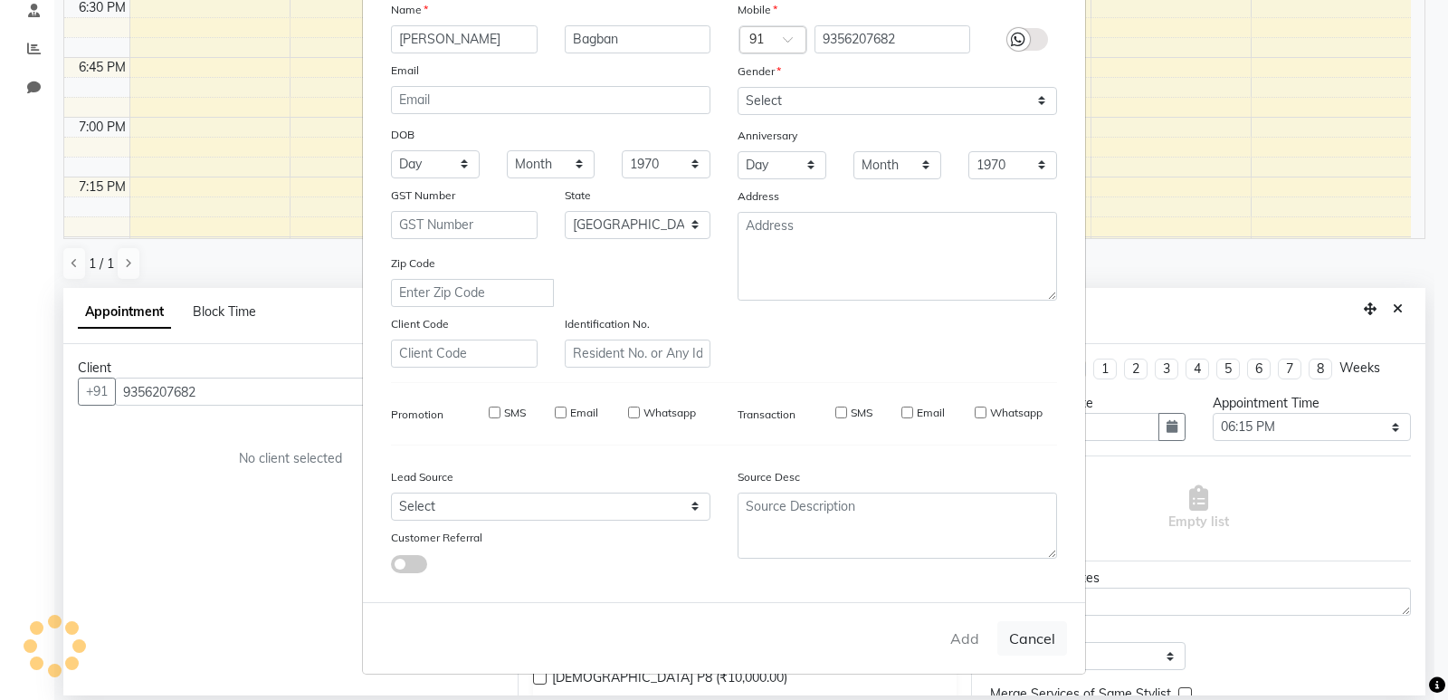
select select
checkbox input "false"
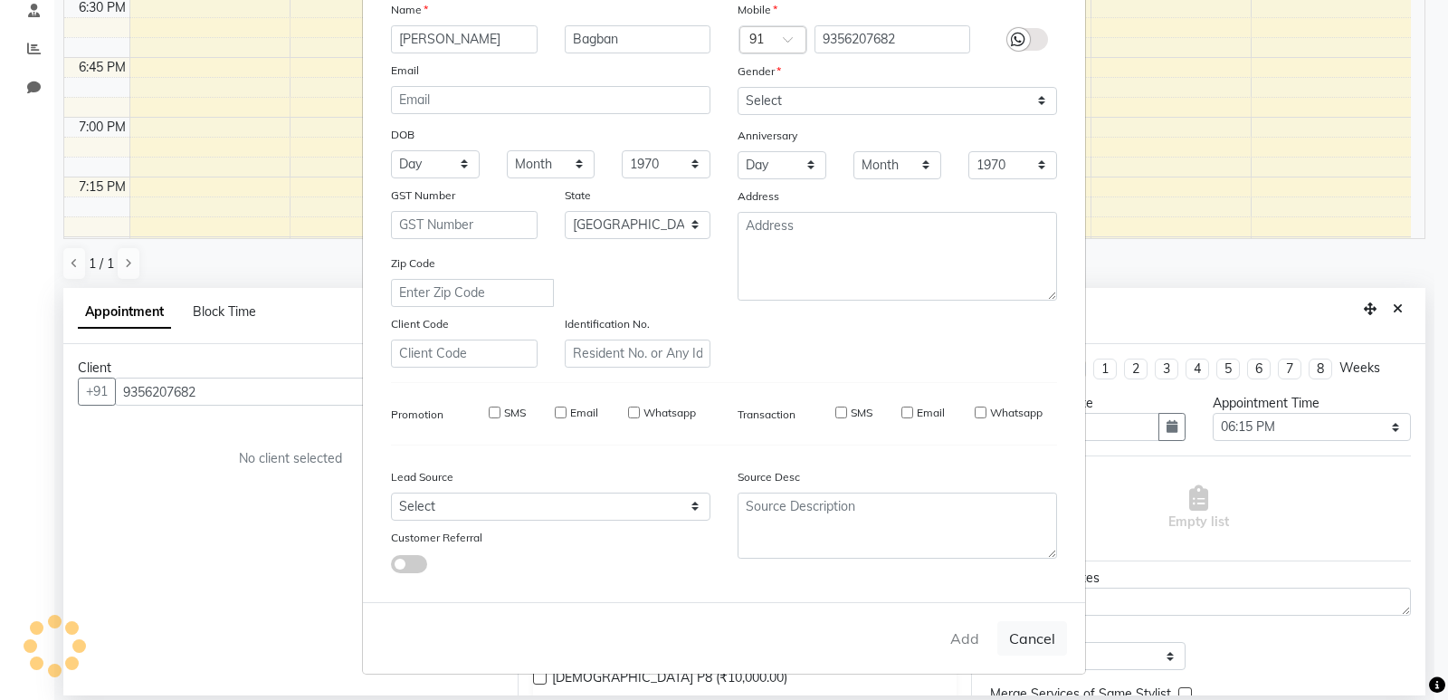
checkbox input "false"
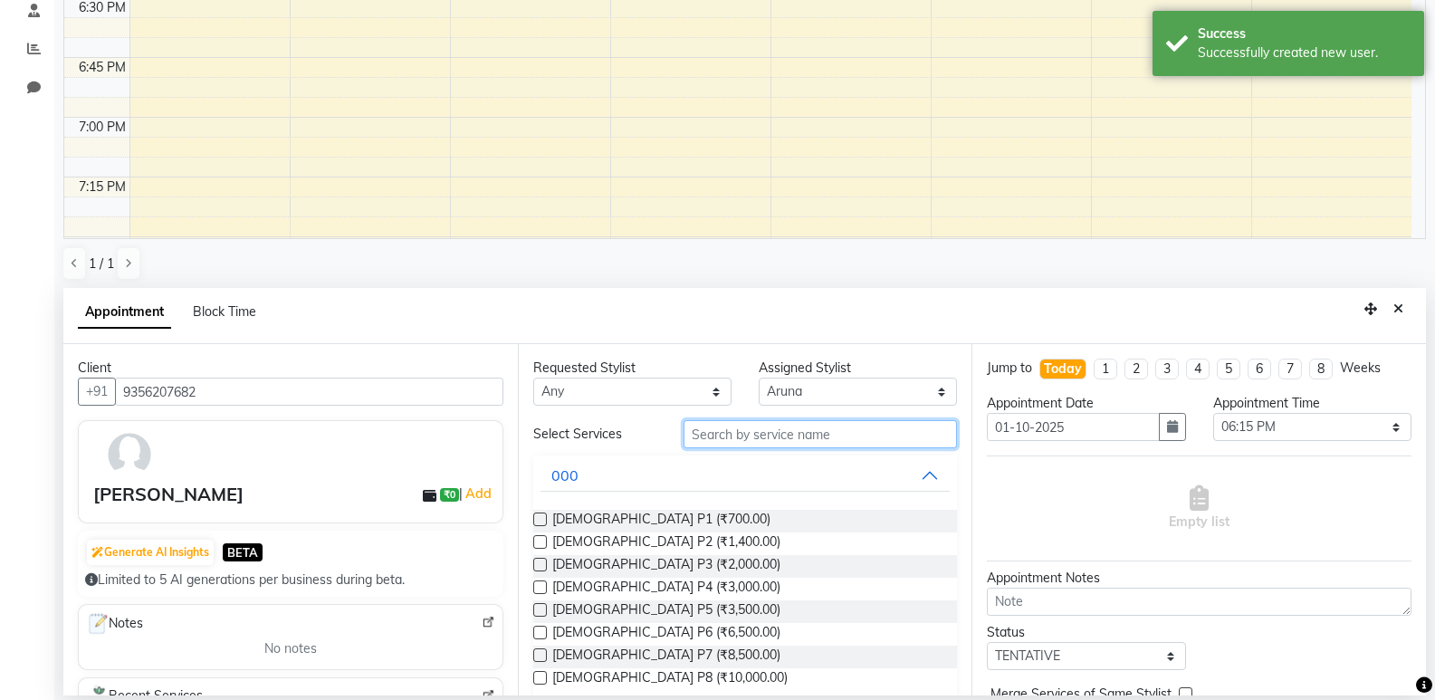
click at [716, 439] on input "text" at bounding box center [819, 434] width 273 height 28
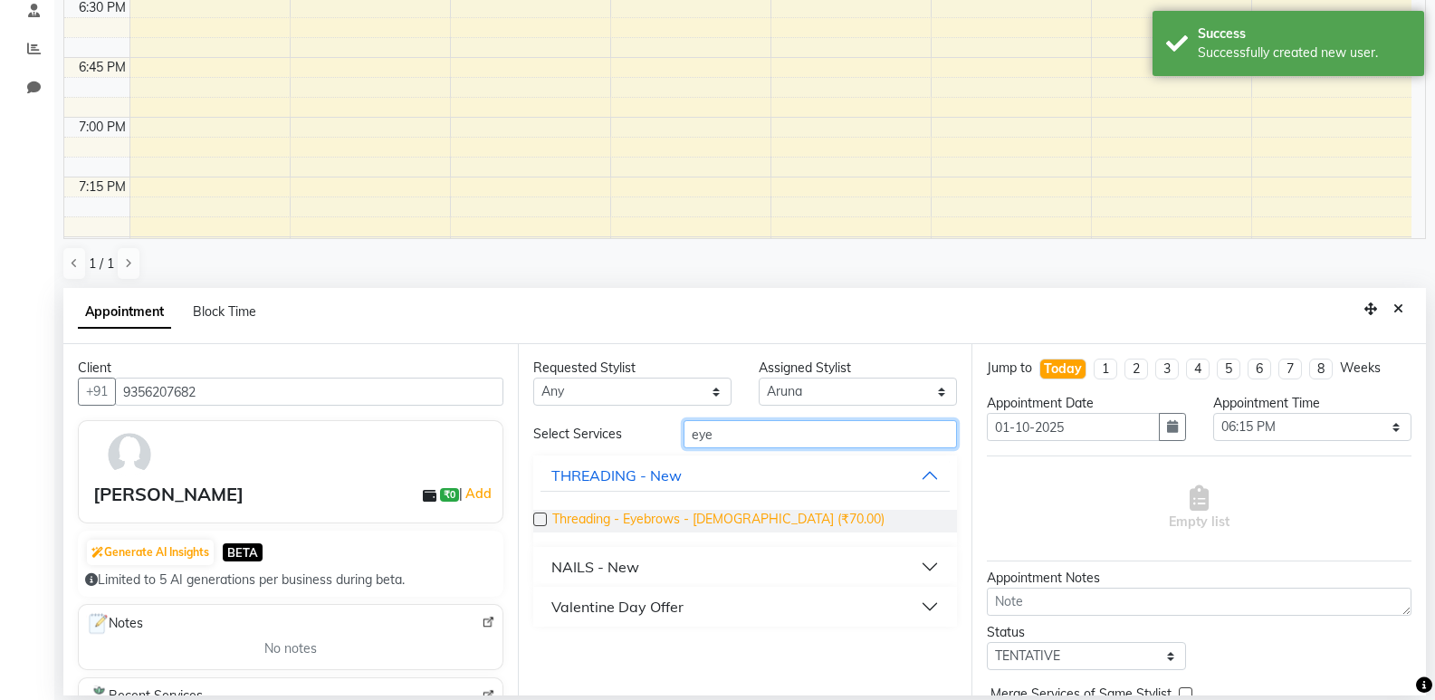
type input "eye"
click at [753, 511] on span "Threading - Eyebrows - [DEMOGRAPHIC_DATA] (₹70.00)" at bounding box center [718, 521] width 332 height 23
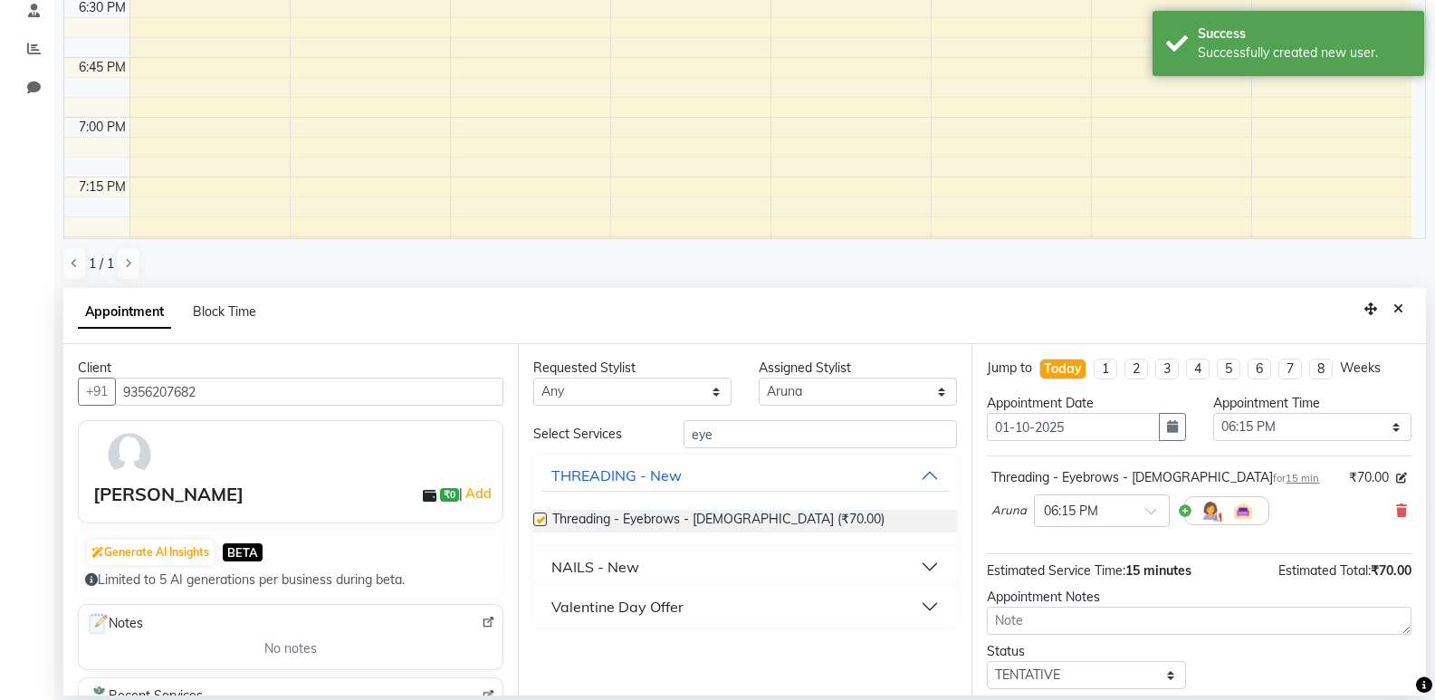
checkbox input "false"
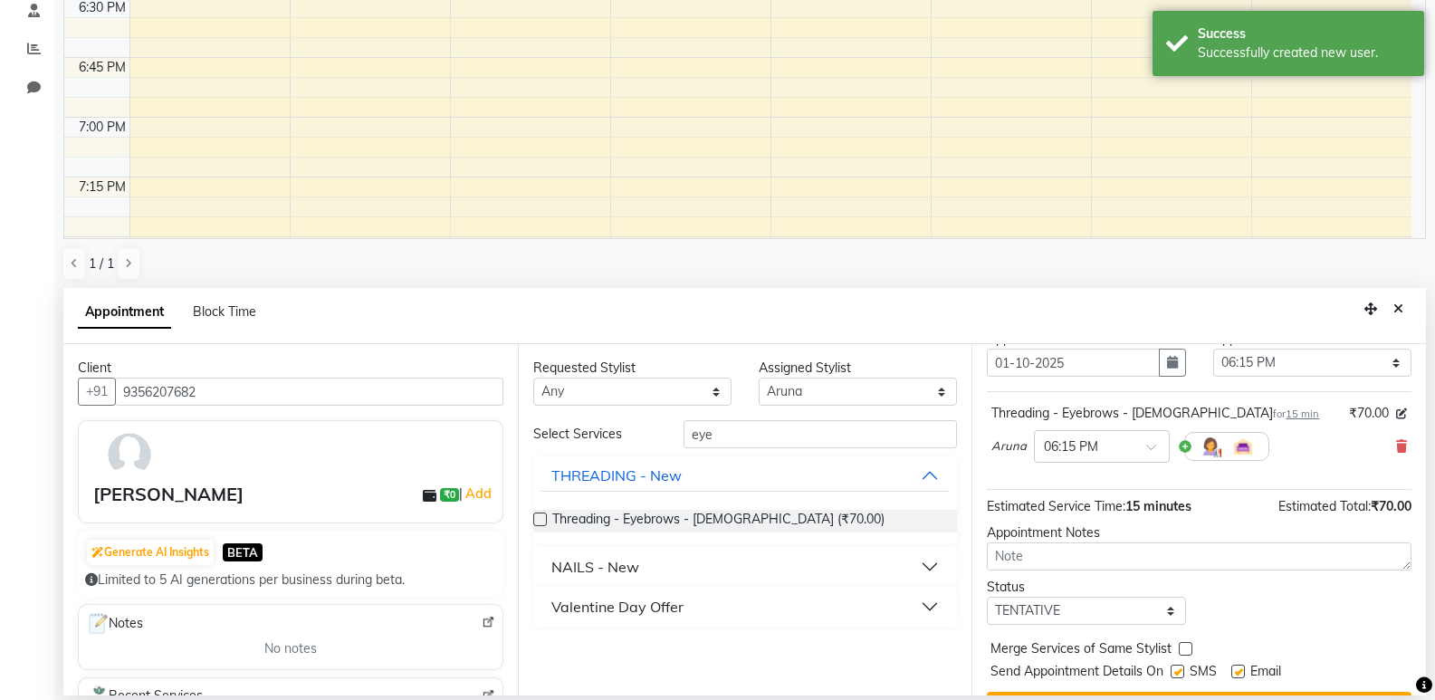
scroll to position [108, 0]
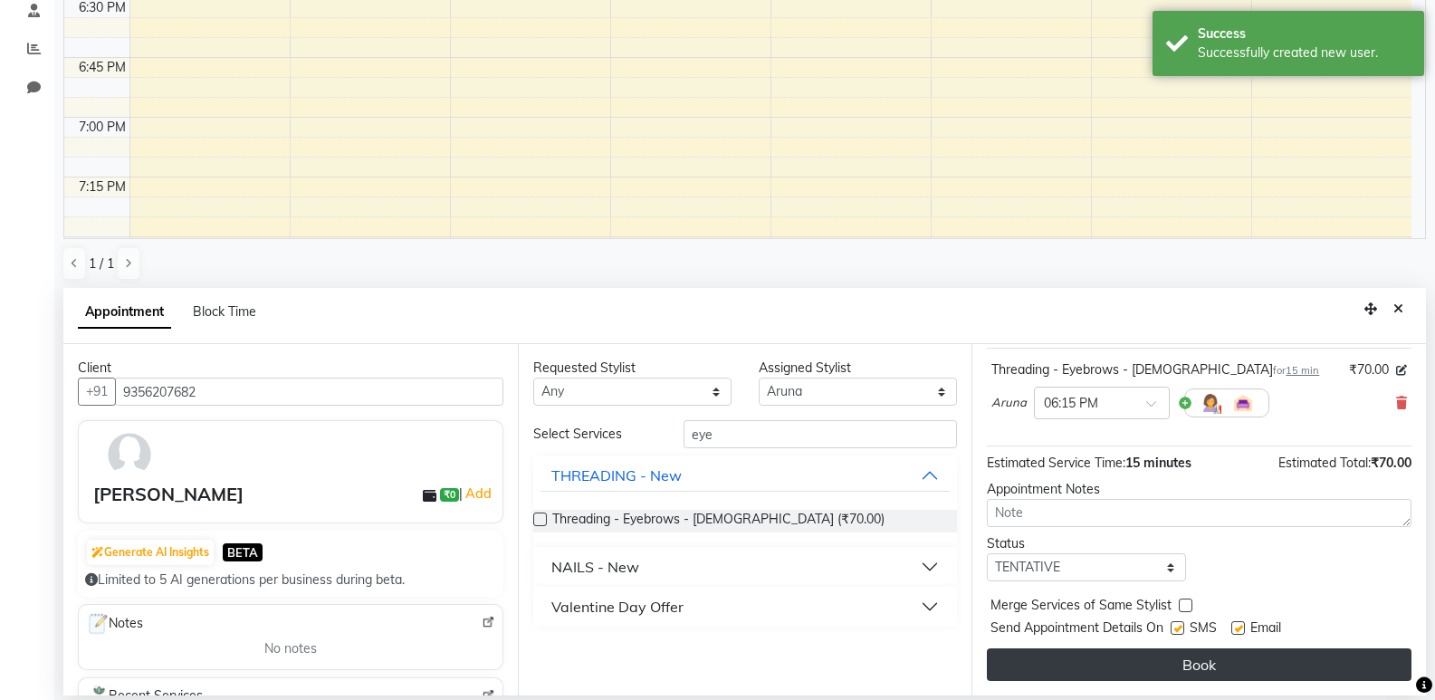
click at [1074, 656] on button "Book" at bounding box center [1199, 664] width 424 height 33
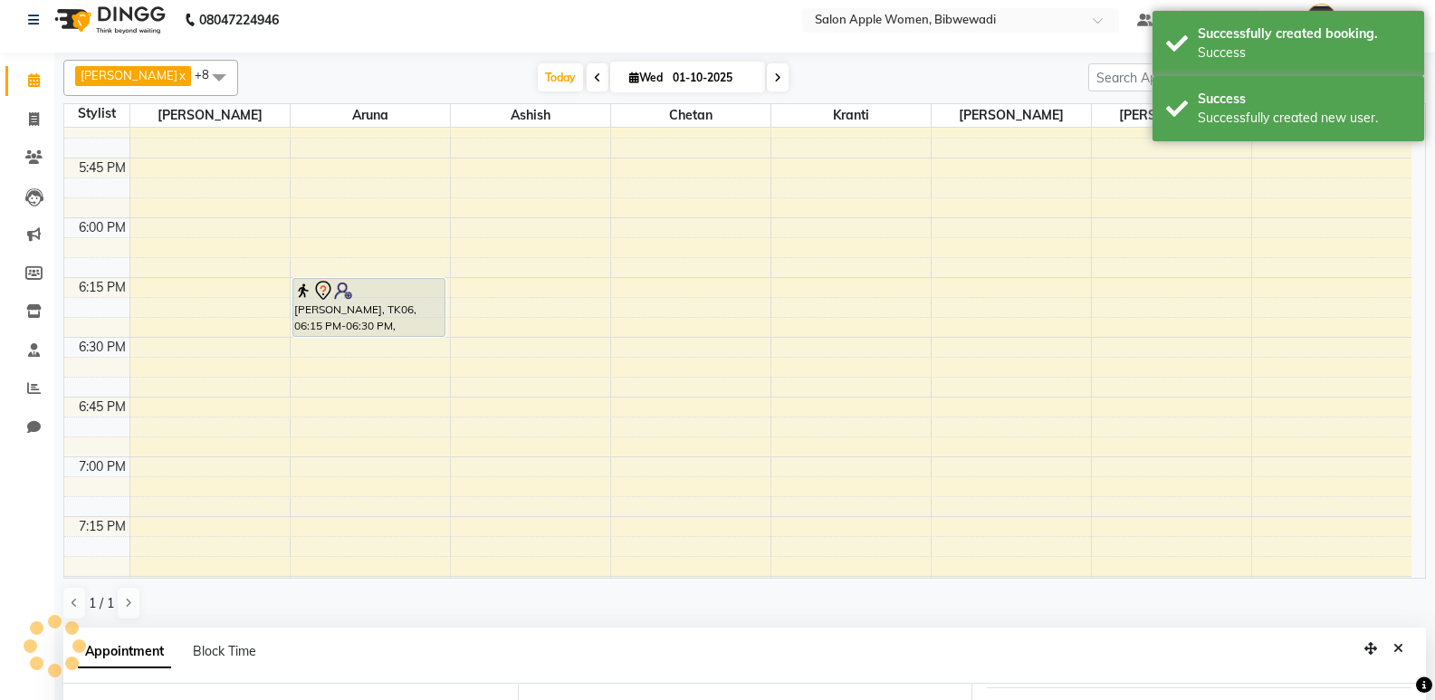
scroll to position [0, 0]
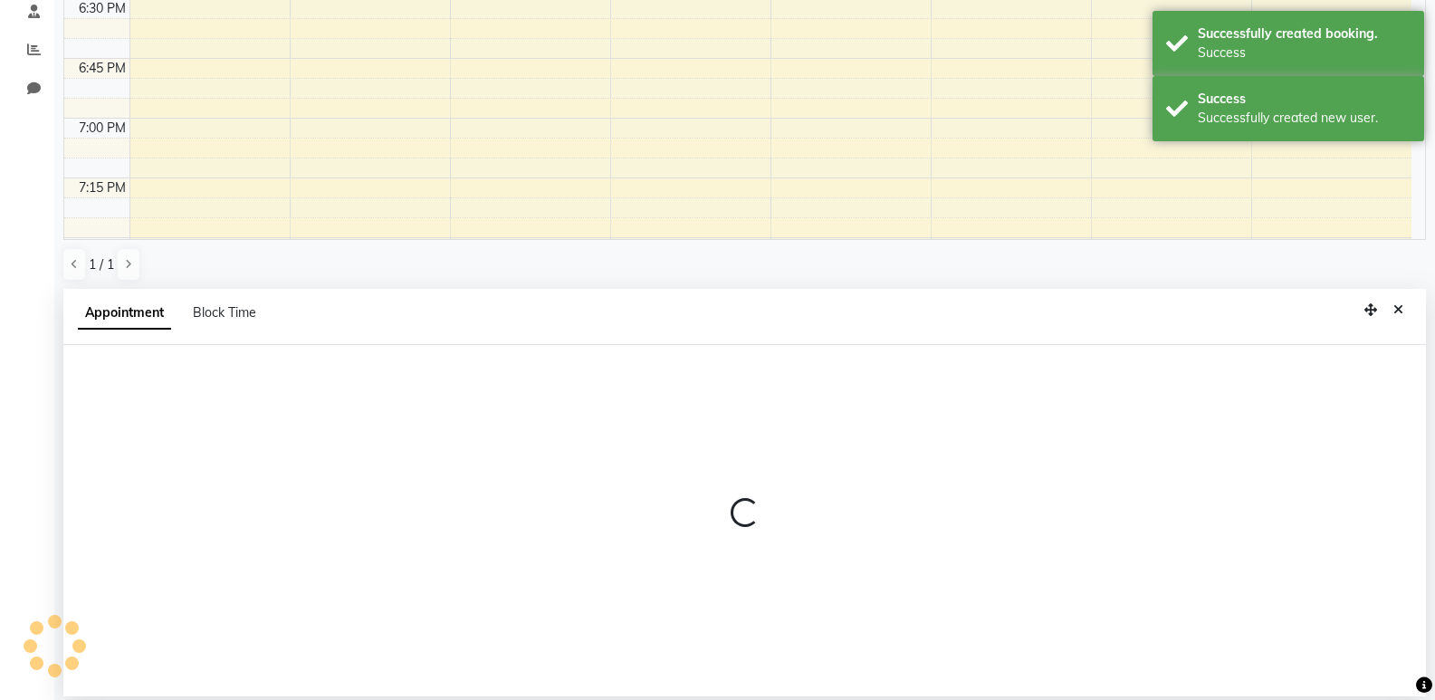
scroll to position [352, 0]
select select "43466"
select select "1110"
select select "tentative"
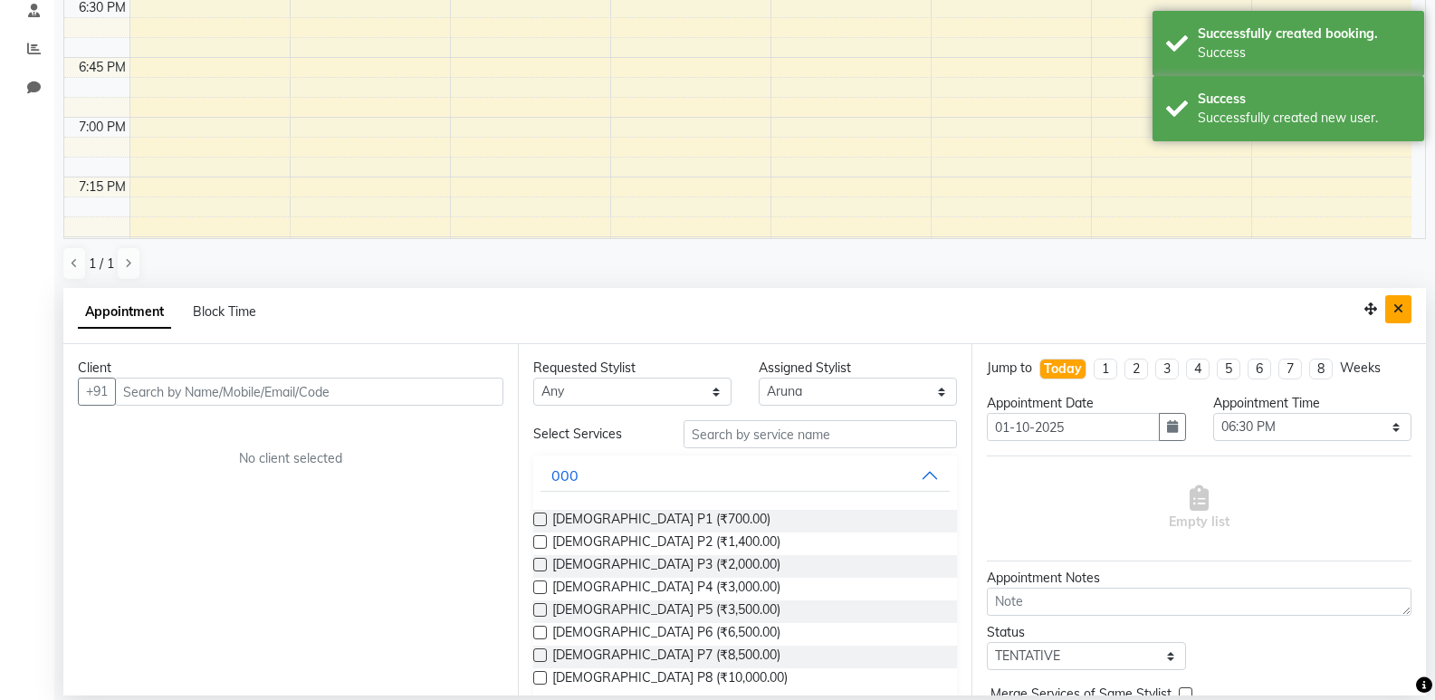
click at [1401, 308] on icon "Close" at bounding box center [1398, 308] width 10 height 13
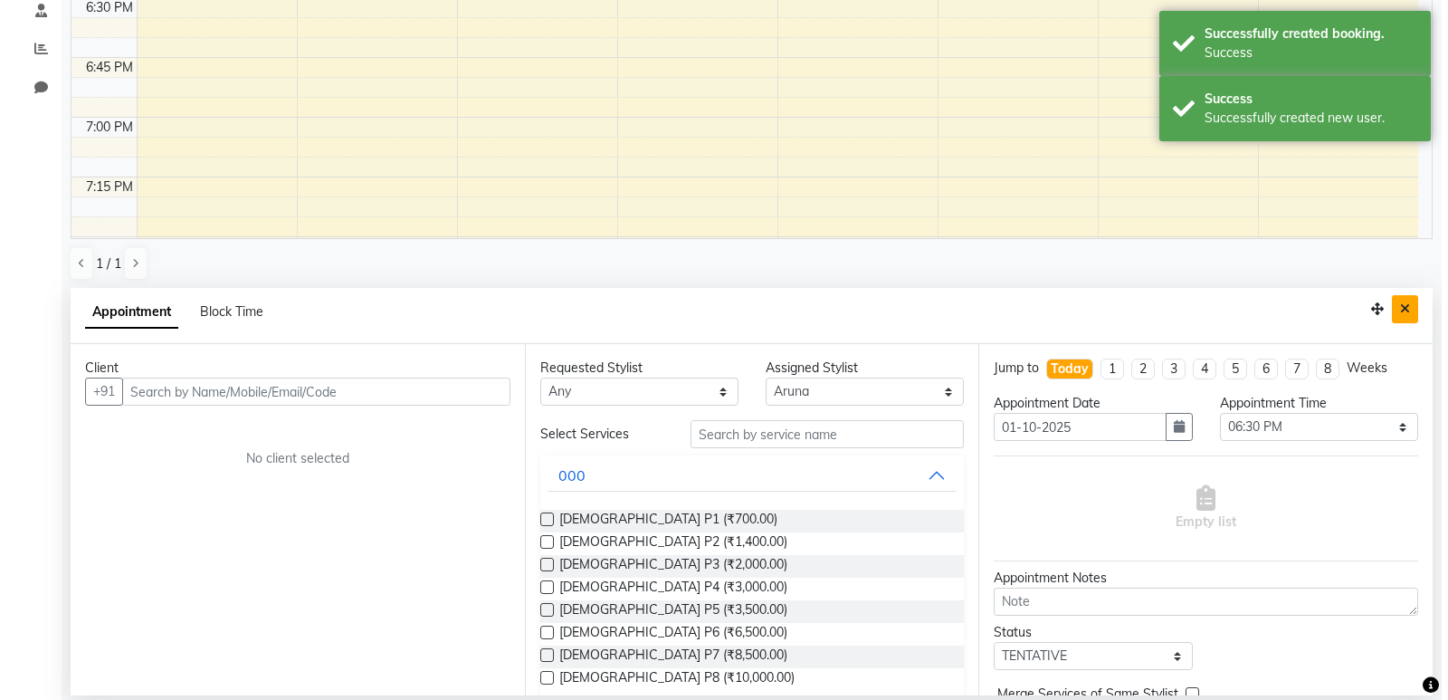
scroll to position [0, 0]
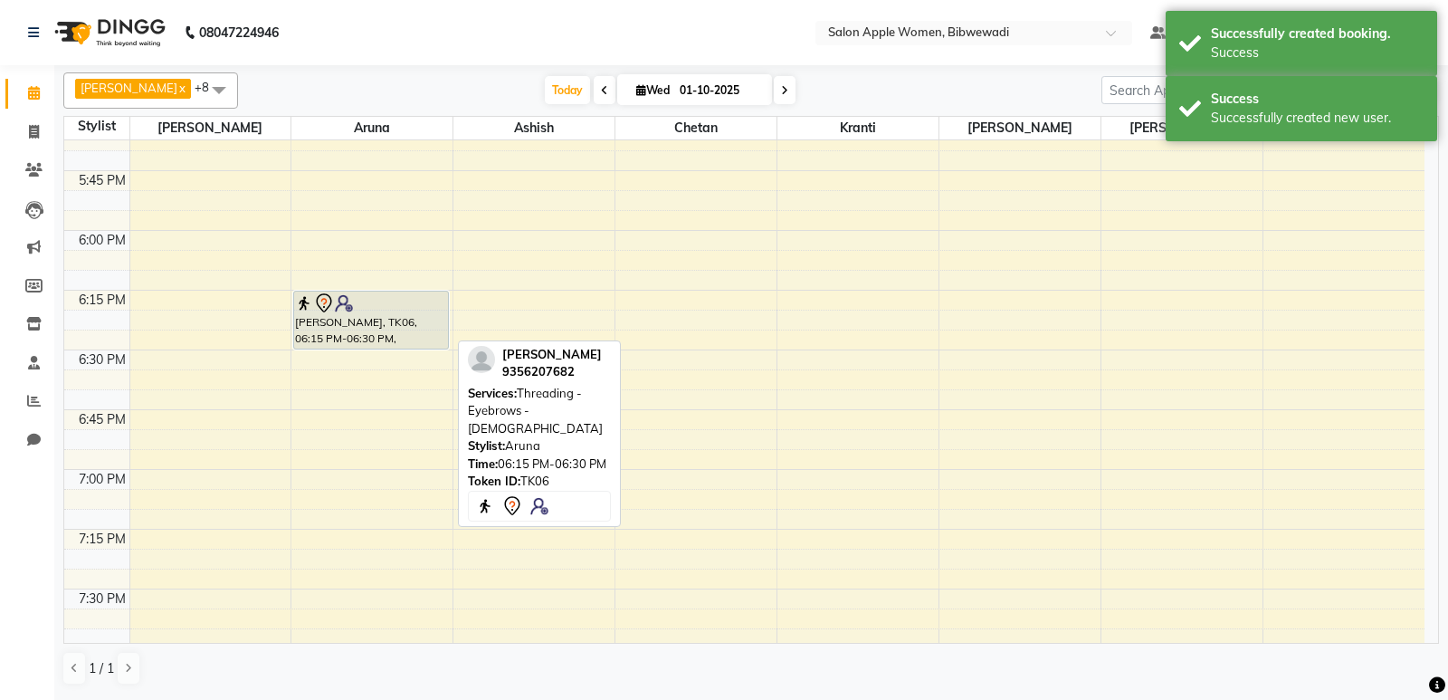
click at [393, 319] on div "[PERSON_NAME], TK06, 06:15 PM-06:30 PM, Threading - Eyebrows - [DEMOGRAPHIC_DAT…" at bounding box center [370, 319] width 153 height 57
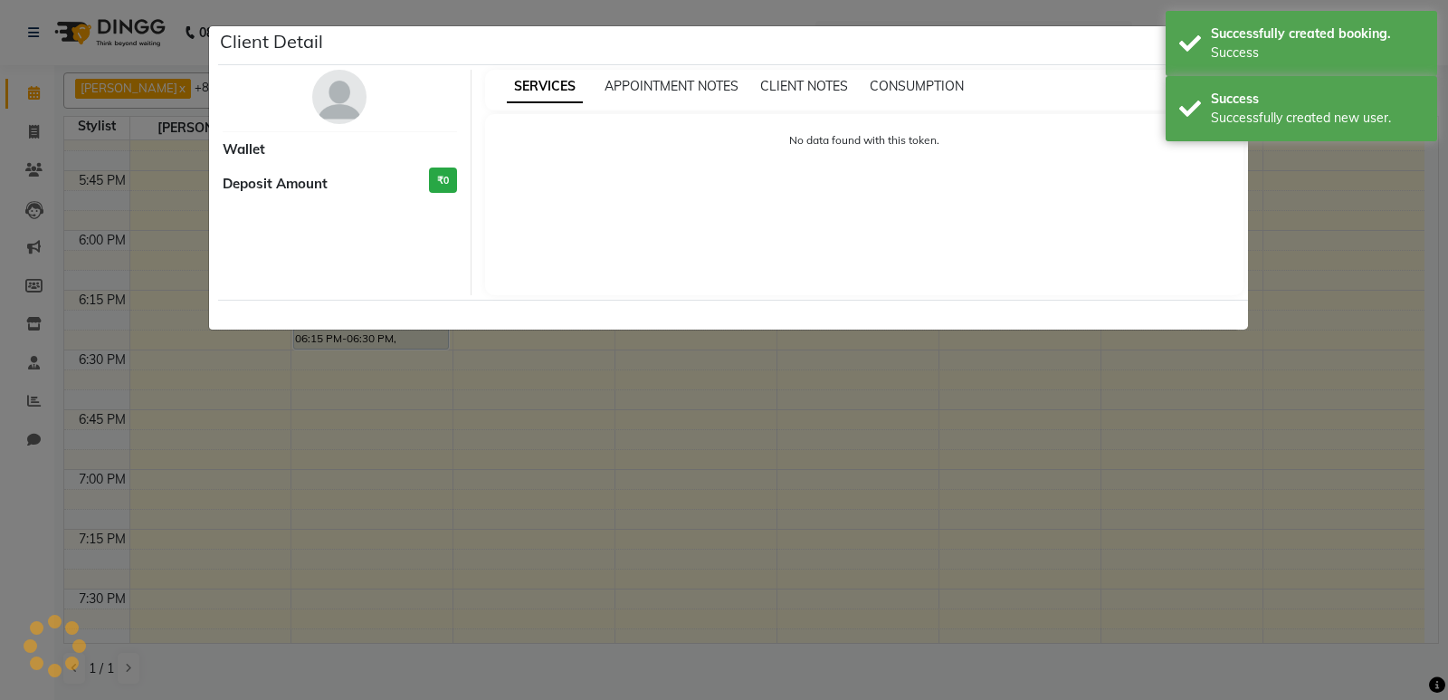
select select "7"
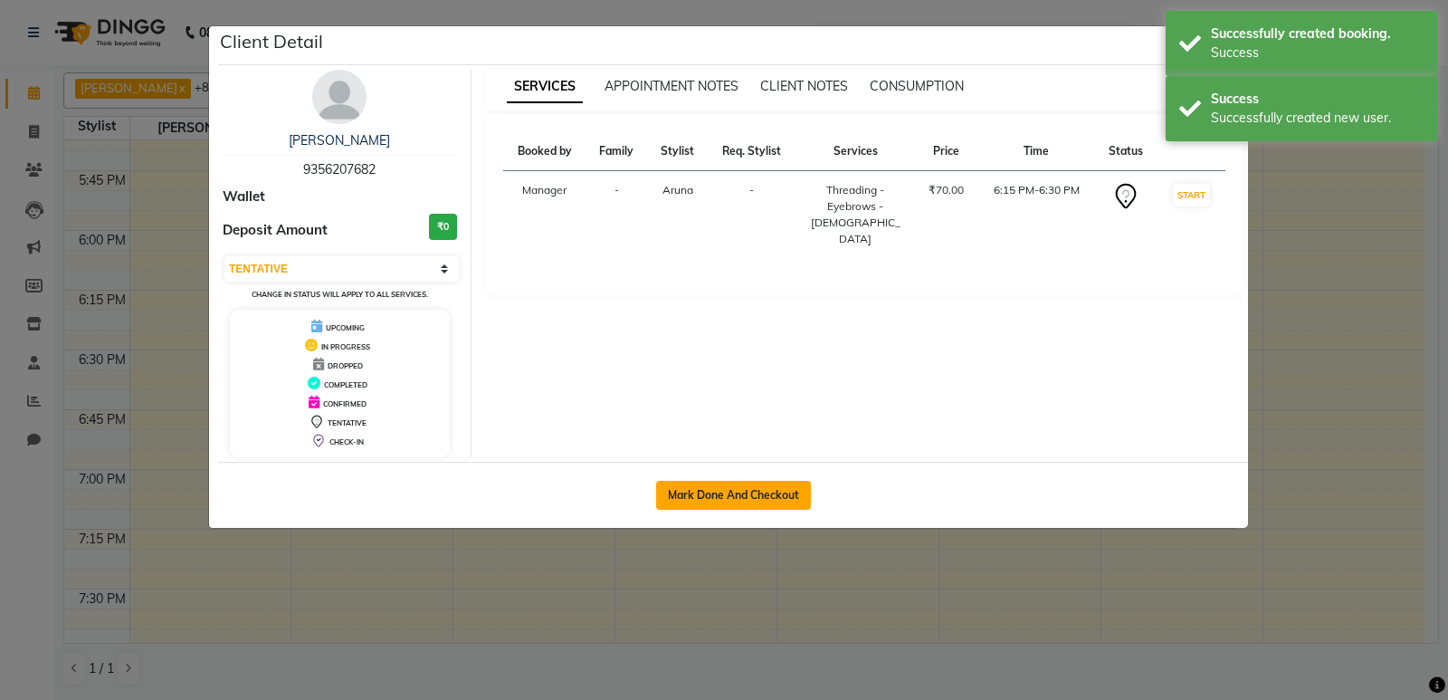
click at [743, 487] on button "Mark Done And Checkout" at bounding box center [733, 495] width 155 height 29
select select "service"
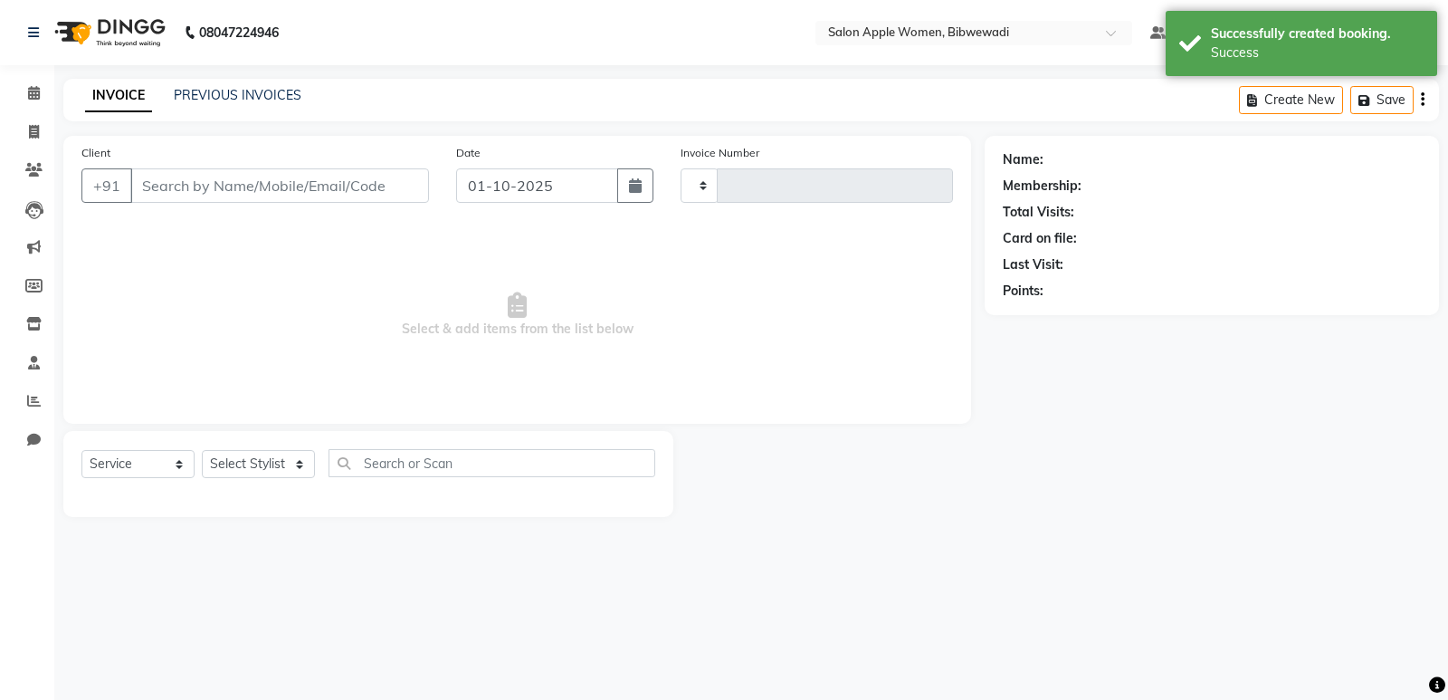
type input "2160"
select select "101"
type input "9356207682"
select select "43466"
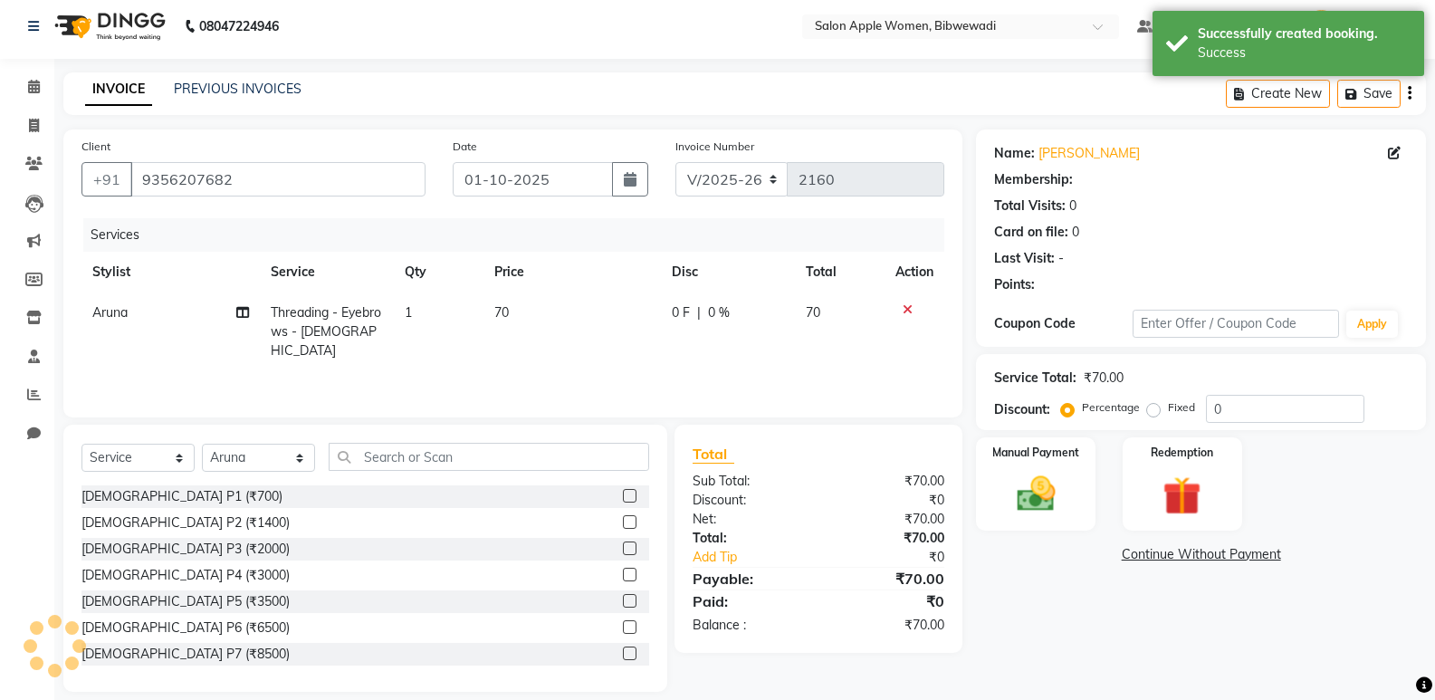
scroll to position [25, 0]
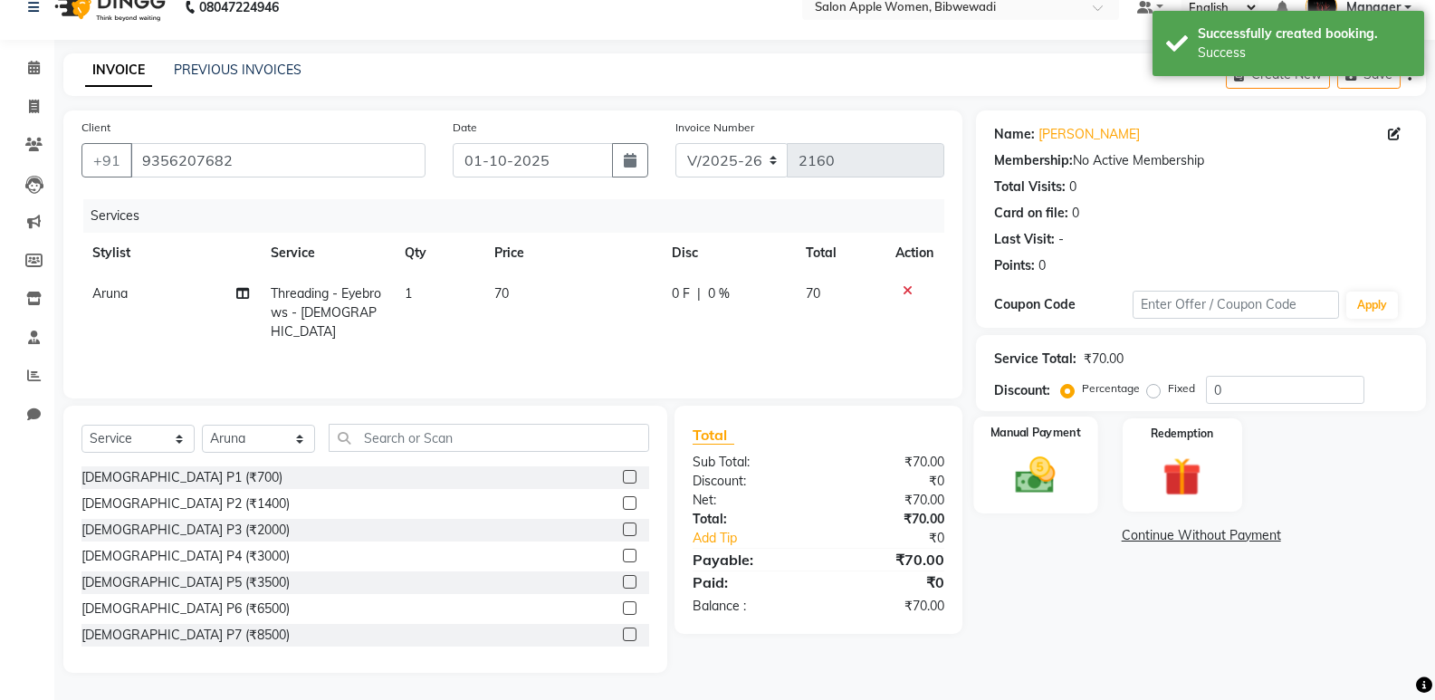
click at [1071, 465] on div "Manual Payment" at bounding box center [1036, 464] width 124 height 97
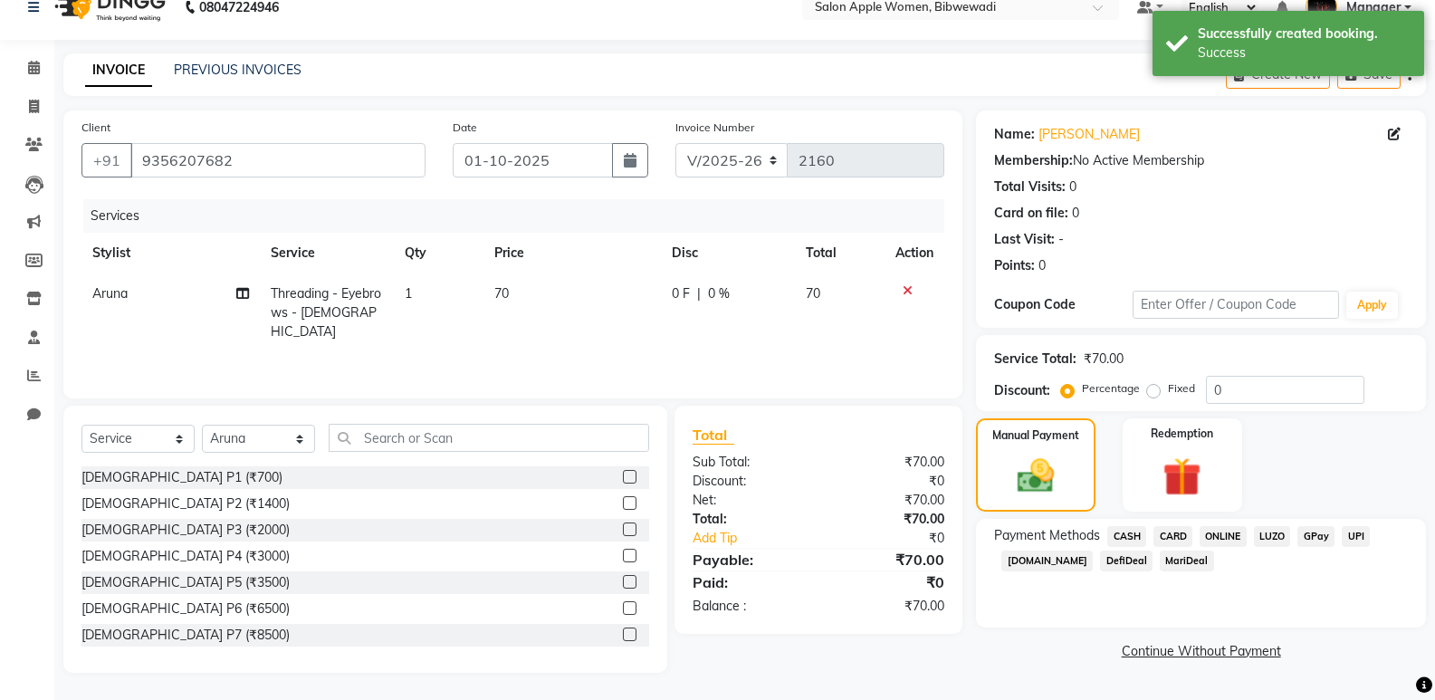
click at [1222, 533] on span "ONLINE" at bounding box center [1222, 536] width 47 height 21
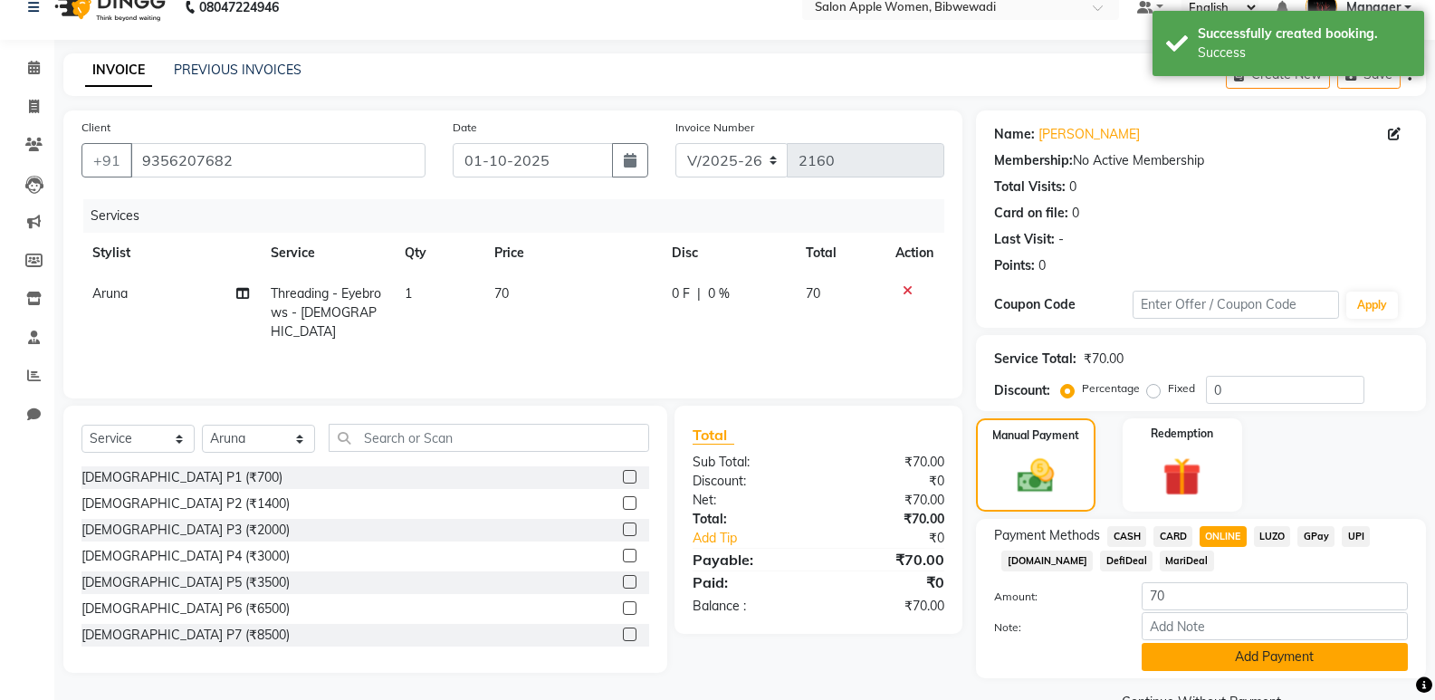
click at [1231, 647] on button "Add Payment" at bounding box center [1274, 657] width 266 height 28
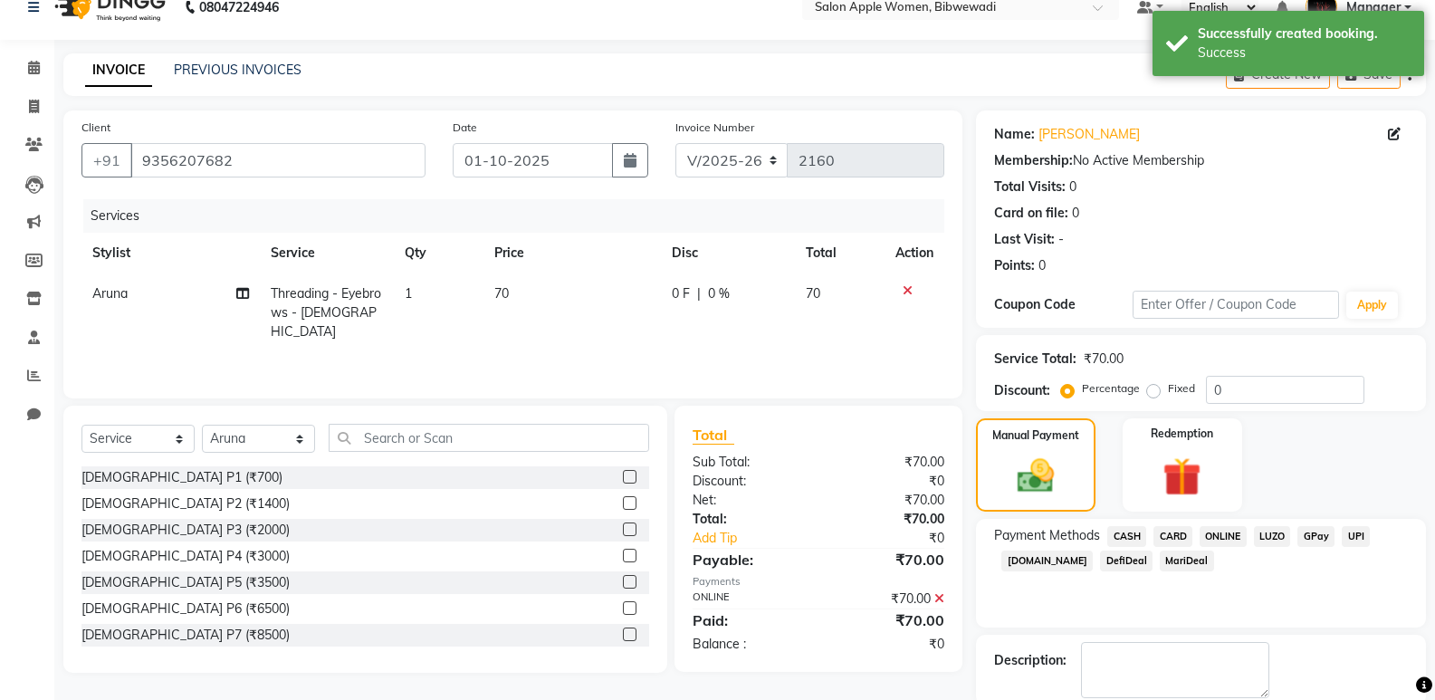
scroll to position [116, 0]
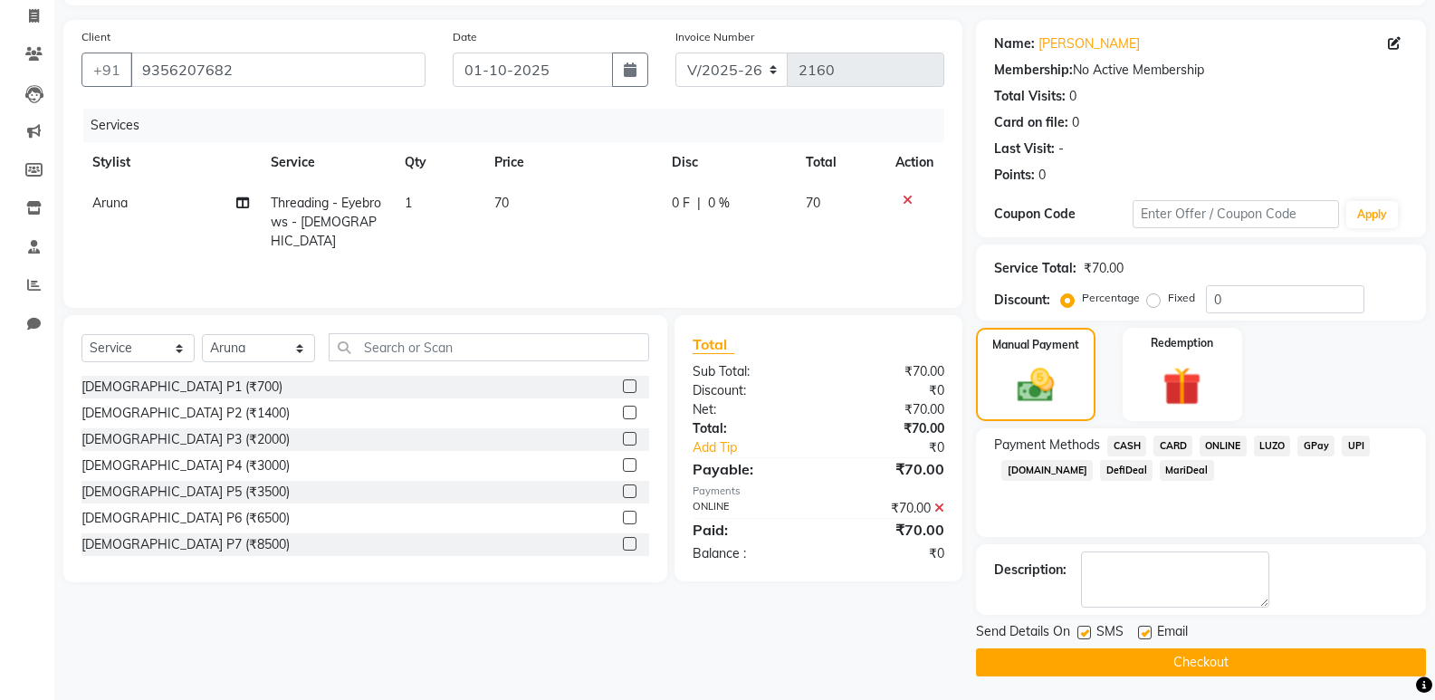
click at [1222, 668] on button "Checkout" at bounding box center [1201, 662] width 450 height 28
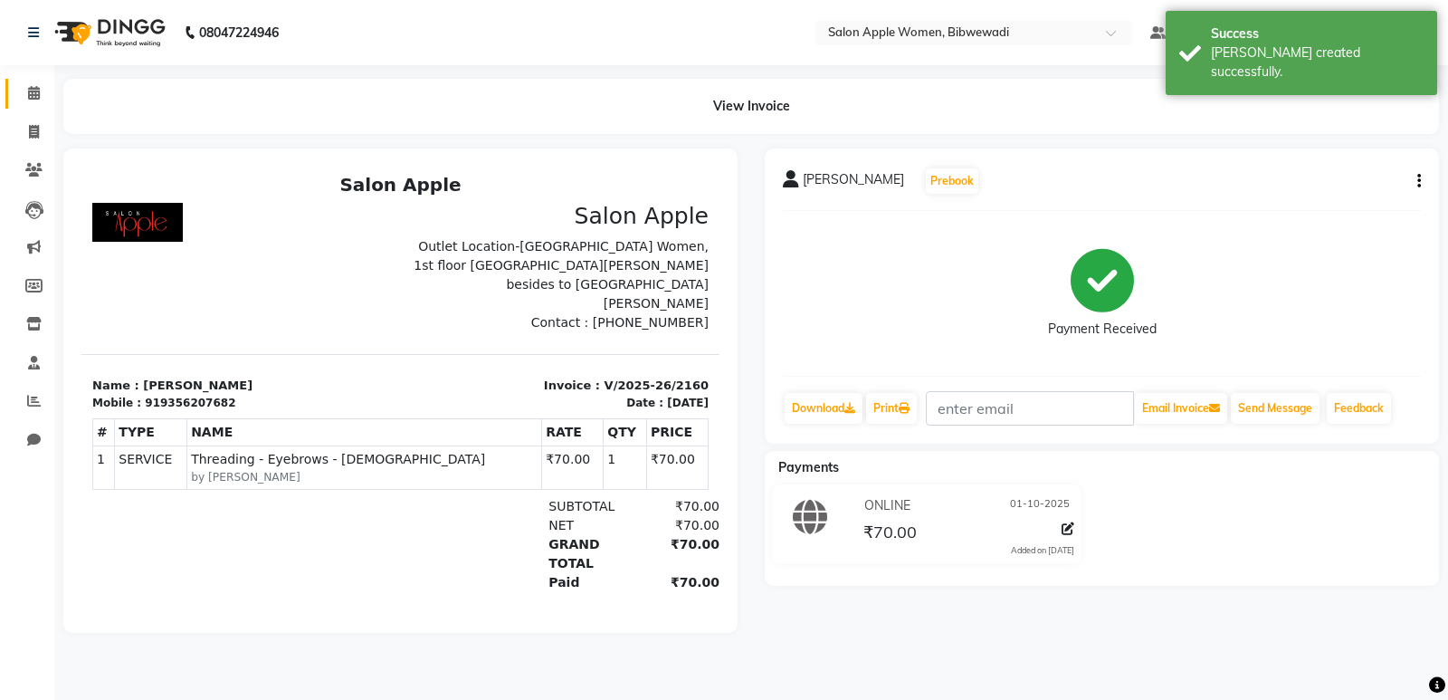
click at [41, 101] on span at bounding box center [34, 93] width 32 height 21
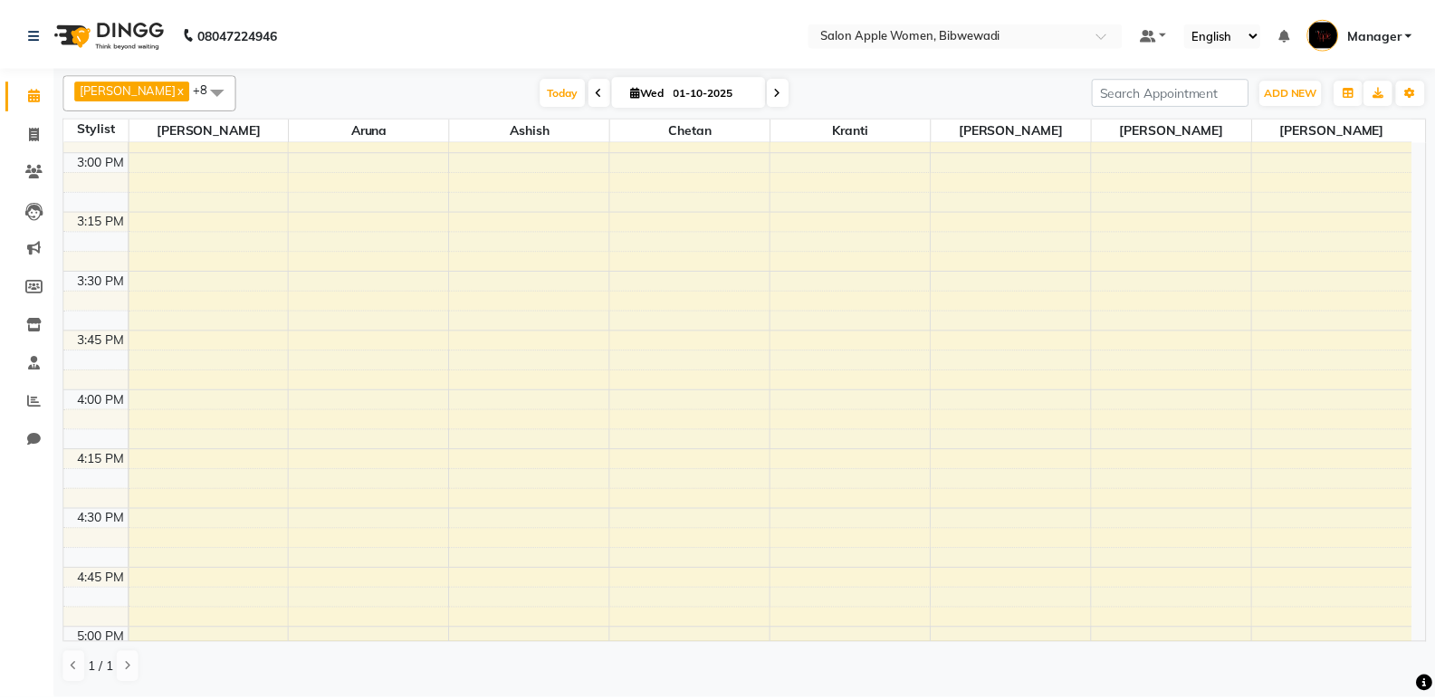
scroll to position [2082, 0]
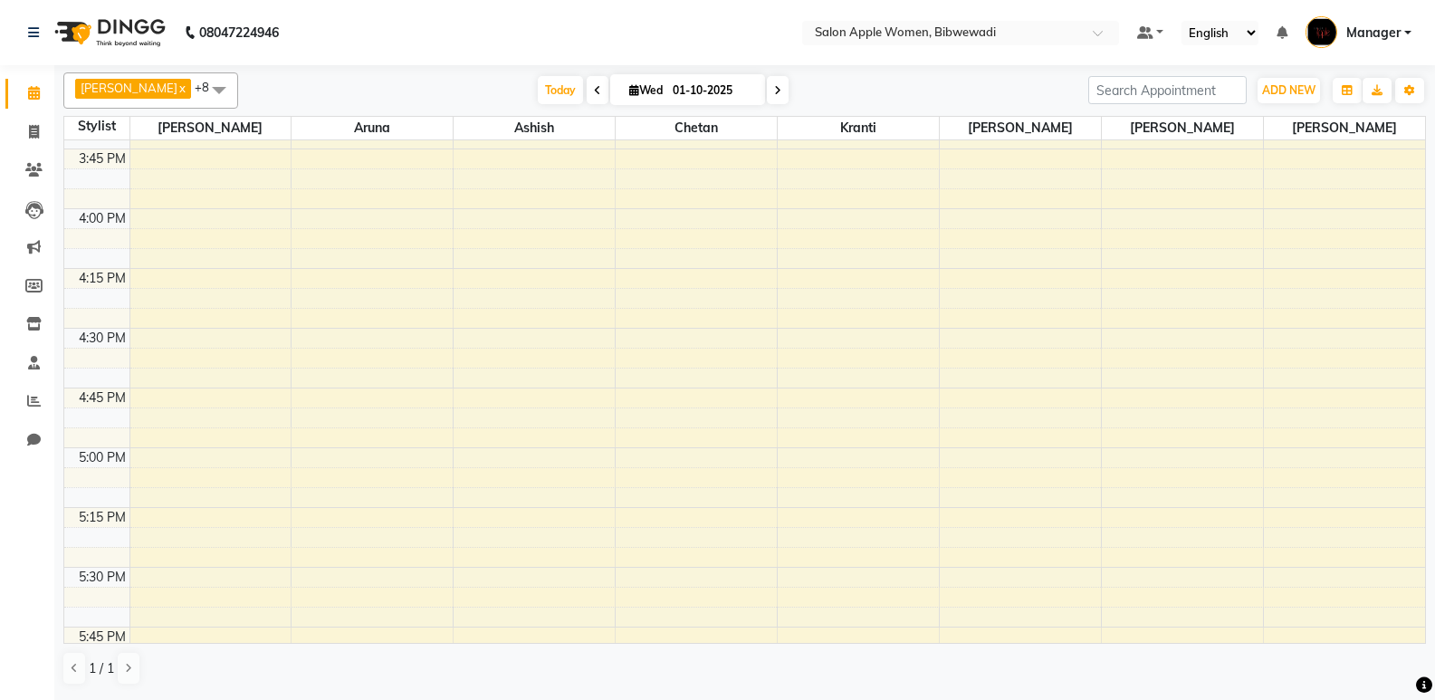
select select "11608"
select select "1020"
select select "tentative"
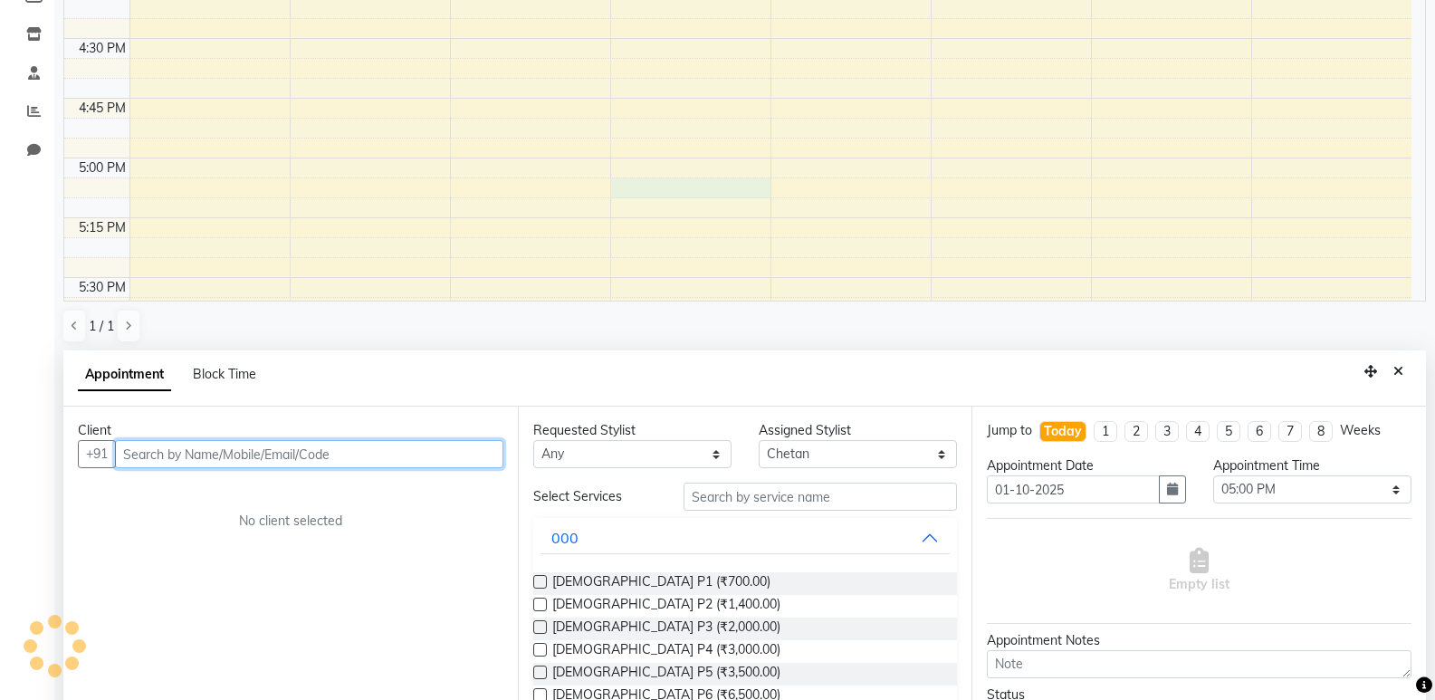
scroll to position [352, 0]
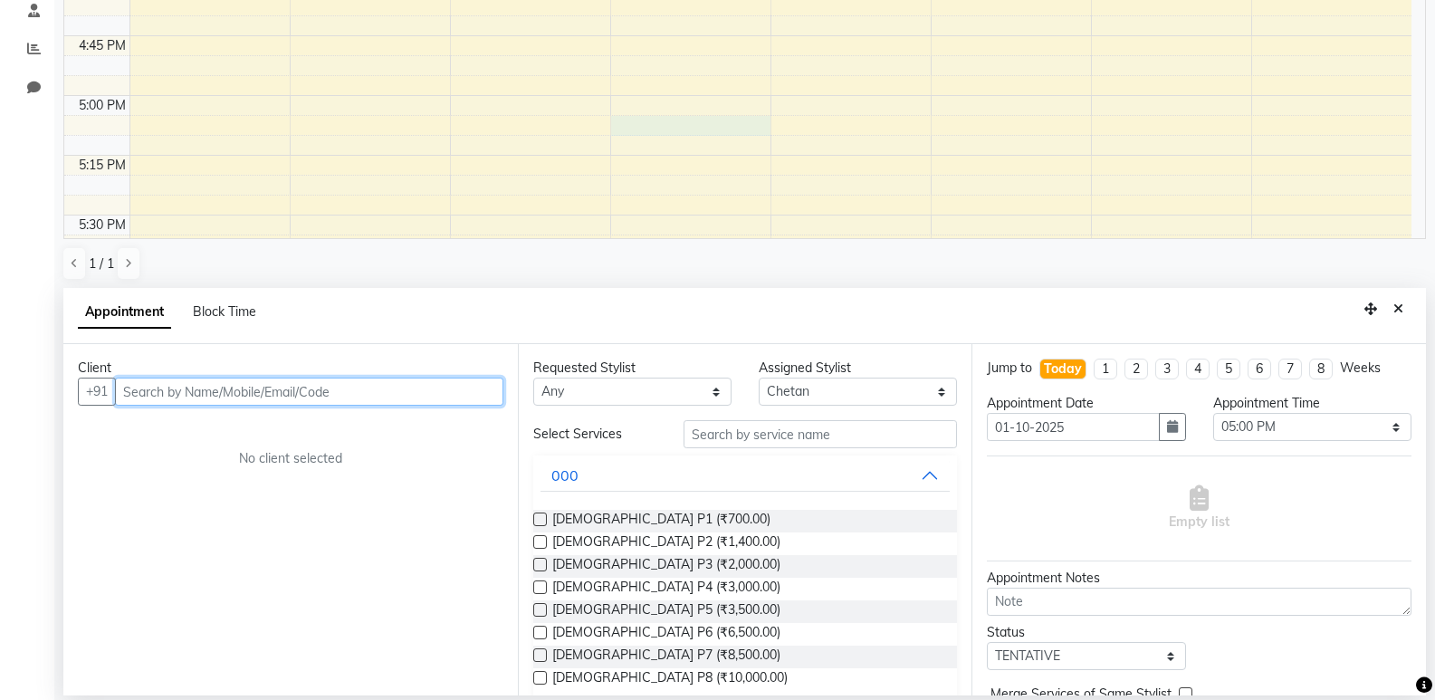
click at [312, 403] on input "text" at bounding box center [309, 391] width 388 height 28
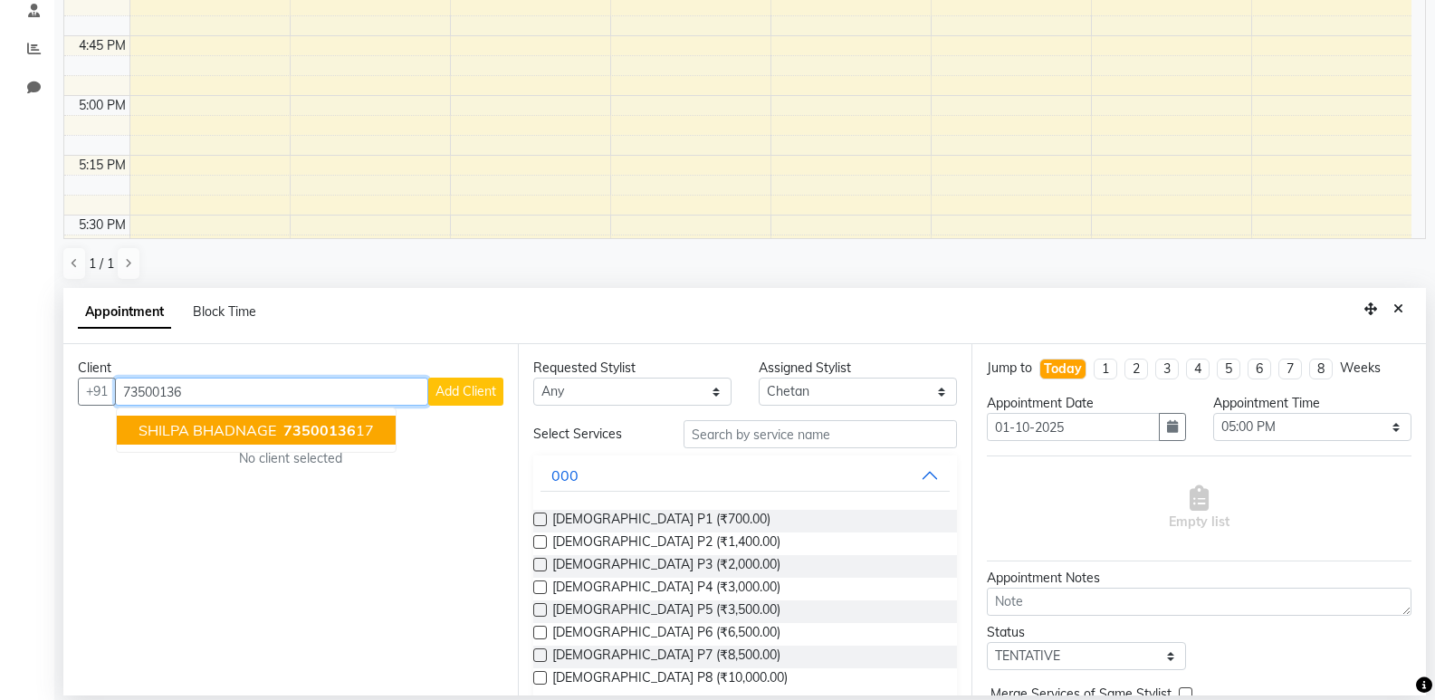
click at [312, 427] on span "73500136" at bounding box center [319, 430] width 72 height 18
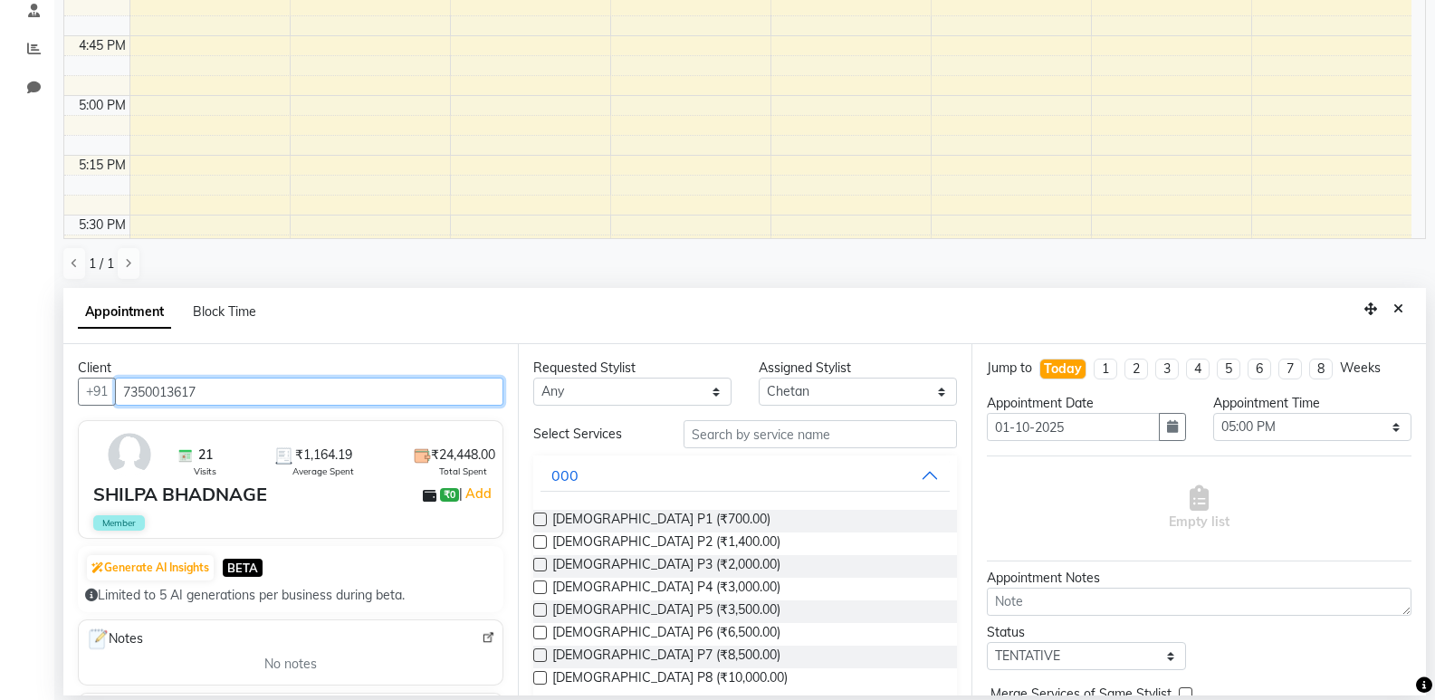
type input "7350013617"
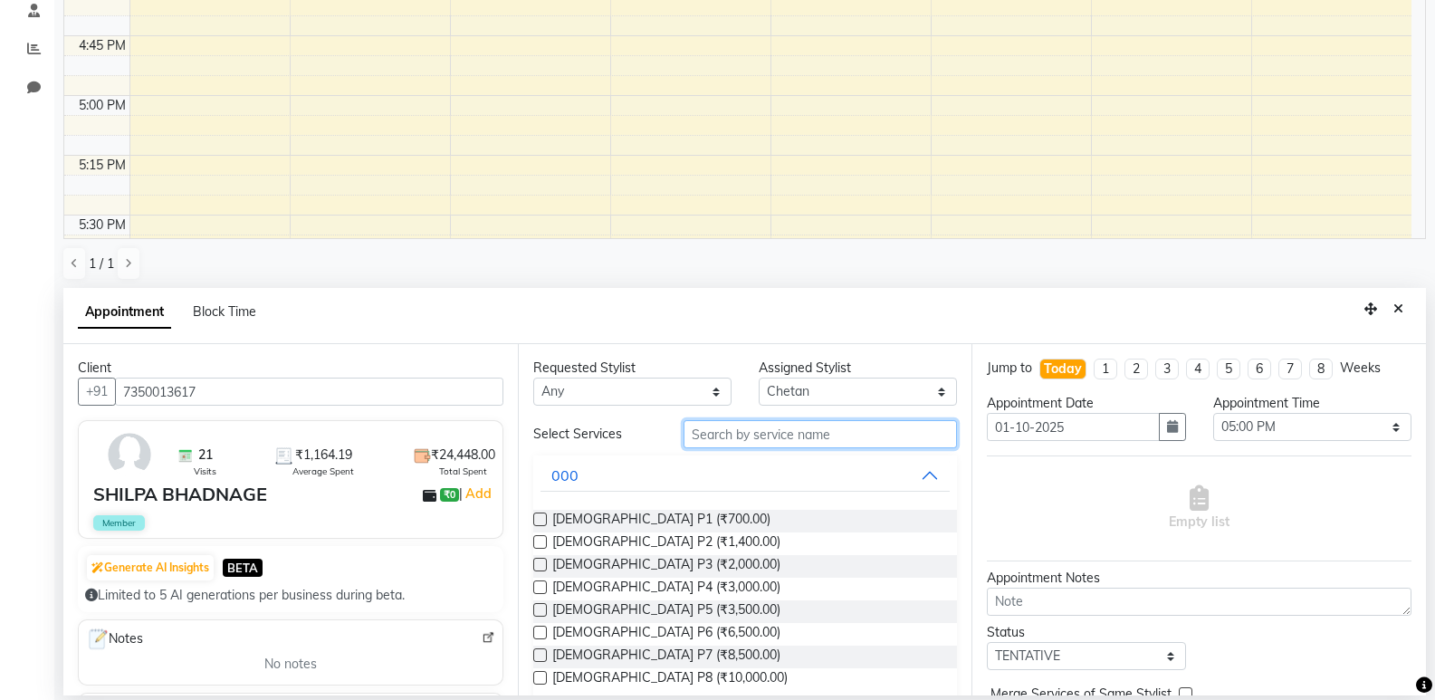
click at [694, 433] on input "text" at bounding box center [819, 434] width 273 height 28
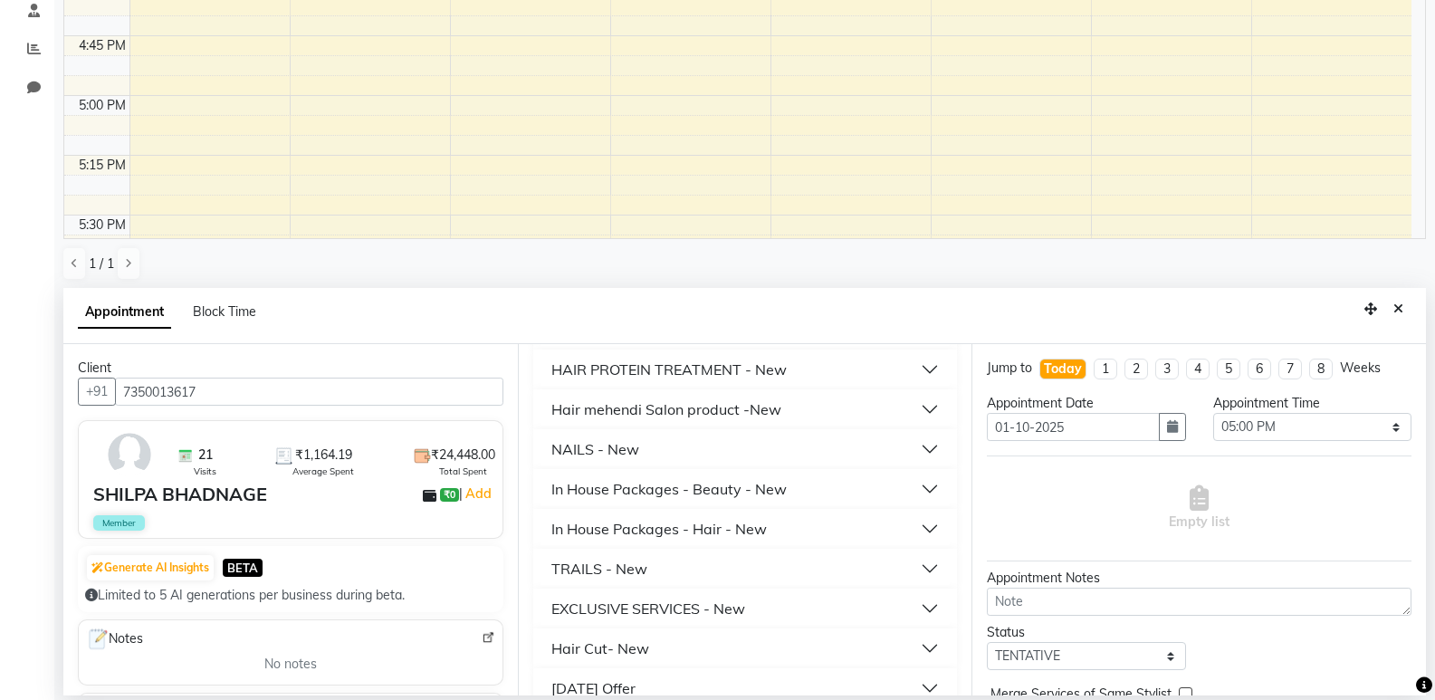
scroll to position [1048, 0]
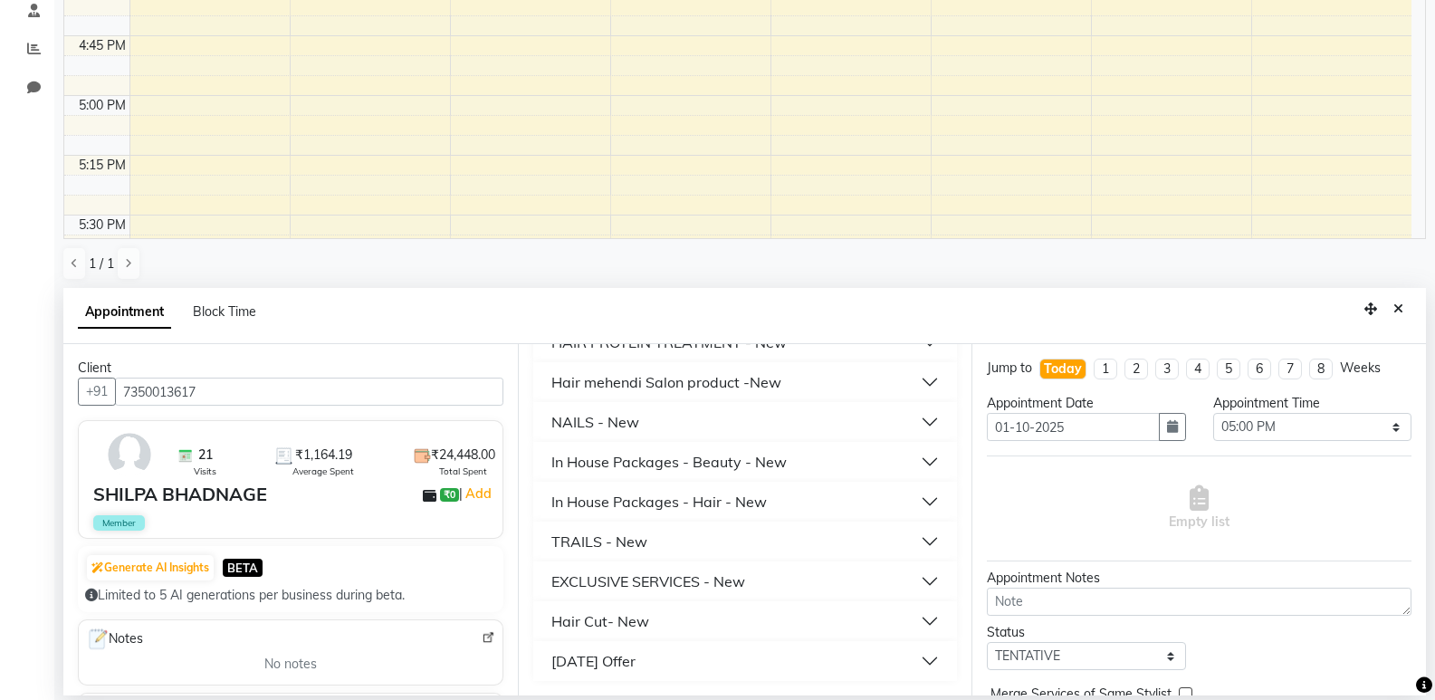
type input "500"
click at [641, 630] on div "Hair Cut- New" at bounding box center [600, 621] width 98 height 22
click at [647, 664] on span "Hair Cut - [DEMOGRAPHIC_DATA] (₹500.00)" at bounding box center [682, 666] width 261 height 23
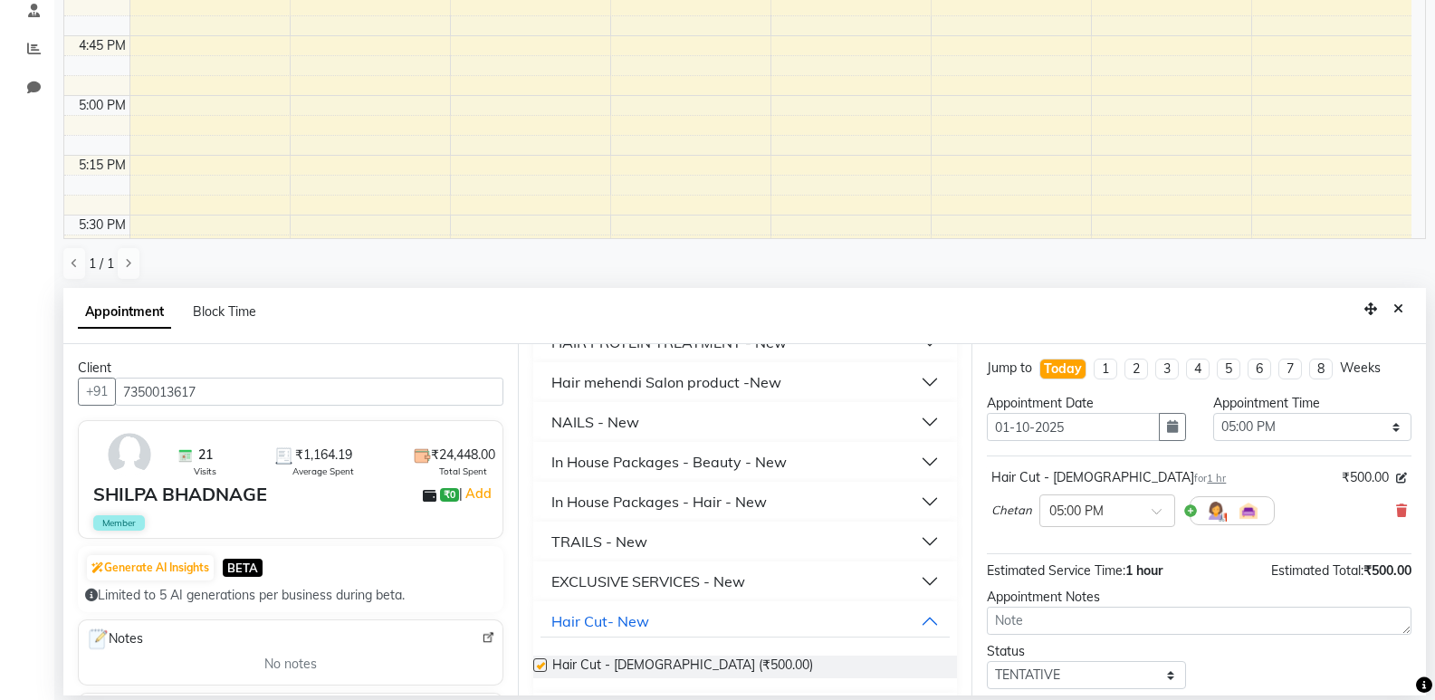
checkbox input "false"
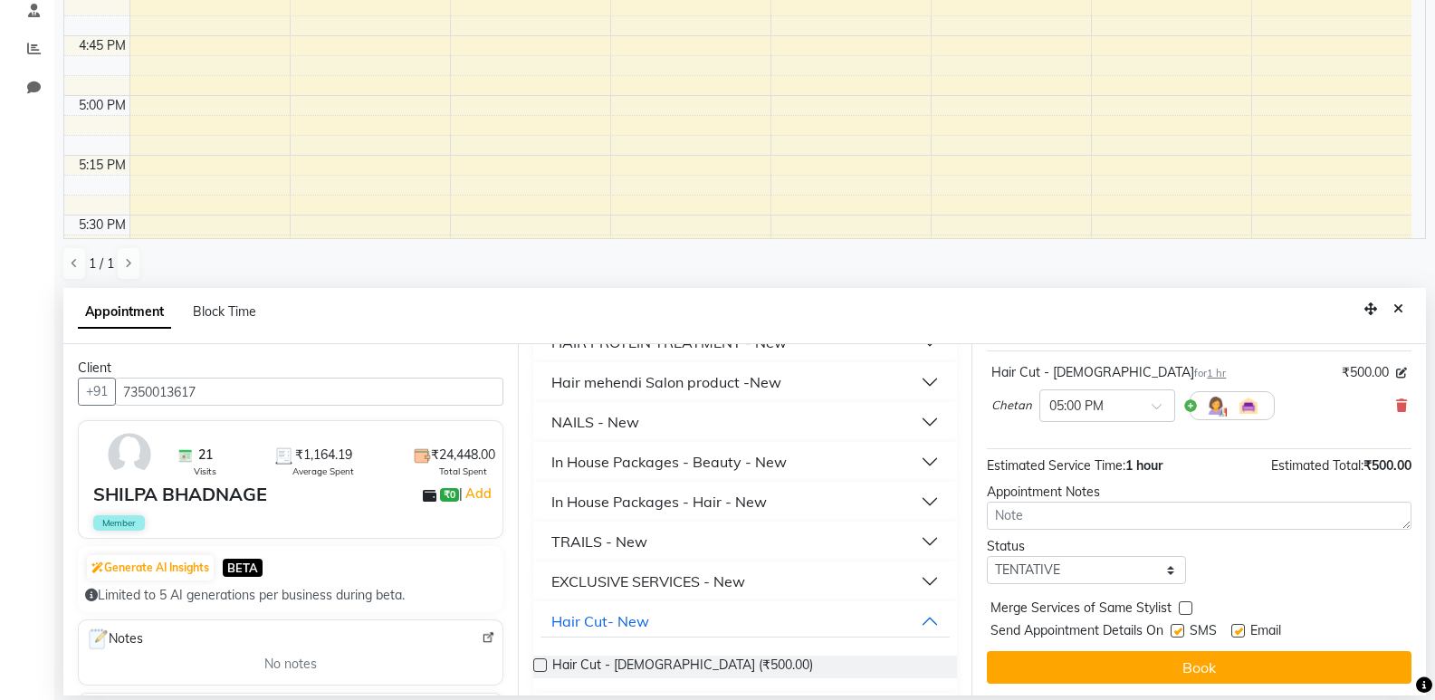
scroll to position [108, 0]
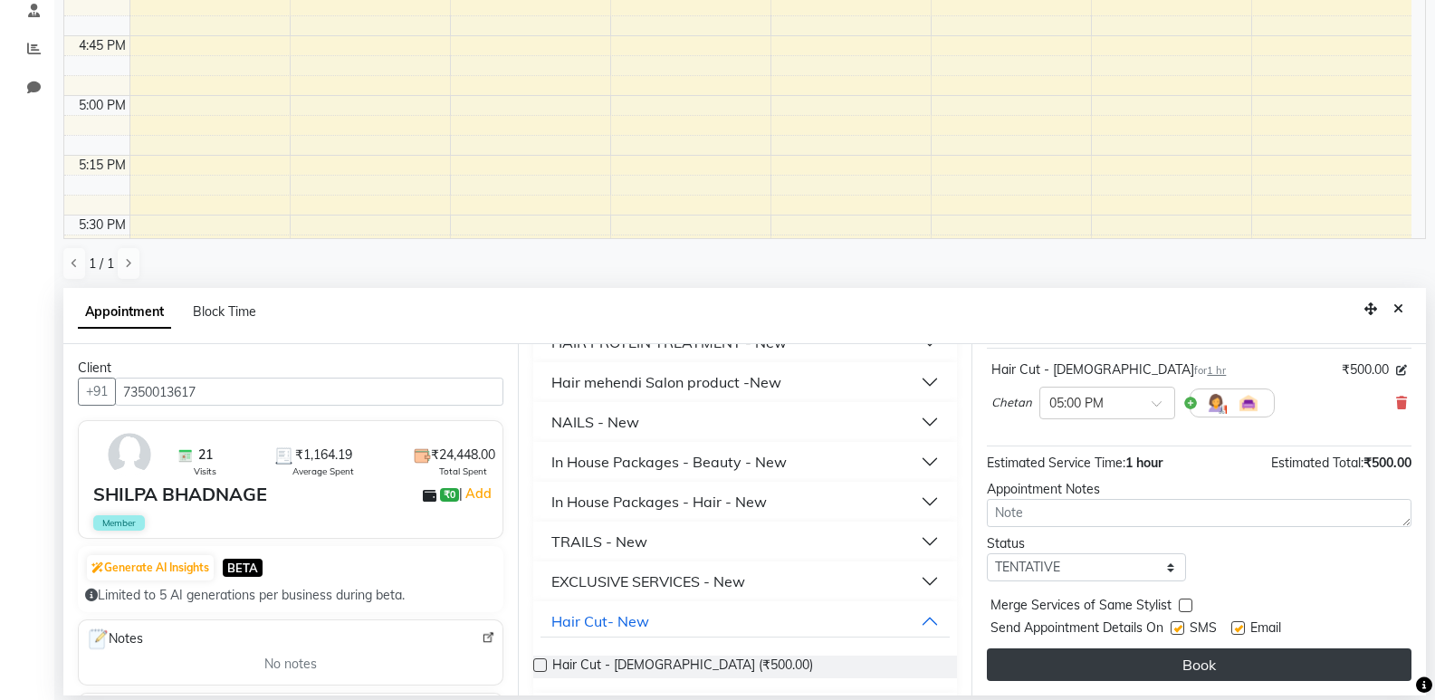
click at [1113, 661] on button "Book" at bounding box center [1199, 664] width 424 height 33
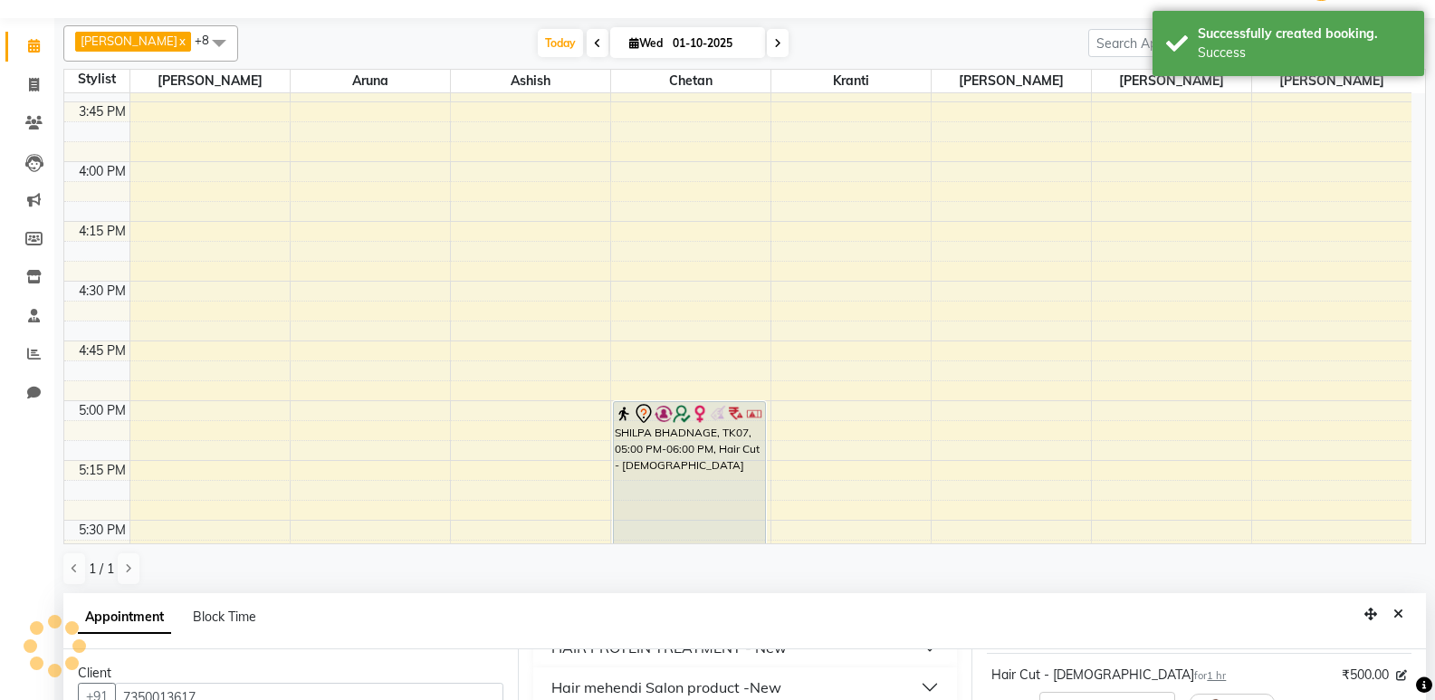
scroll to position [0, 0]
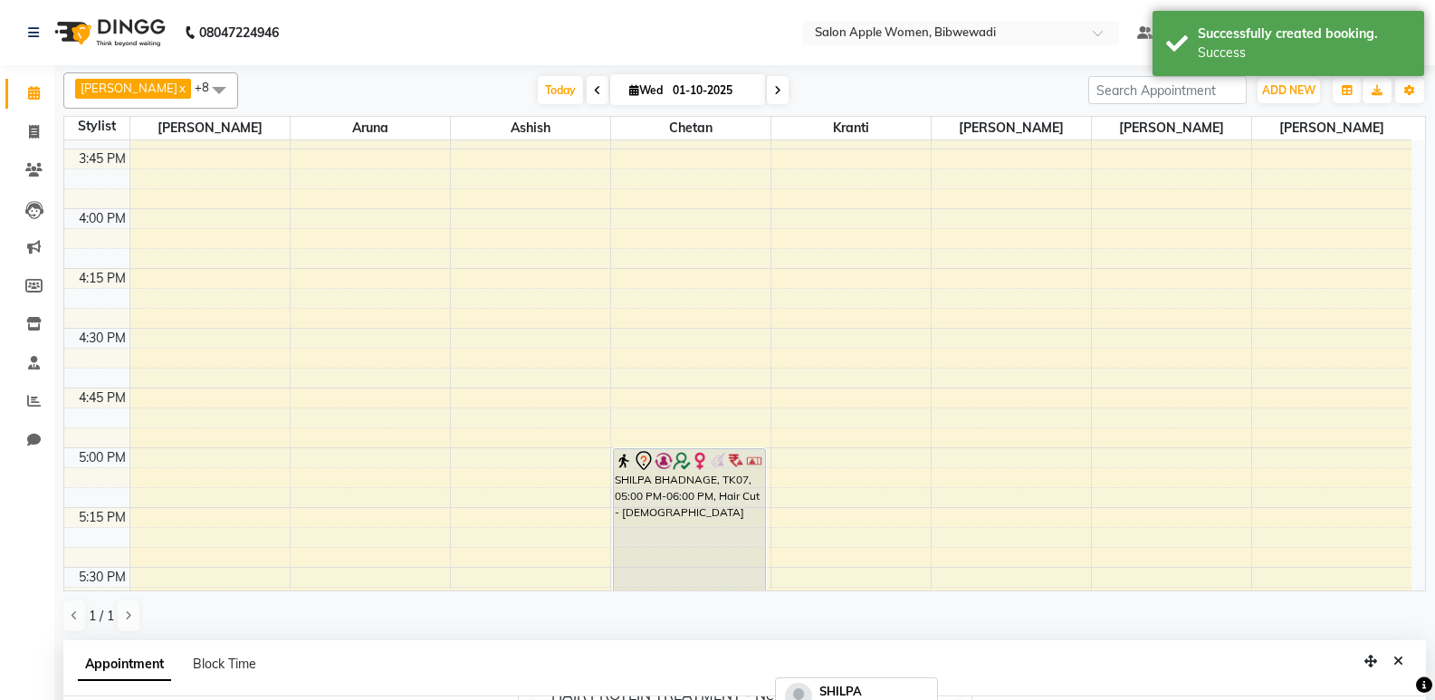
click at [703, 528] on div "SHILPA BHADNAGE, TK07, 05:00 PM-06:00 PM, Hair Cut - [DEMOGRAPHIC_DATA]" at bounding box center [690, 567] width 152 height 236
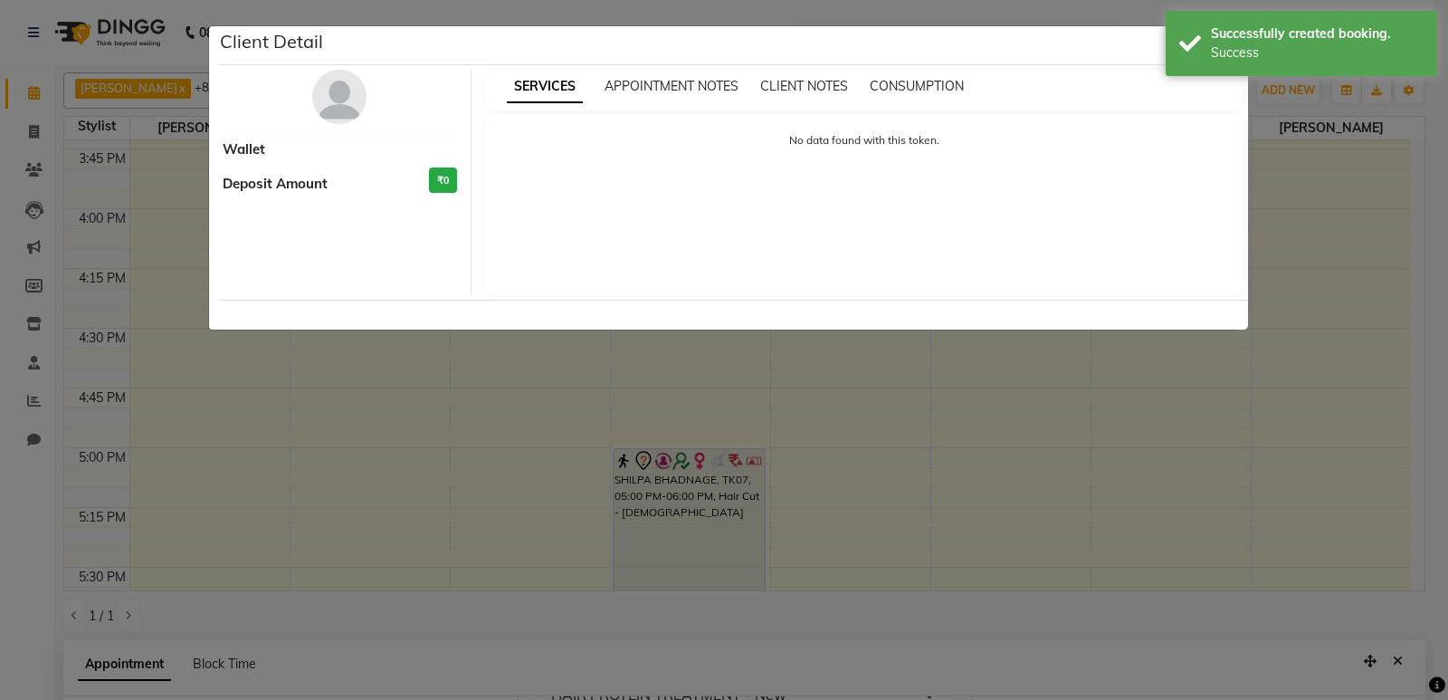
select select "7"
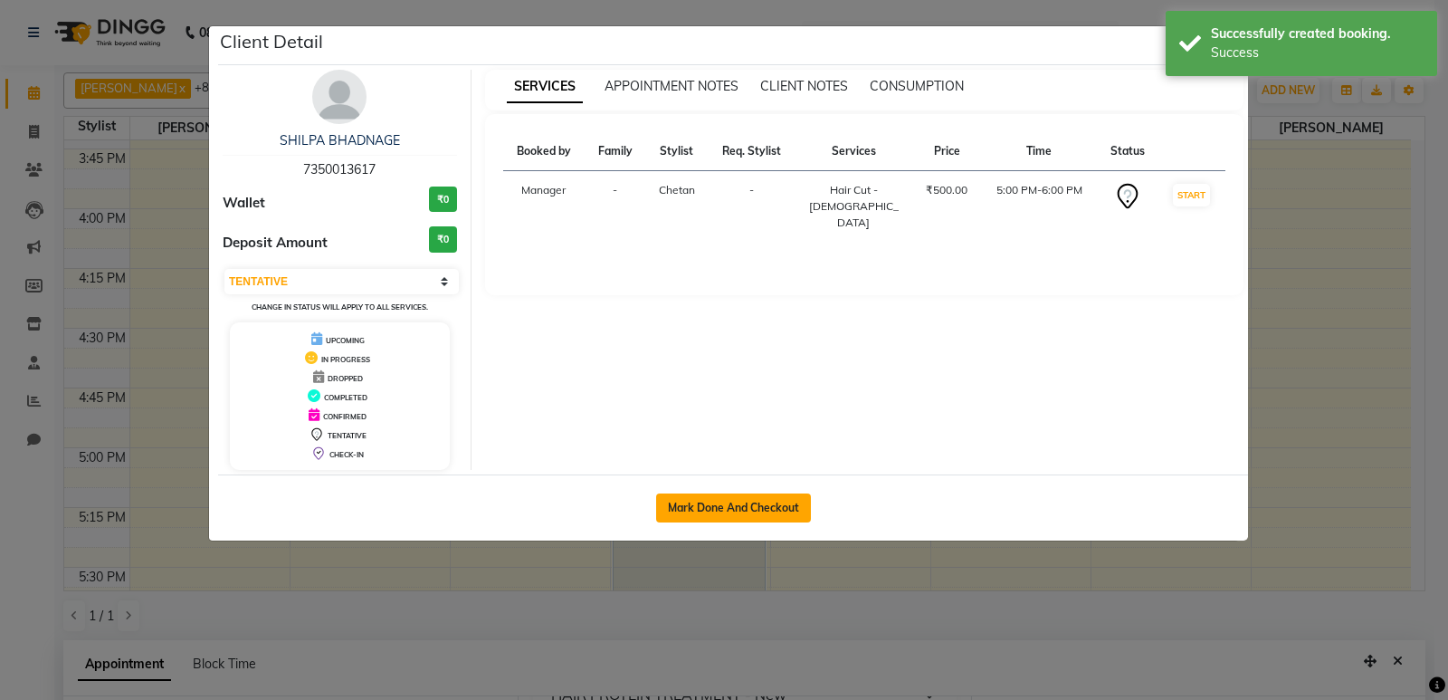
click at [775, 501] on button "Mark Done And Checkout" at bounding box center [733, 507] width 155 height 29
select select "service"
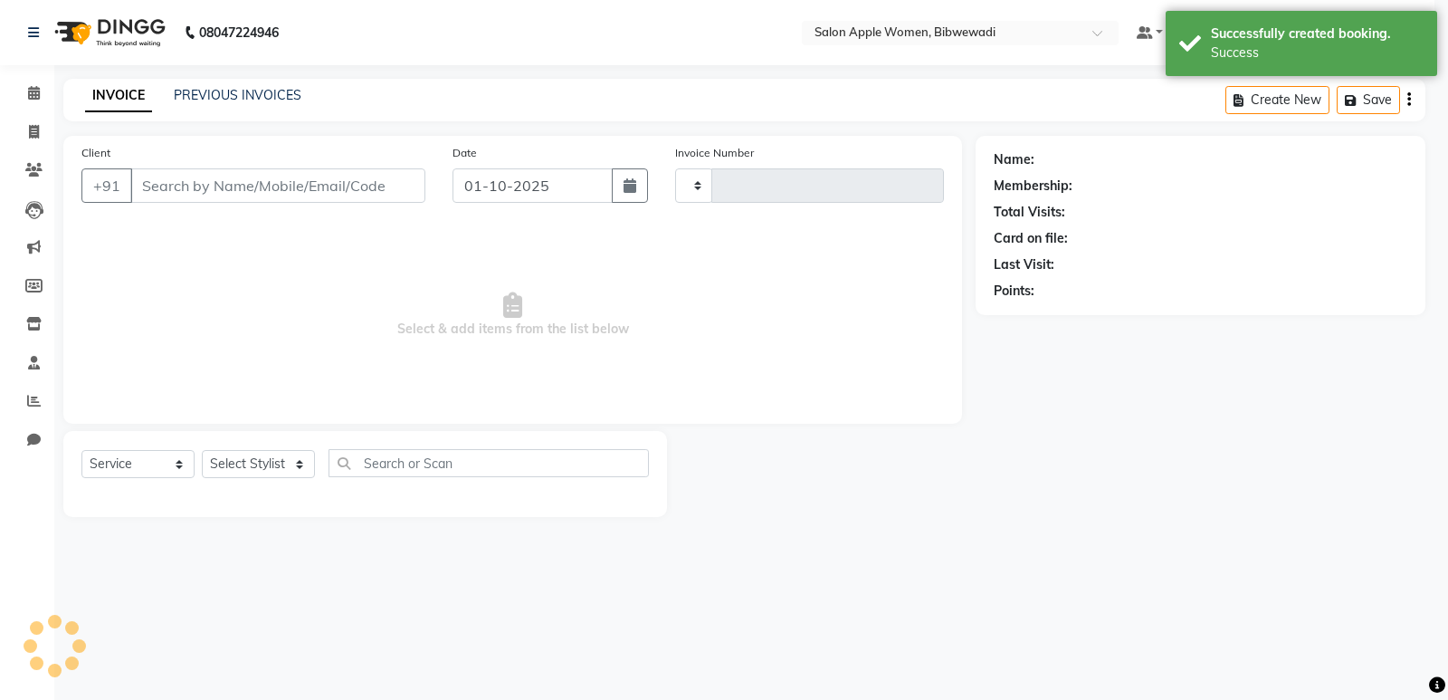
type input "2161"
select select "101"
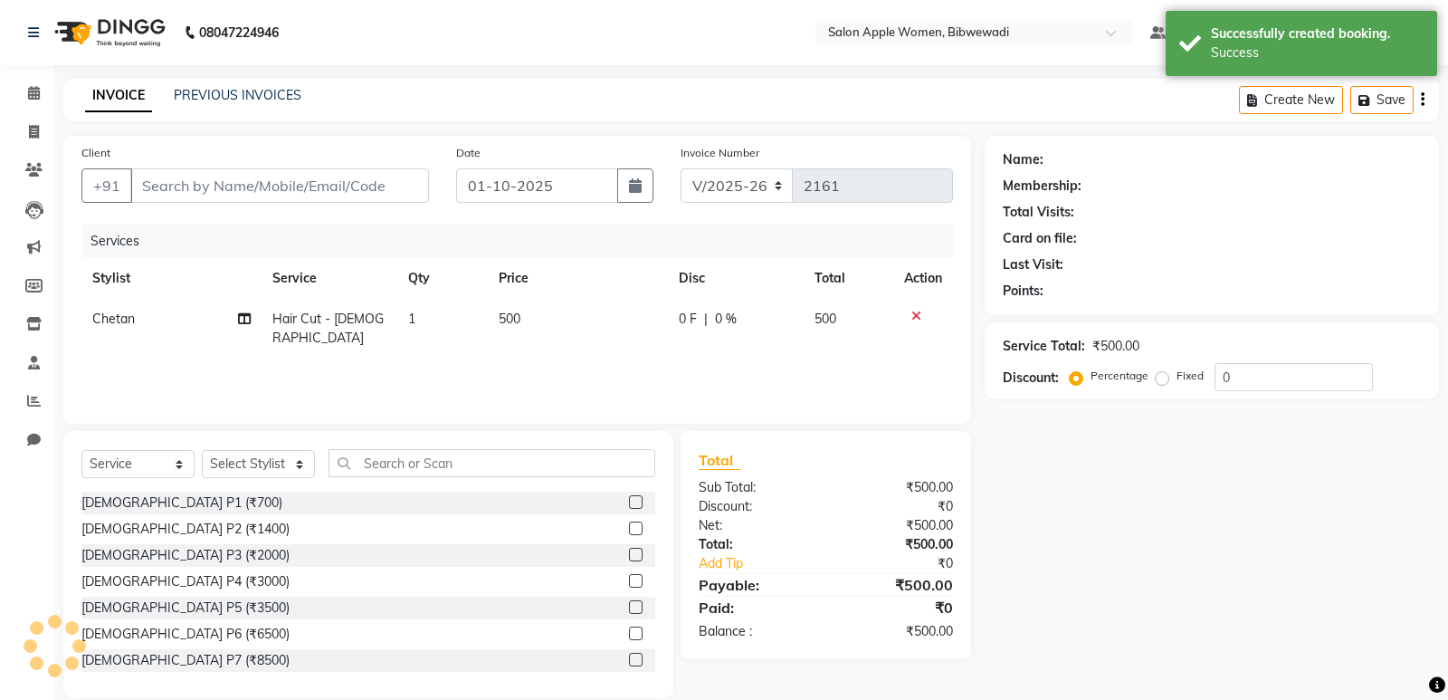
type input "7350013617"
select select "11608"
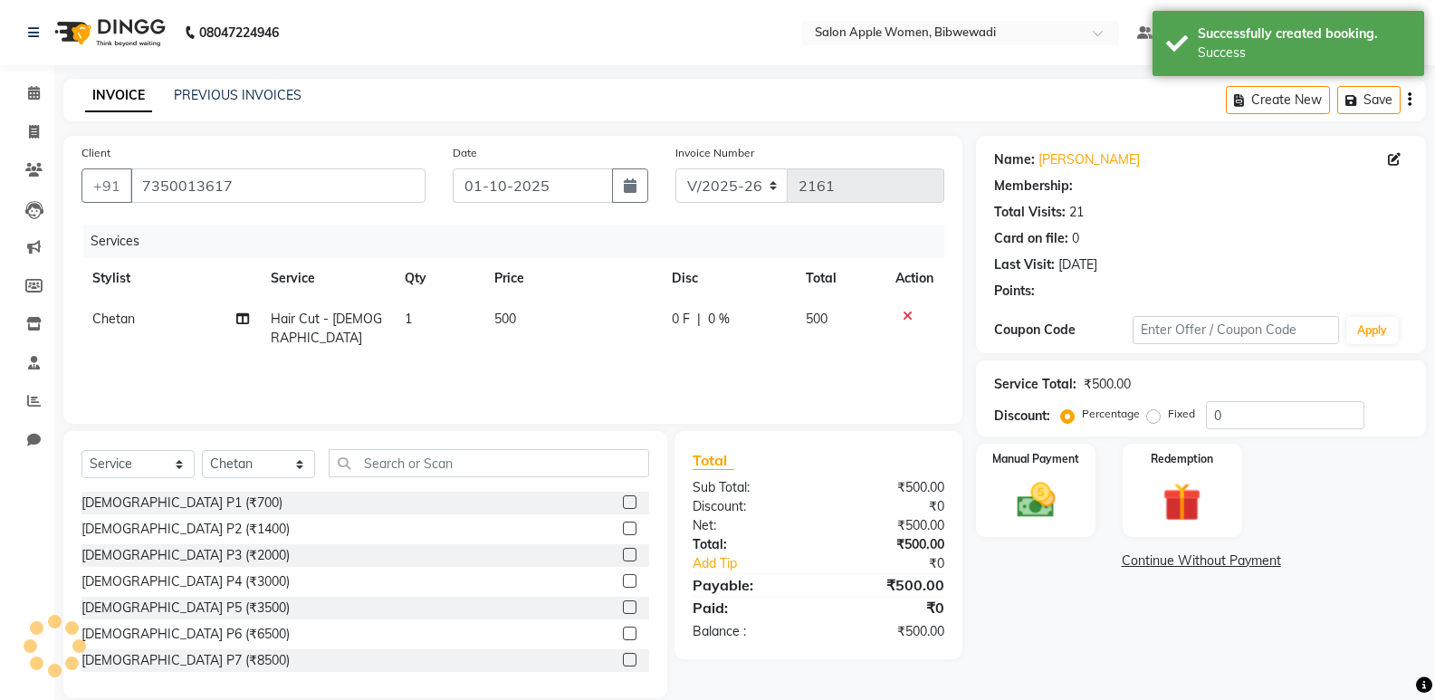
scroll to position [25, 0]
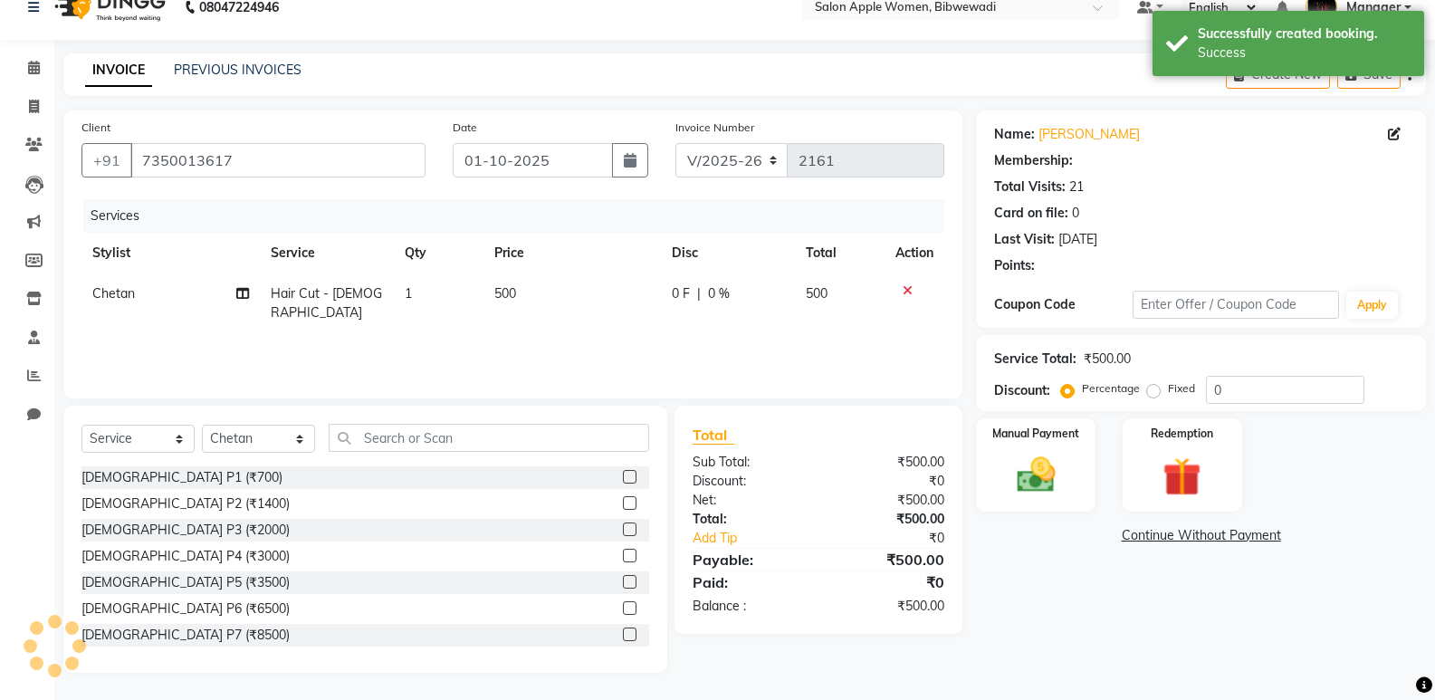
select select "1: Object"
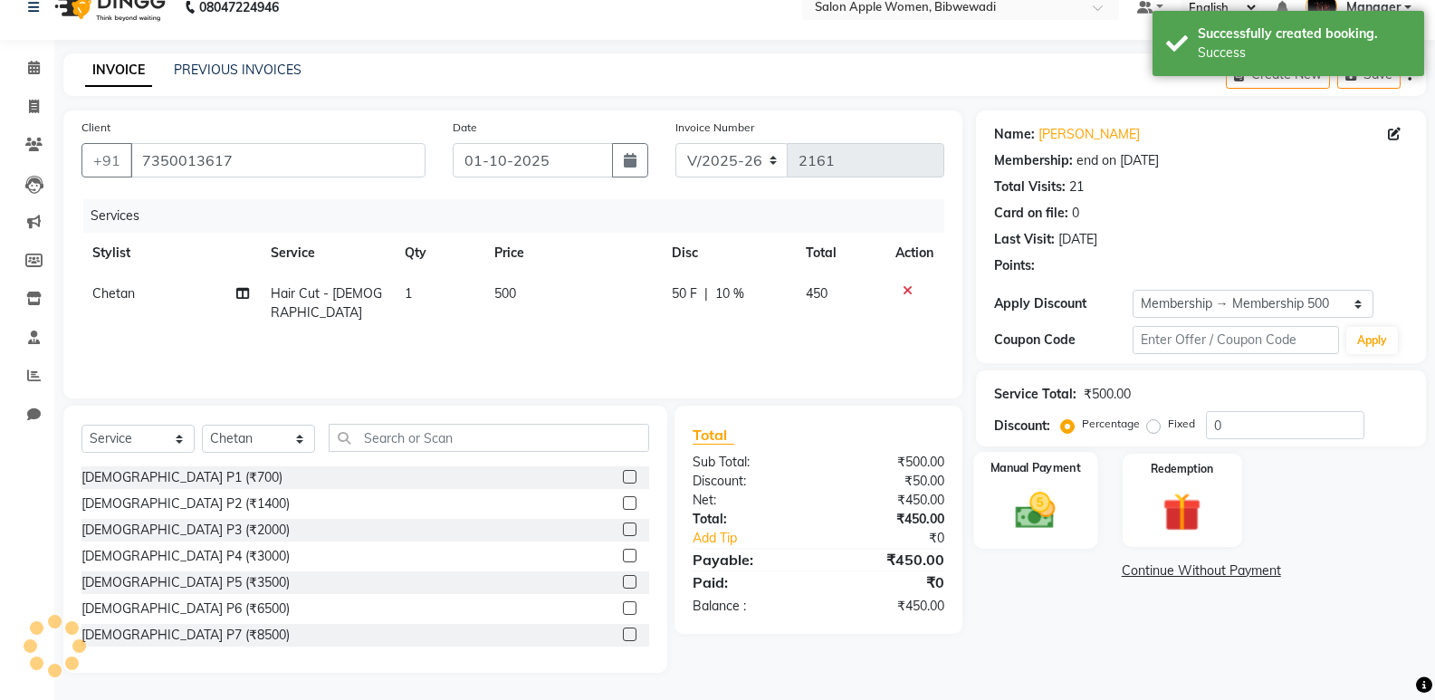
type input "10"
click at [1034, 481] on div "Manual Payment" at bounding box center [1036, 500] width 124 height 97
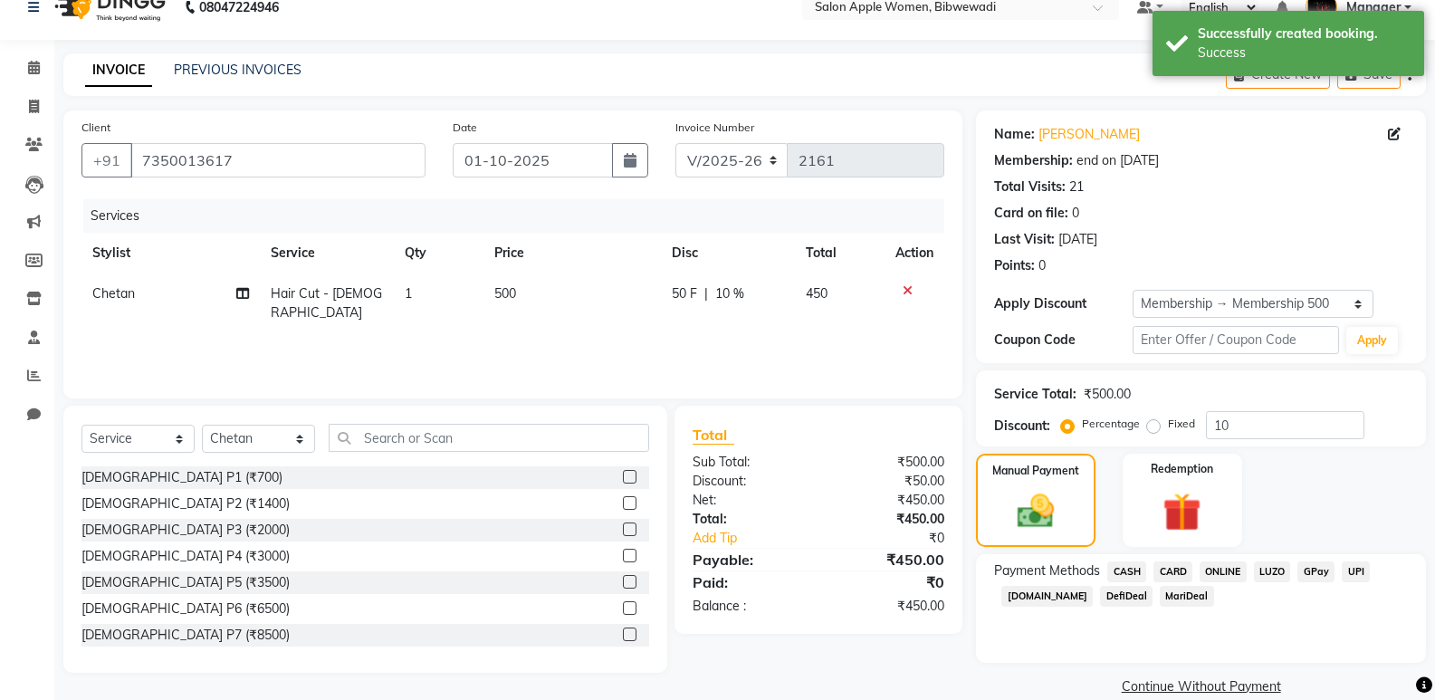
click at [1226, 572] on span "ONLINE" at bounding box center [1222, 571] width 47 height 21
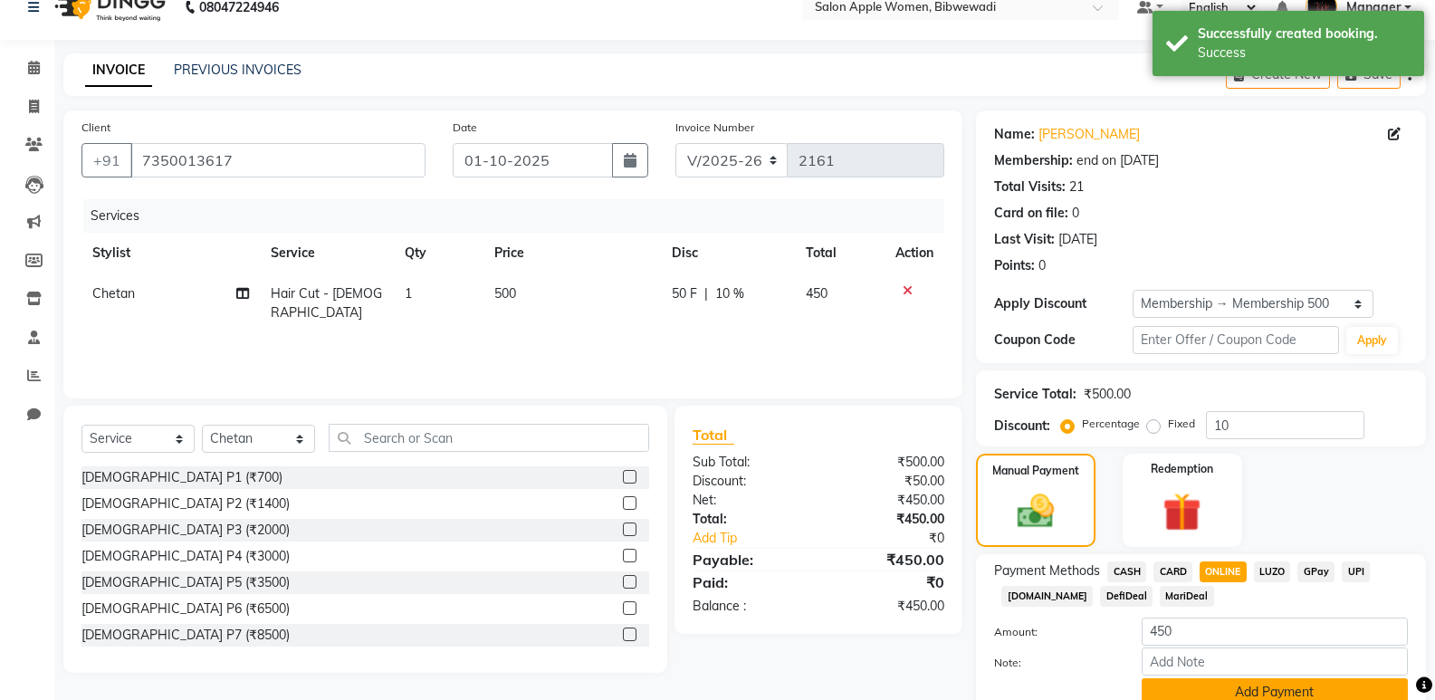
click at [1216, 679] on button "Add Payment" at bounding box center [1274, 692] width 266 height 28
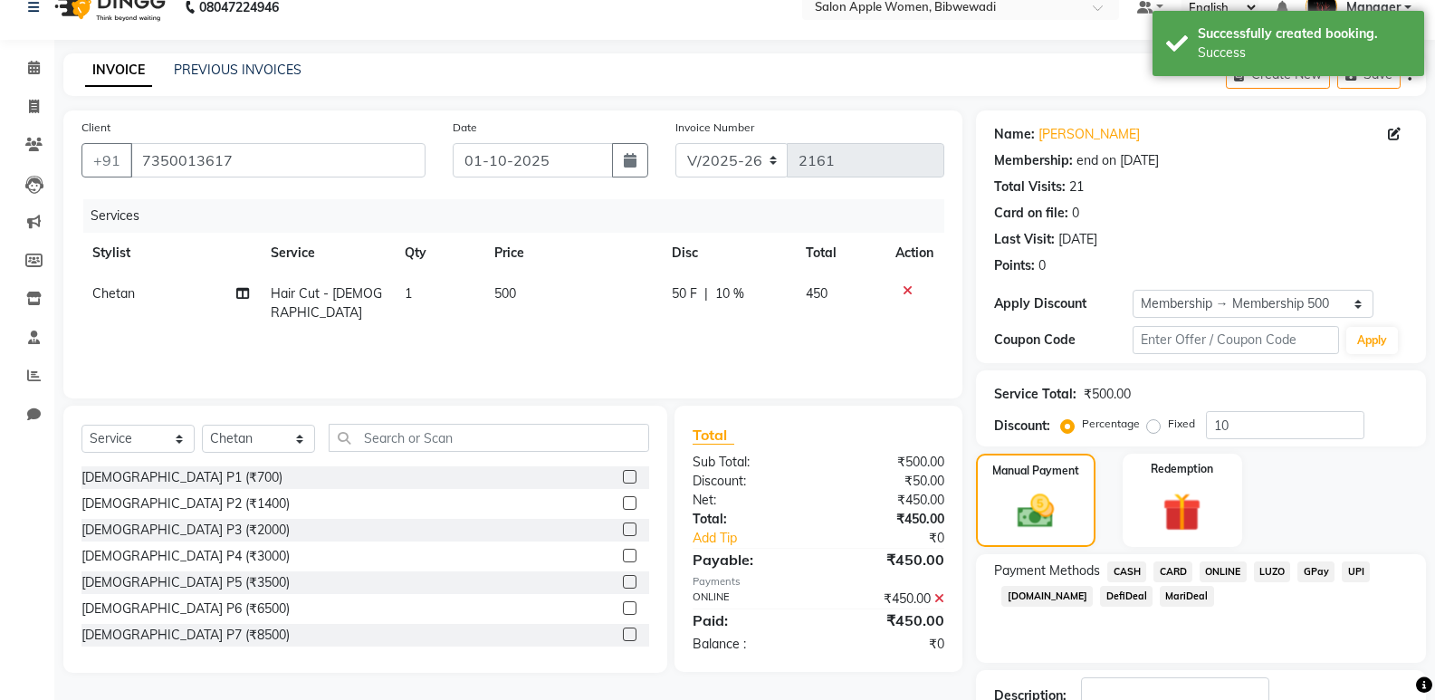
scroll to position [155, 0]
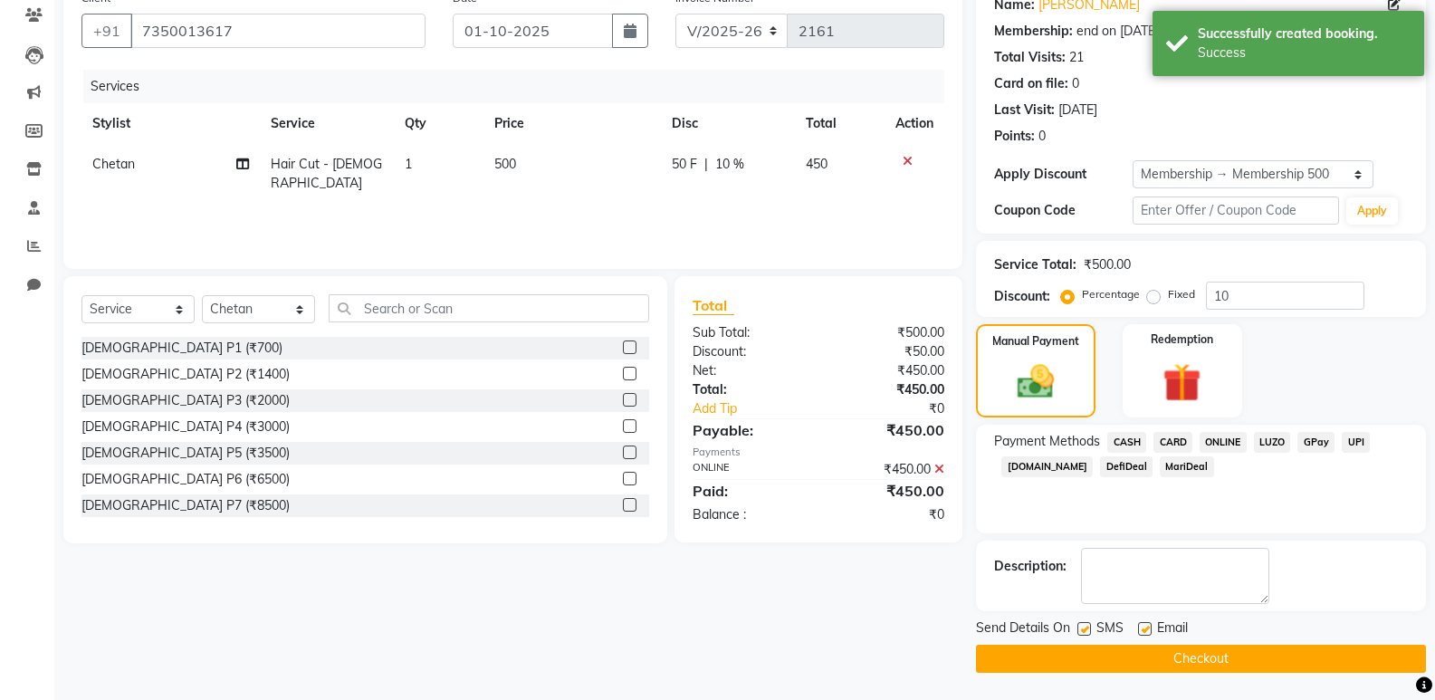
click at [1216, 656] on button "Checkout" at bounding box center [1201, 658] width 450 height 28
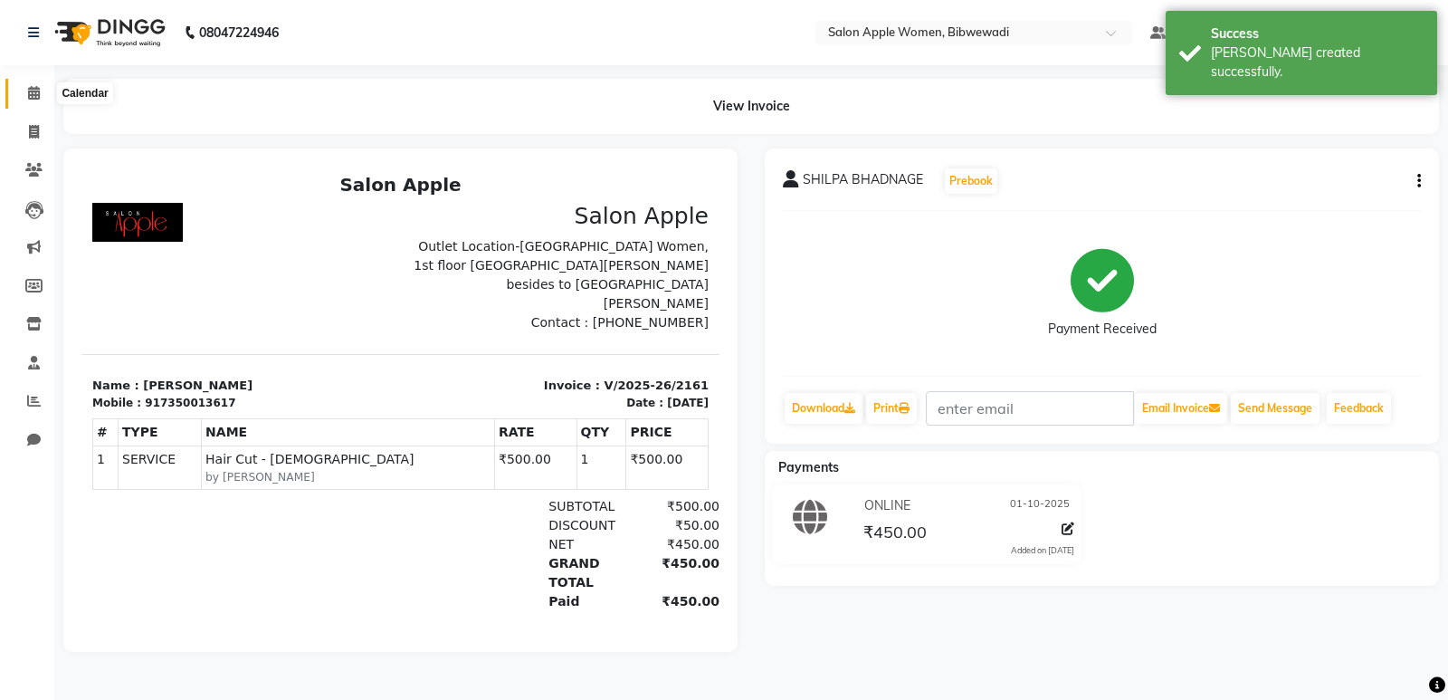
click at [38, 91] on icon at bounding box center [34, 93] width 12 height 14
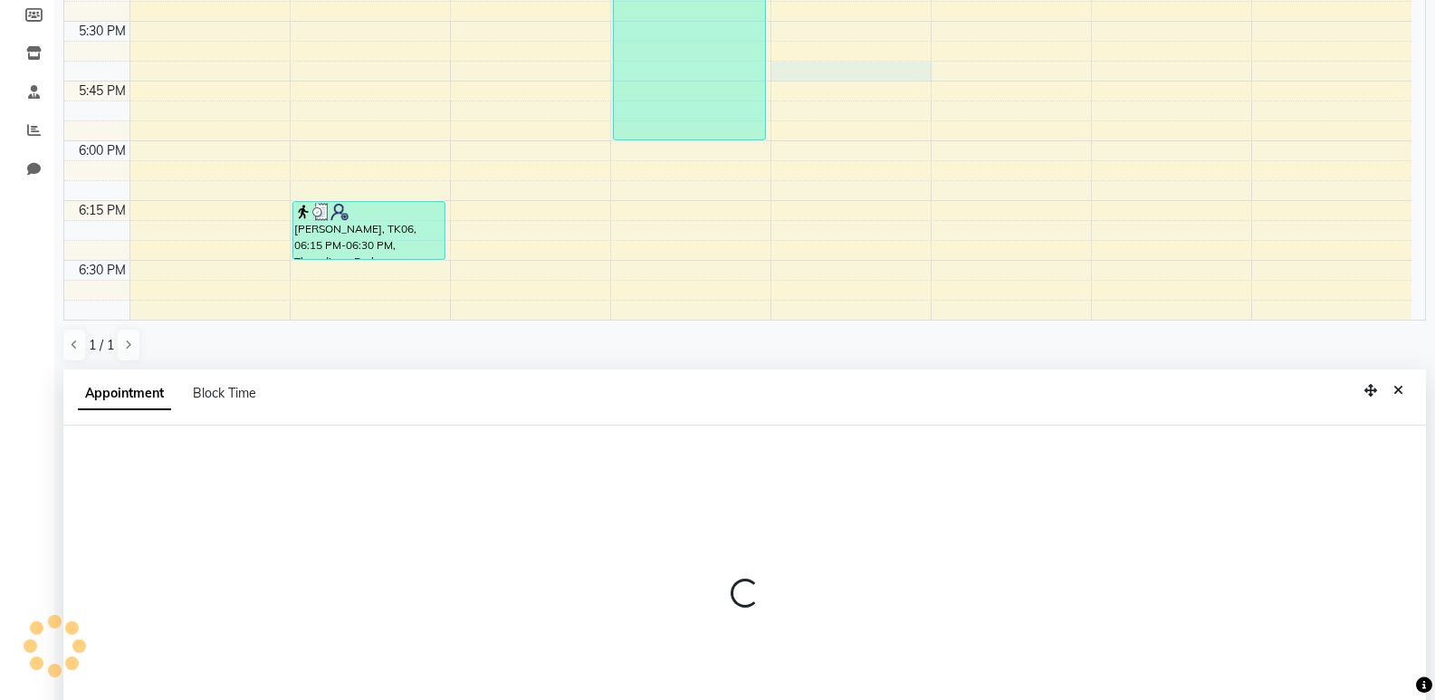
scroll to position [352, 0]
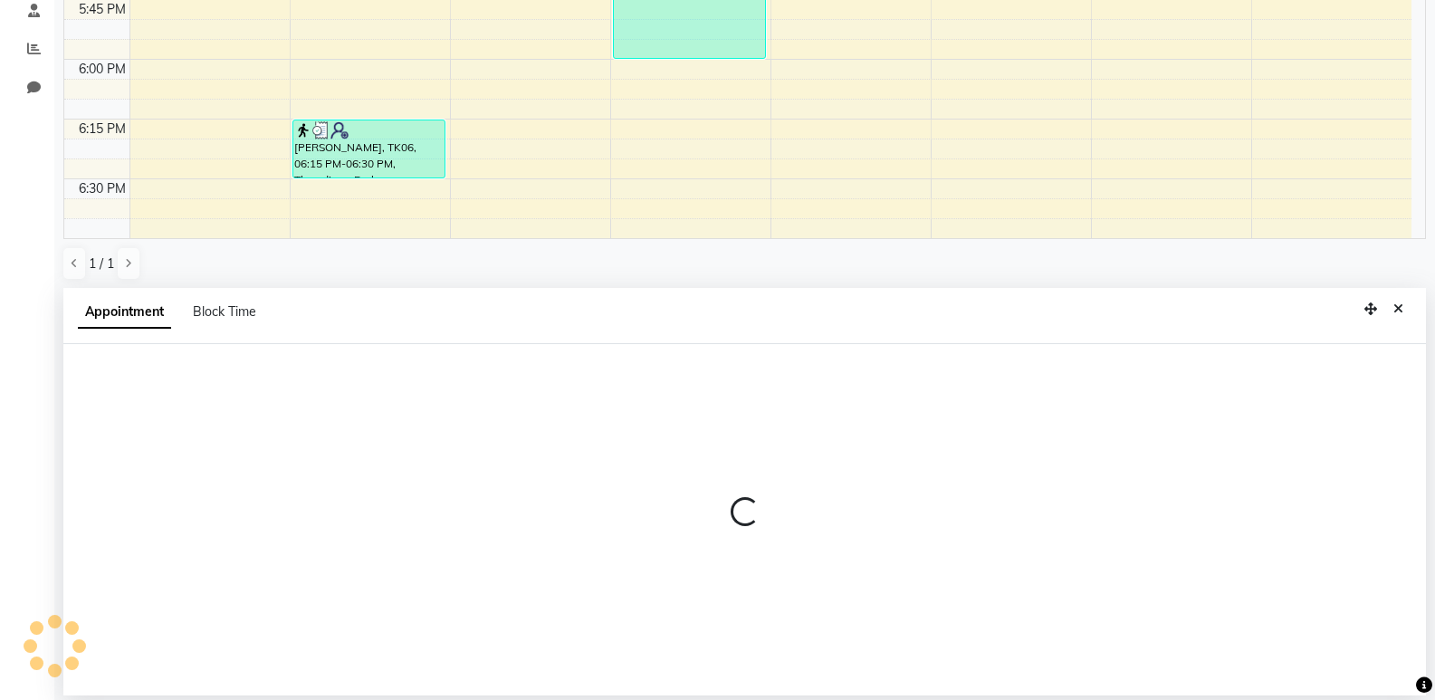
select select "33227"
select select "tentative"
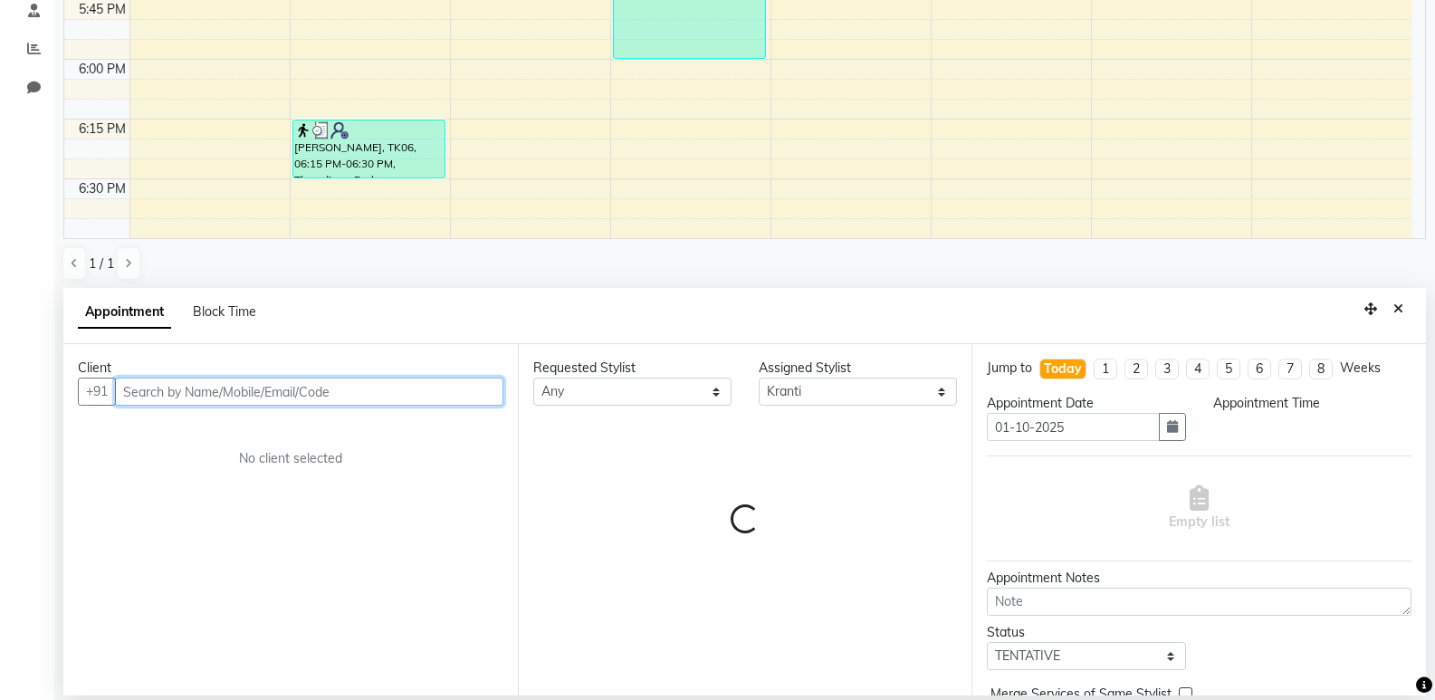
select select "1065"
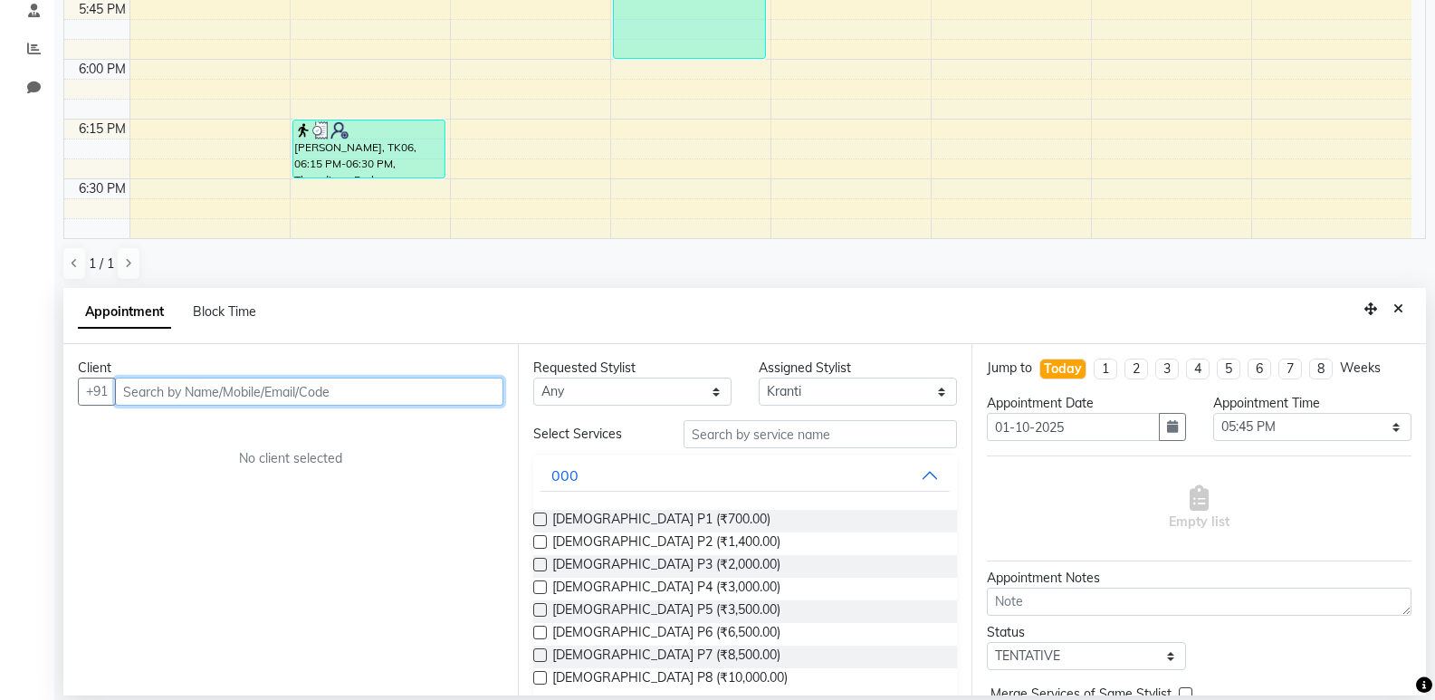
click at [346, 402] on input "text" at bounding box center [309, 391] width 388 height 28
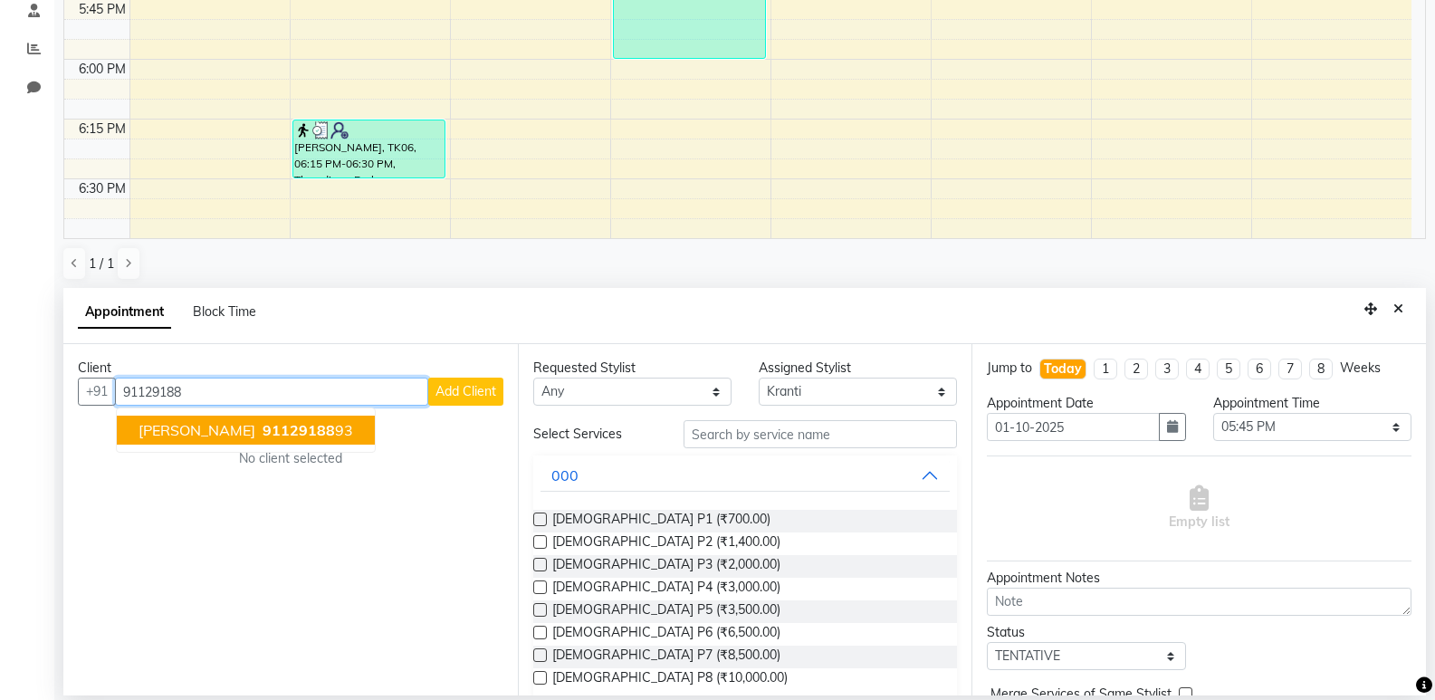
click at [342, 424] on ngb-highlight "91129188 93" at bounding box center [306, 430] width 94 height 18
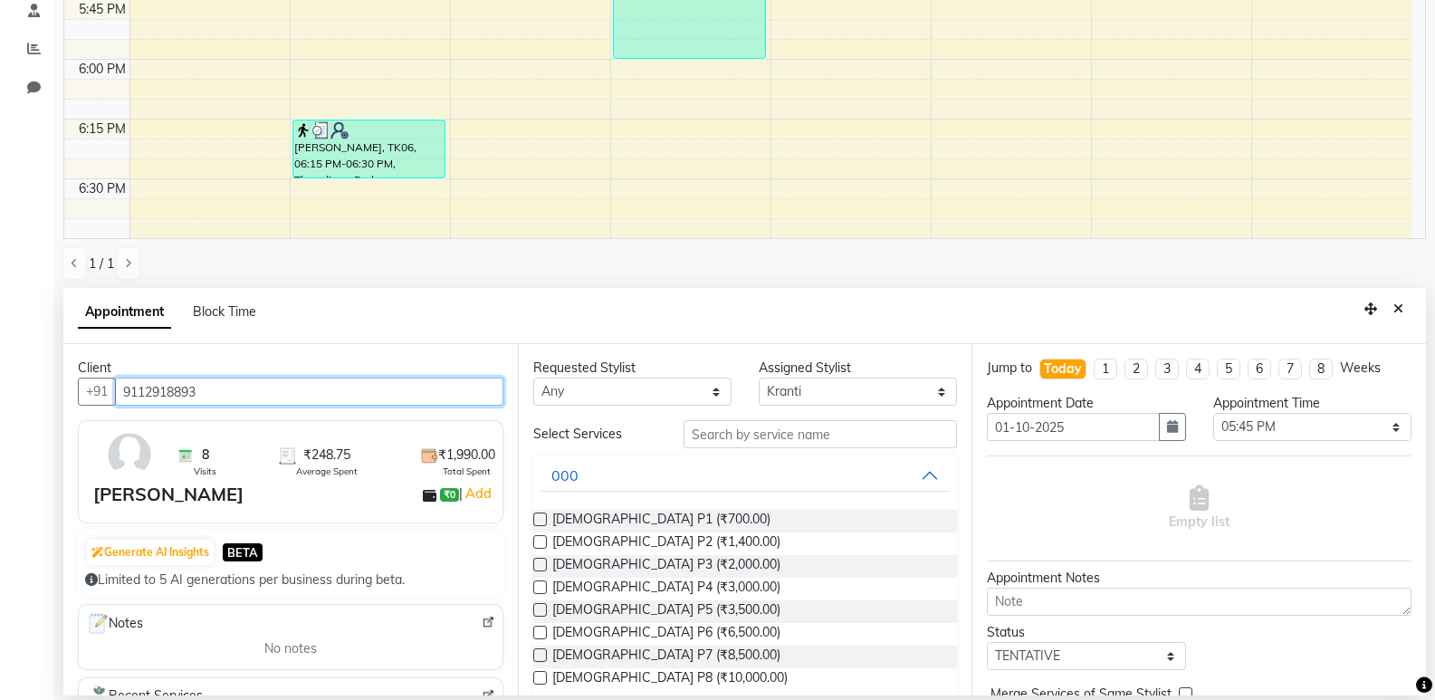
type input "9112918893"
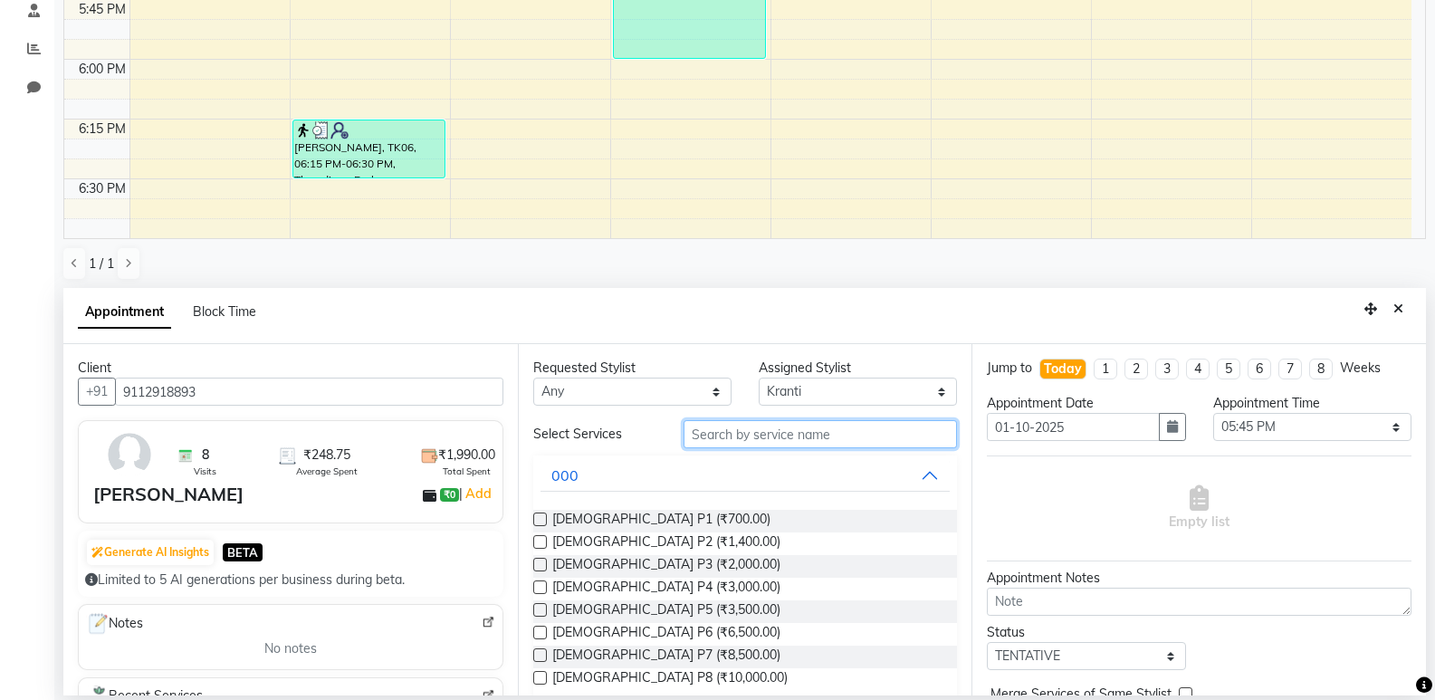
click at [720, 424] on input "text" at bounding box center [819, 434] width 273 height 28
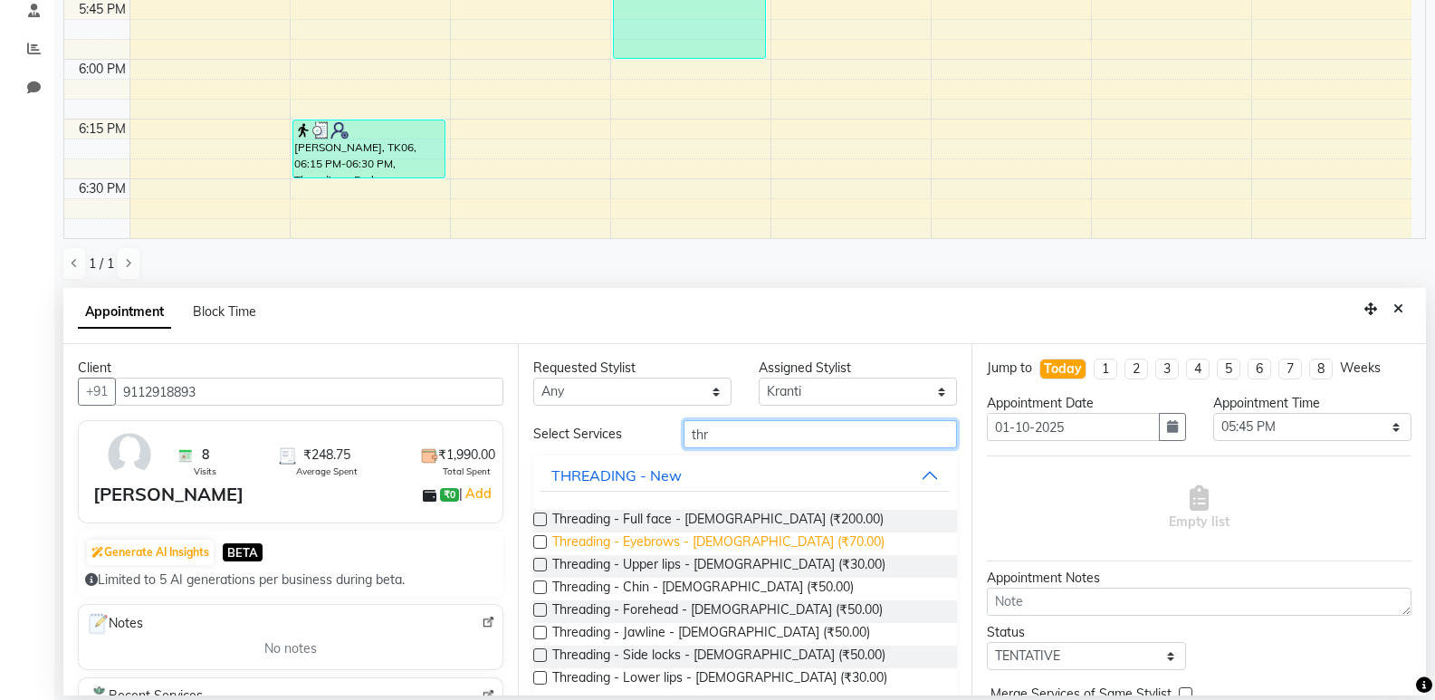
type input "thr"
click at [697, 539] on span "Threading - Eyebrows - [DEMOGRAPHIC_DATA] (₹70.00)" at bounding box center [718, 543] width 332 height 23
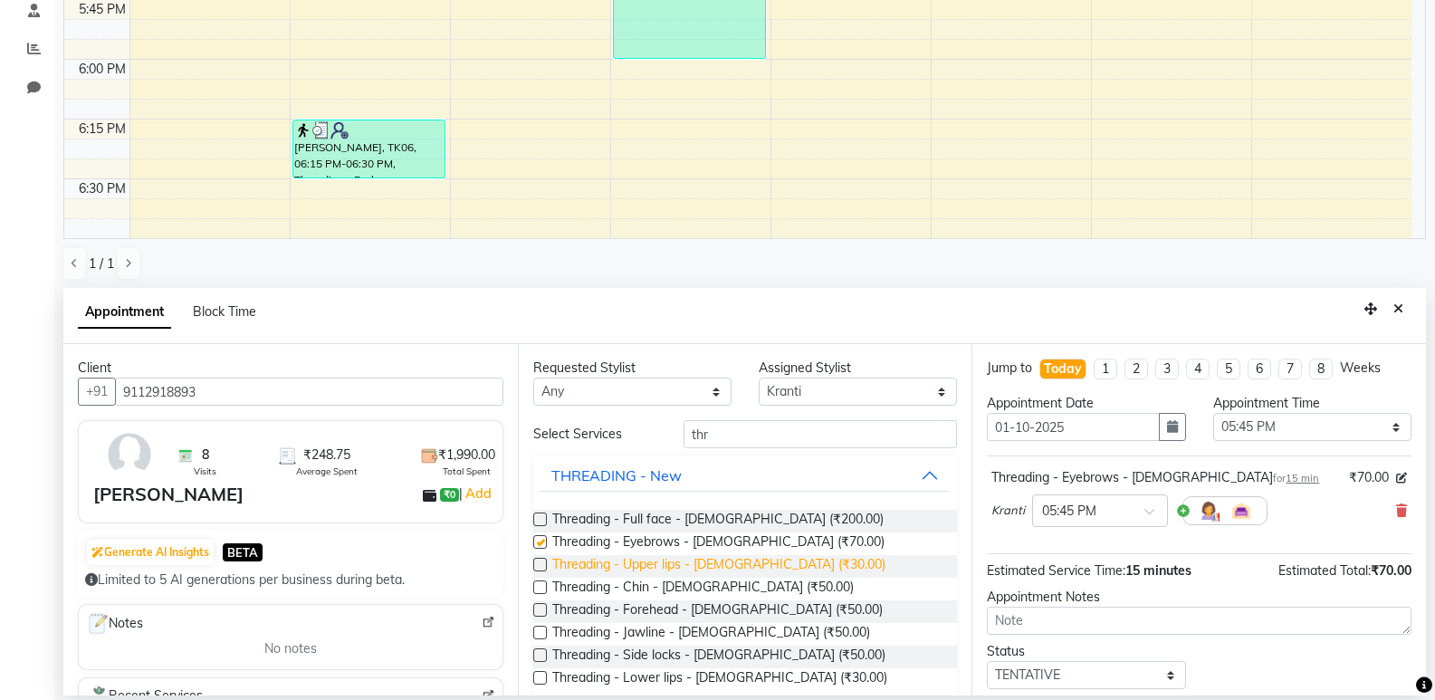
checkbox input "false"
click at [698, 563] on span "Threading - Upper lips - [DEMOGRAPHIC_DATA] (₹30.00)" at bounding box center [718, 566] width 333 height 23
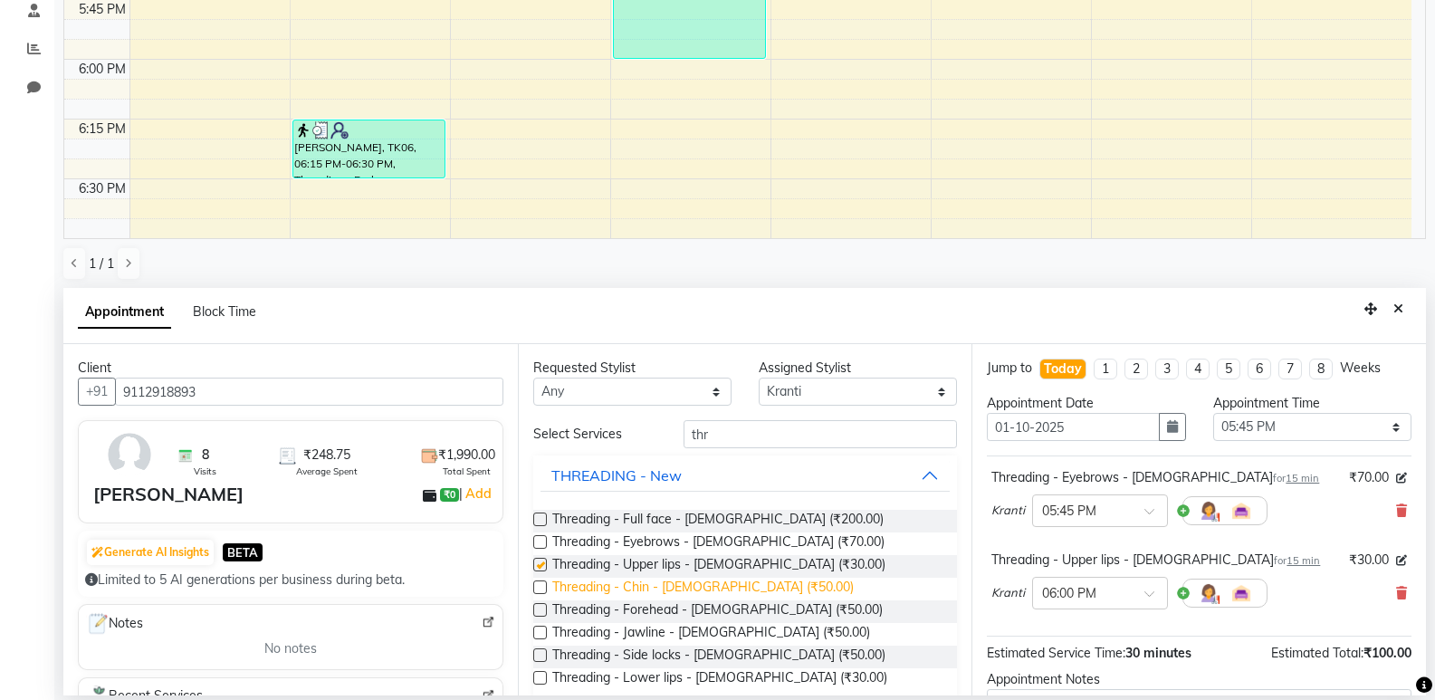
checkbox input "false"
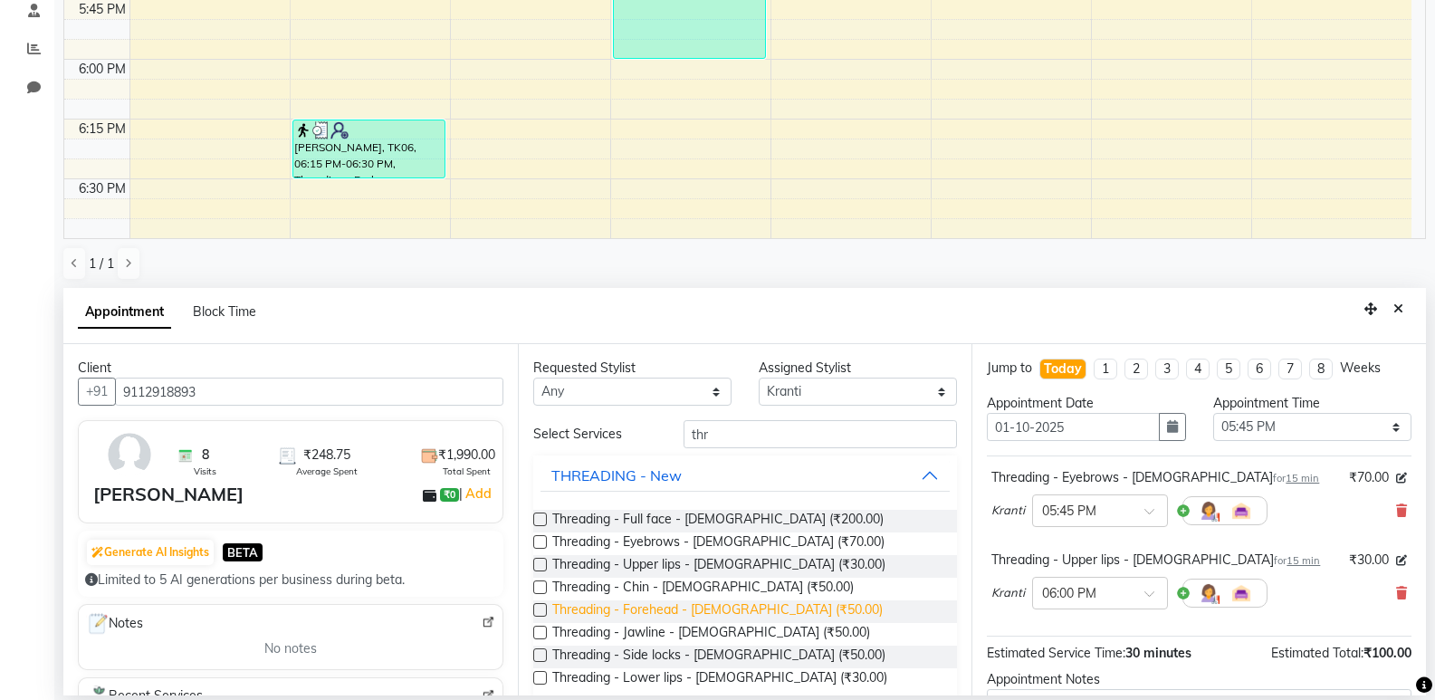
click at [715, 605] on span "Threading - Forehead - [DEMOGRAPHIC_DATA] (₹50.00)" at bounding box center [717, 611] width 330 height 23
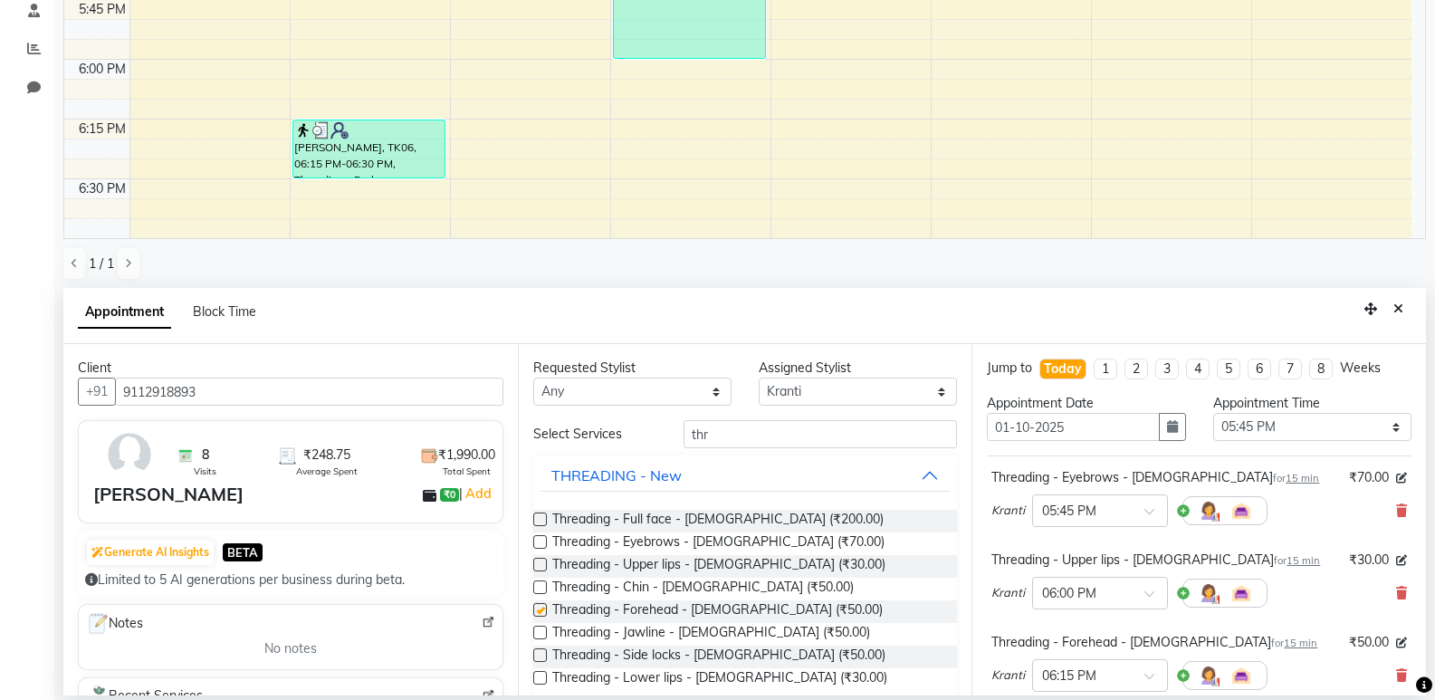
checkbox input "false"
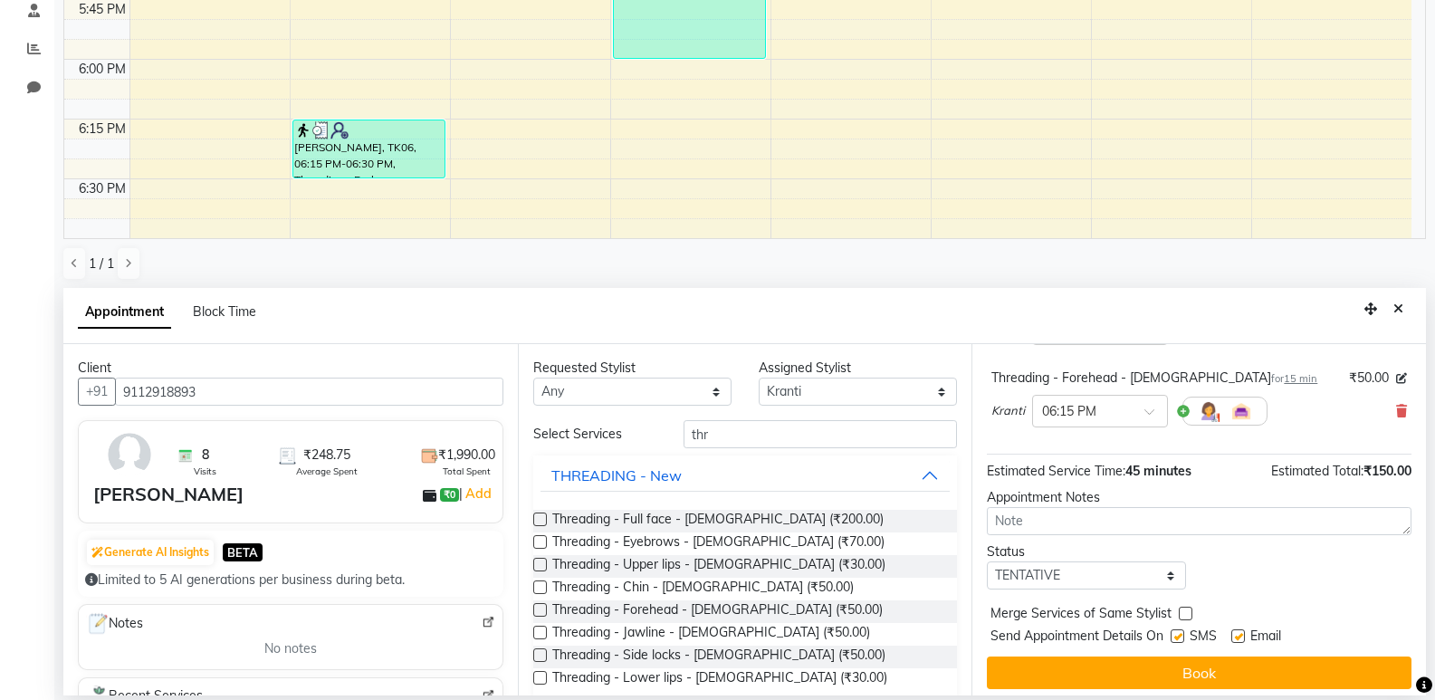
scroll to position [272, 0]
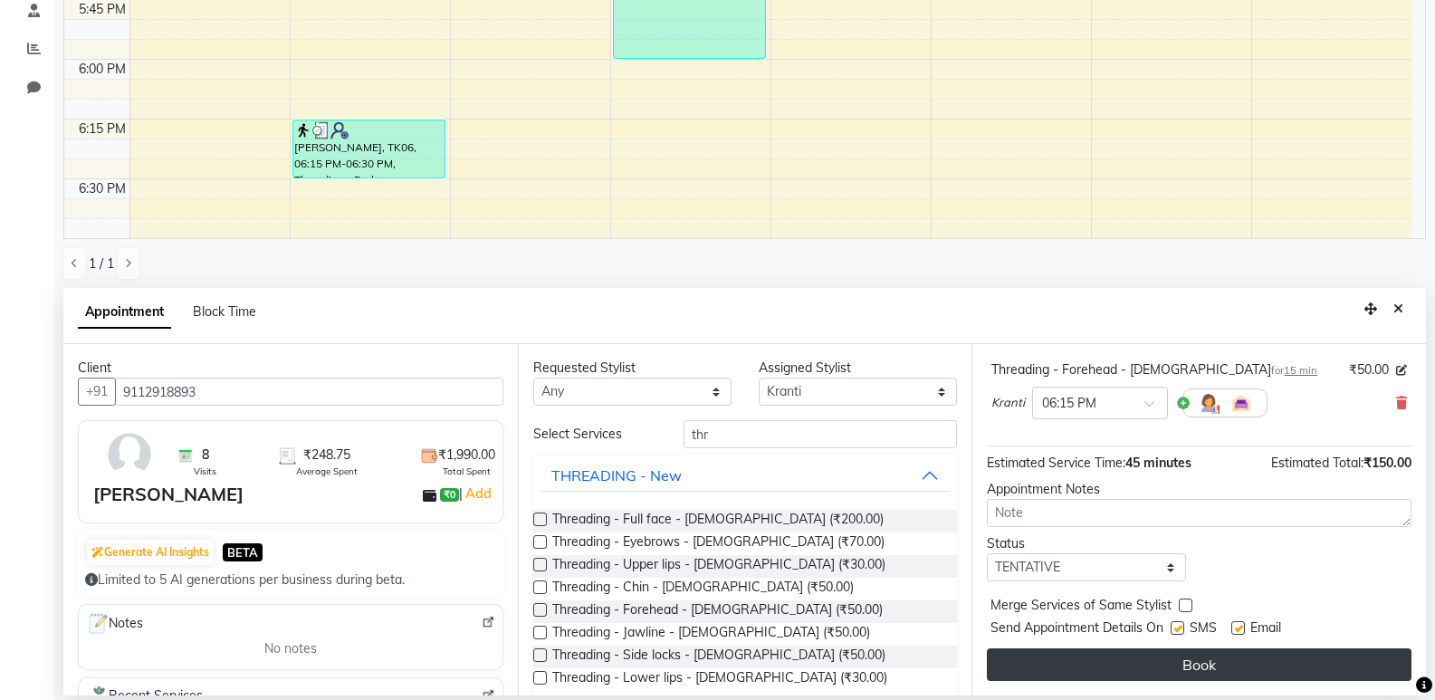
click at [1195, 672] on button "Book" at bounding box center [1199, 664] width 424 height 33
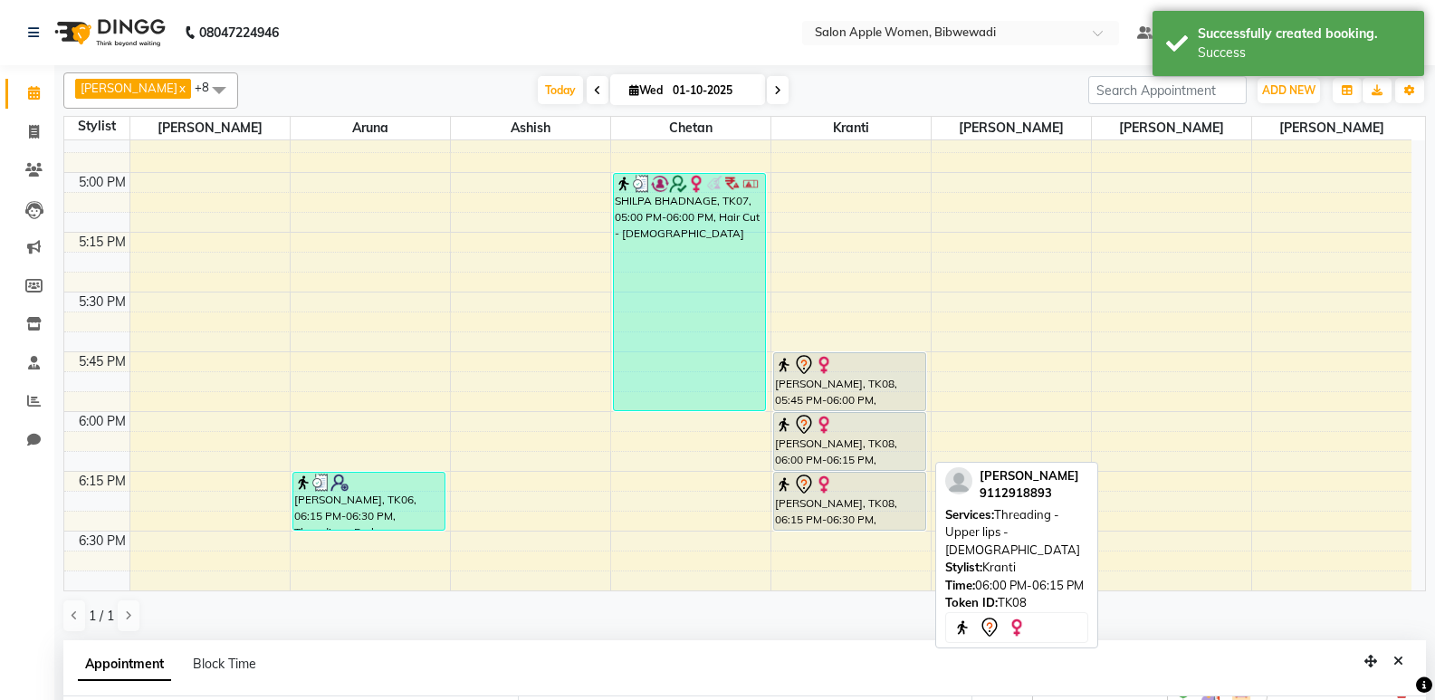
scroll to position [291, 0]
click at [818, 456] on div "[PERSON_NAME], TK08, 06:00 PM-06:15 PM, Threading - Upper lips - [DEMOGRAPHIC_D…" at bounding box center [850, 441] width 152 height 57
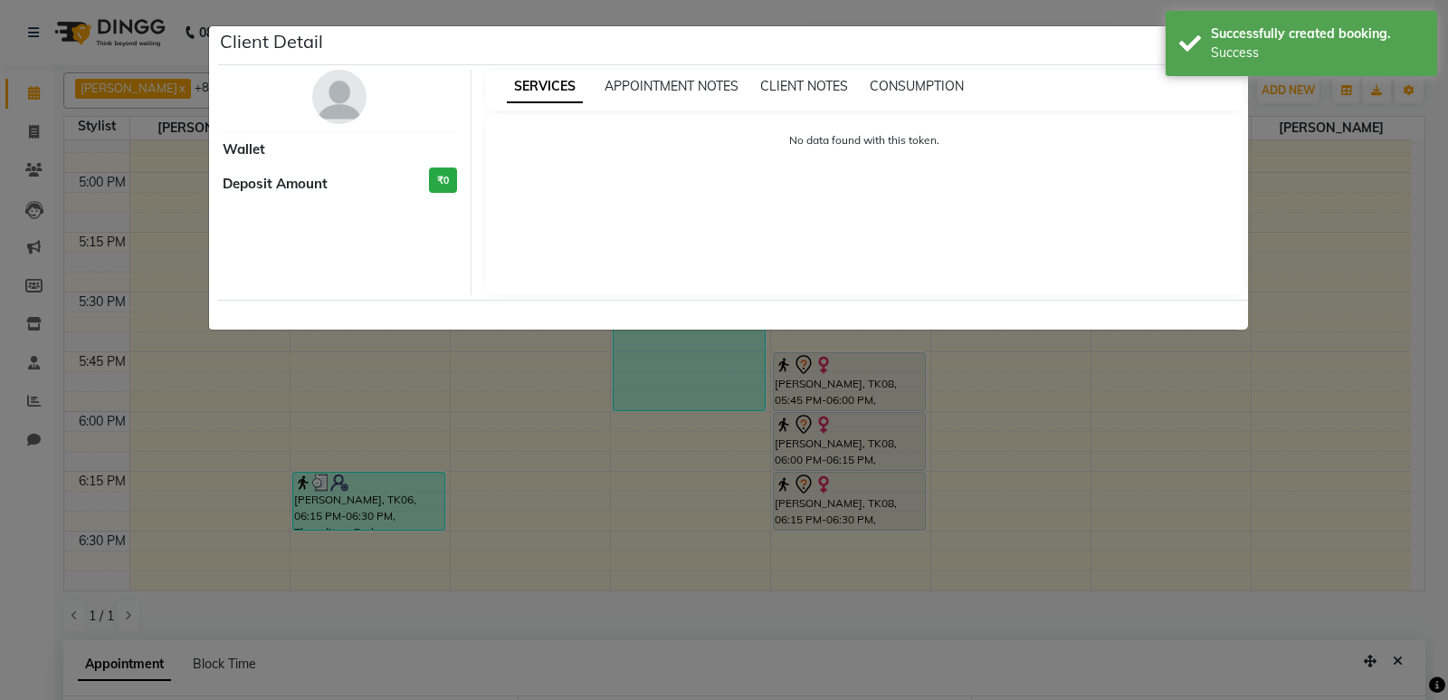
select select "7"
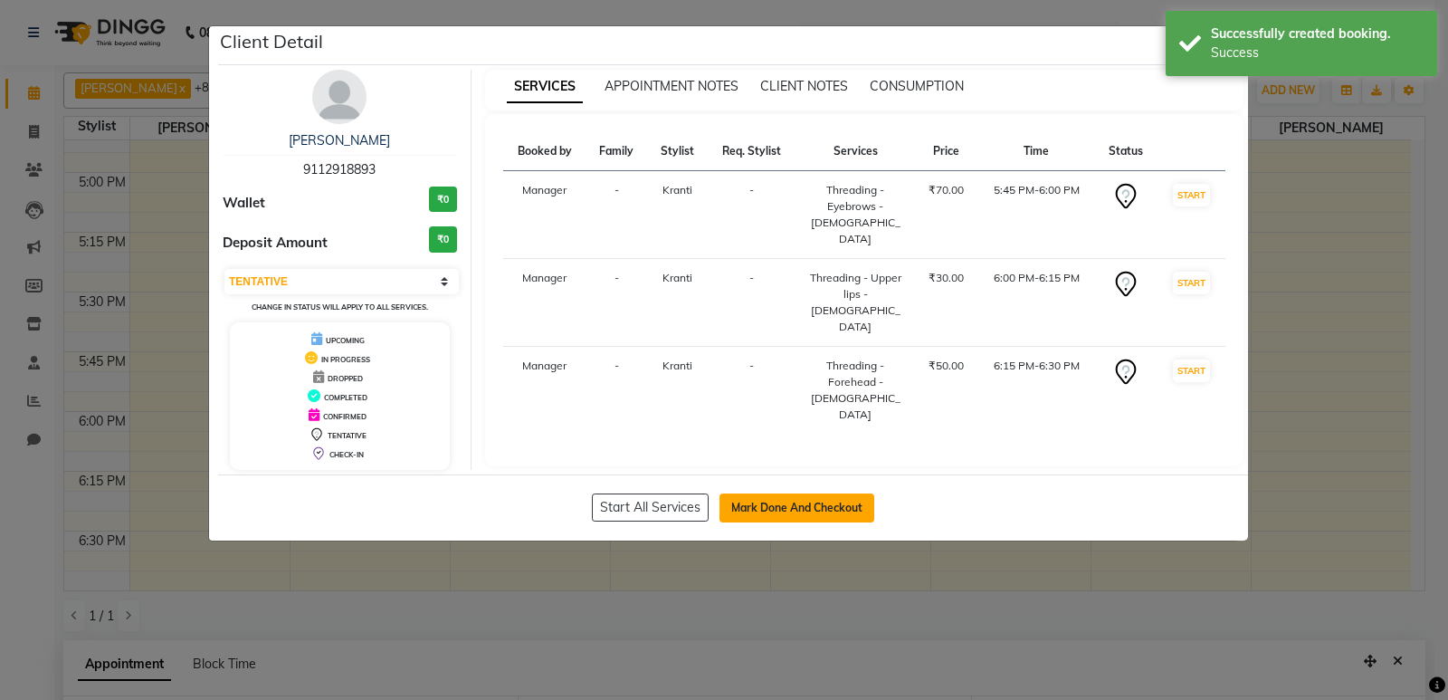
click at [826, 502] on button "Mark Done And Checkout" at bounding box center [797, 507] width 155 height 29
select select "service"
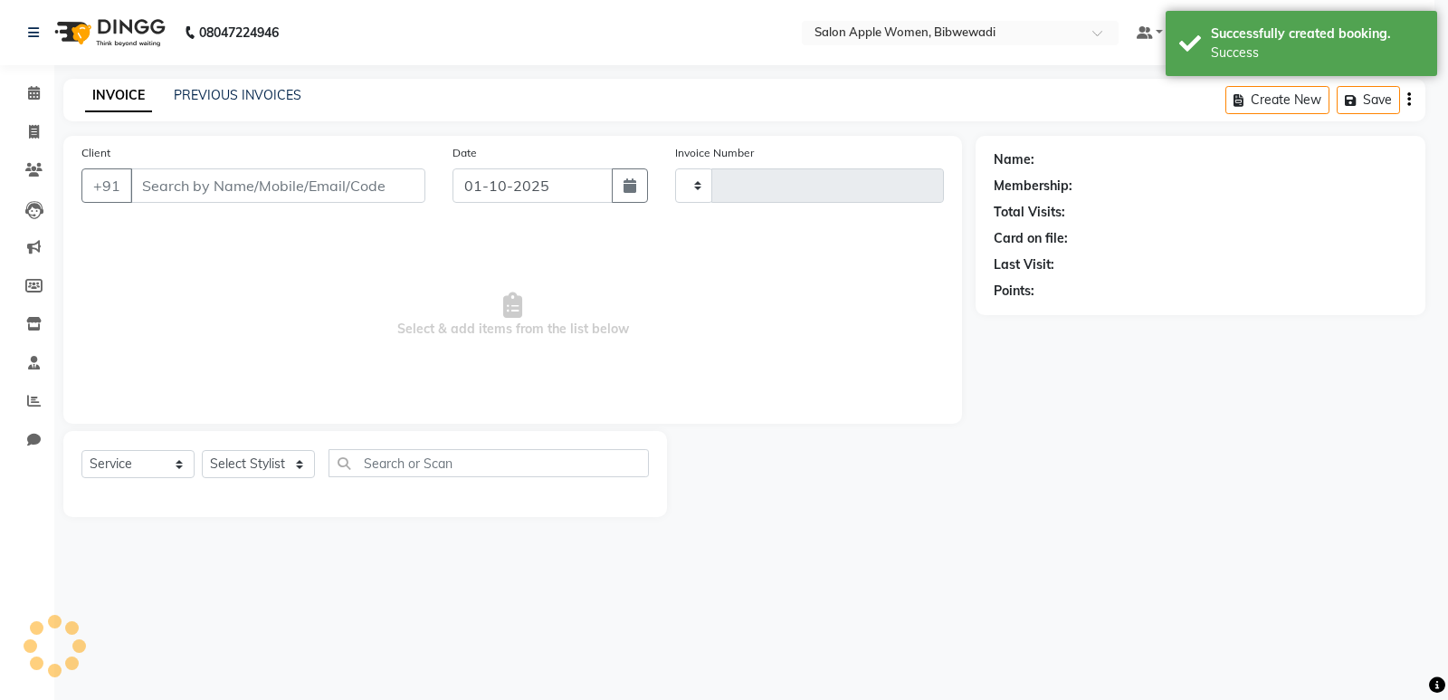
type input "2162"
select select "101"
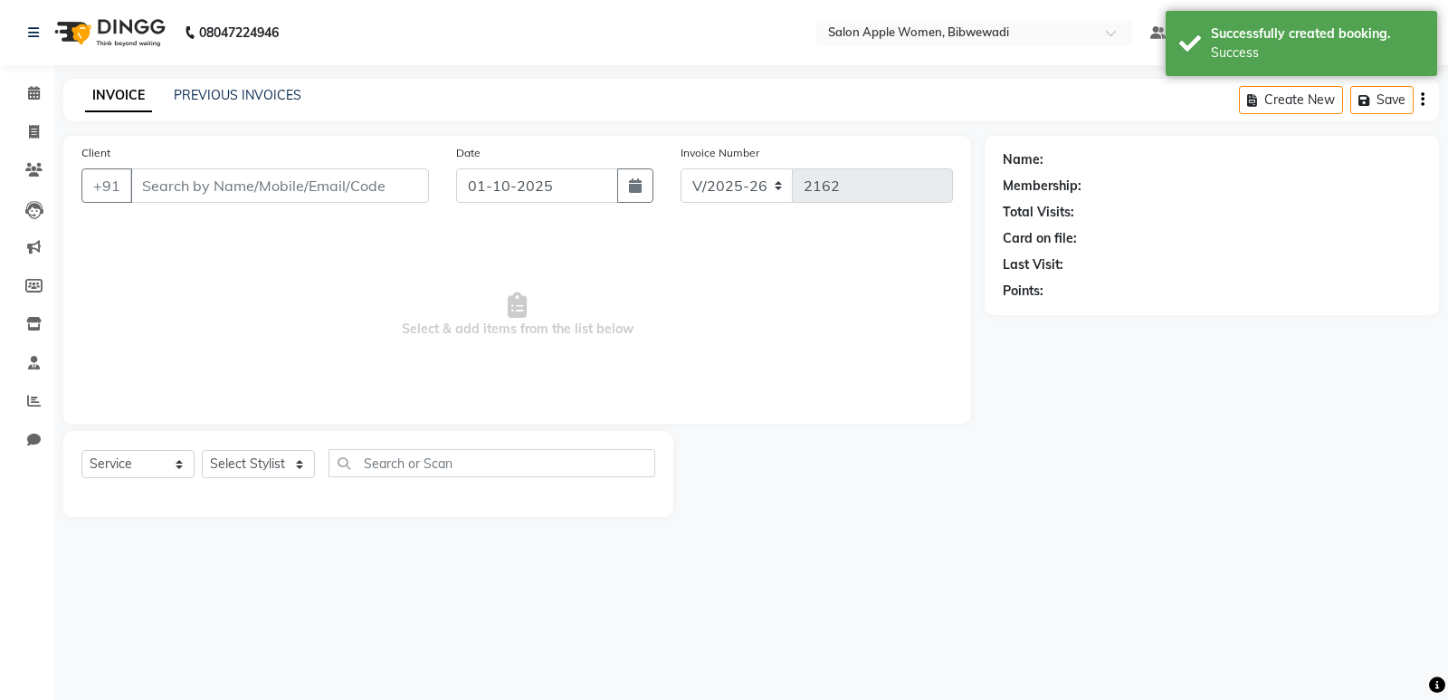
type input "9112918893"
select select "33227"
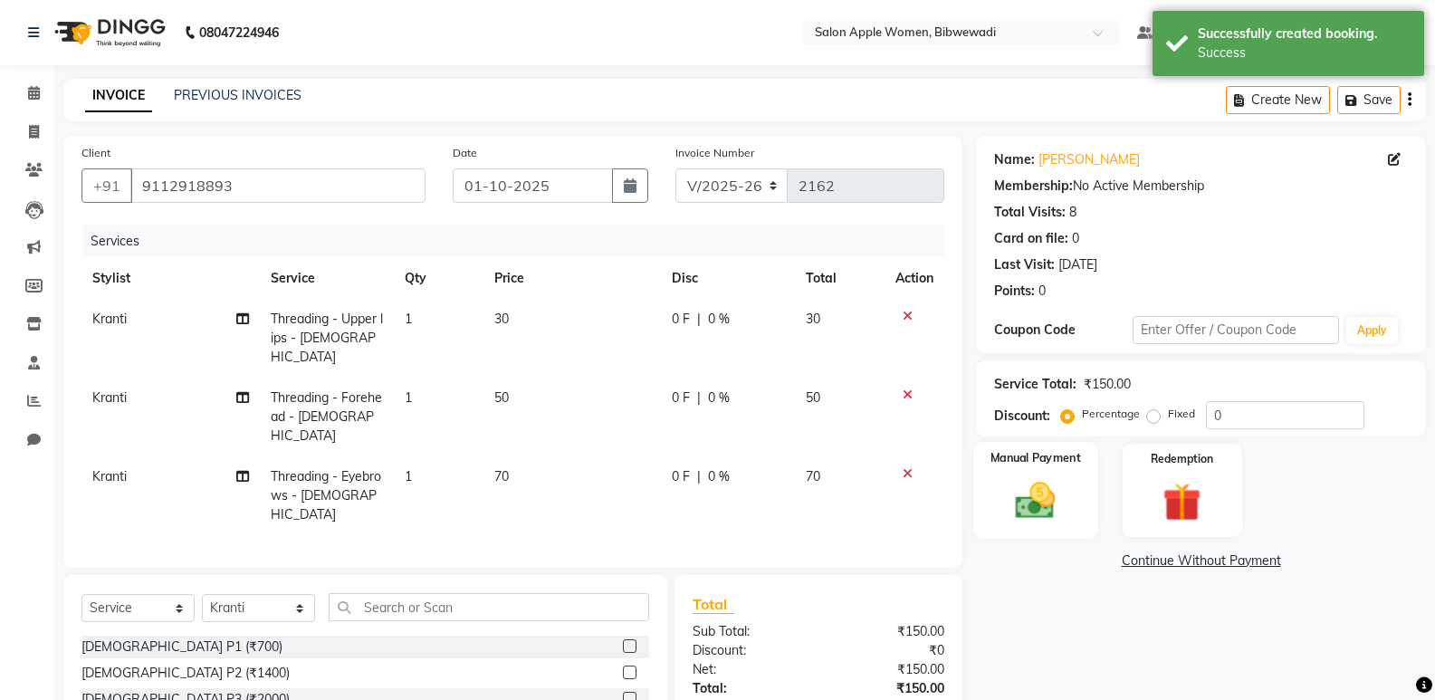
scroll to position [126, 0]
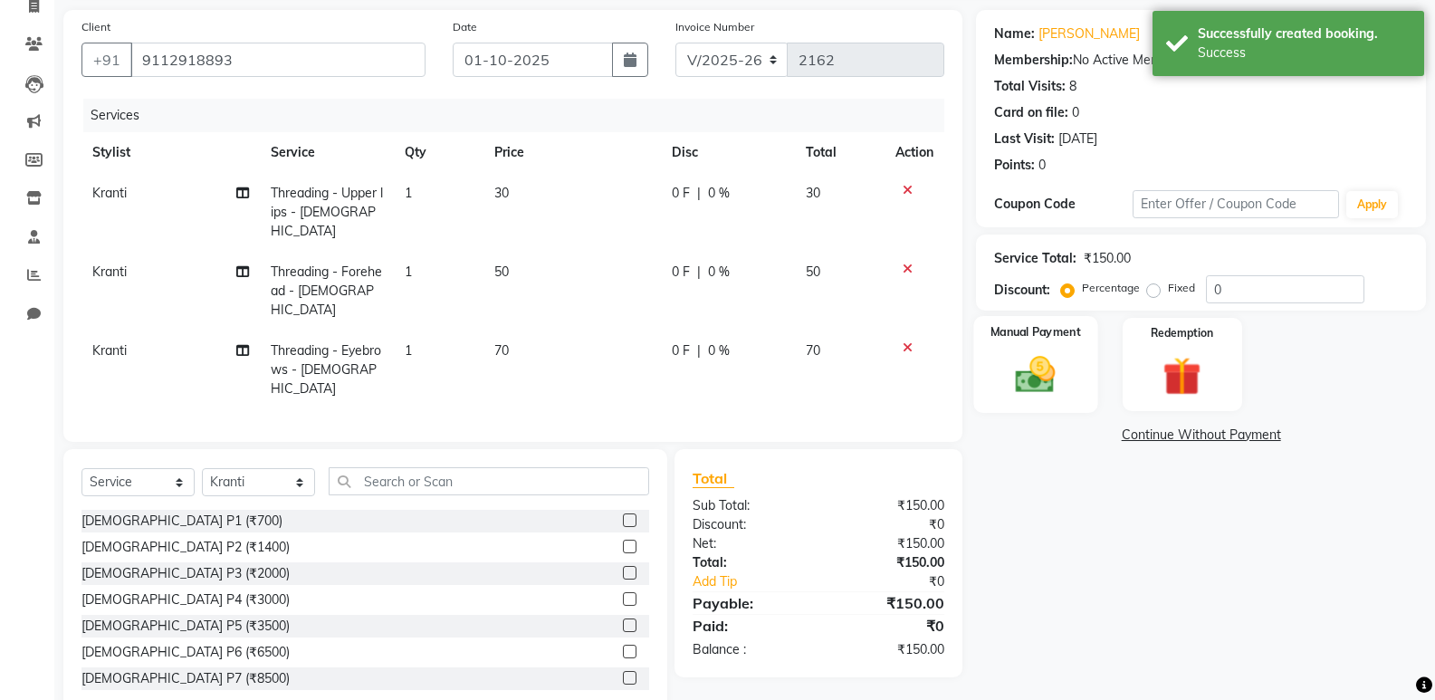
click at [1046, 385] on img at bounding box center [1035, 374] width 64 height 46
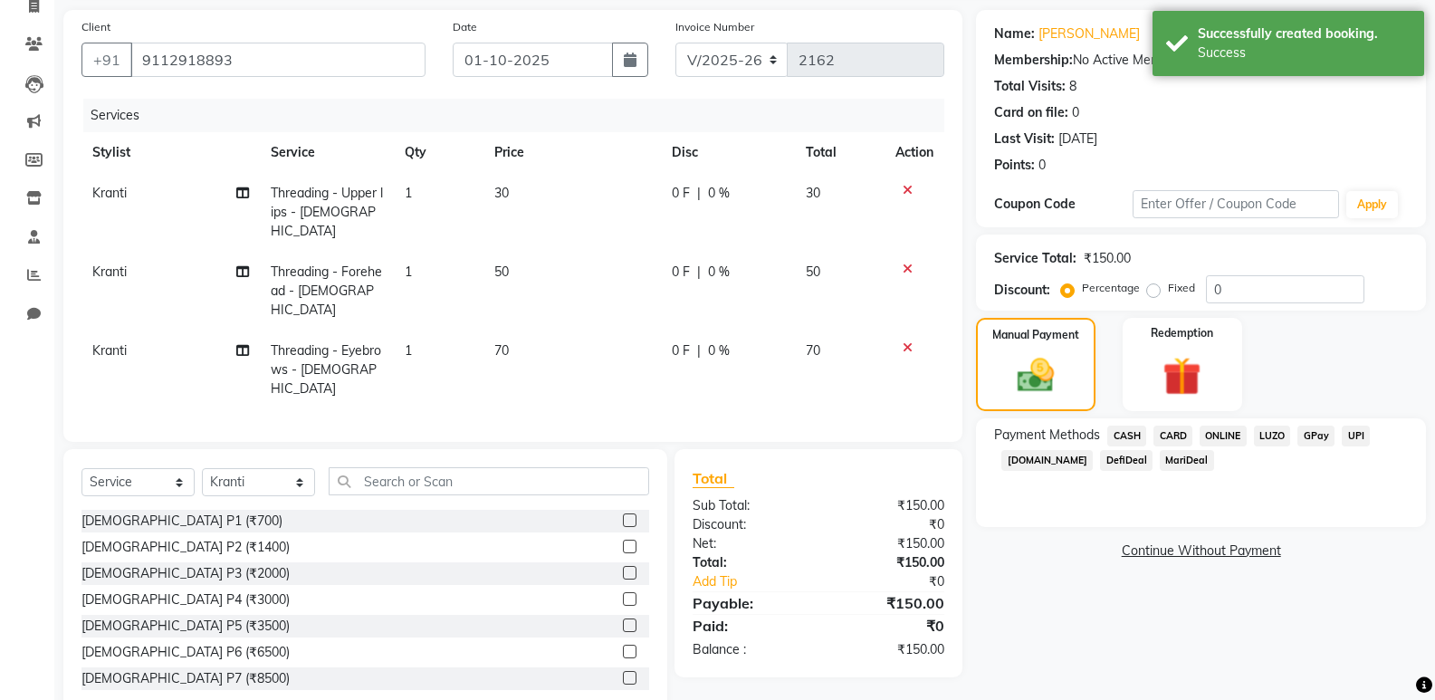
click at [1122, 432] on span "CASH" at bounding box center [1126, 435] width 39 height 21
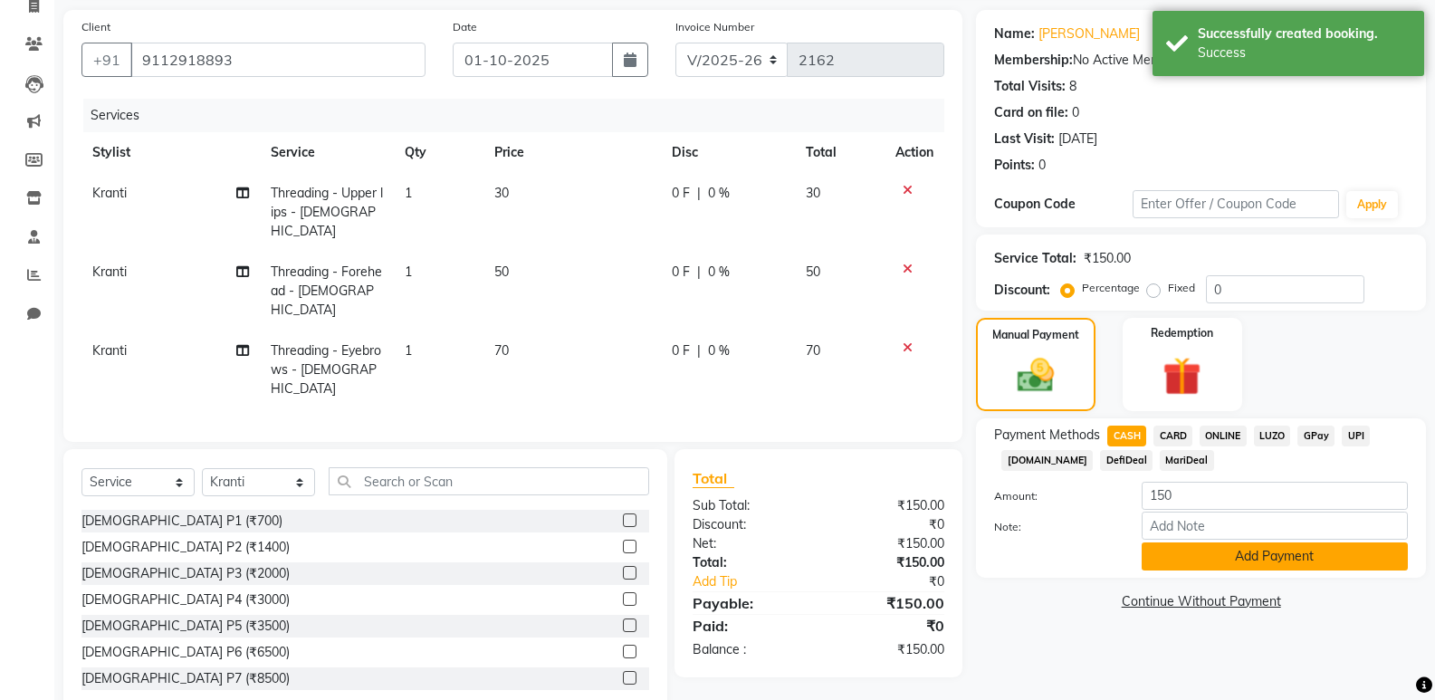
click at [1181, 550] on button "Add Payment" at bounding box center [1274, 556] width 266 height 28
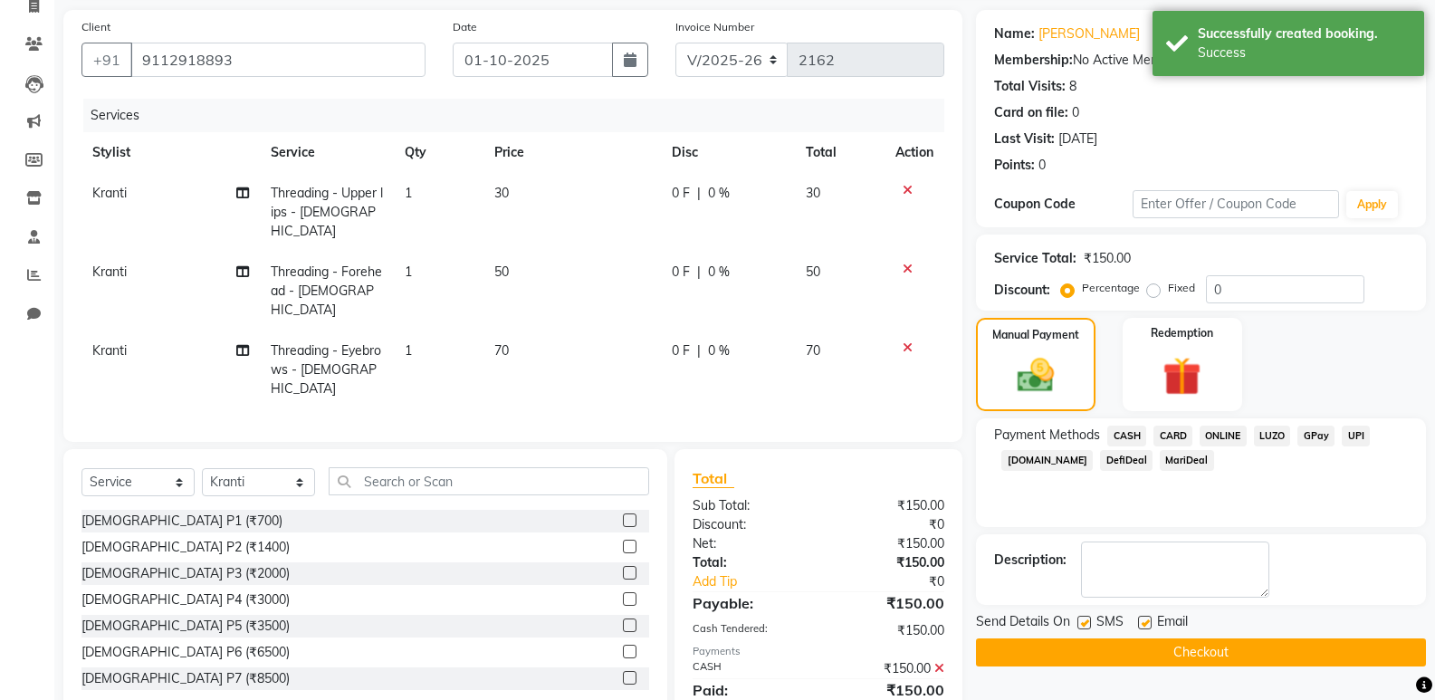
click at [1170, 655] on button "Checkout" at bounding box center [1201, 652] width 450 height 28
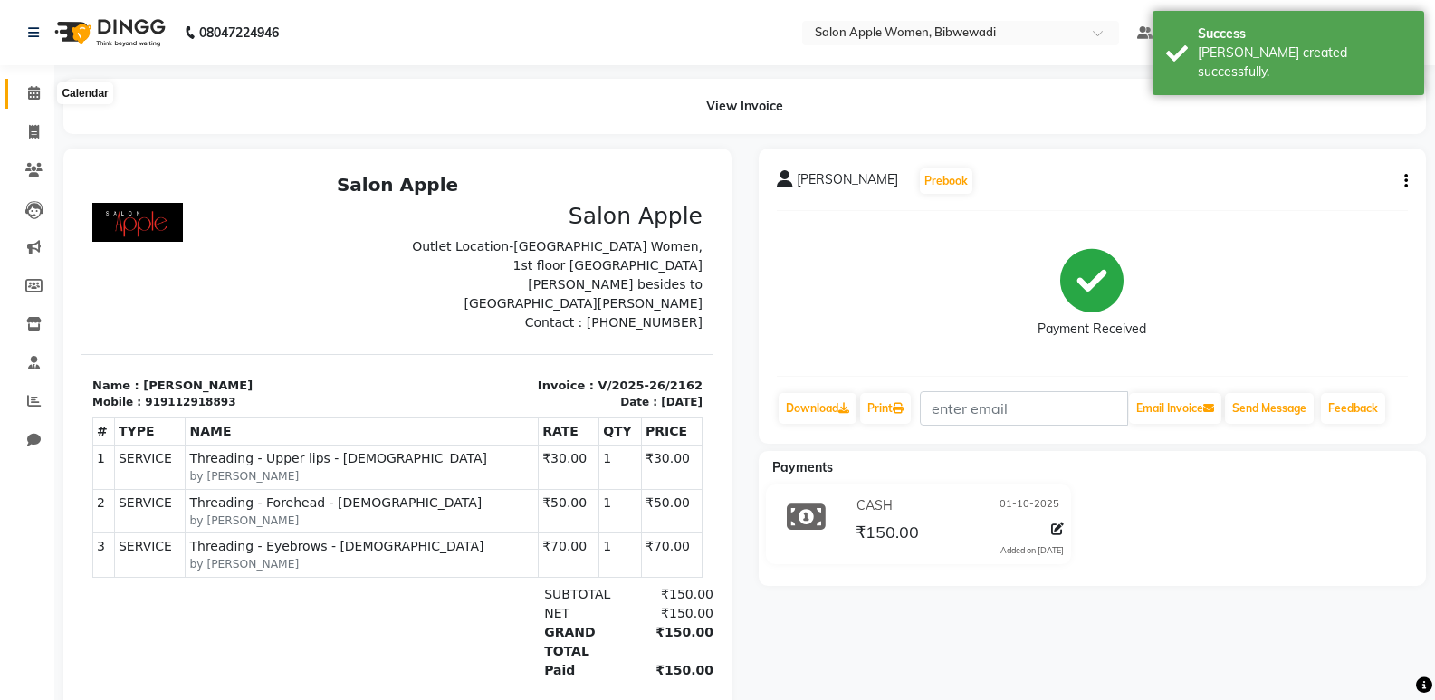
click at [30, 91] on icon at bounding box center [34, 93] width 12 height 14
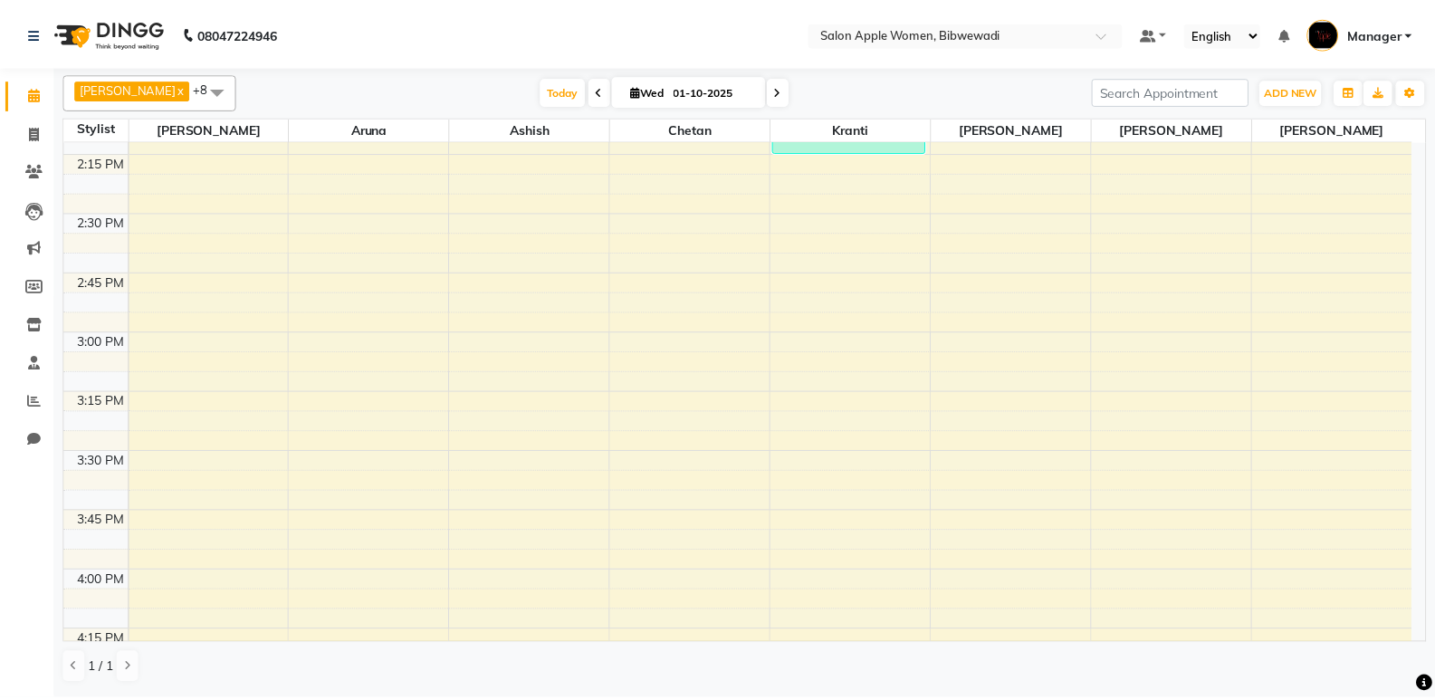
scroll to position [1991, 0]
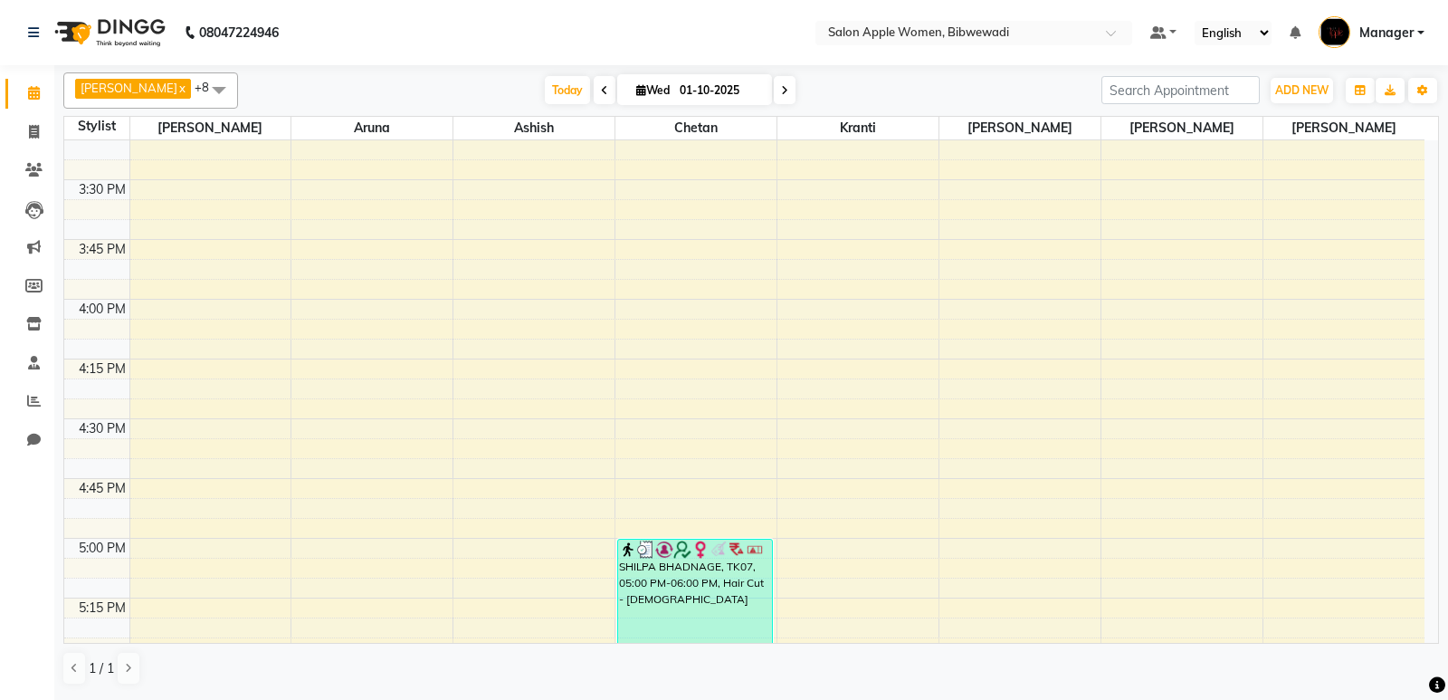
select select "75743"
select select "tentative"
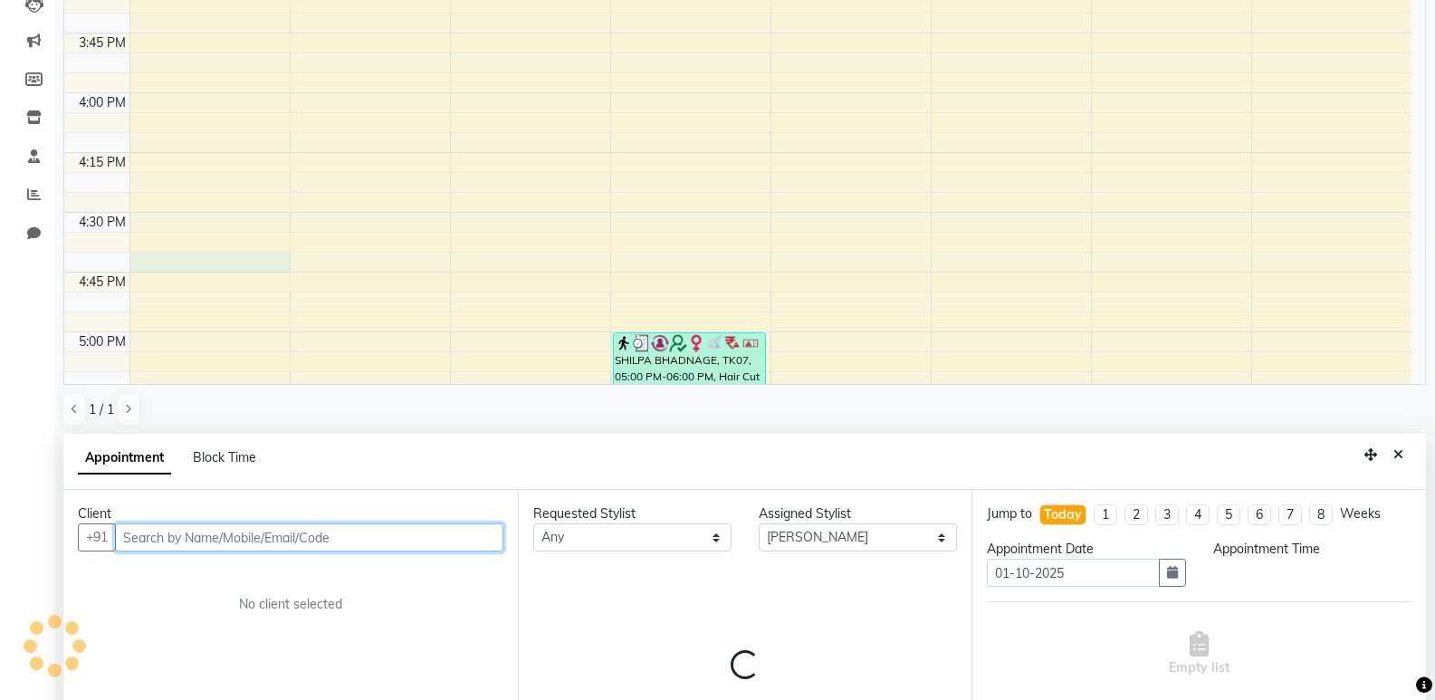
select select "1005"
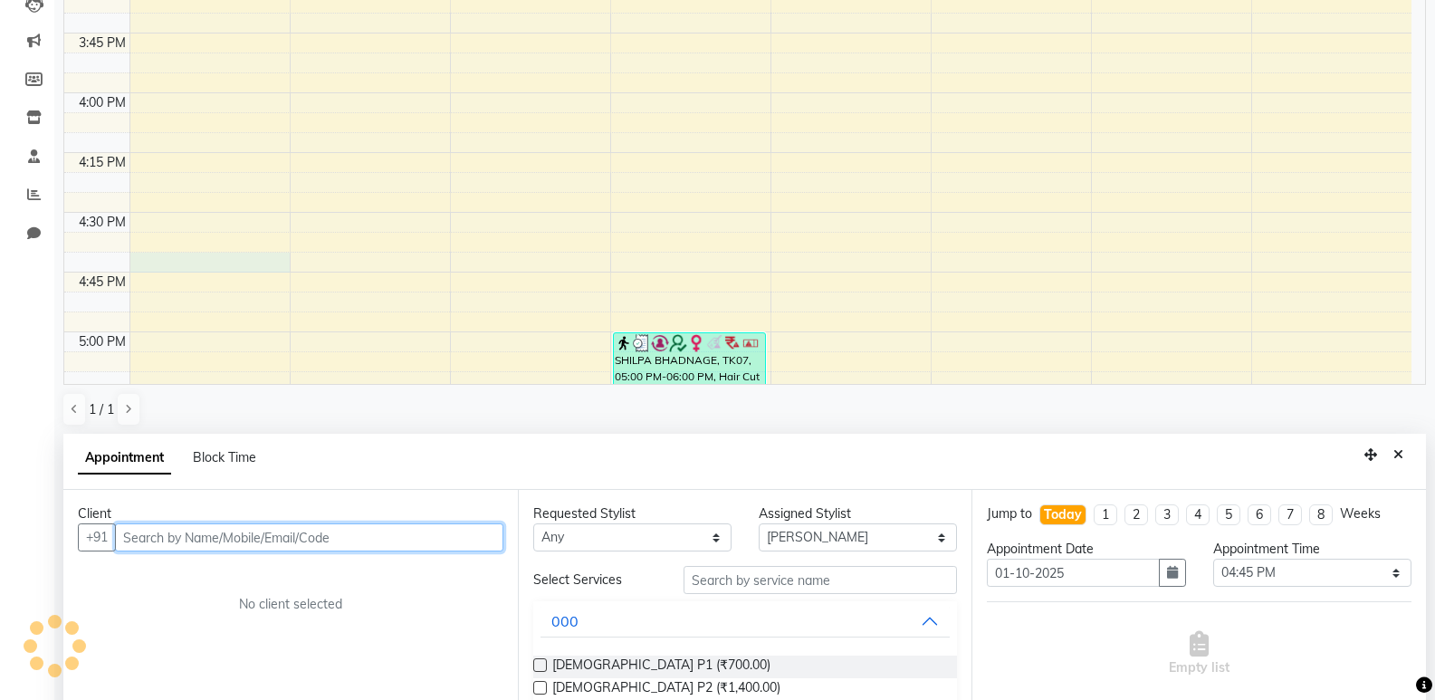
scroll to position [352, 0]
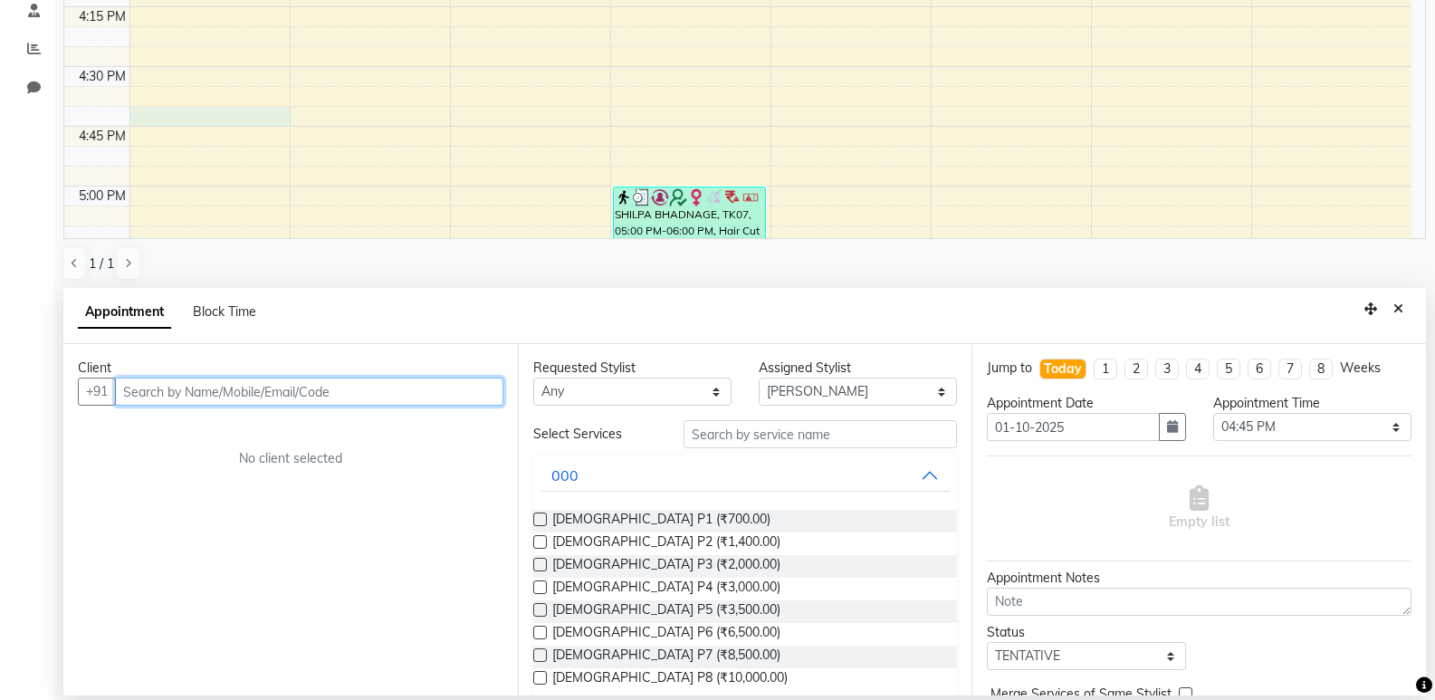
click at [181, 402] on input "text" at bounding box center [309, 391] width 388 height 28
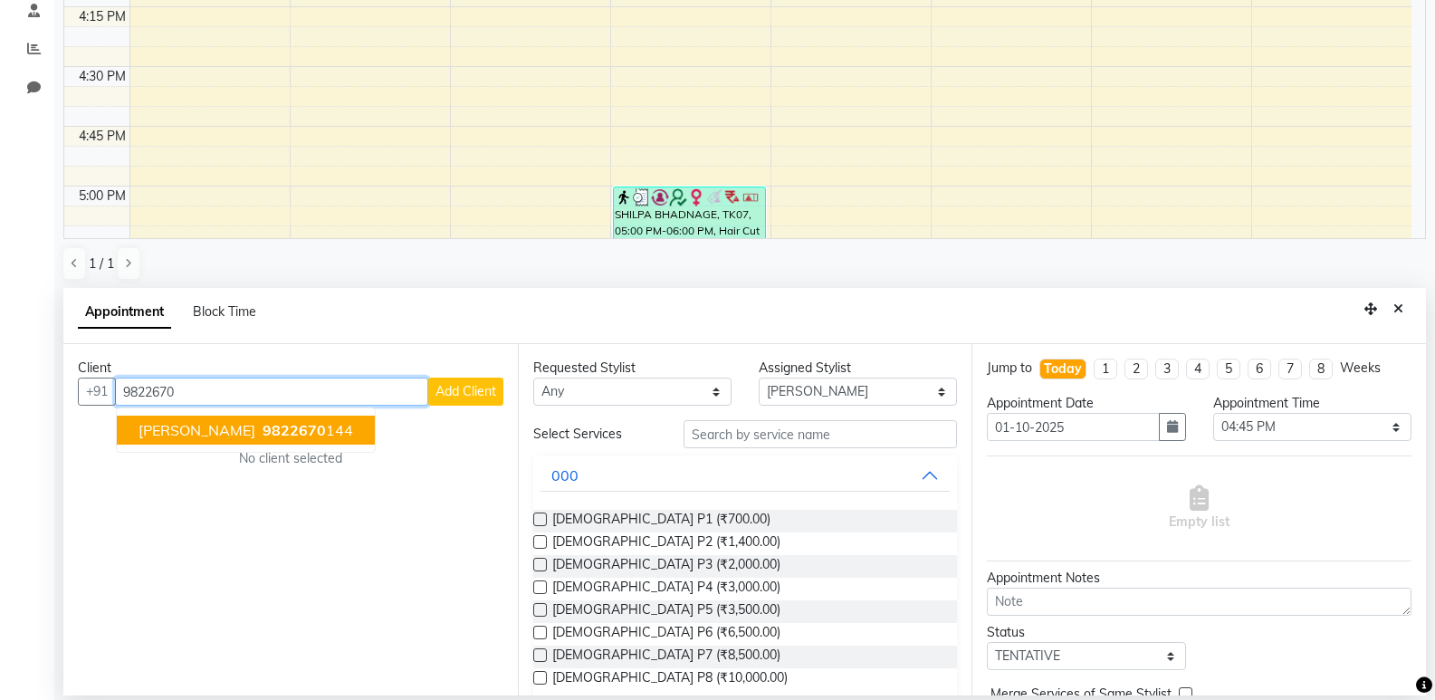
click at [183, 419] on button "[PERSON_NAME] 9822670 144" at bounding box center [246, 429] width 258 height 29
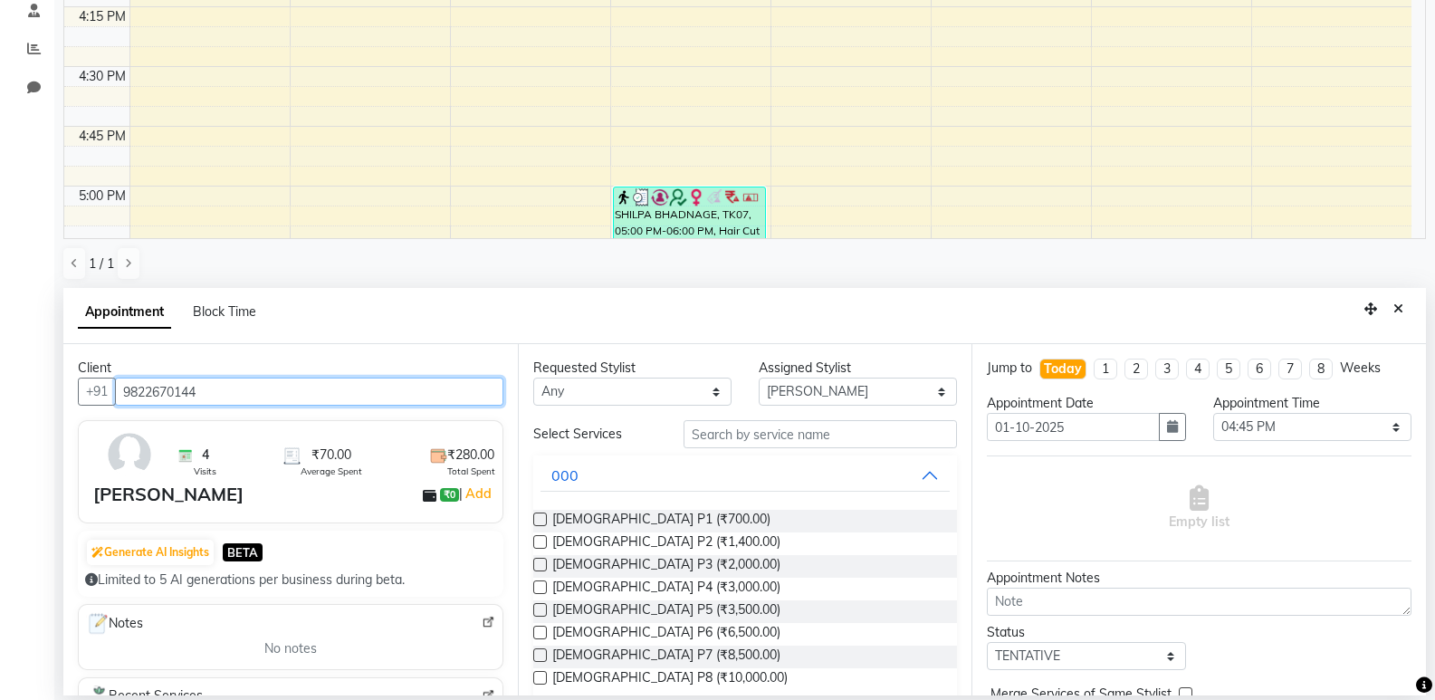
type input "9822670144"
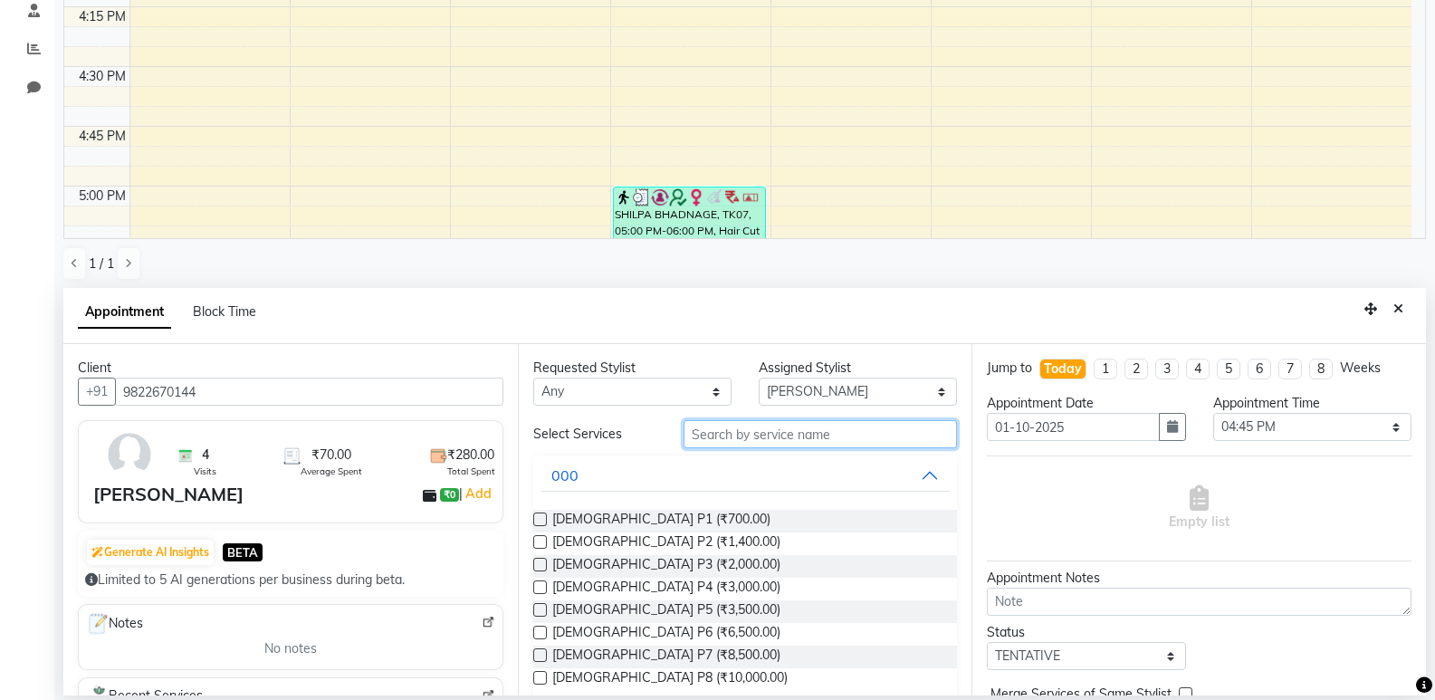
click at [733, 444] on input "text" at bounding box center [819, 434] width 273 height 28
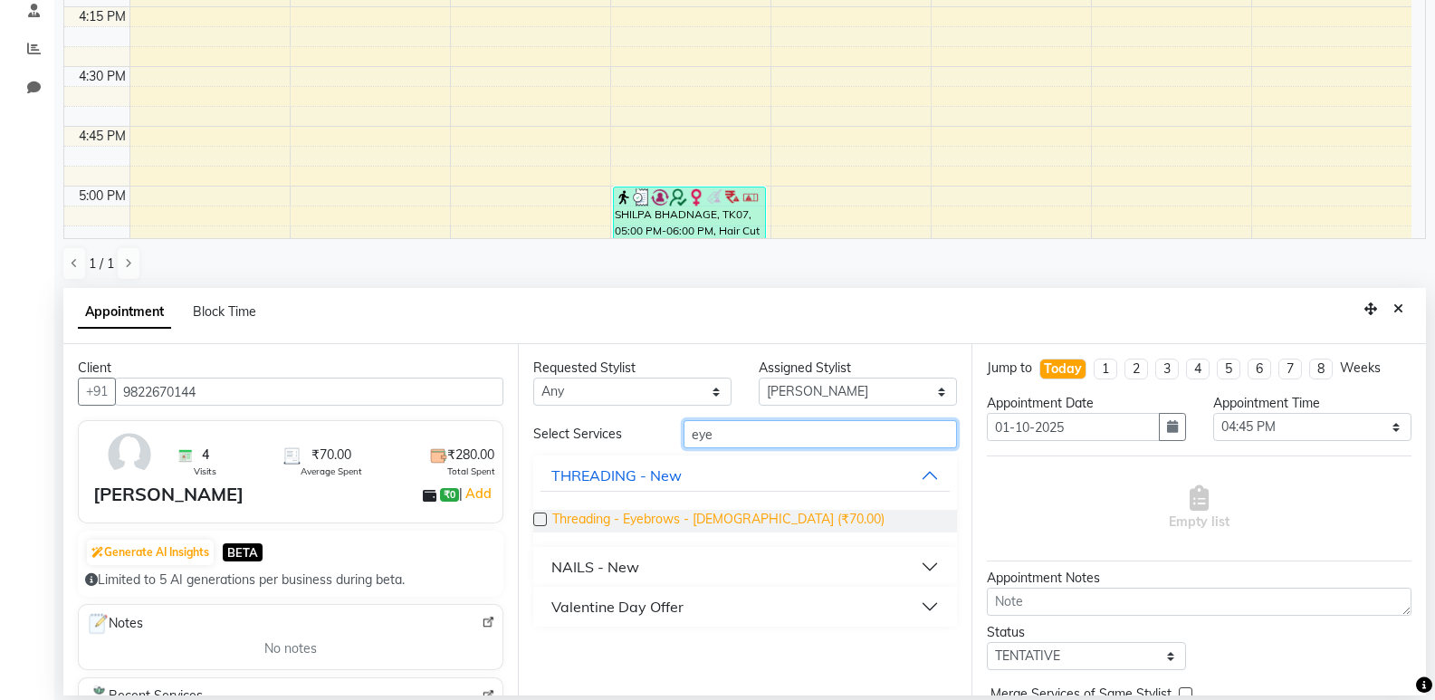
type input "eye"
click at [716, 517] on span "Threading - Eyebrows - [DEMOGRAPHIC_DATA] (₹70.00)" at bounding box center [718, 521] width 332 height 23
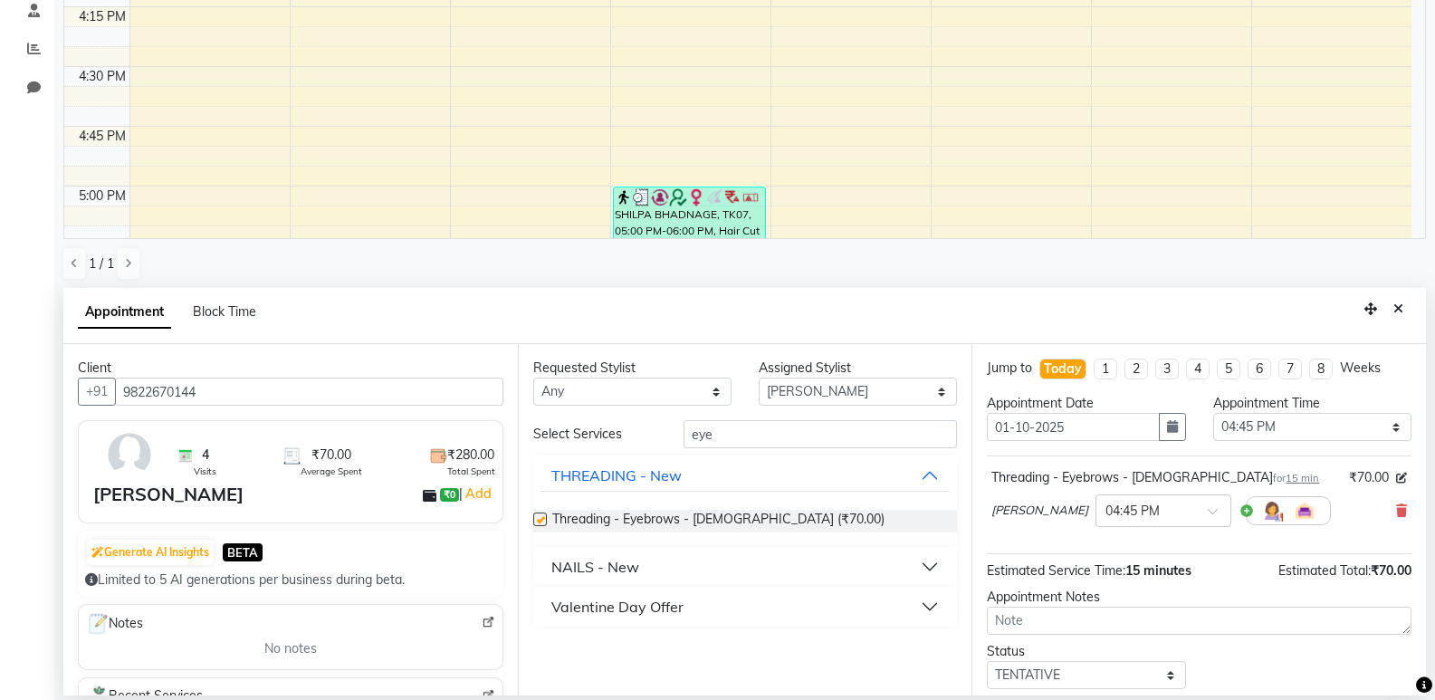
checkbox input "false"
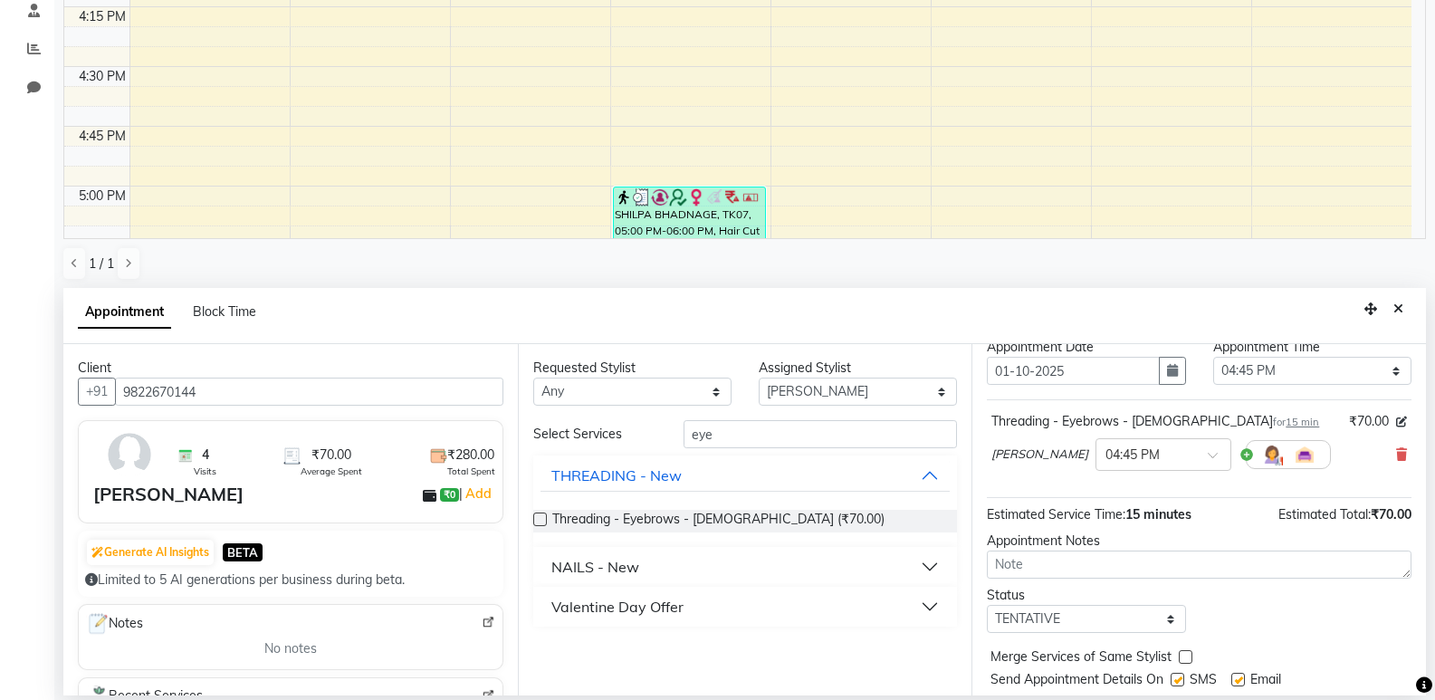
scroll to position [108, 0]
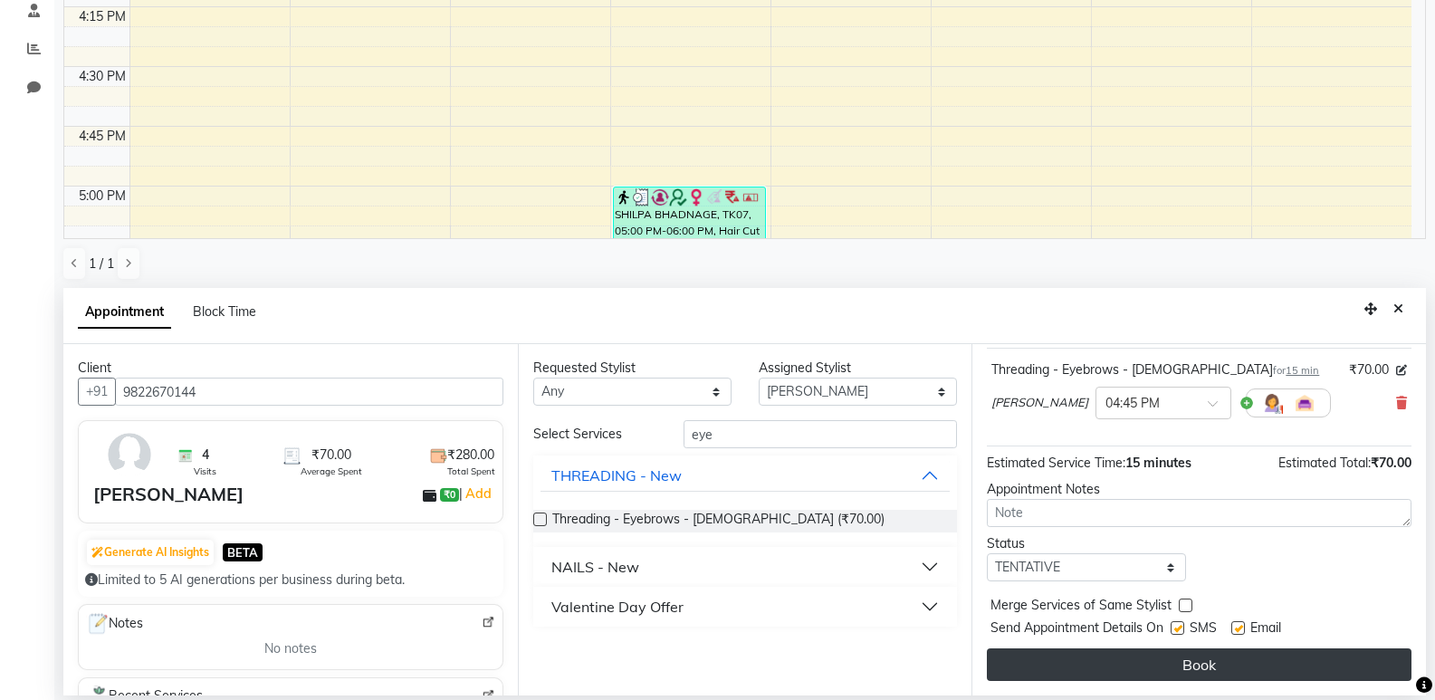
click at [1206, 653] on button "Book" at bounding box center [1199, 664] width 424 height 33
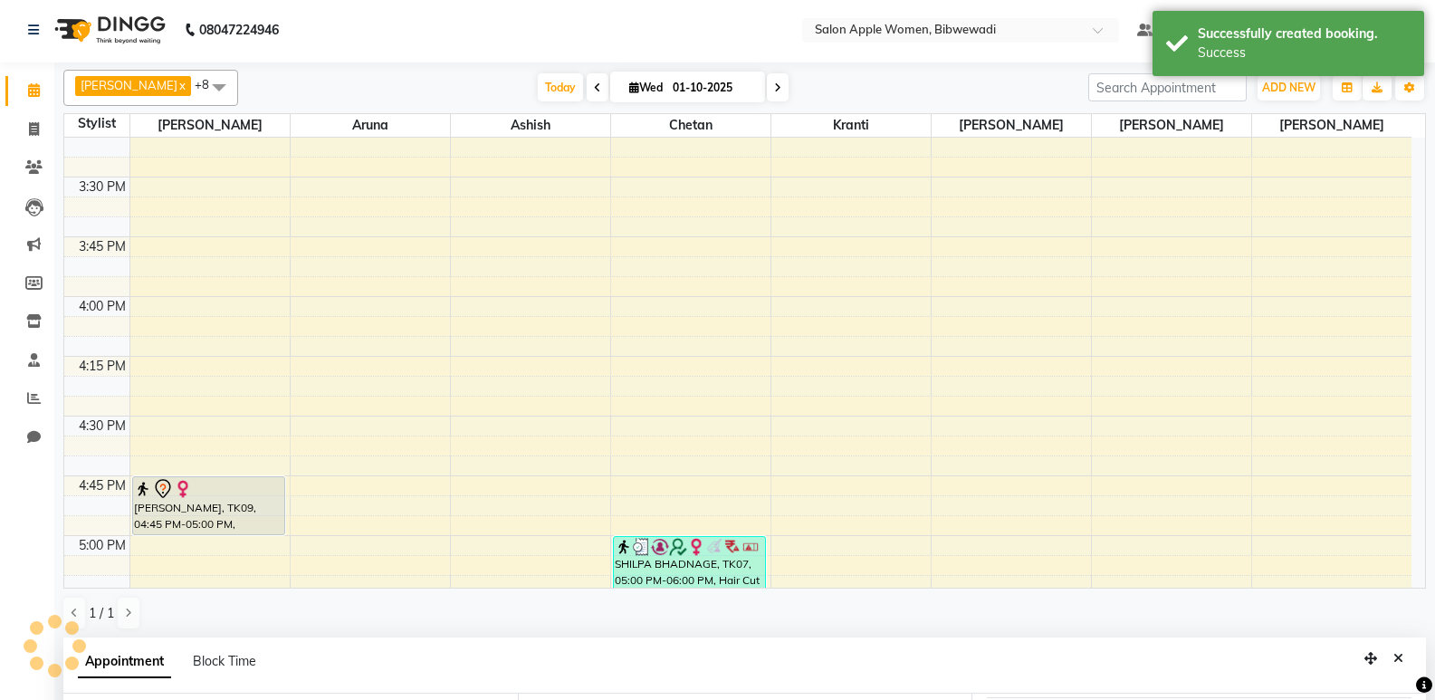
scroll to position [0, 0]
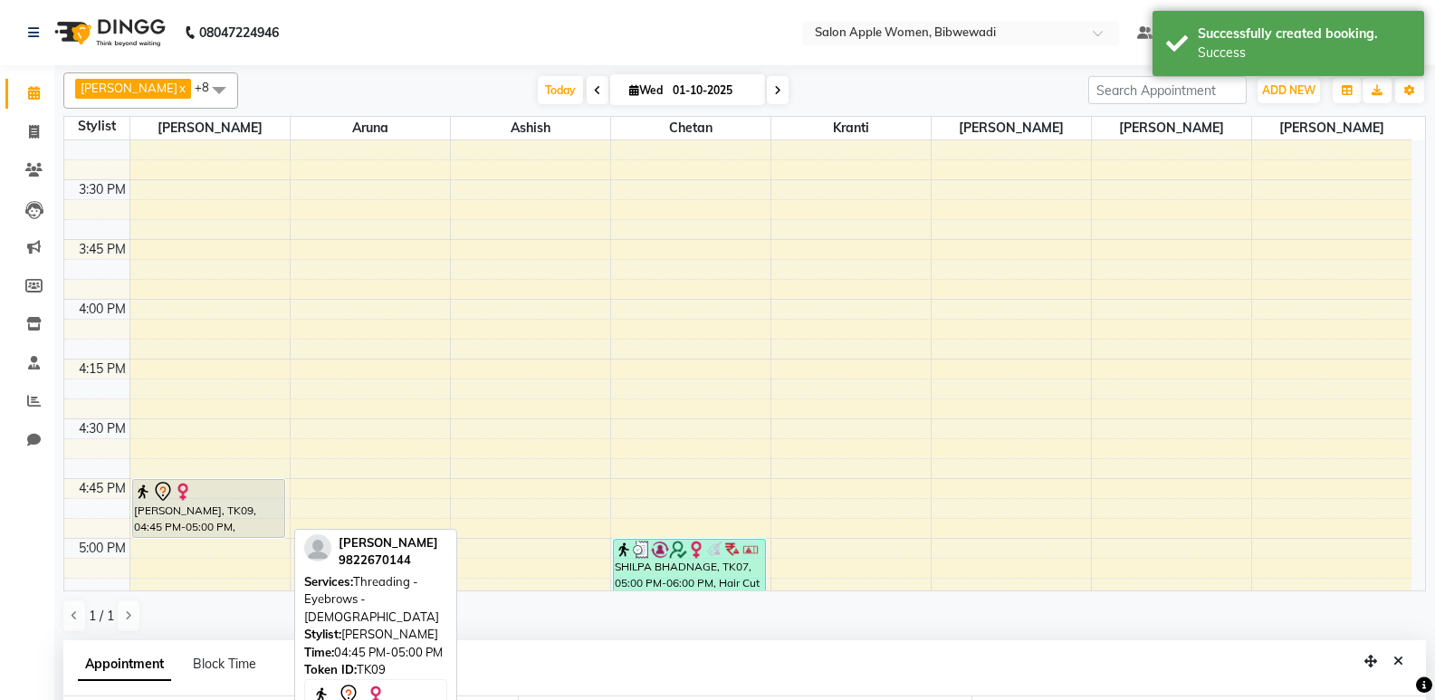
click at [152, 506] on div "[PERSON_NAME], TK09, 04:45 PM-05:00 PM, Threading - Eyebrows - [DEMOGRAPHIC_DAT…" at bounding box center [209, 508] width 152 height 57
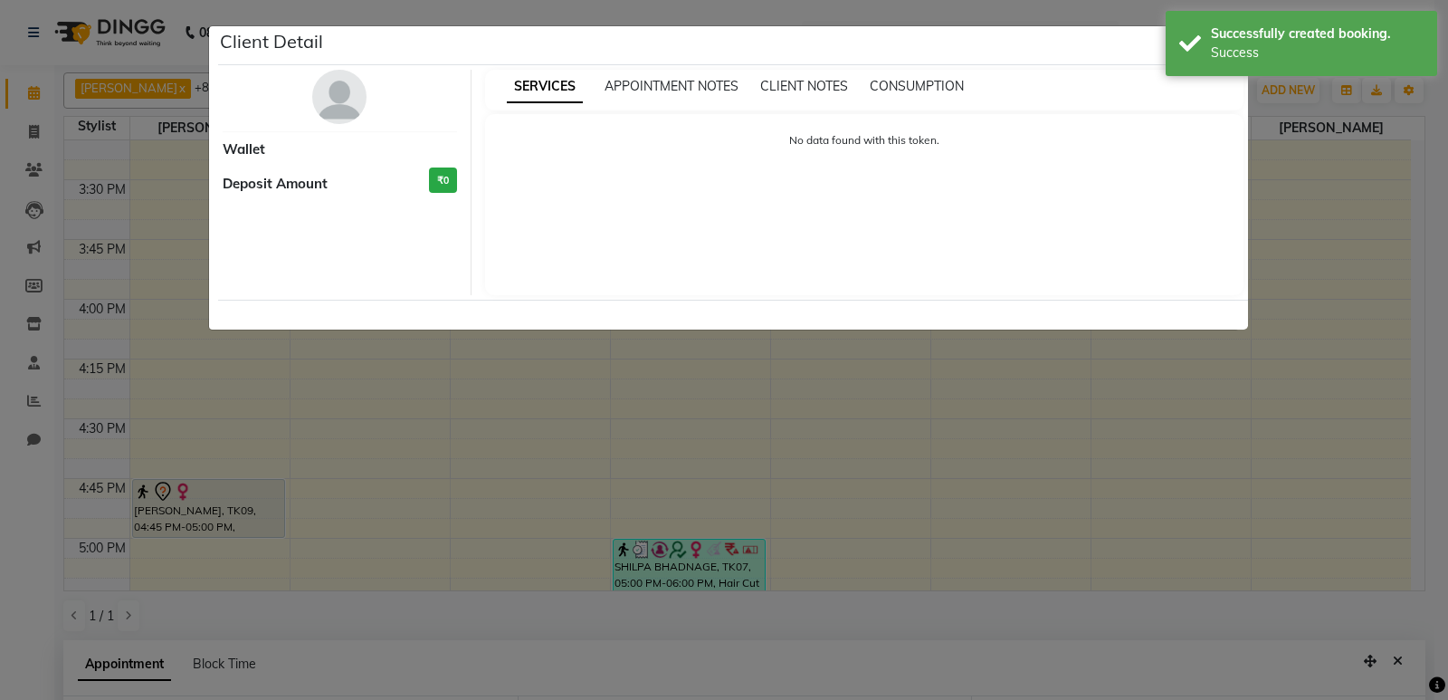
select select "7"
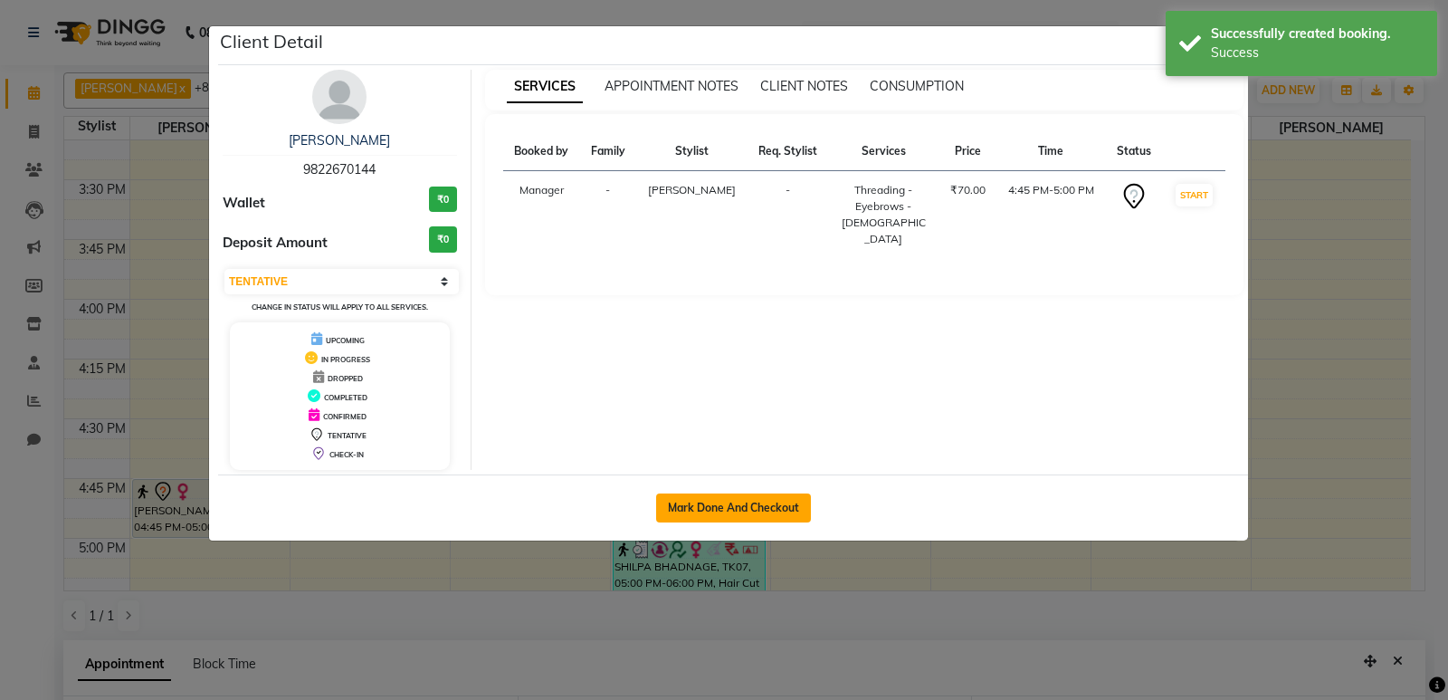
click at [764, 510] on button "Mark Done And Checkout" at bounding box center [733, 507] width 155 height 29
select select "service"
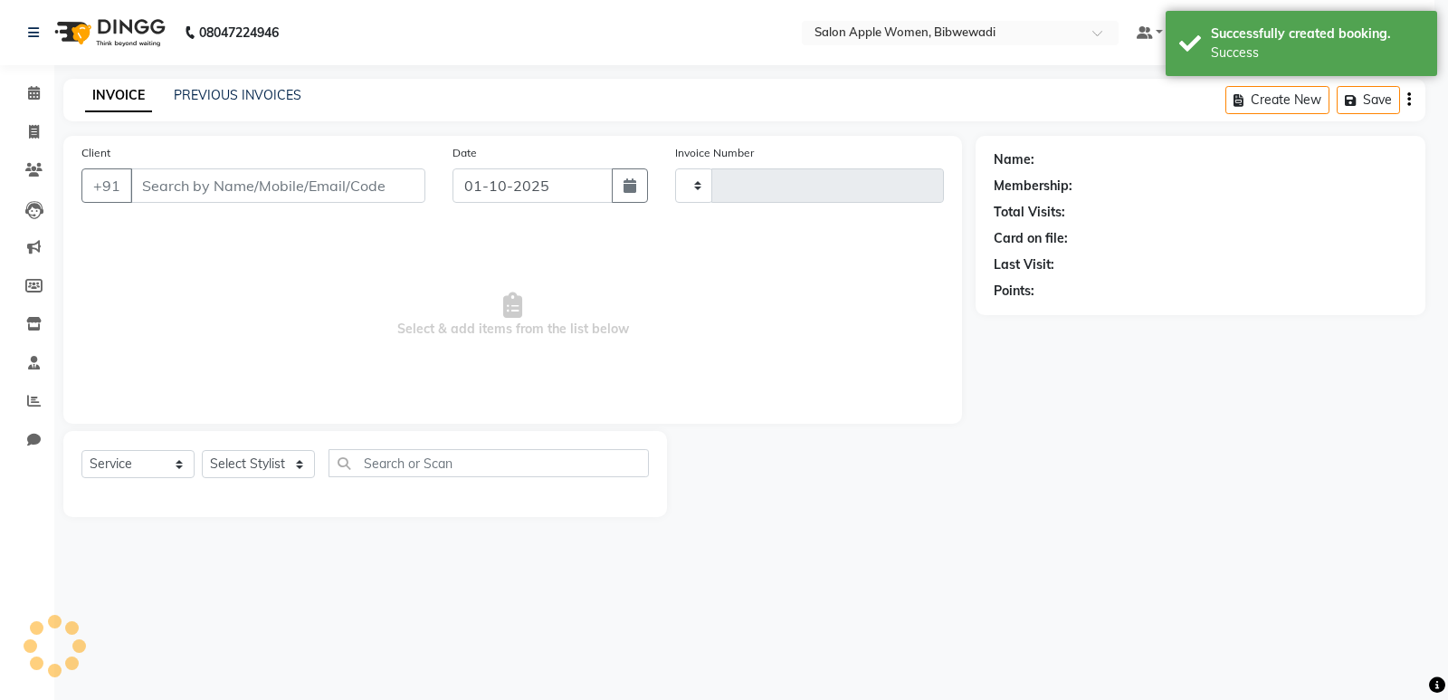
type input "2163"
select select "101"
type input "9822670144"
select select "75743"
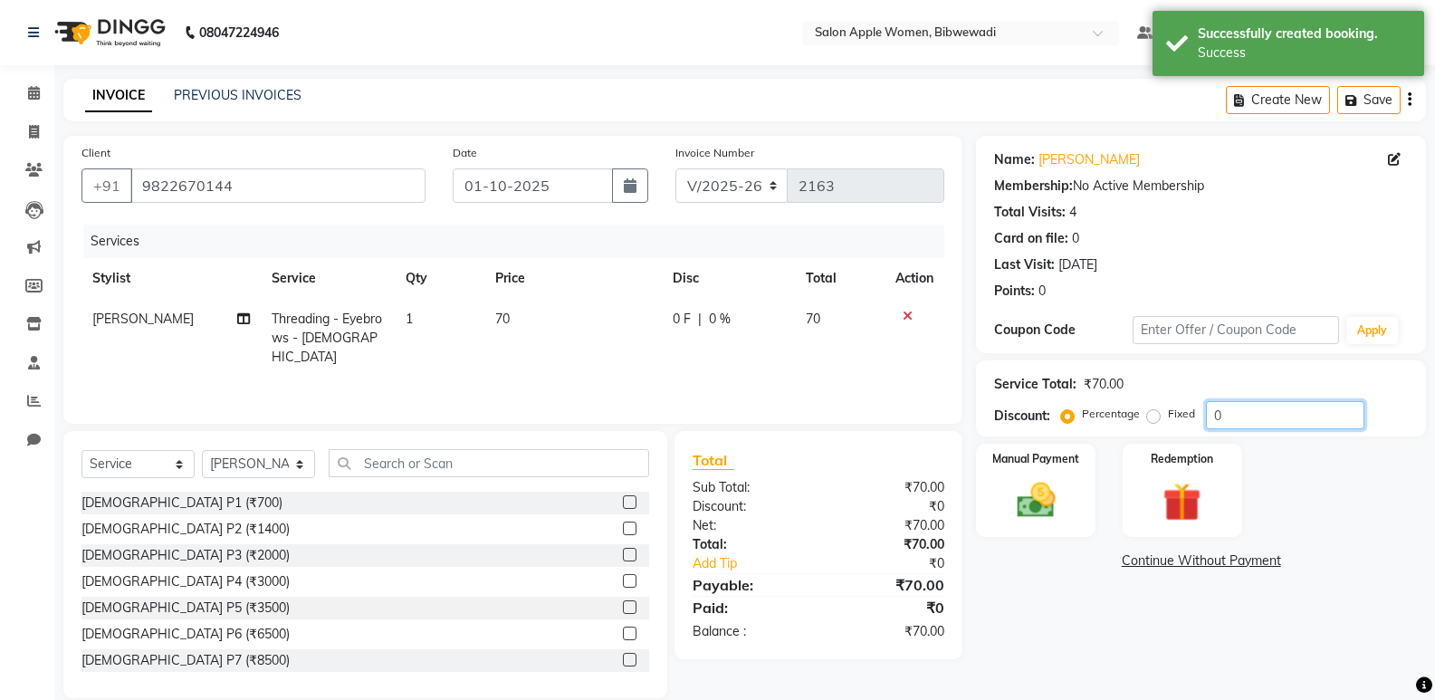
drag, startPoint x: 1261, startPoint y: 416, endPoint x: 1159, endPoint y: 423, distance: 101.6
click at [1159, 423] on div "Percentage Fixed 0" at bounding box center [1214, 415] width 300 height 28
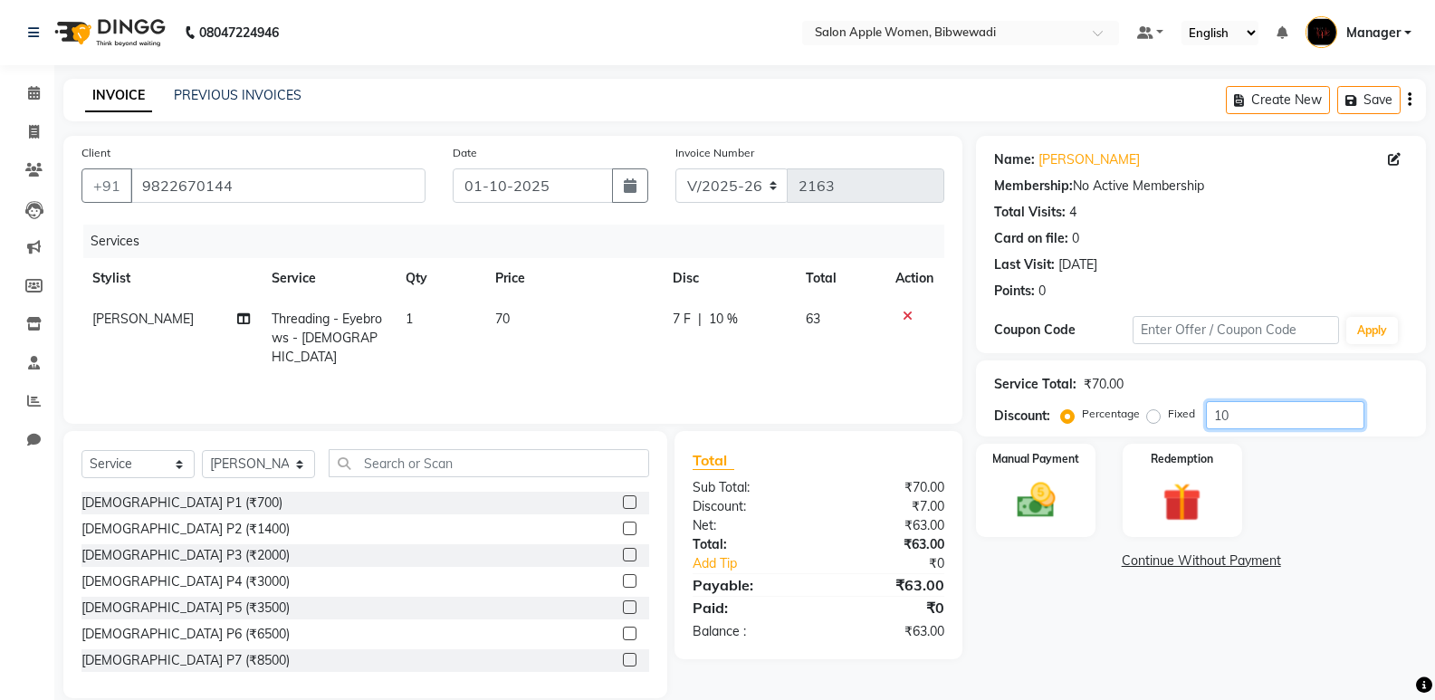
scroll to position [25, 0]
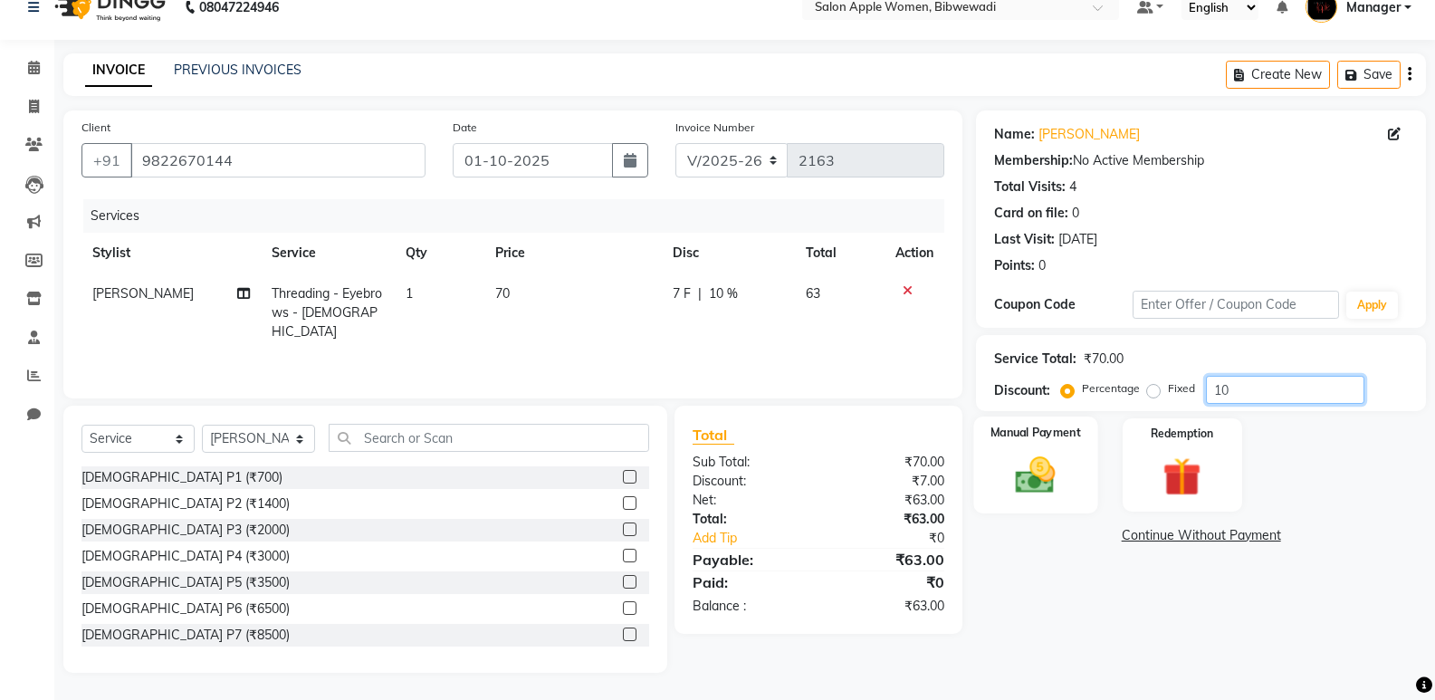
type input "10"
click at [1063, 462] on img at bounding box center [1035, 475] width 64 height 46
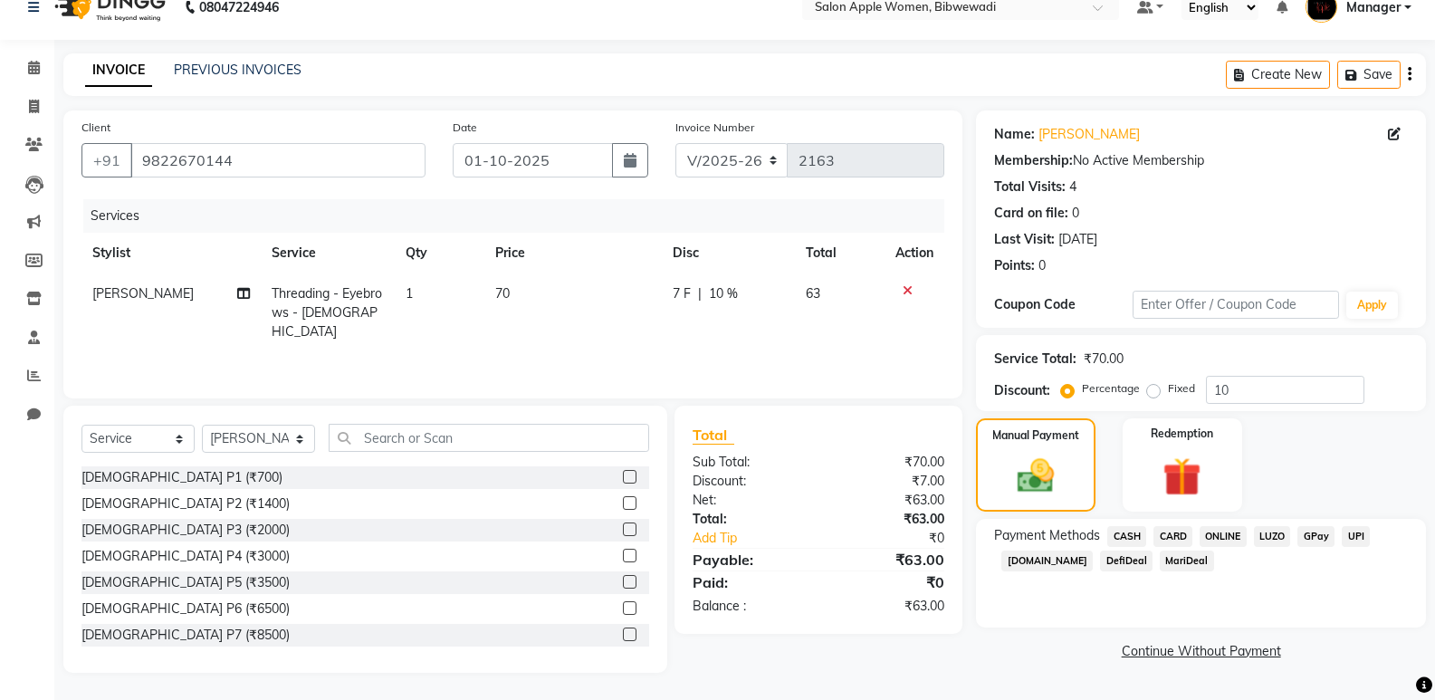
click at [1217, 533] on span "ONLINE" at bounding box center [1222, 536] width 47 height 21
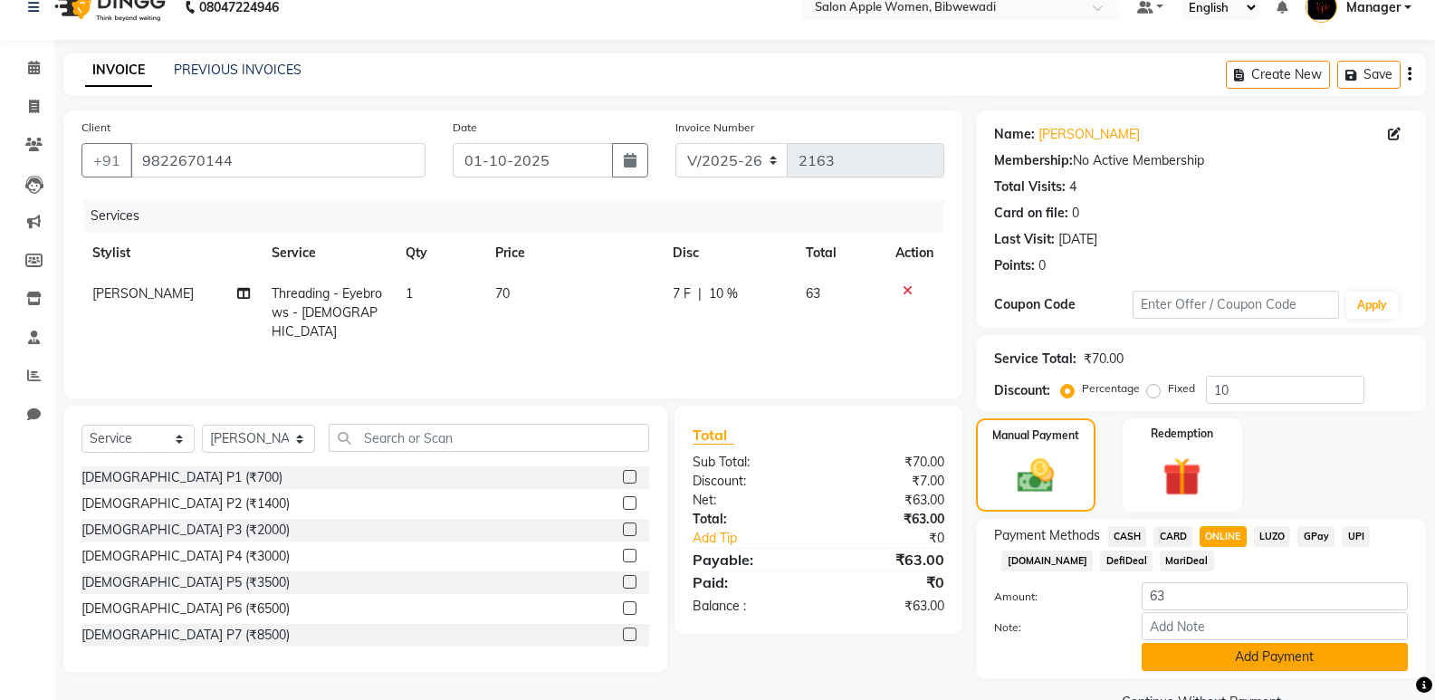
click at [1206, 654] on button "Add Payment" at bounding box center [1274, 657] width 266 height 28
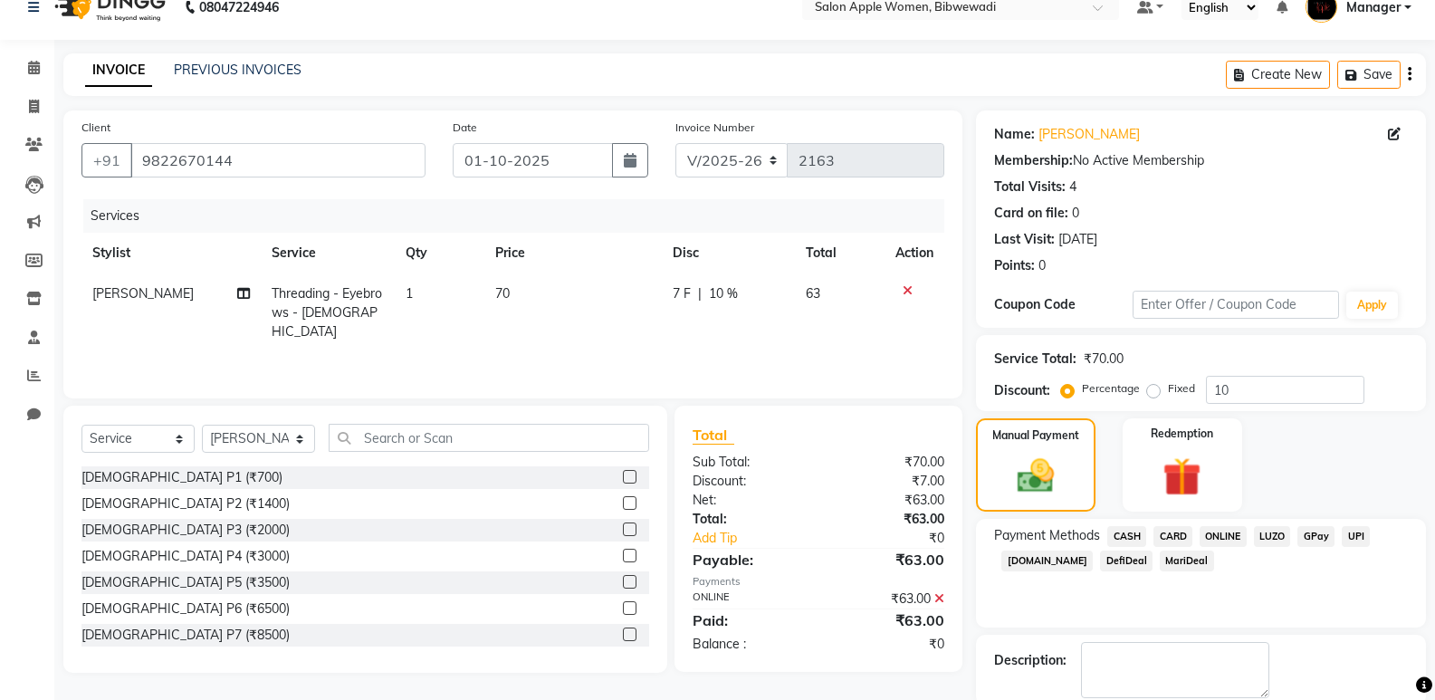
scroll to position [119, 0]
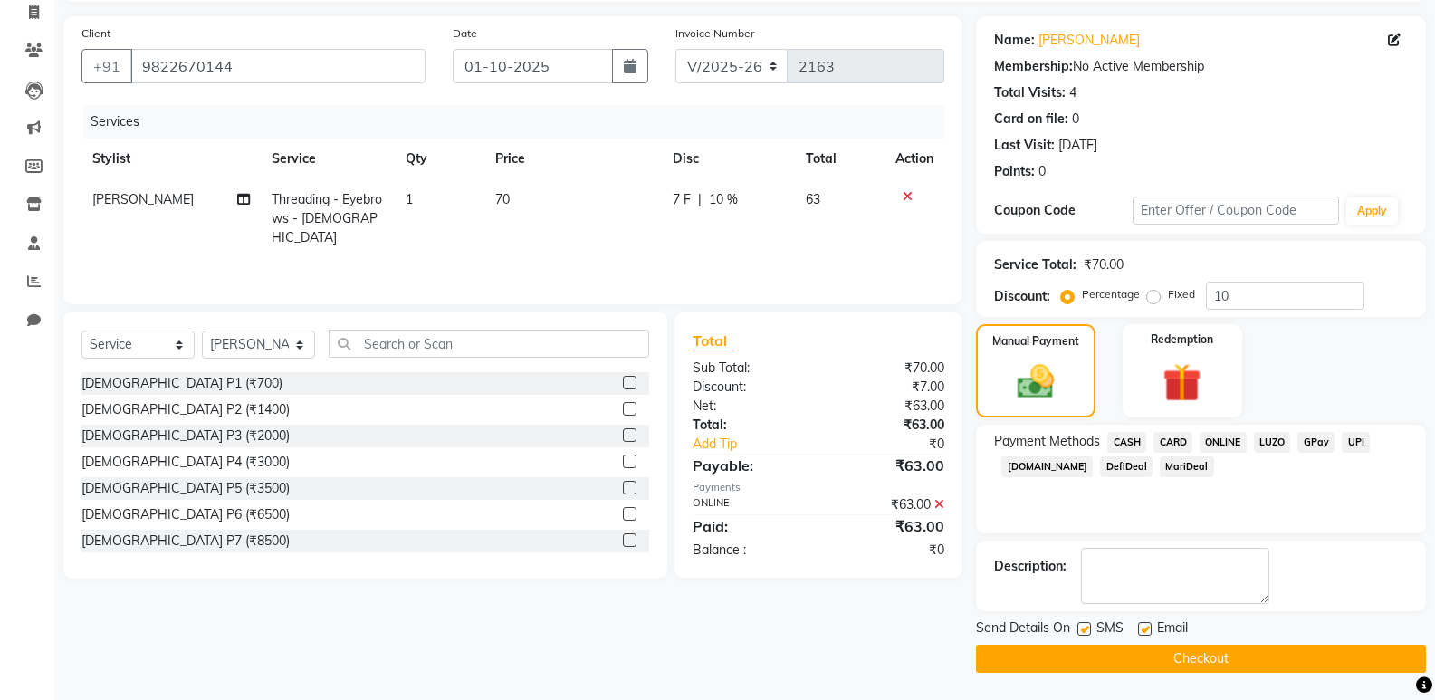
click at [1198, 667] on button "Checkout" at bounding box center [1201, 658] width 450 height 28
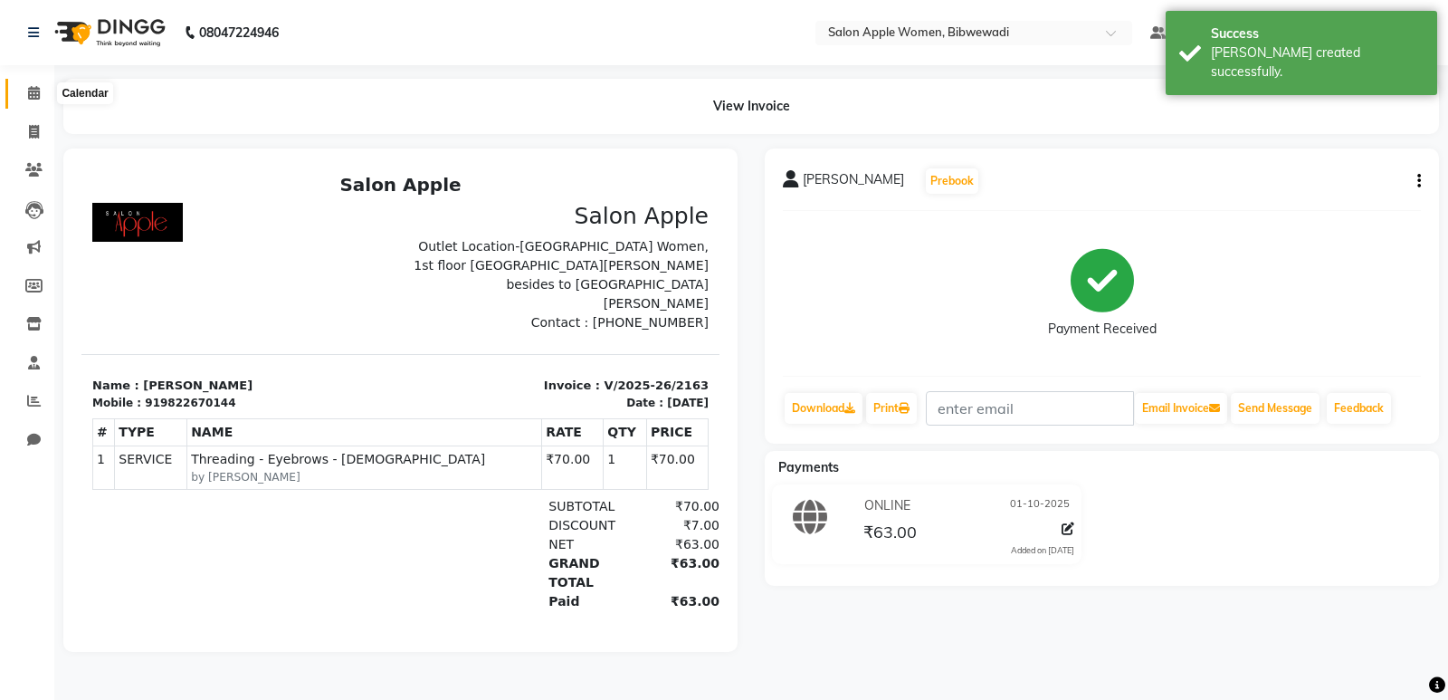
click at [35, 90] on icon at bounding box center [34, 93] width 12 height 14
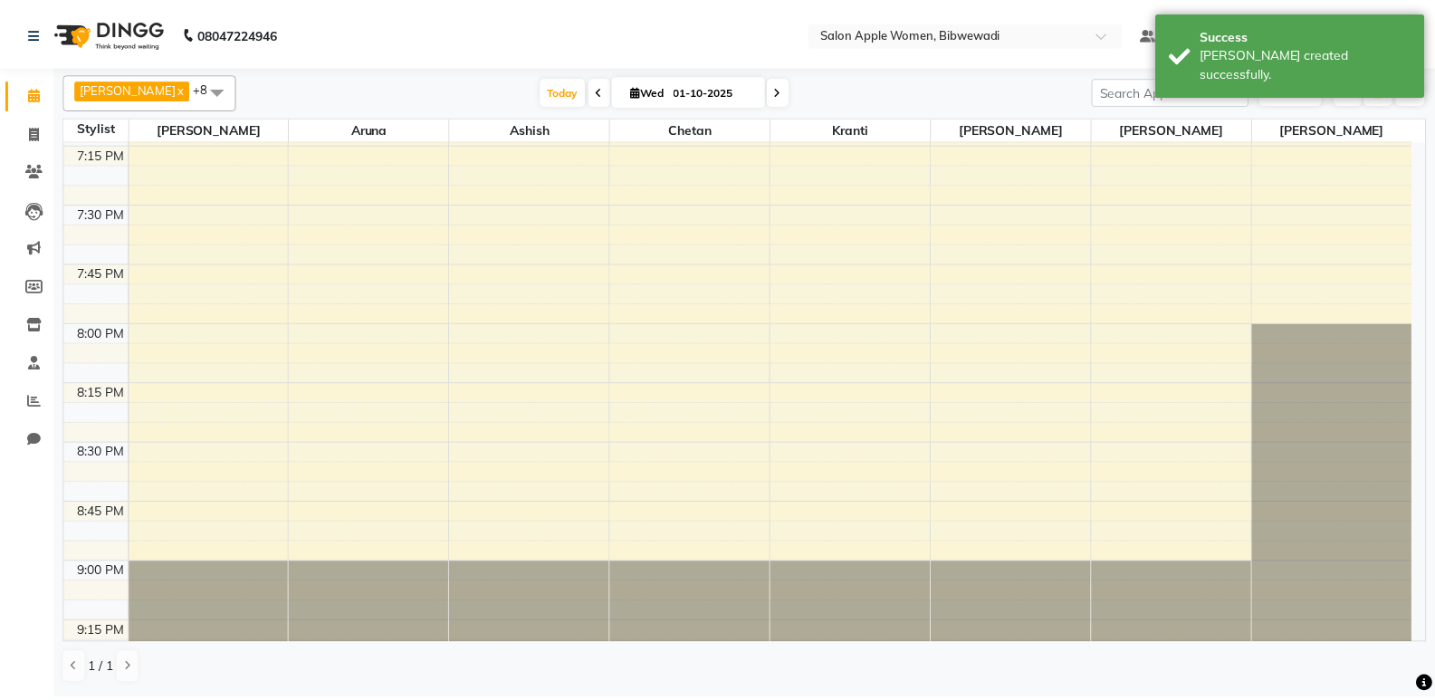
scroll to position [2809, 0]
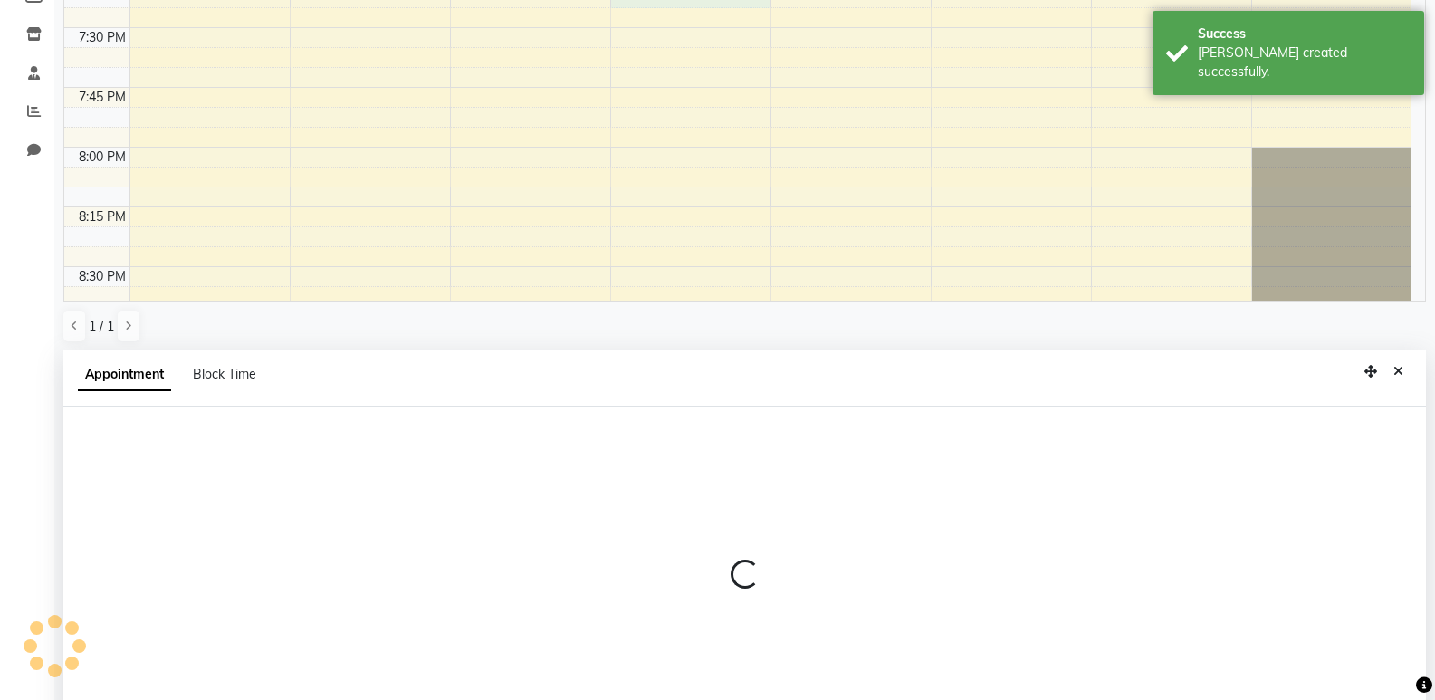
select select "11608"
select select "1155"
select select "tentative"
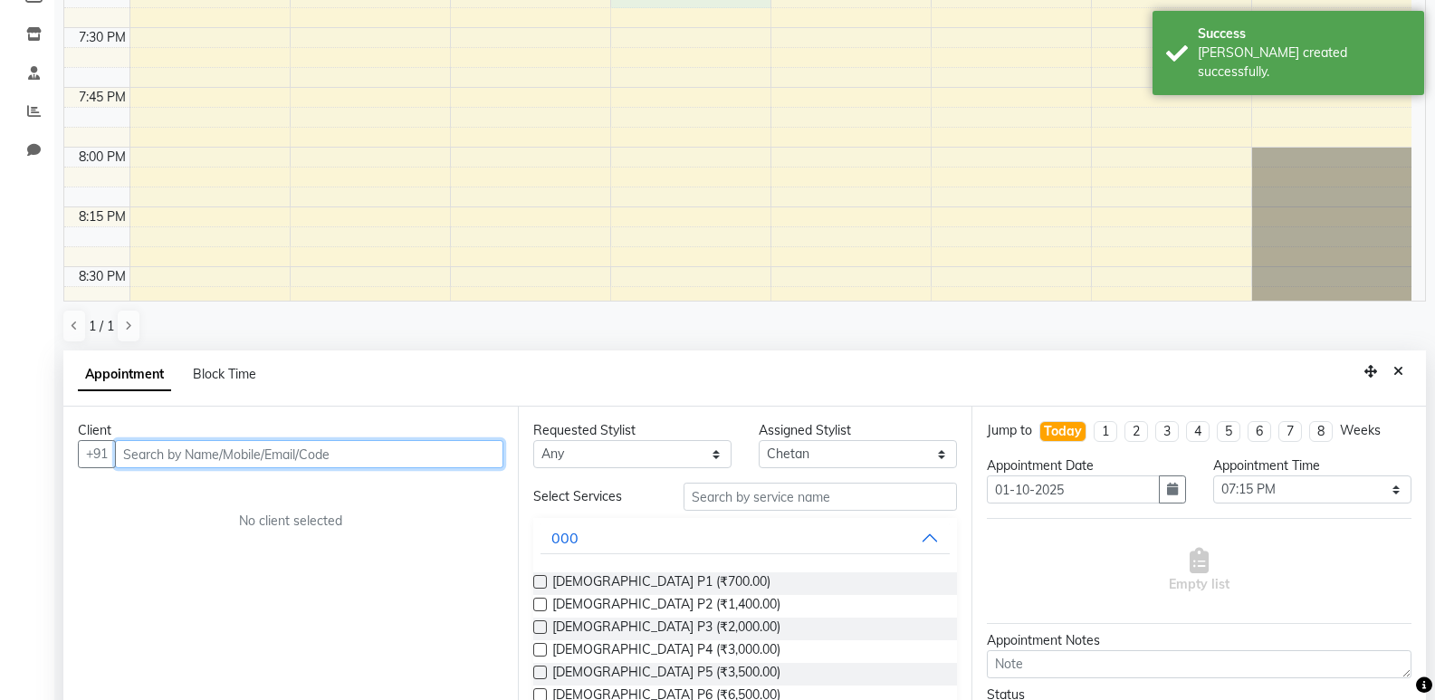
scroll to position [352, 0]
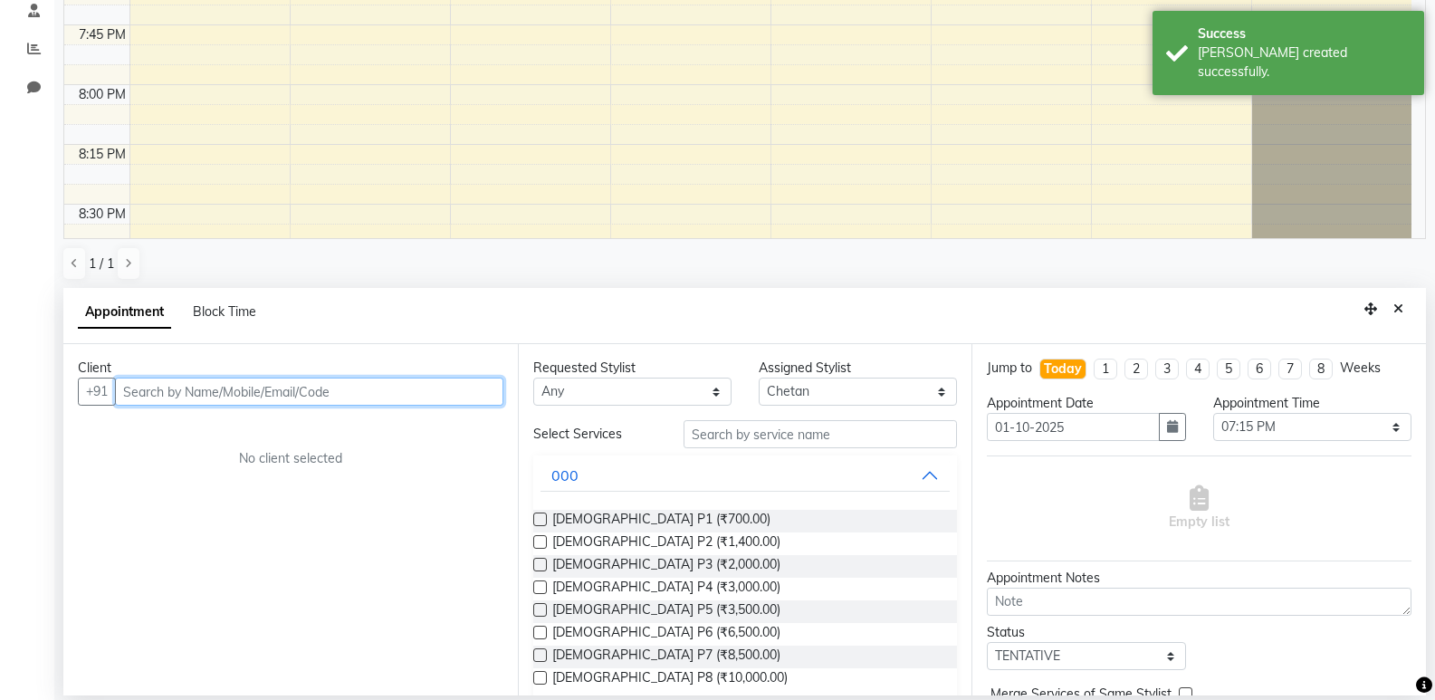
click at [275, 398] on input "text" at bounding box center [309, 391] width 388 height 28
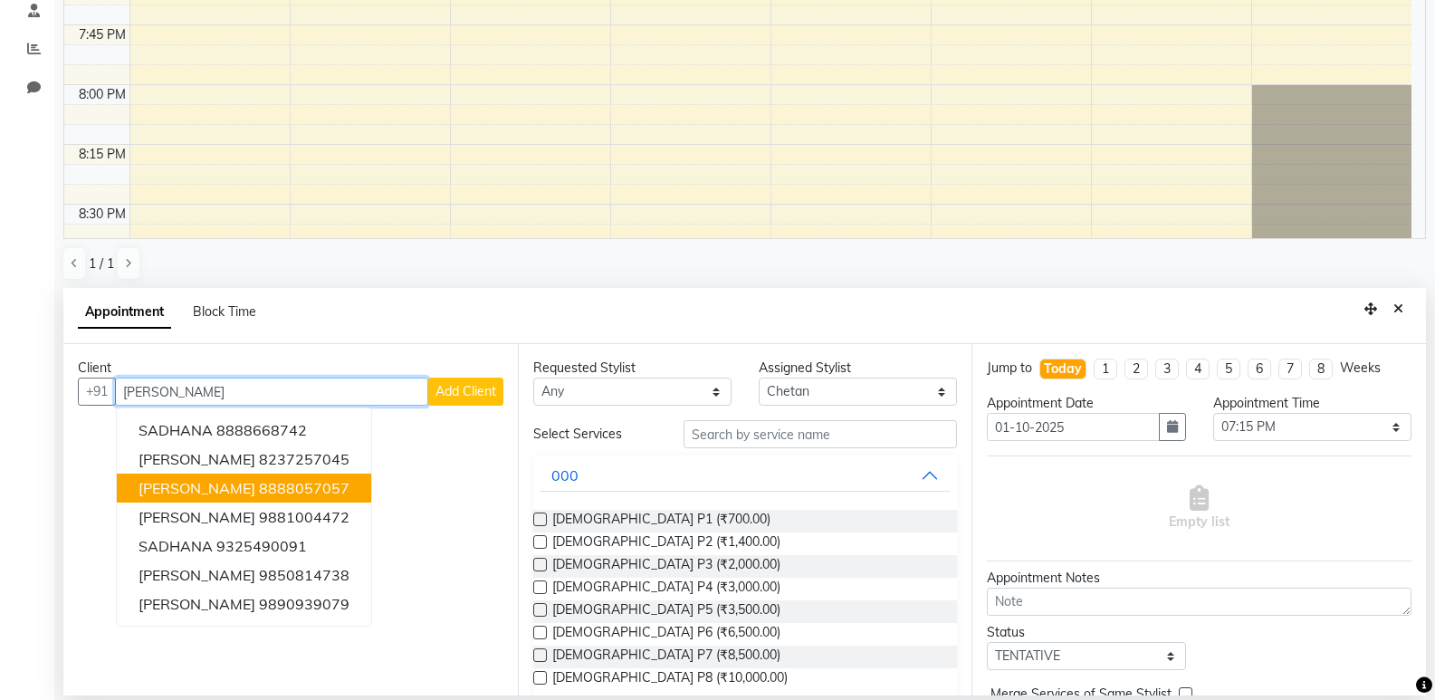
click at [349, 481] on ngb-highlight "8888057057" at bounding box center [304, 488] width 91 height 18
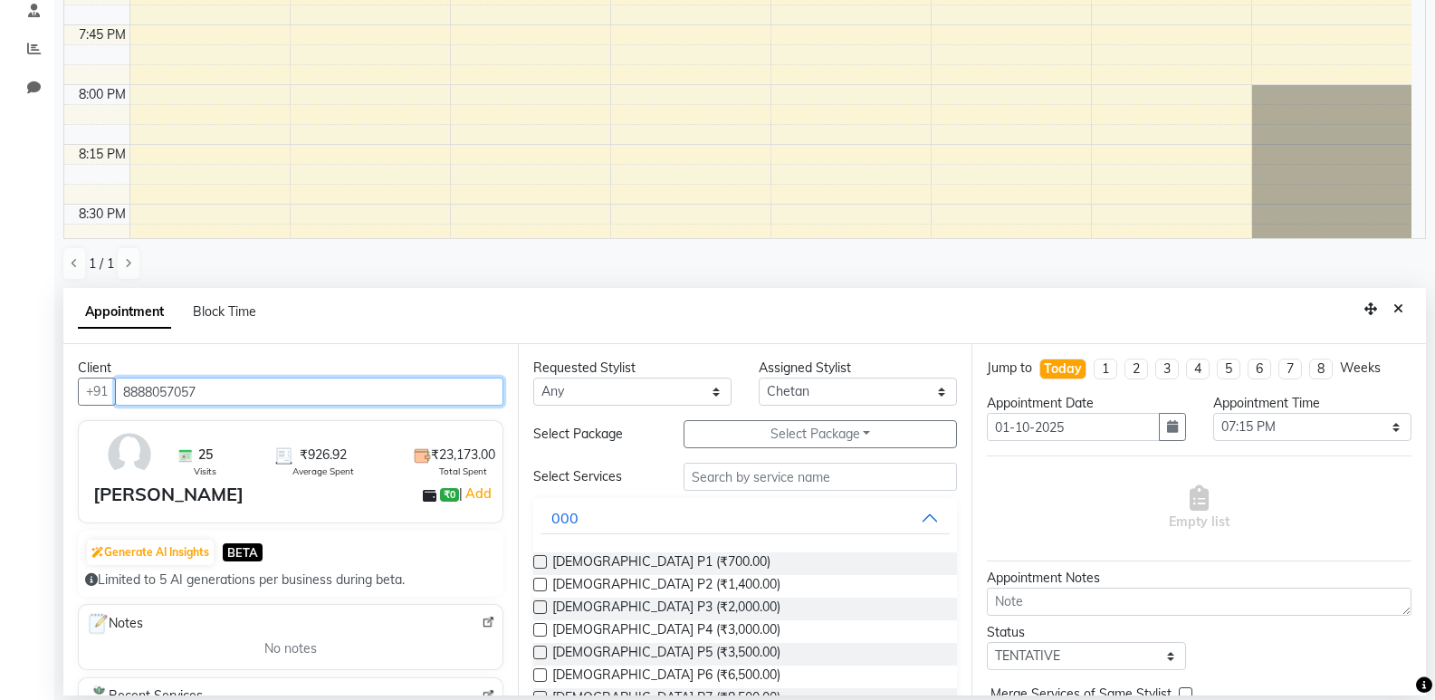
type input "8888057057"
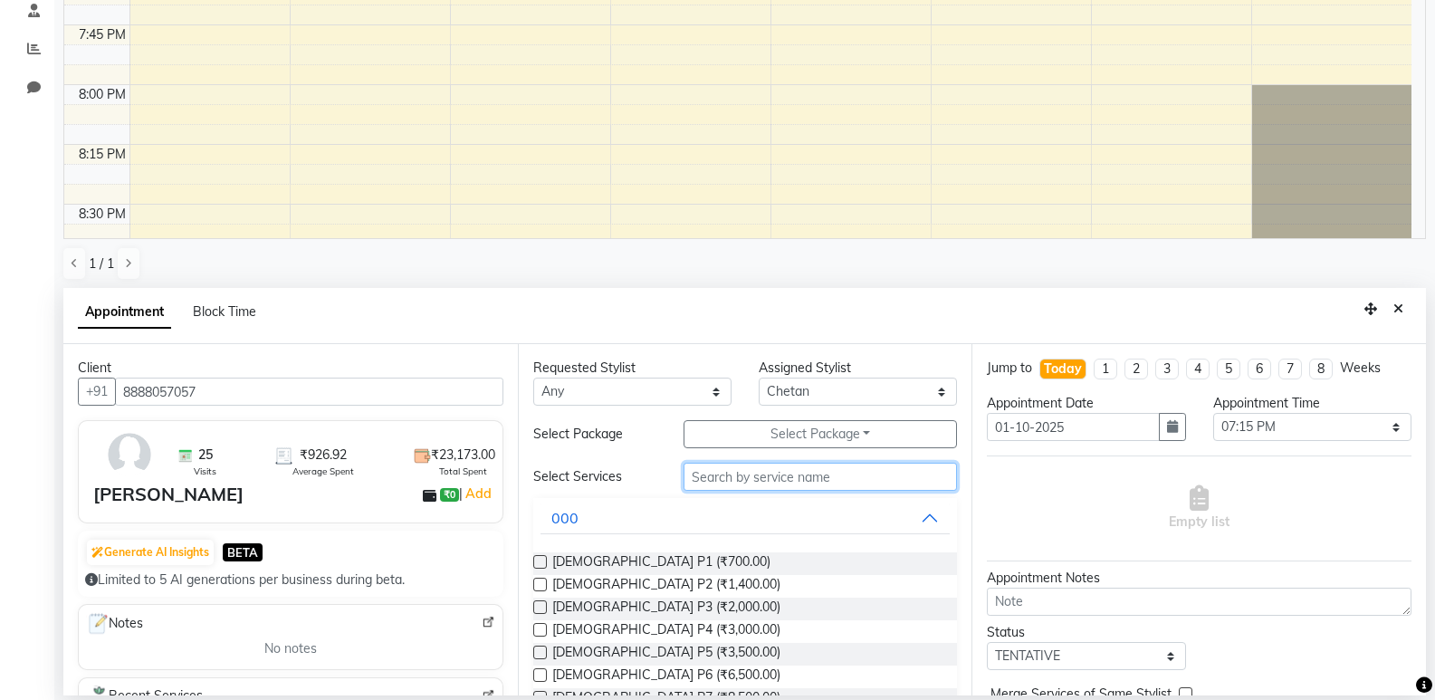
click at [817, 489] on input "text" at bounding box center [819, 476] width 273 height 28
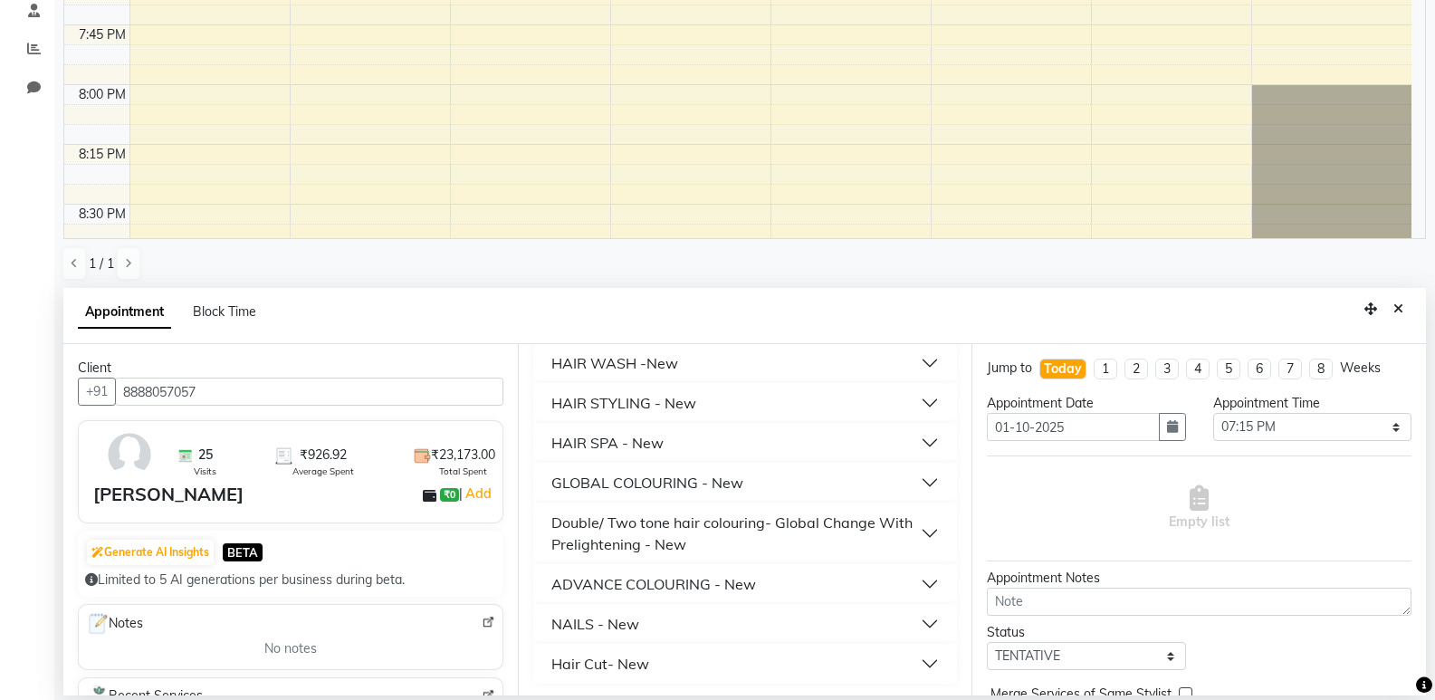
scroll to position [488, 0]
type input "300"
click at [674, 654] on button "Hair Cut- New" at bounding box center [745, 660] width 410 height 33
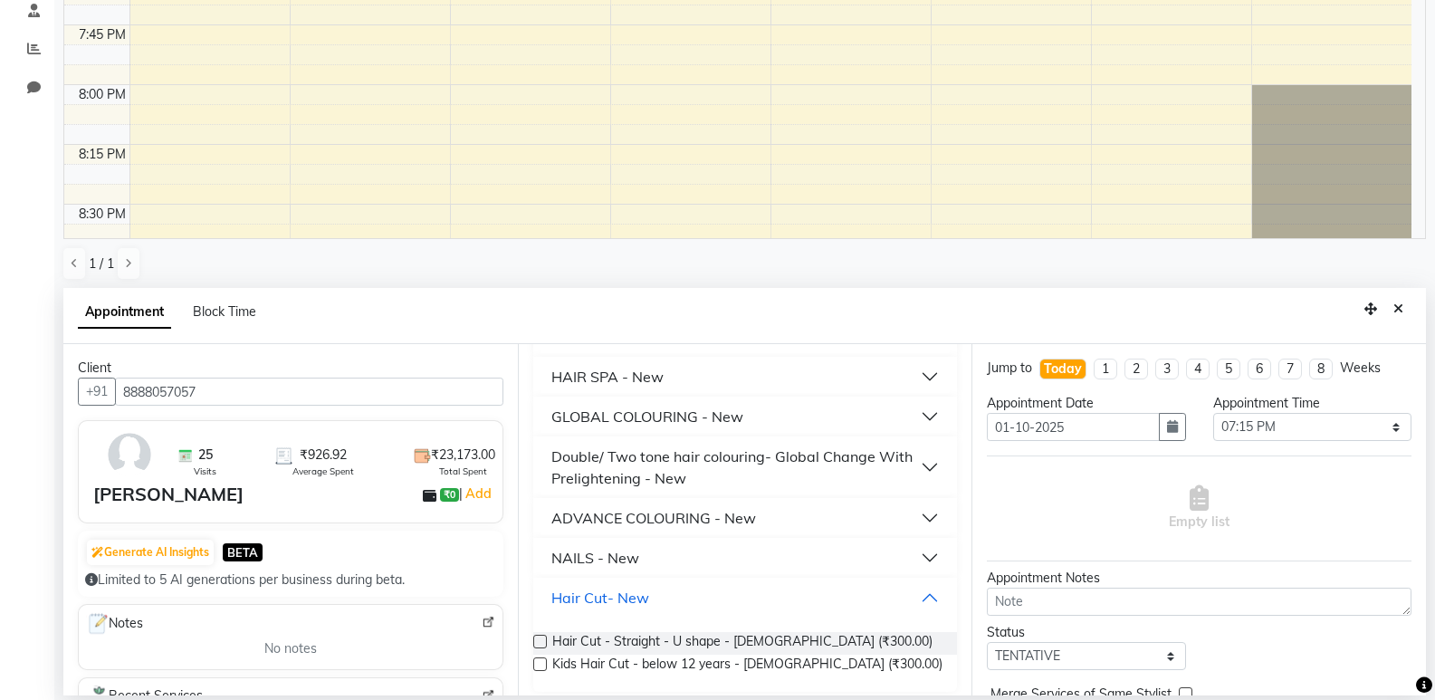
scroll to position [552, 0]
click at [675, 644] on span "Hair Cut - Straight - U shape - [DEMOGRAPHIC_DATA] (₹300.00)" at bounding box center [742, 642] width 380 height 23
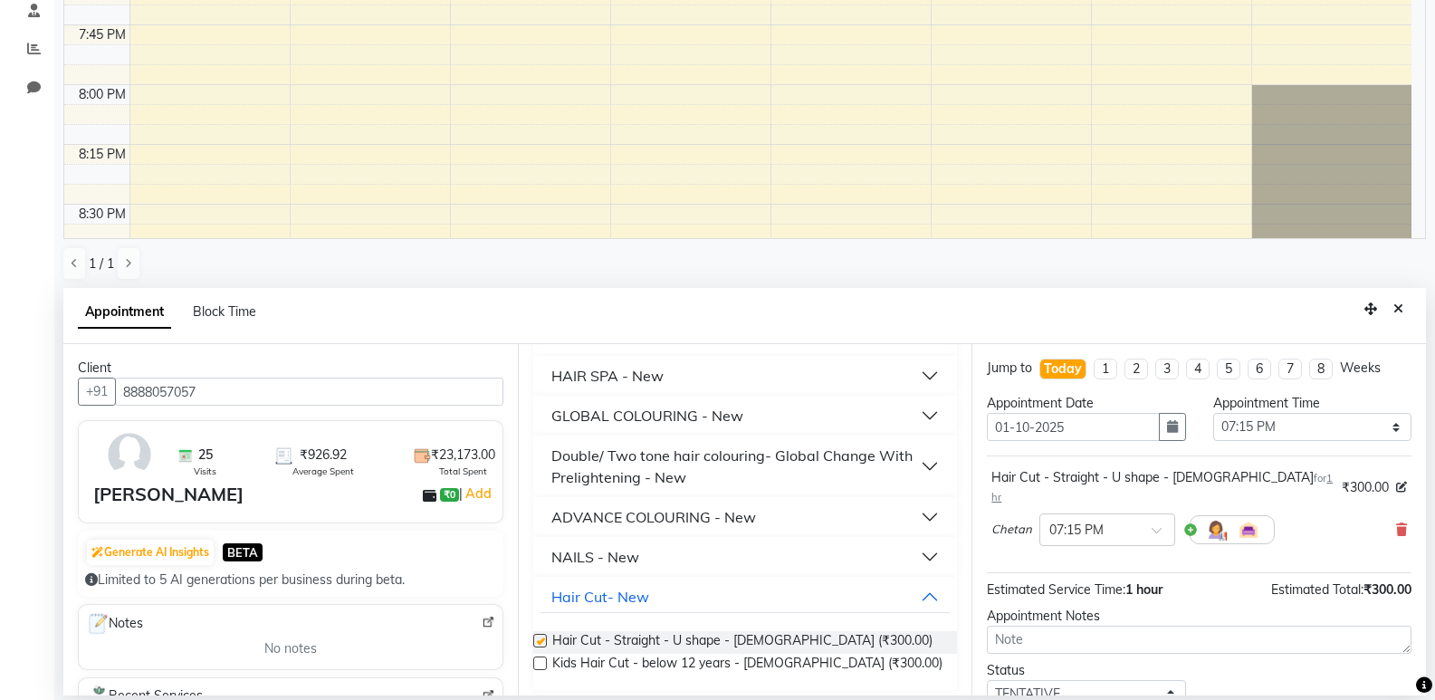
checkbox input "false"
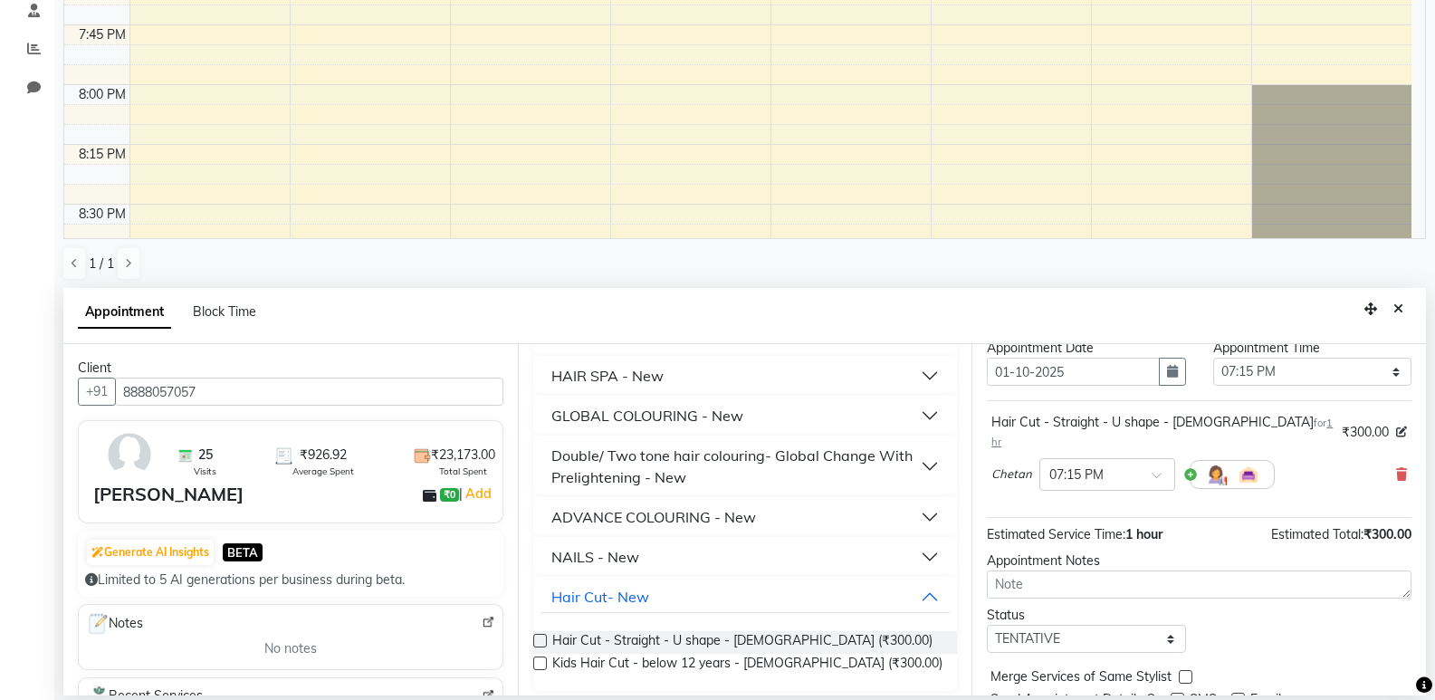
scroll to position [108, 0]
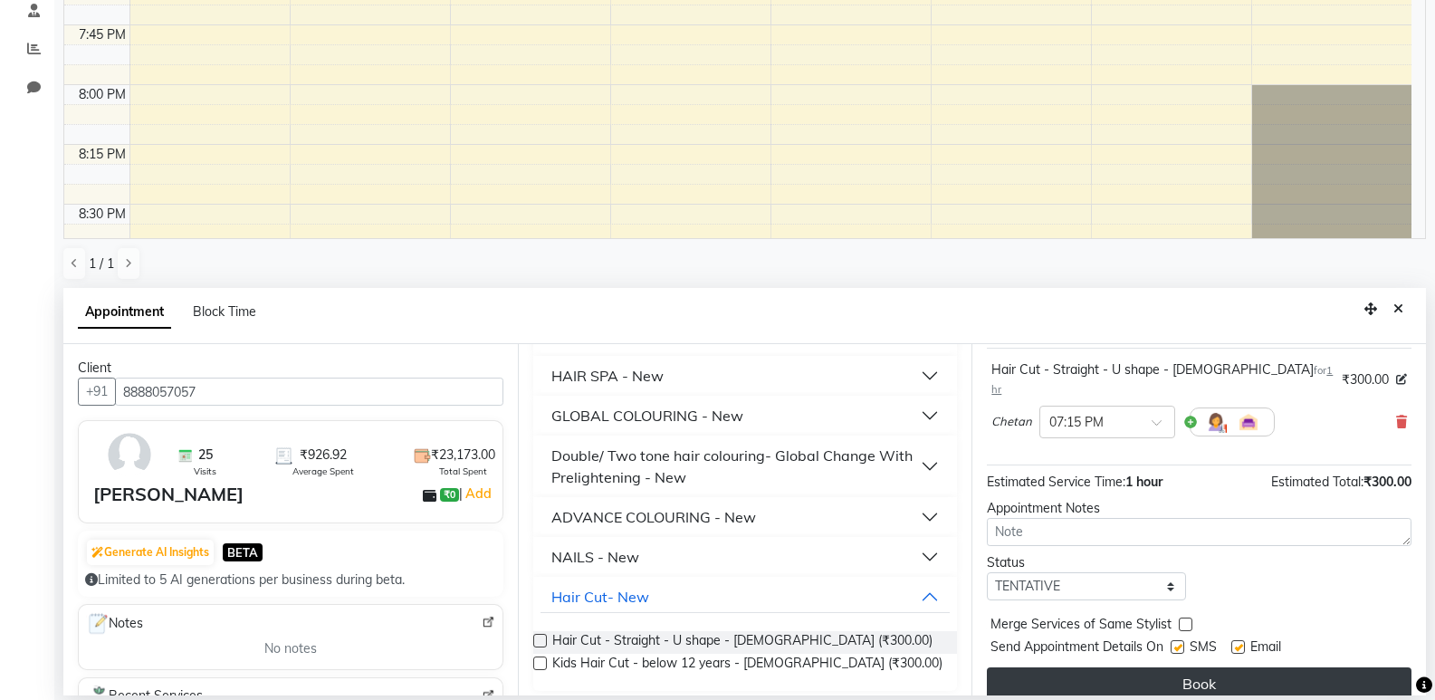
click at [1187, 667] on button "Book" at bounding box center [1199, 683] width 424 height 33
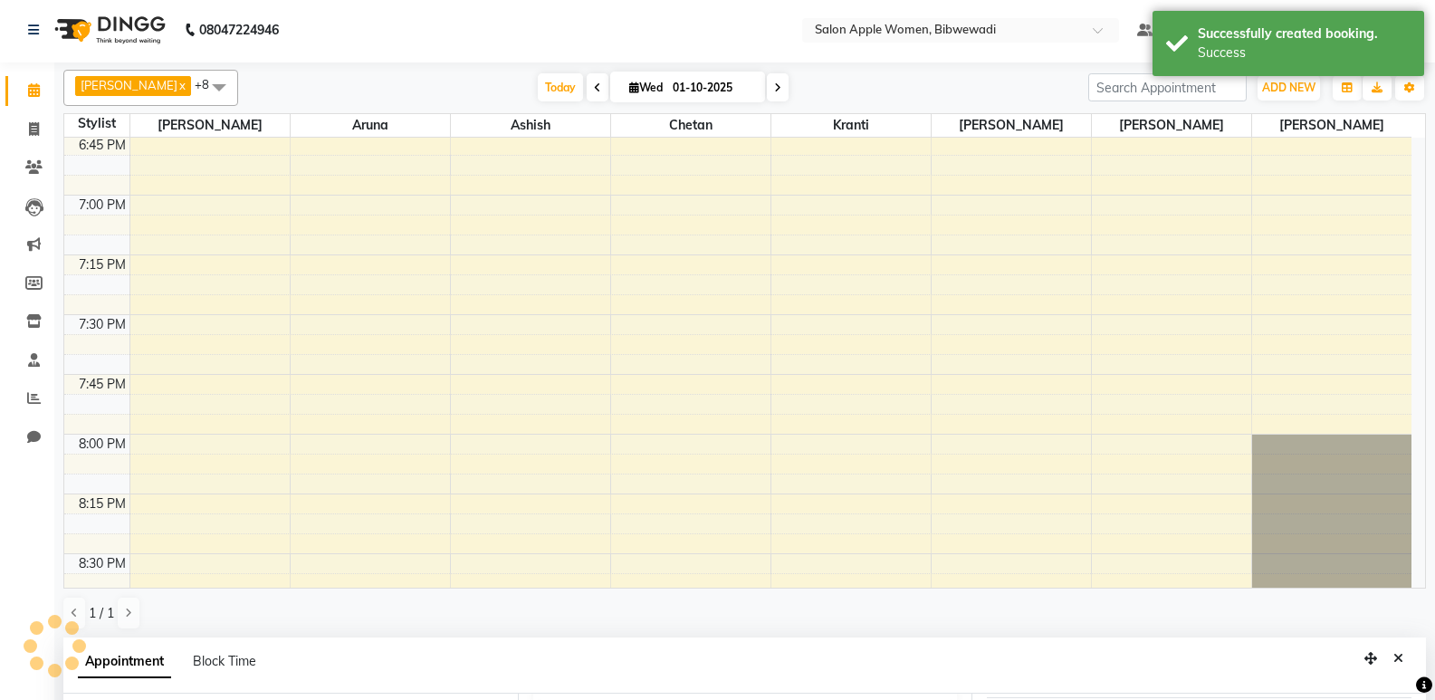
scroll to position [0, 0]
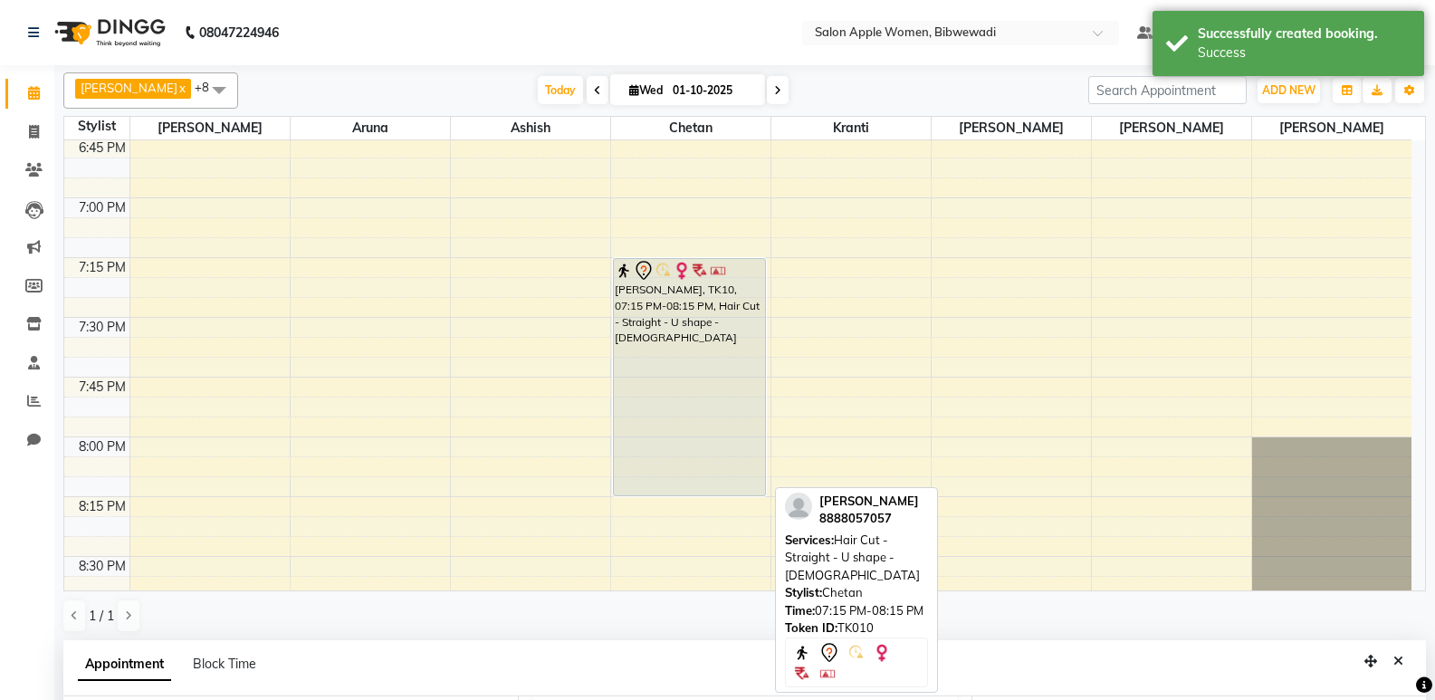
click at [718, 436] on div "[PERSON_NAME], TK10, 07:15 PM-08:15 PM, Hair Cut - Straight - U shape - [DEMOGR…" at bounding box center [690, 377] width 152 height 236
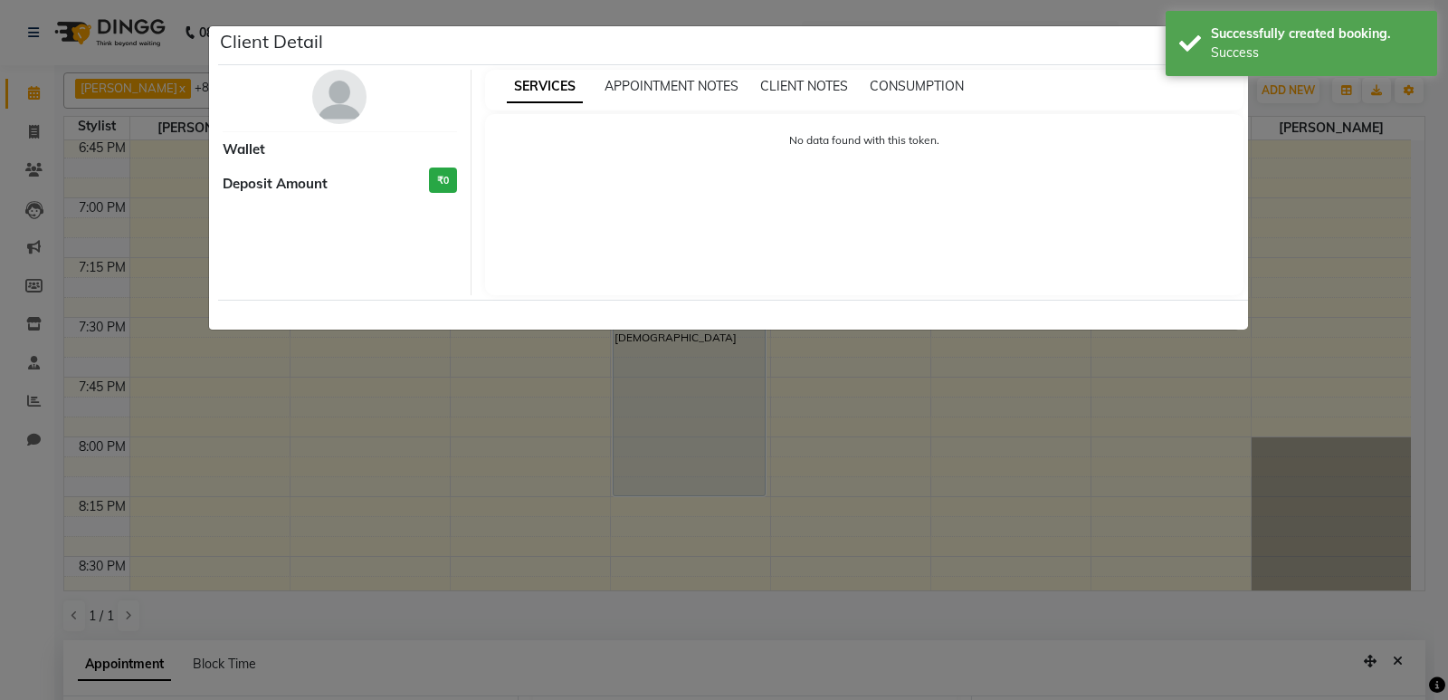
select select "7"
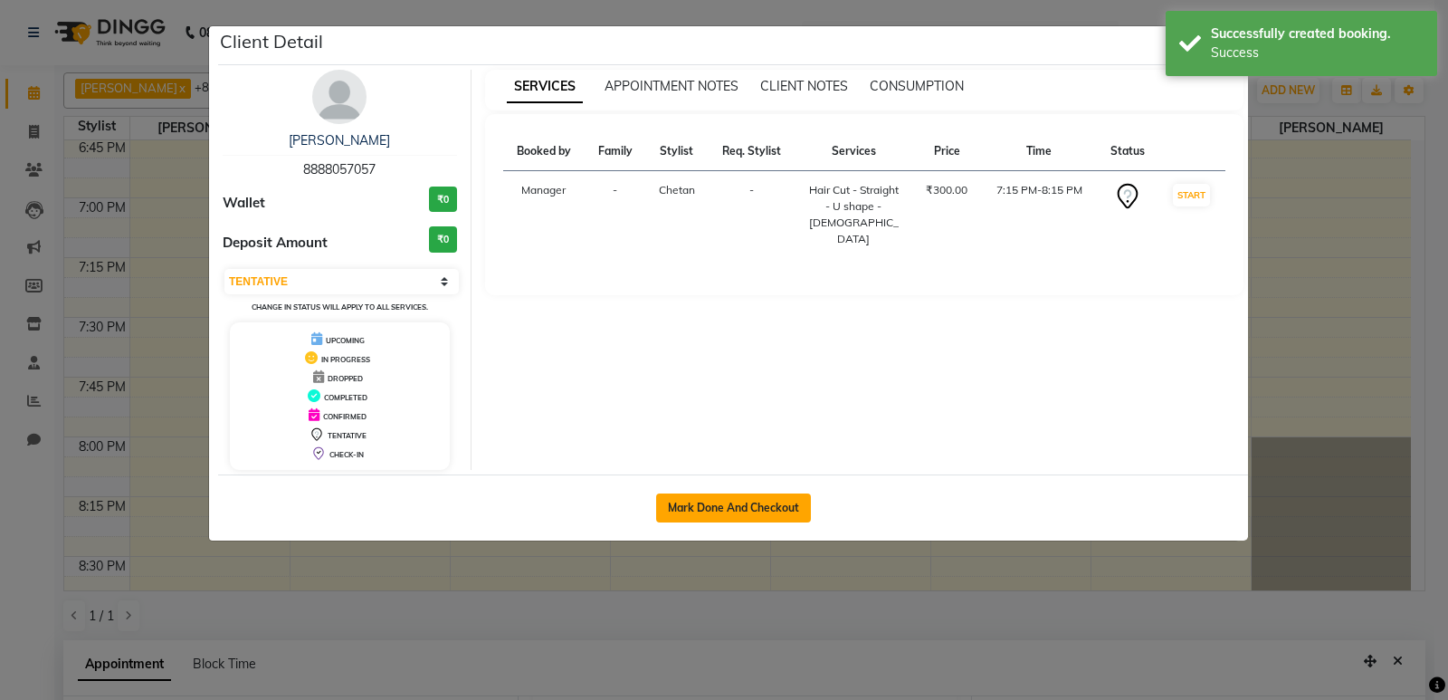
click at [765, 521] on button "Mark Done And Checkout" at bounding box center [733, 507] width 155 height 29
select select "service"
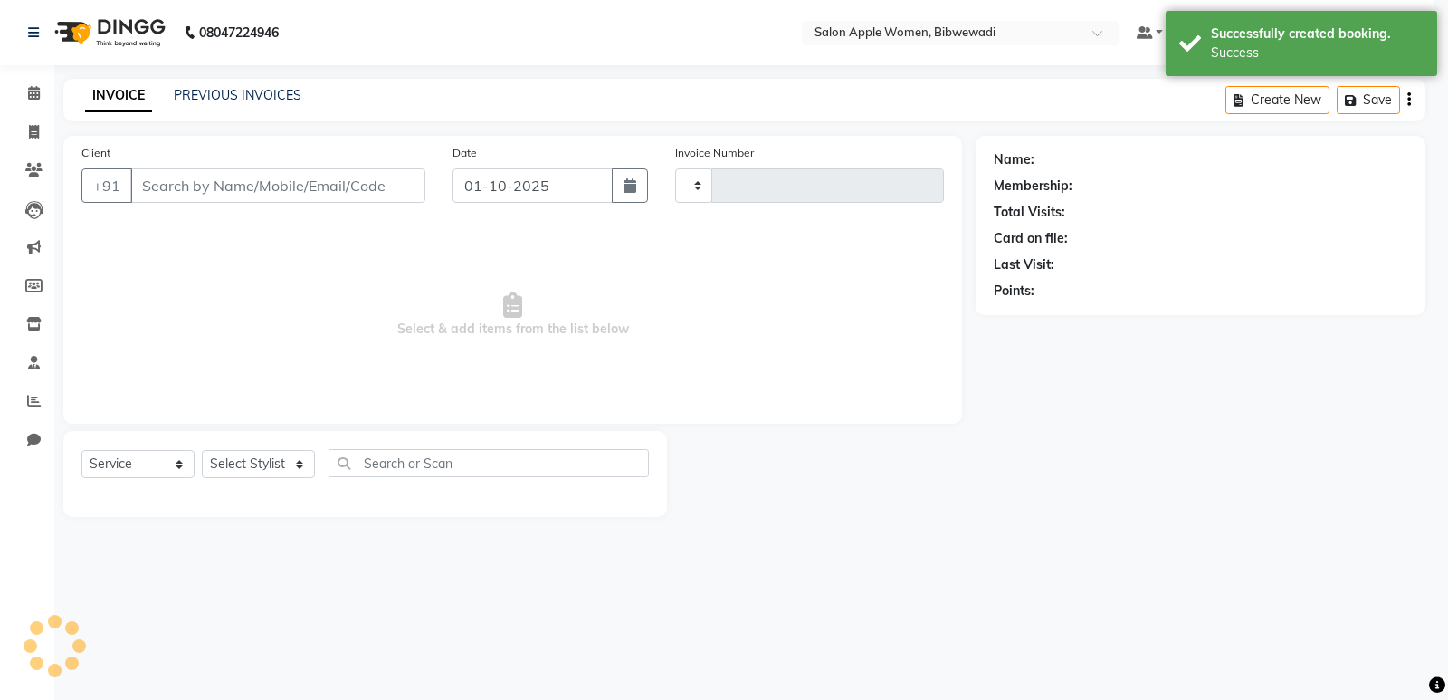
type input "2164"
select select "101"
type input "8888057057"
select select "11608"
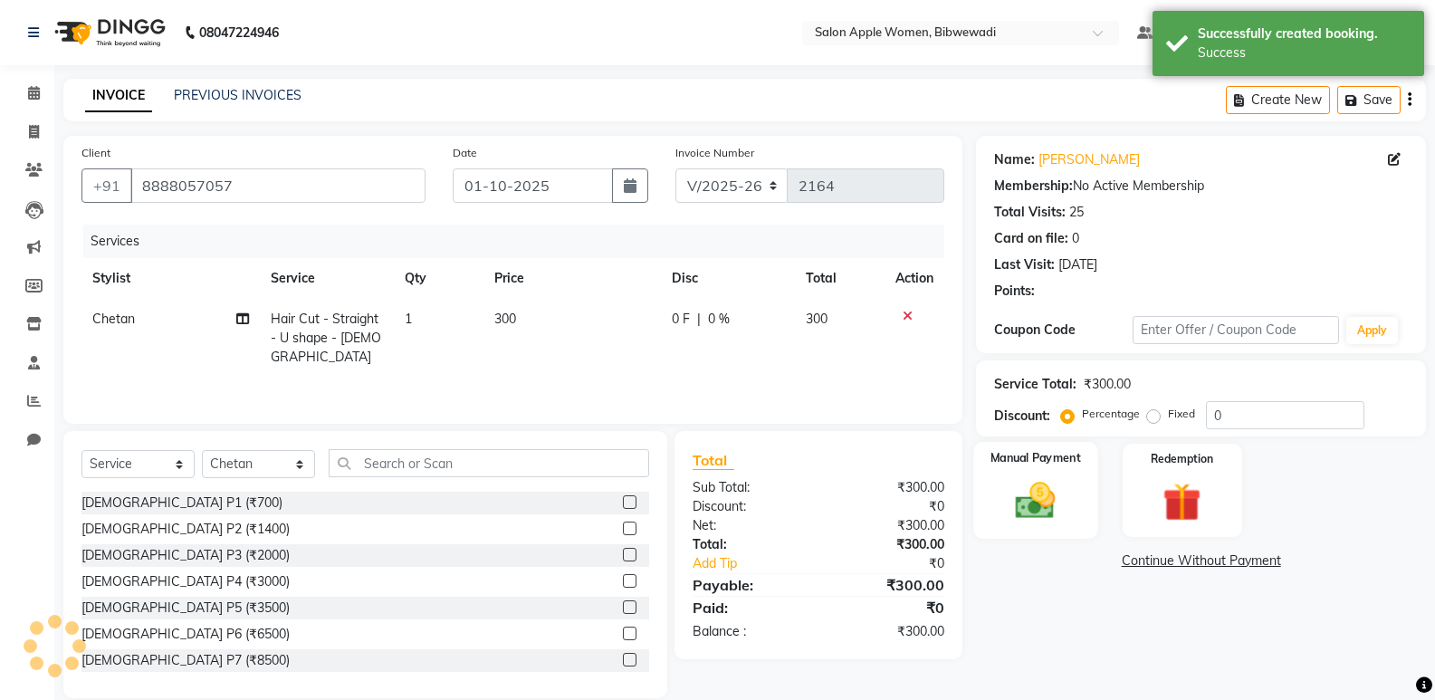
scroll to position [25, 0]
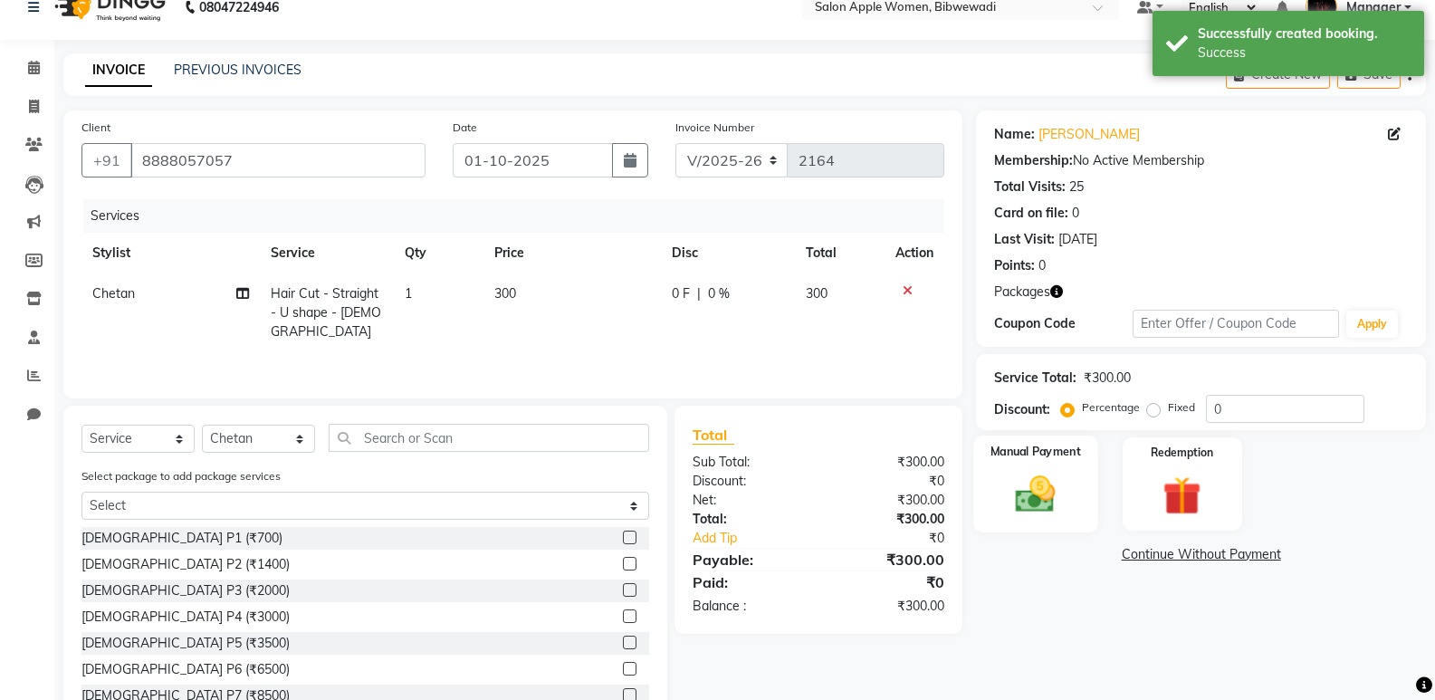
click at [1033, 455] on label "Manual Payment" at bounding box center [1035, 451] width 91 height 17
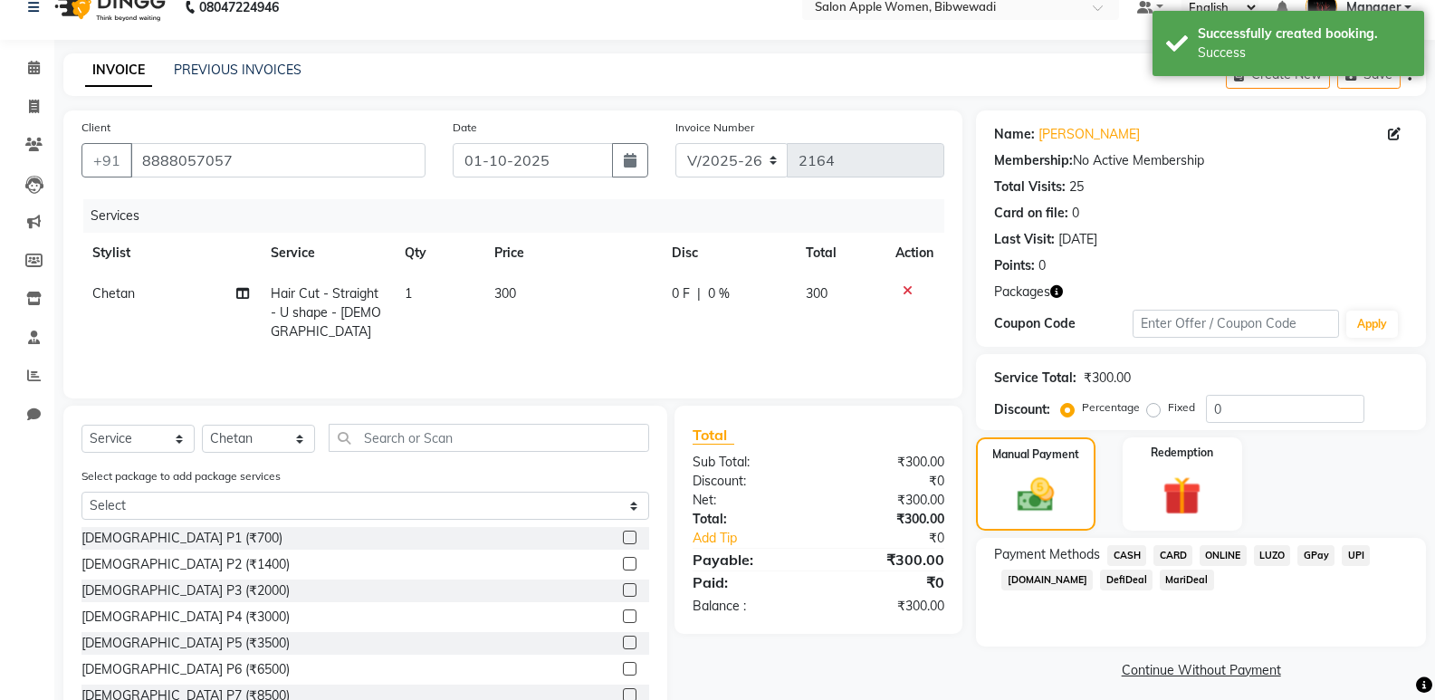
click at [1228, 547] on span "ONLINE" at bounding box center [1222, 555] width 47 height 21
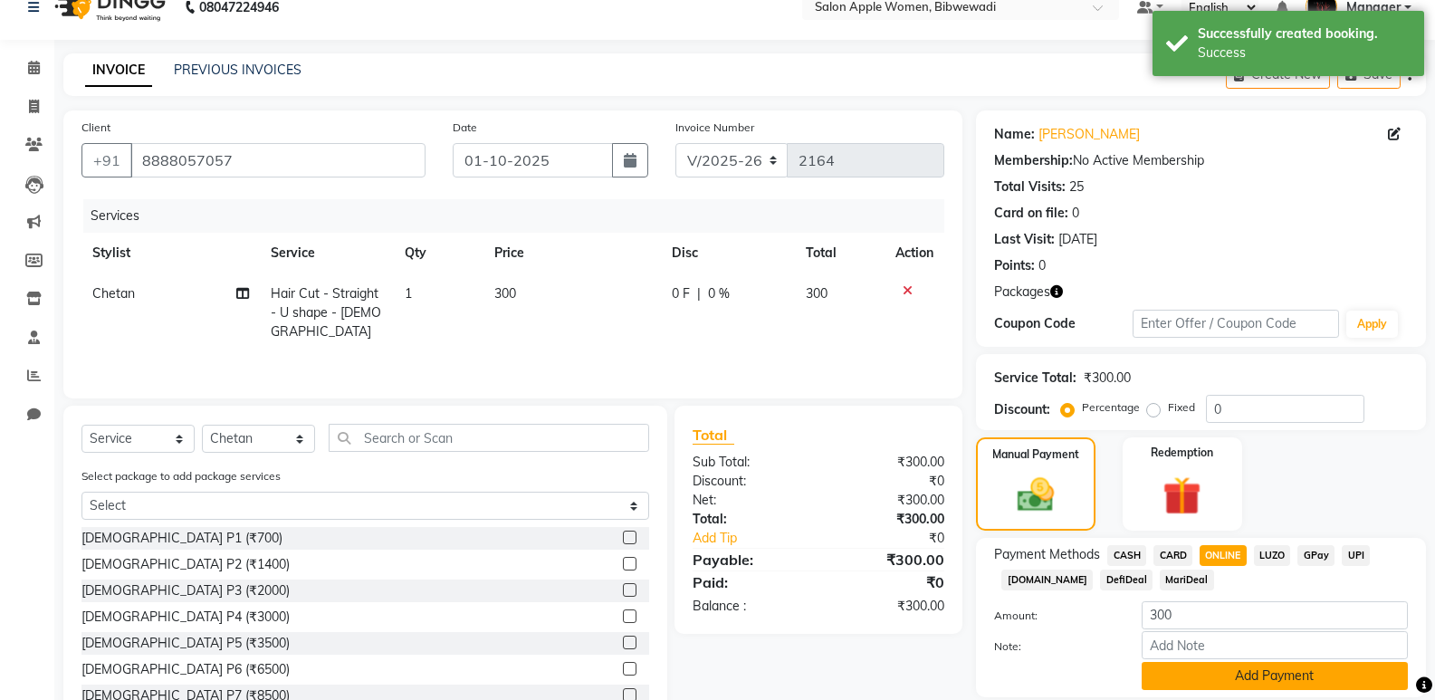
click at [1233, 662] on button "Add Payment" at bounding box center [1274, 676] width 266 height 28
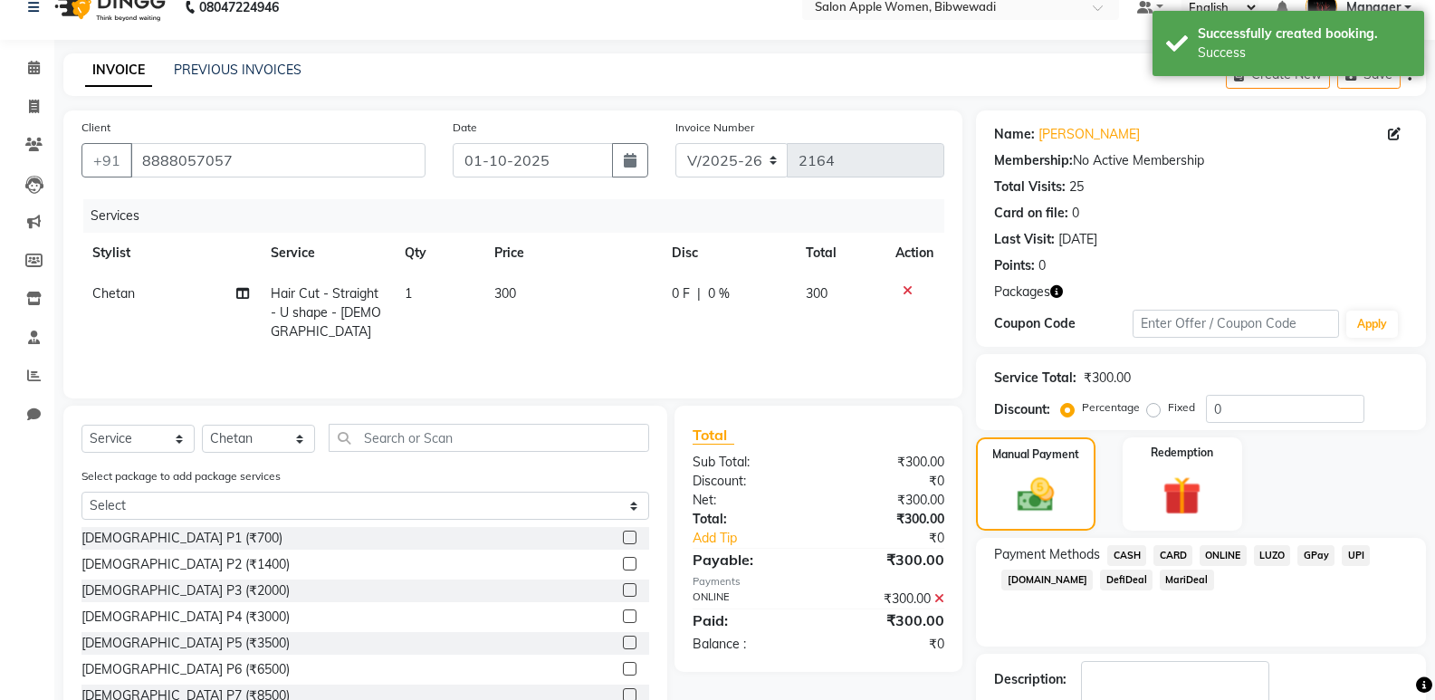
scroll to position [138, 0]
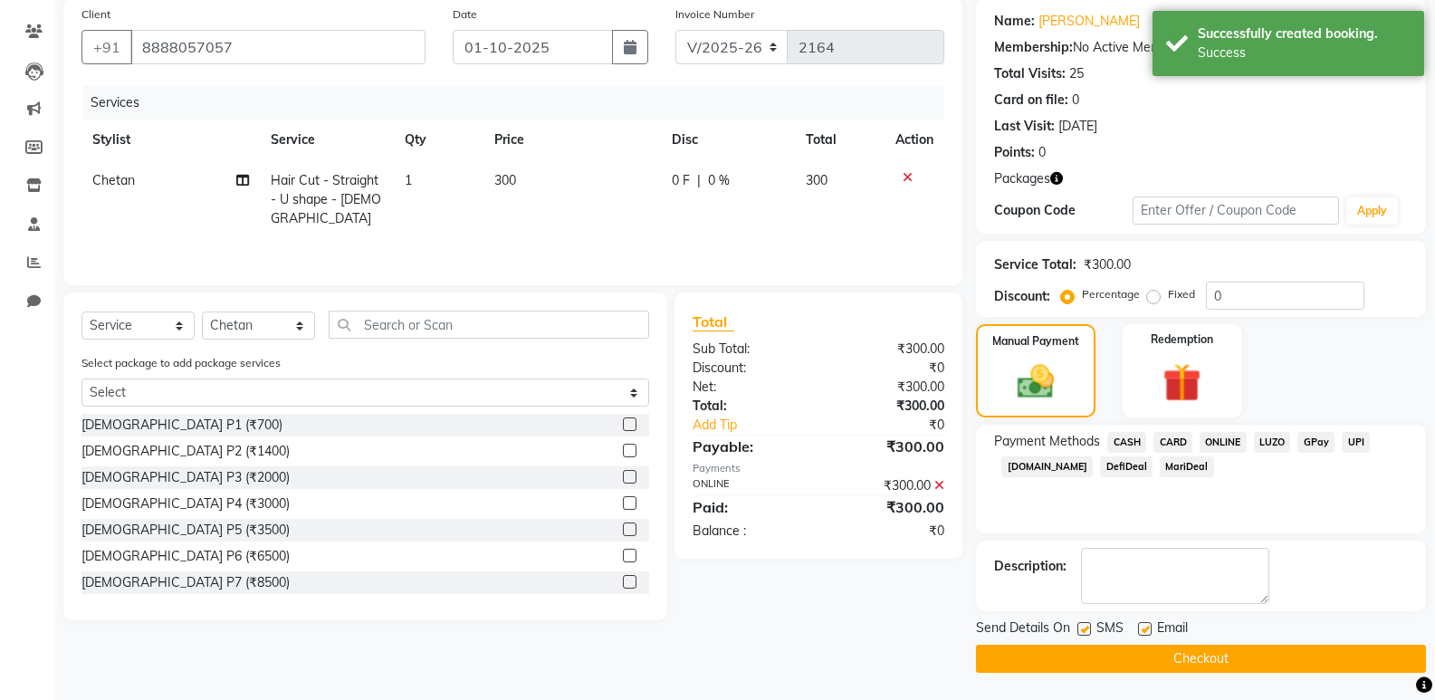
click at [1232, 663] on button "Checkout" at bounding box center [1201, 658] width 450 height 28
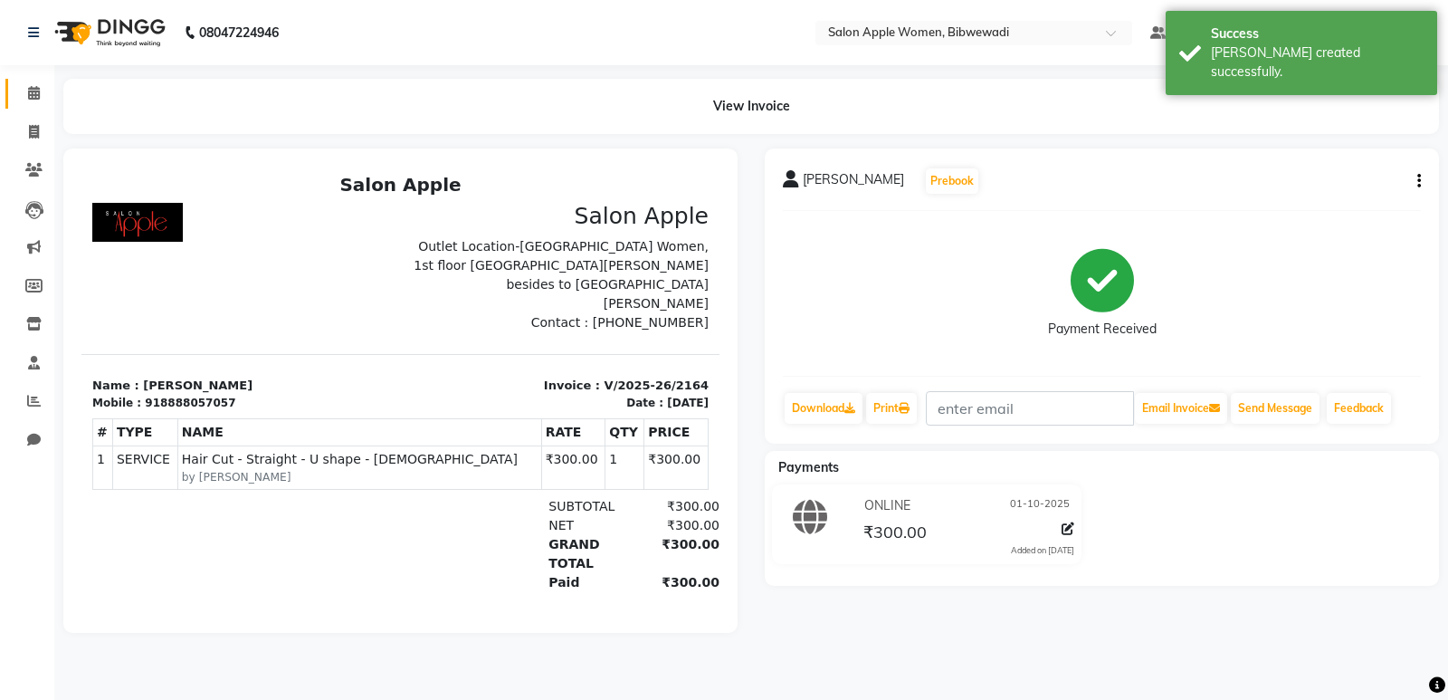
click at [34, 82] on link "Calendar" at bounding box center [26, 94] width 43 height 30
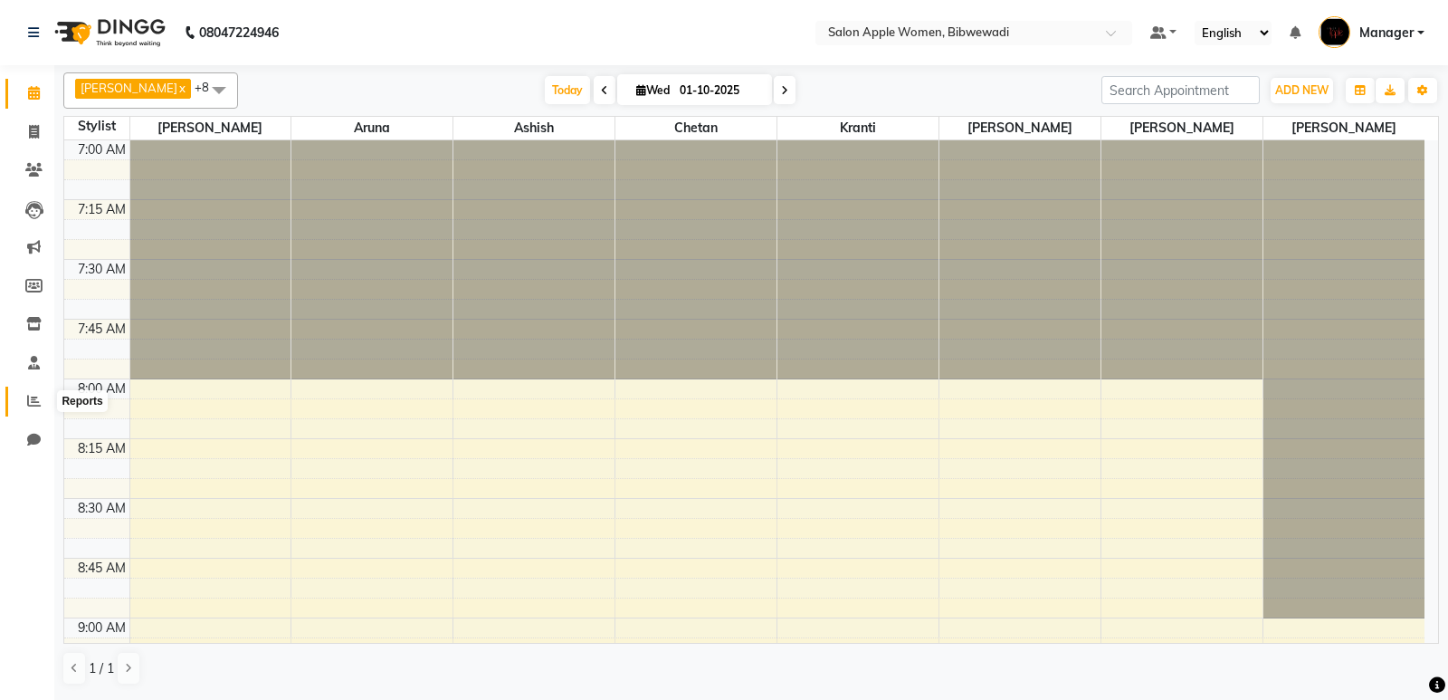
click at [45, 392] on span at bounding box center [34, 401] width 32 height 21
